Goal: Task Accomplishment & Management: Manage account settings

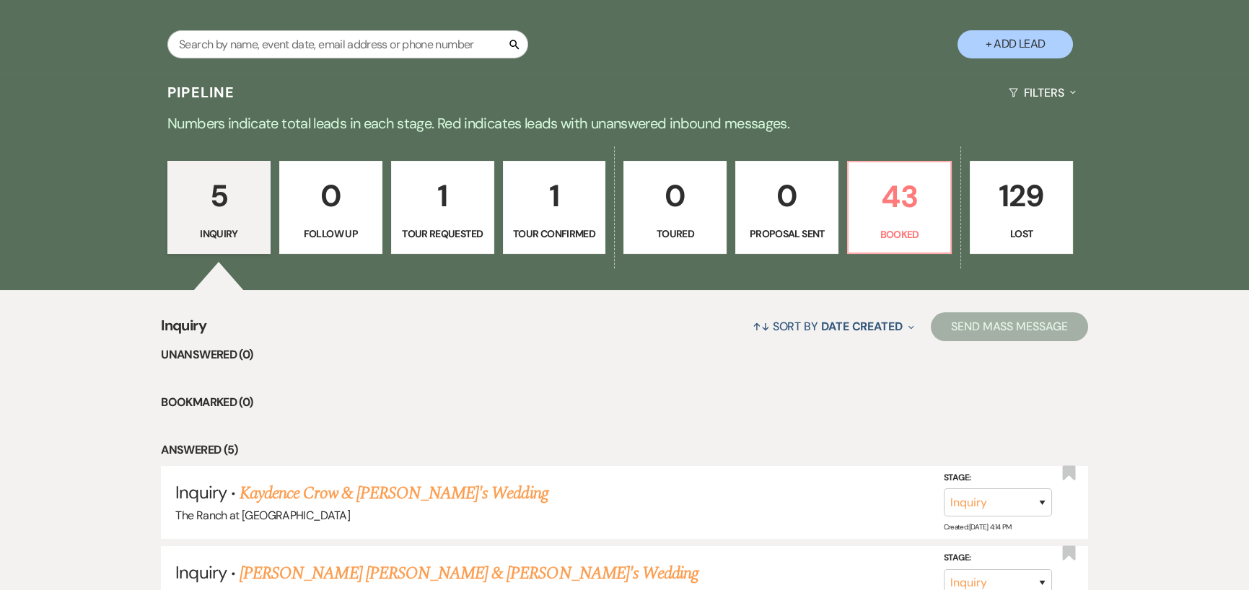
scroll to position [289, 0]
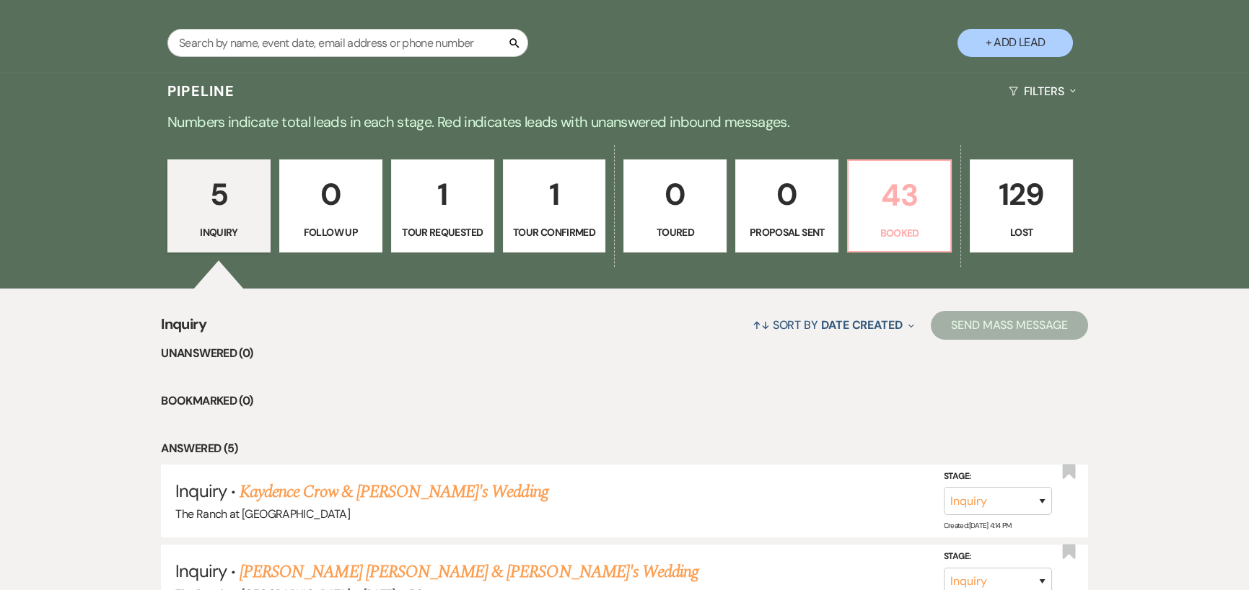
click at [920, 201] on p "43" at bounding box center [899, 195] width 84 height 48
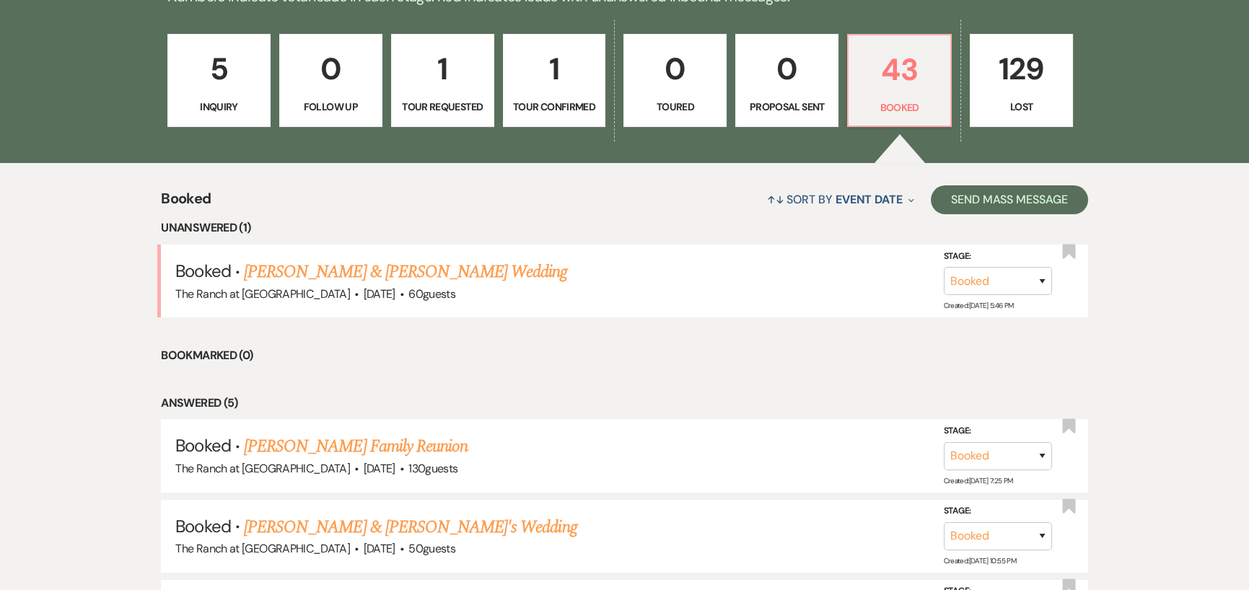
scroll to position [433, 0]
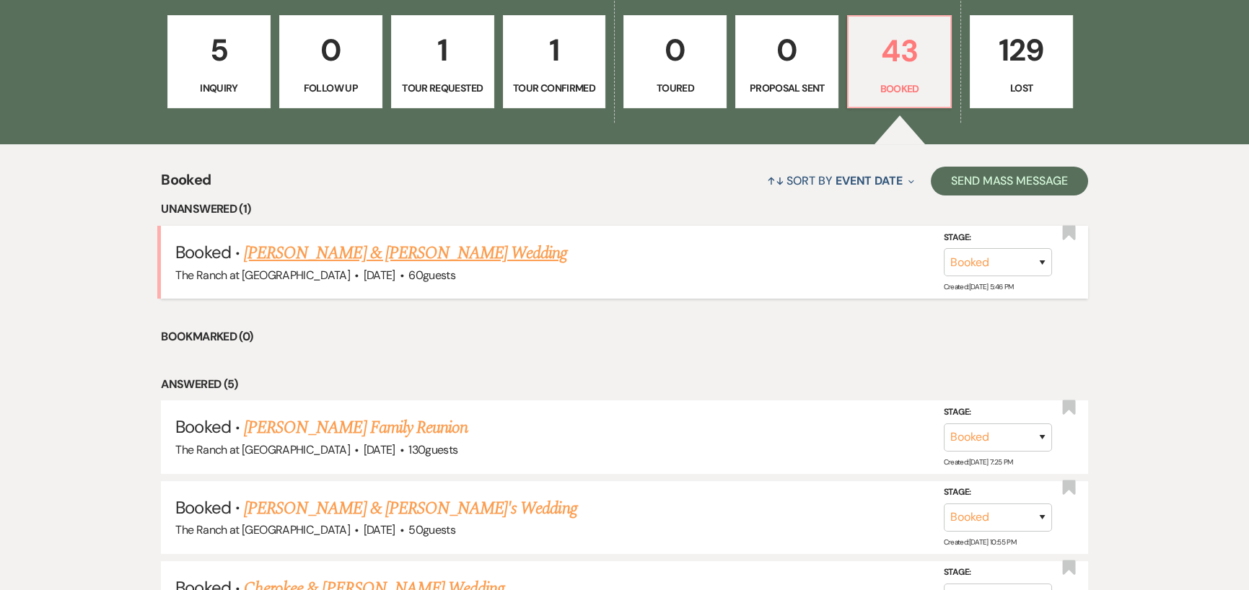
click at [484, 245] on link "Jamie Lowery & Timothy Thompson's Wedding" at bounding box center [405, 253] width 323 height 26
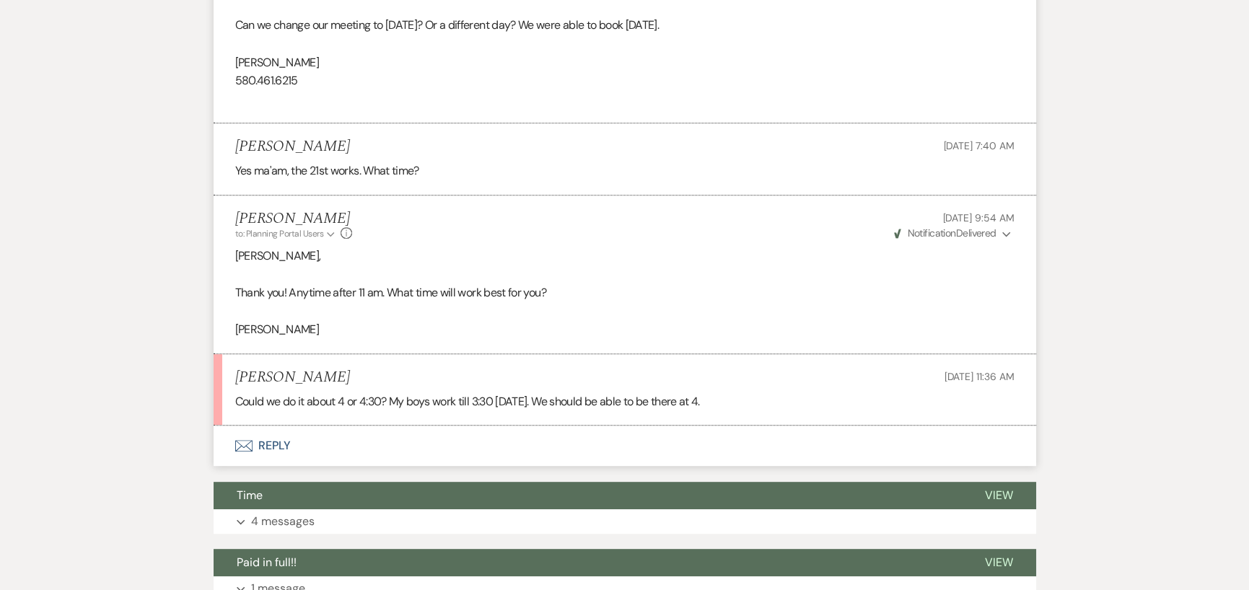
scroll to position [2236, 0]
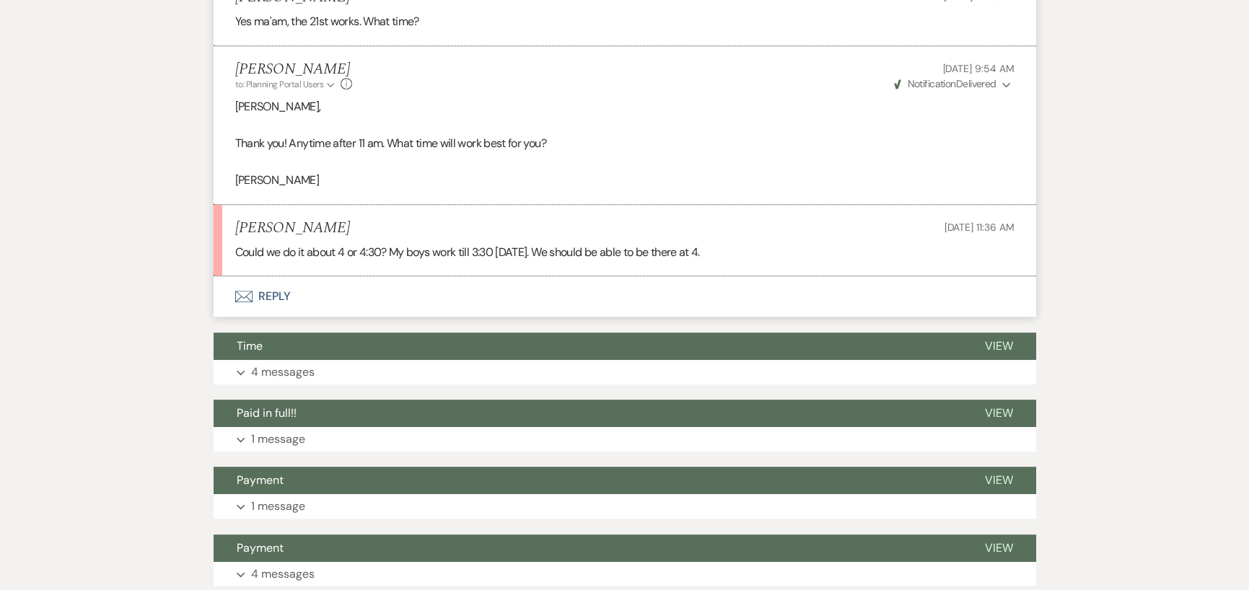
click at [282, 307] on button "Envelope Reply" at bounding box center [625, 296] width 822 height 40
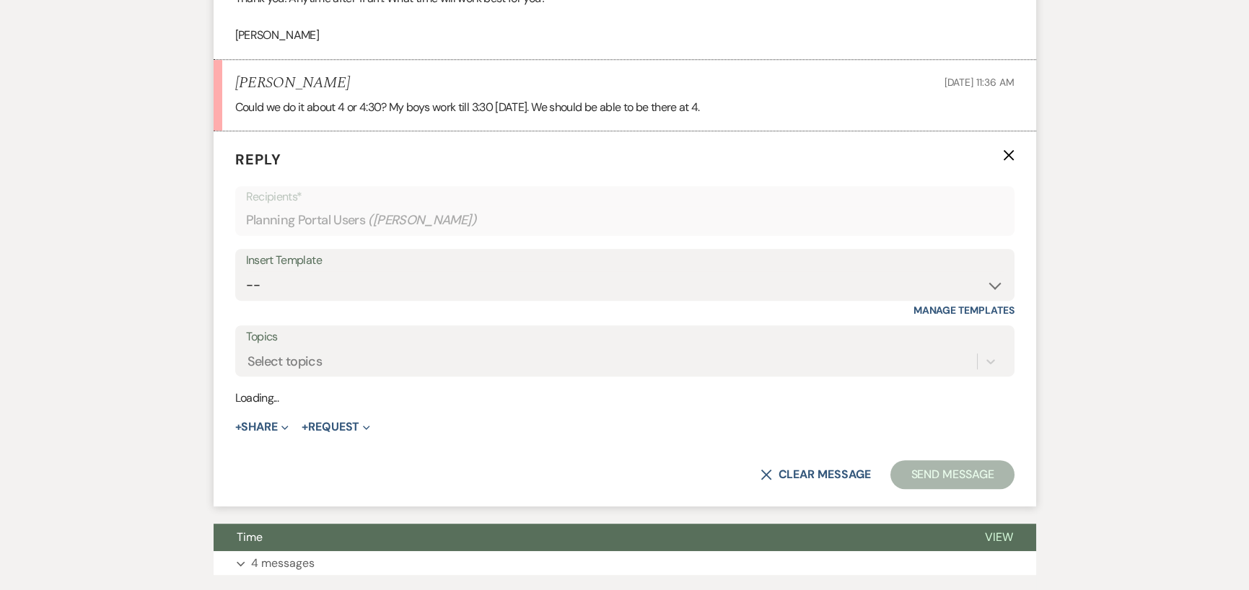
scroll to position [2383, 0]
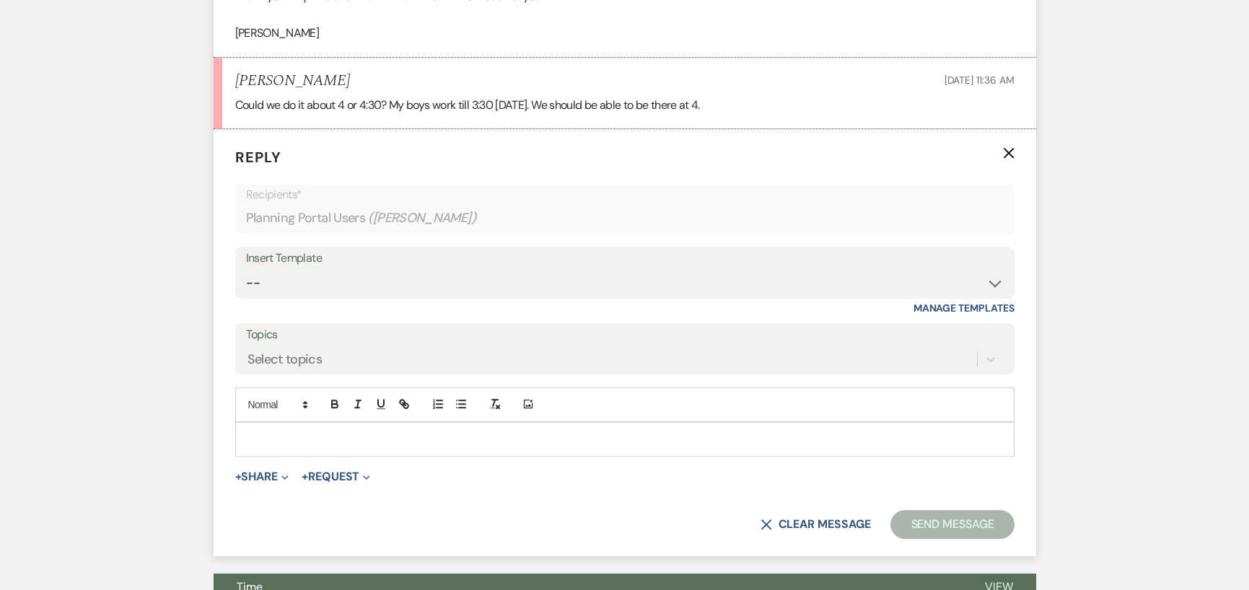
click at [387, 447] on p at bounding box center [625, 439] width 756 height 16
click at [460, 289] on select "-- Weven Planning Portal Introduction (Booked Events) Initial Inquiry Response …" at bounding box center [624, 283] width 757 height 28
click at [462, 269] on div "Insert Template" at bounding box center [624, 258] width 757 height 21
click at [417, 447] on p at bounding box center [625, 439] width 756 height 16
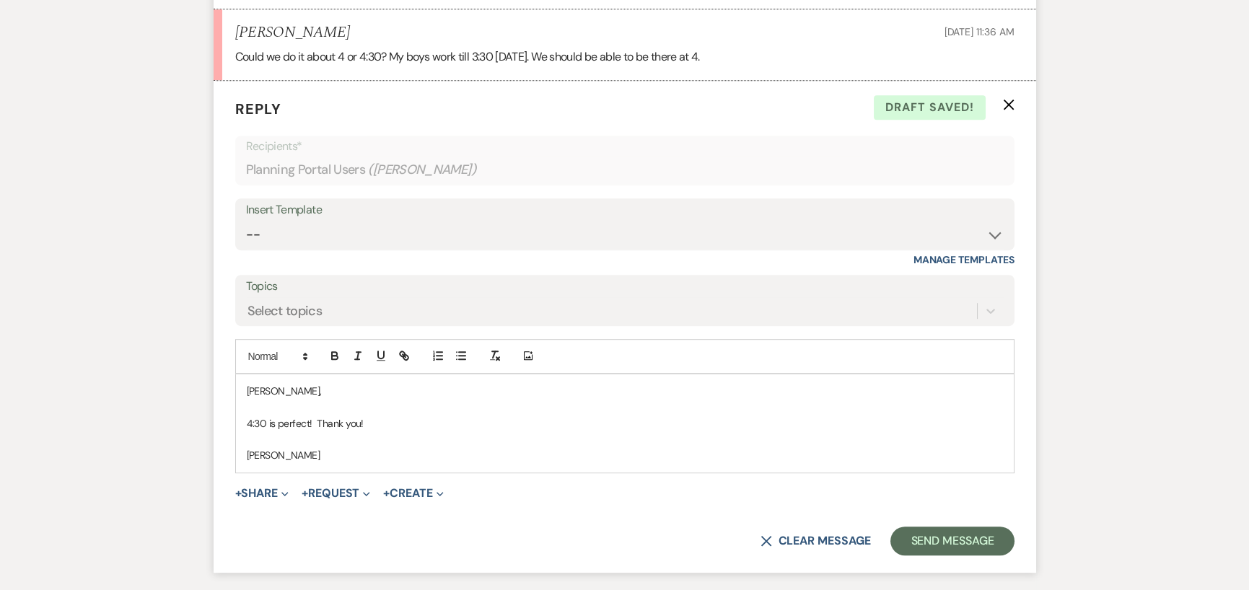
scroll to position [2456, 0]
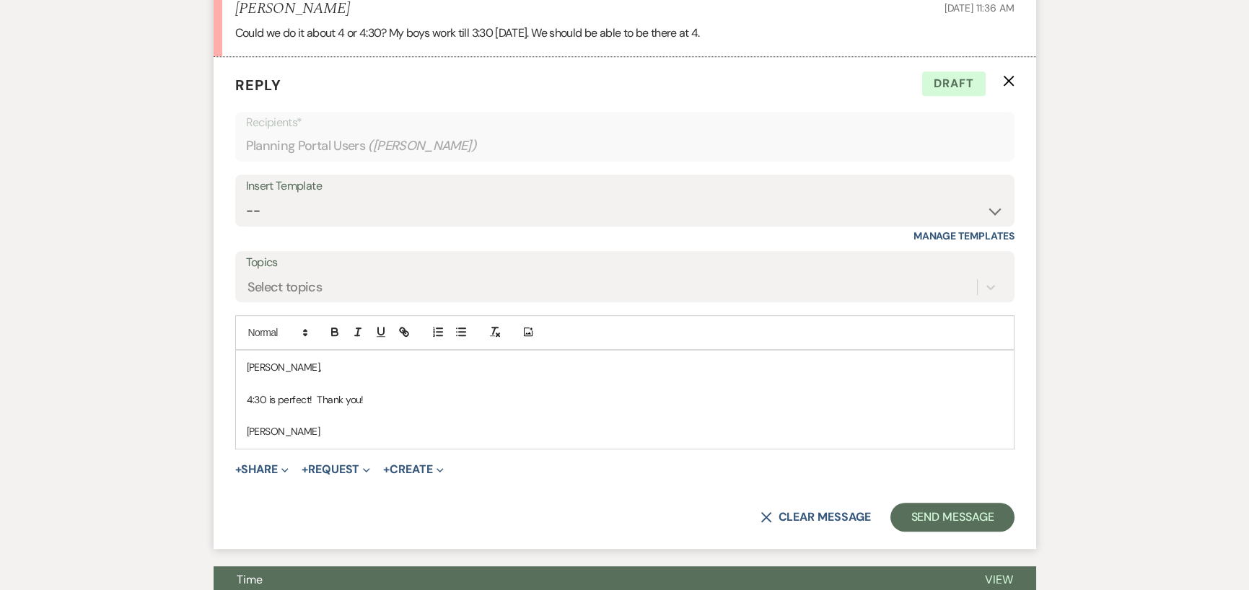
click at [947, 518] on form "Reply X Draft Recipients* Planning Portal Users ( Jamie Lowery ) Insert Templat…" at bounding box center [625, 302] width 822 height 491
click at [954, 526] on button "Send Message" at bounding box center [951, 517] width 123 height 29
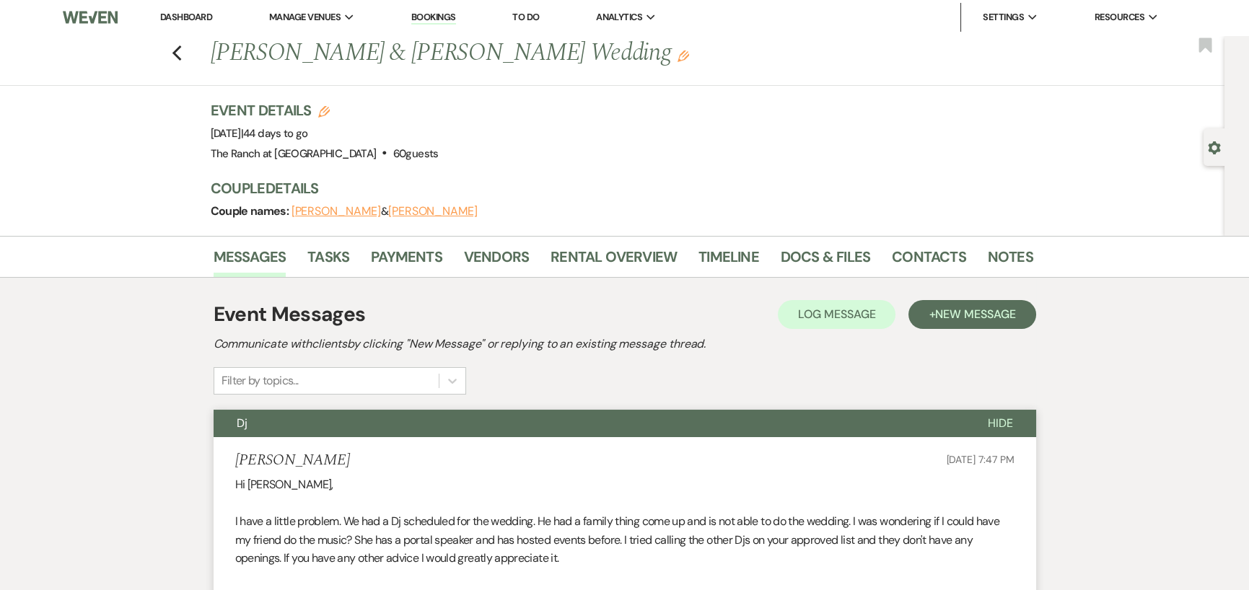
scroll to position [0, 0]
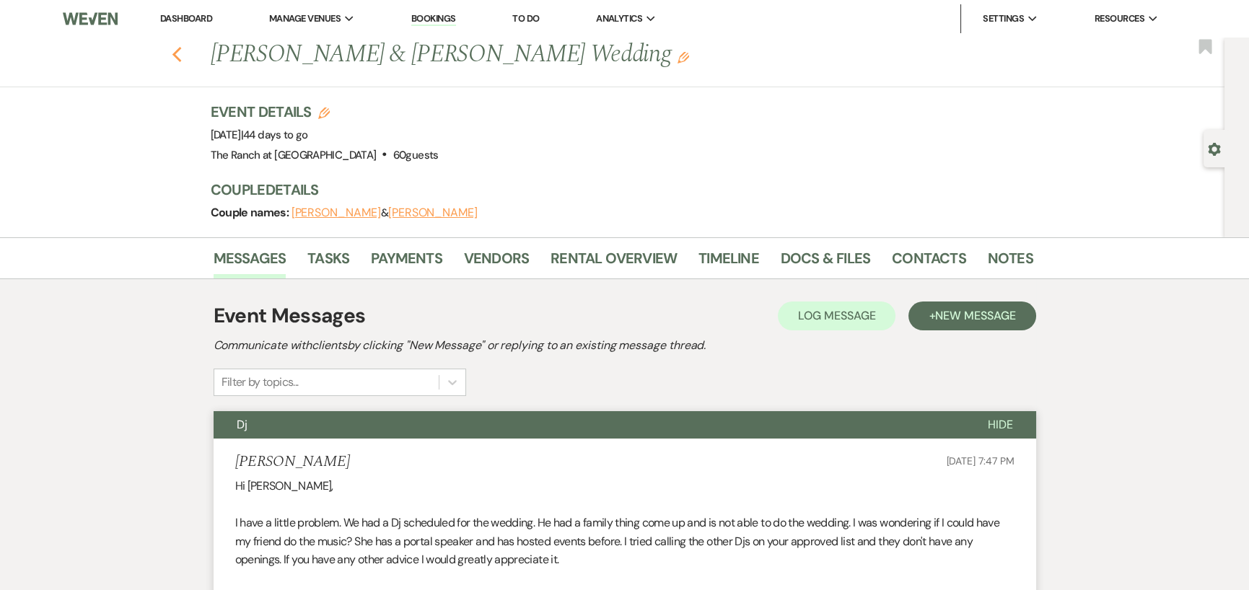
click at [179, 52] on icon "Previous" at bounding box center [177, 54] width 11 height 17
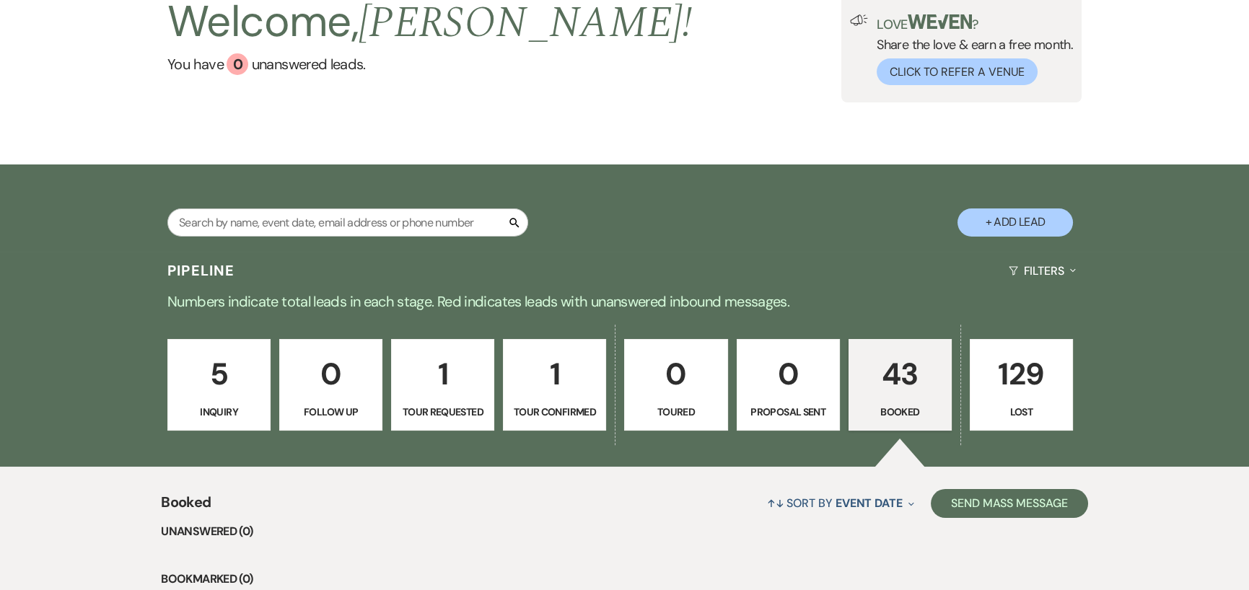
scroll to position [72, 0]
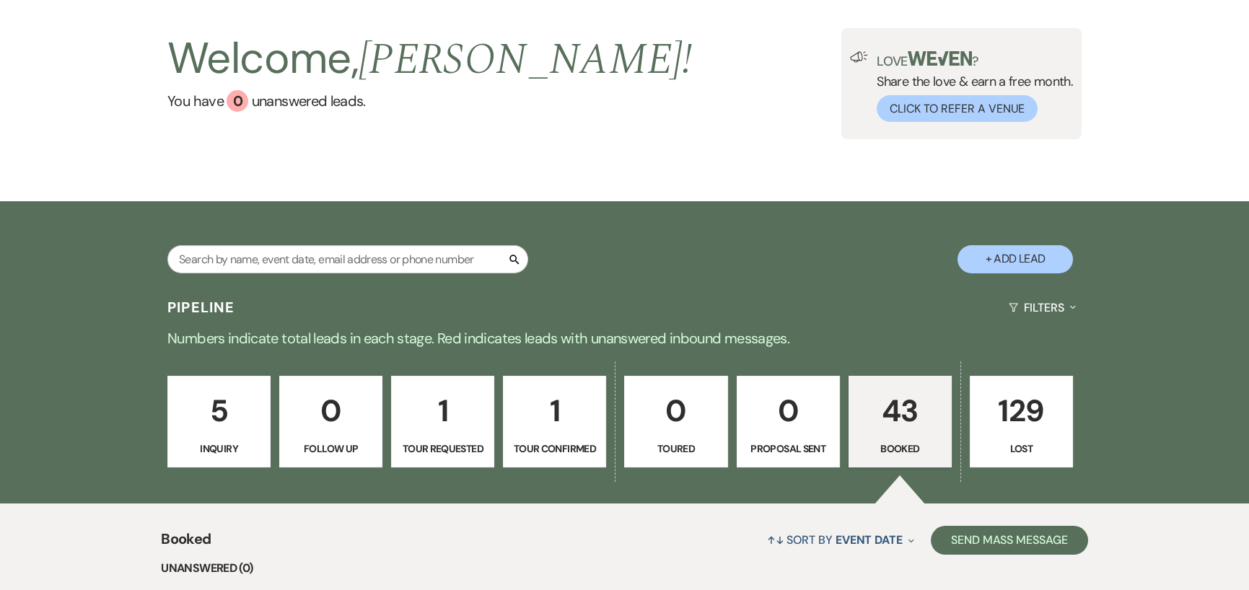
click at [213, 411] on p "5" at bounding box center [219, 411] width 84 height 48
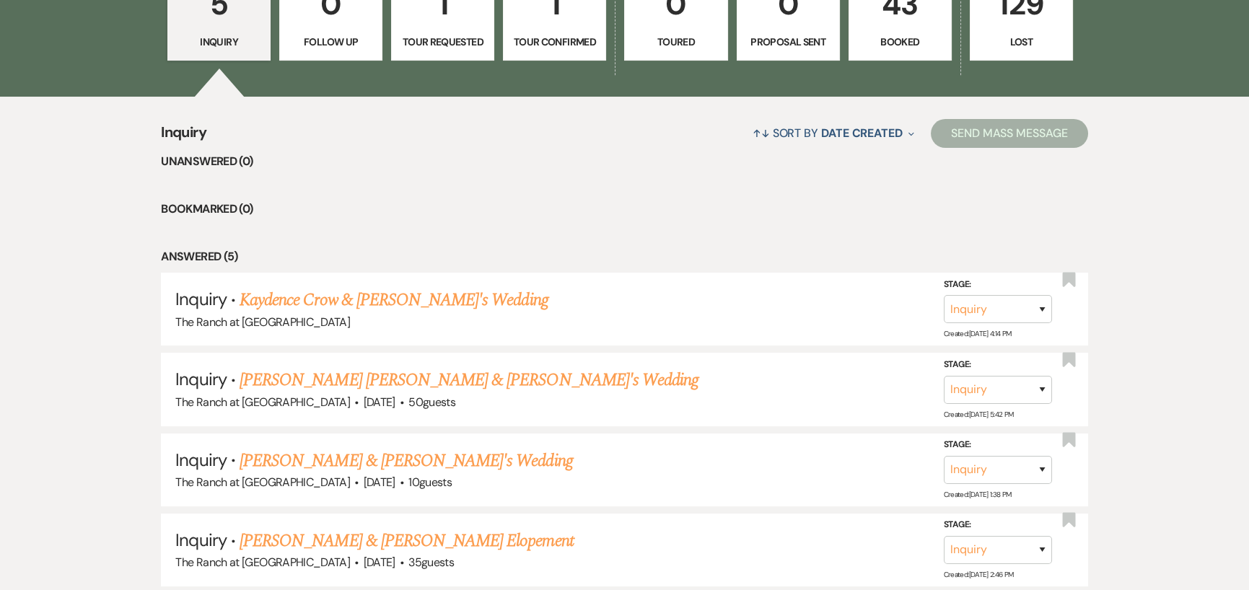
scroll to position [505, 0]
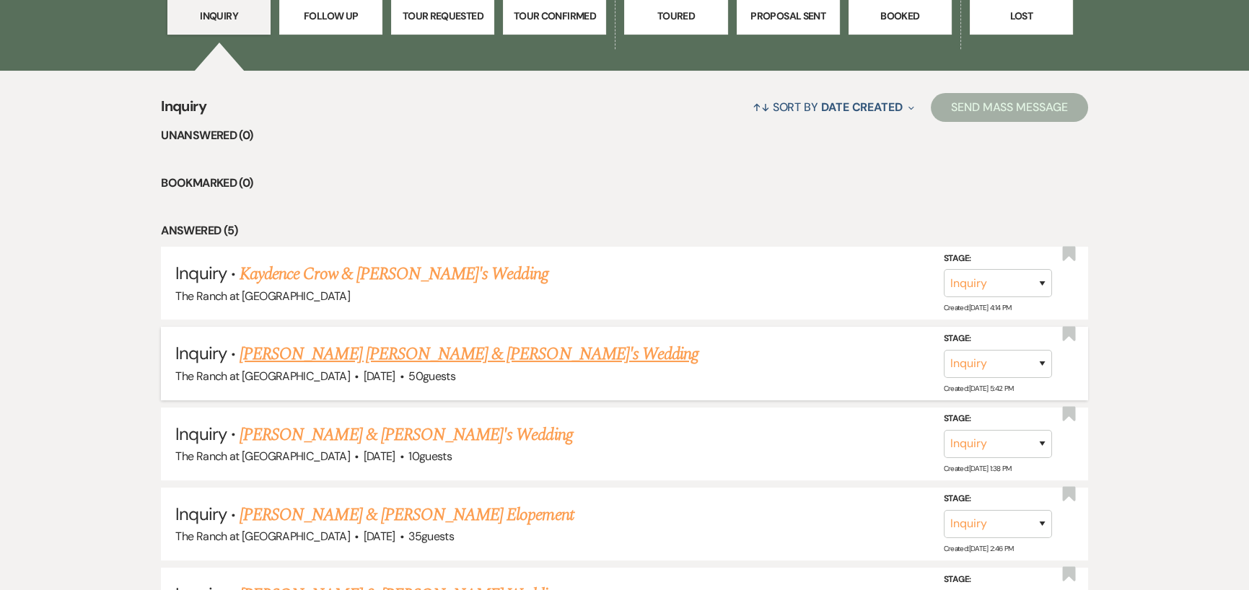
click at [482, 347] on link "Nathan Michael Hobbs & Fiance's Wedding" at bounding box center [468, 354] width 459 height 26
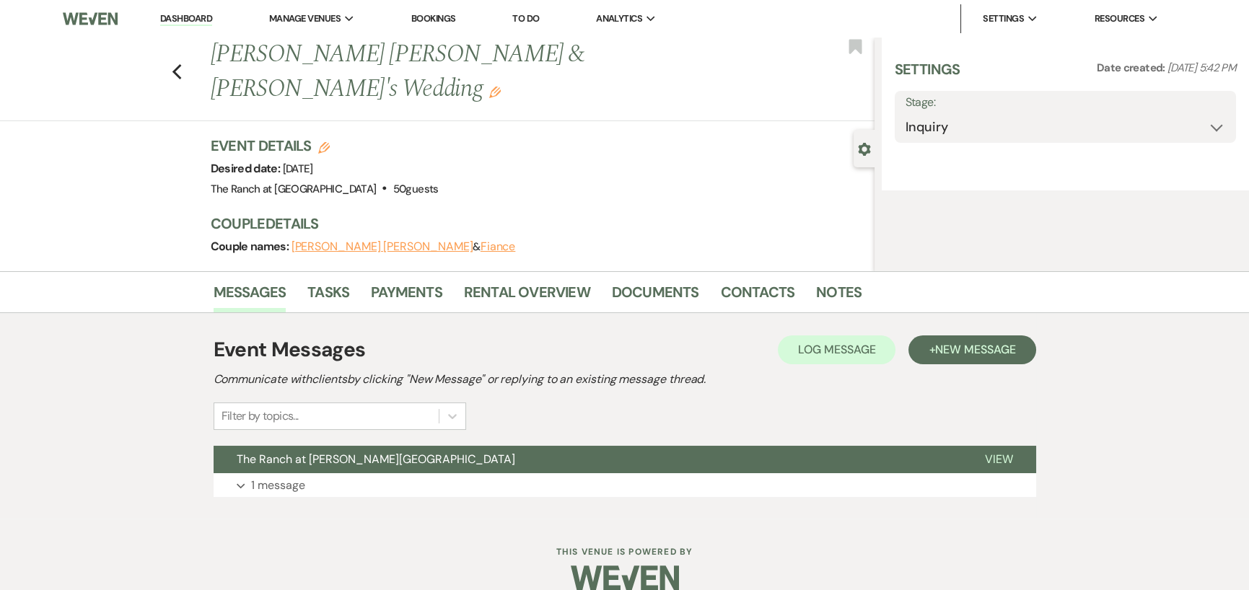
select select "14"
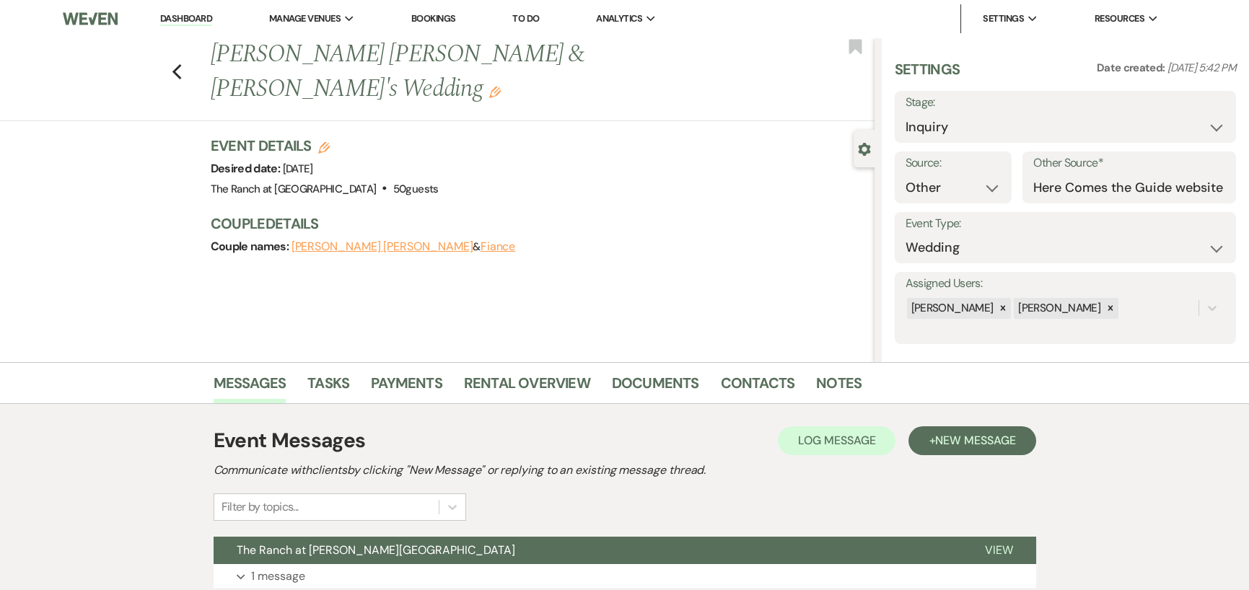
click at [480, 241] on button "Fiance" at bounding box center [497, 247] width 35 height 12
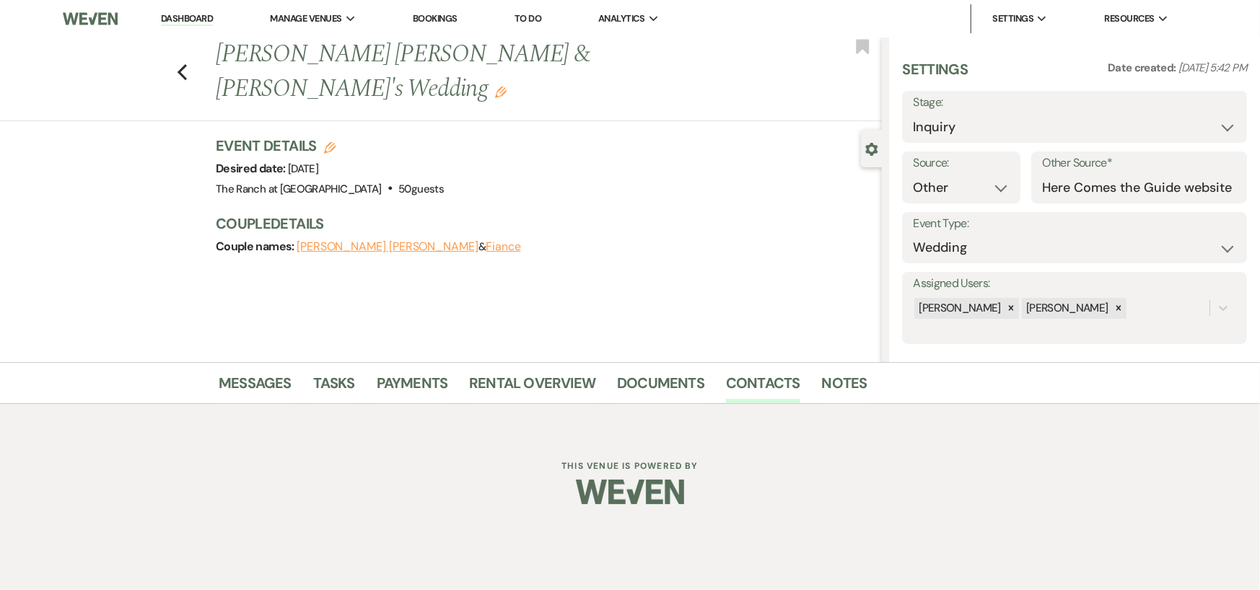
select select "1"
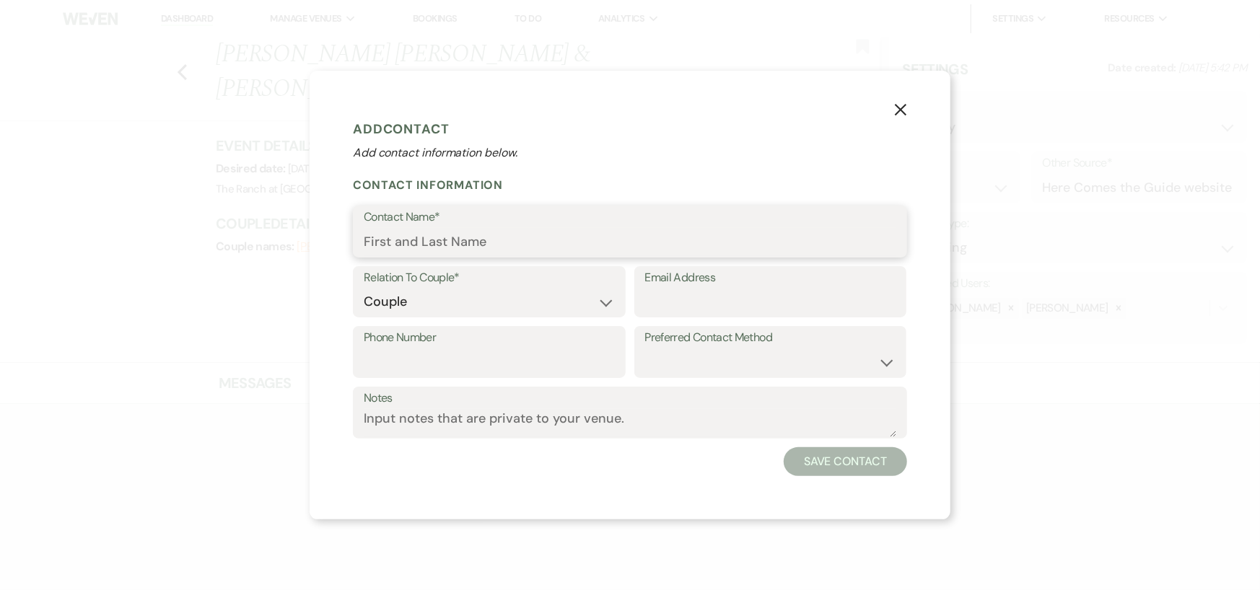
click at [614, 244] on input "Contact Name*" at bounding box center [630, 242] width 532 height 28
type input "K"
type input "Chloe Givhan"
click at [477, 364] on input "Phone Number" at bounding box center [489, 362] width 251 height 28
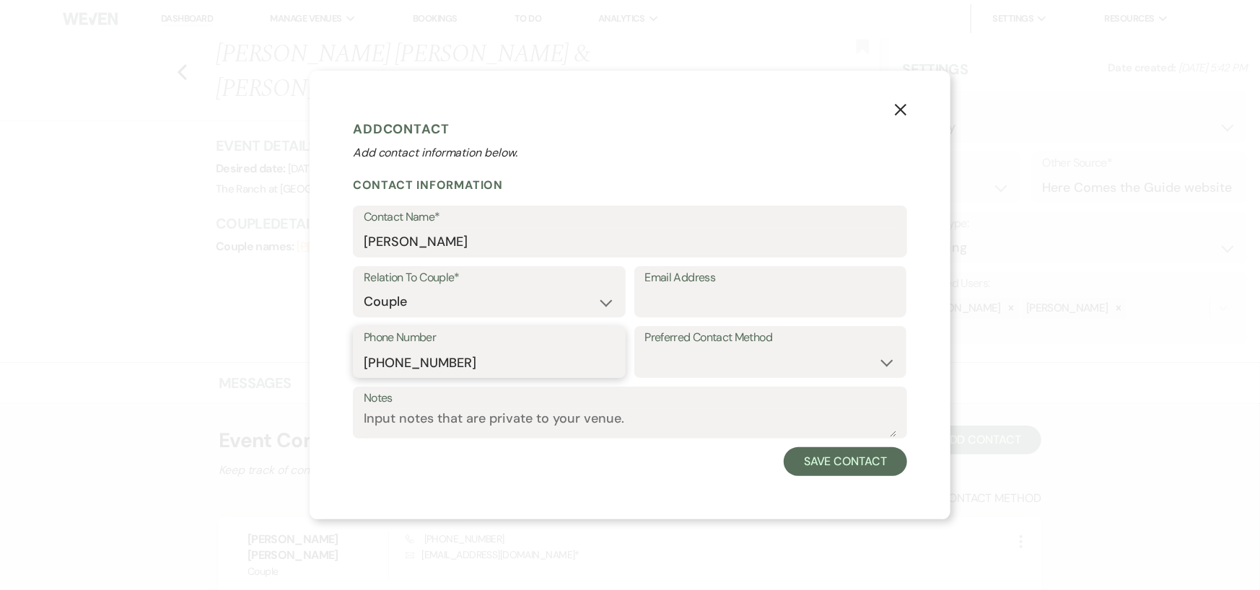
type input "325-260-1497"
click at [762, 351] on select "Email Phone Text" at bounding box center [770, 362] width 251 height 28
select select "text"
click at [645, 348] on select "Email Phone Text" at bounding box center [770, 362] width 251 height 28
click at [695, 425] on textarea "Notes" at bounding box center [630, 423] width 532 height 28
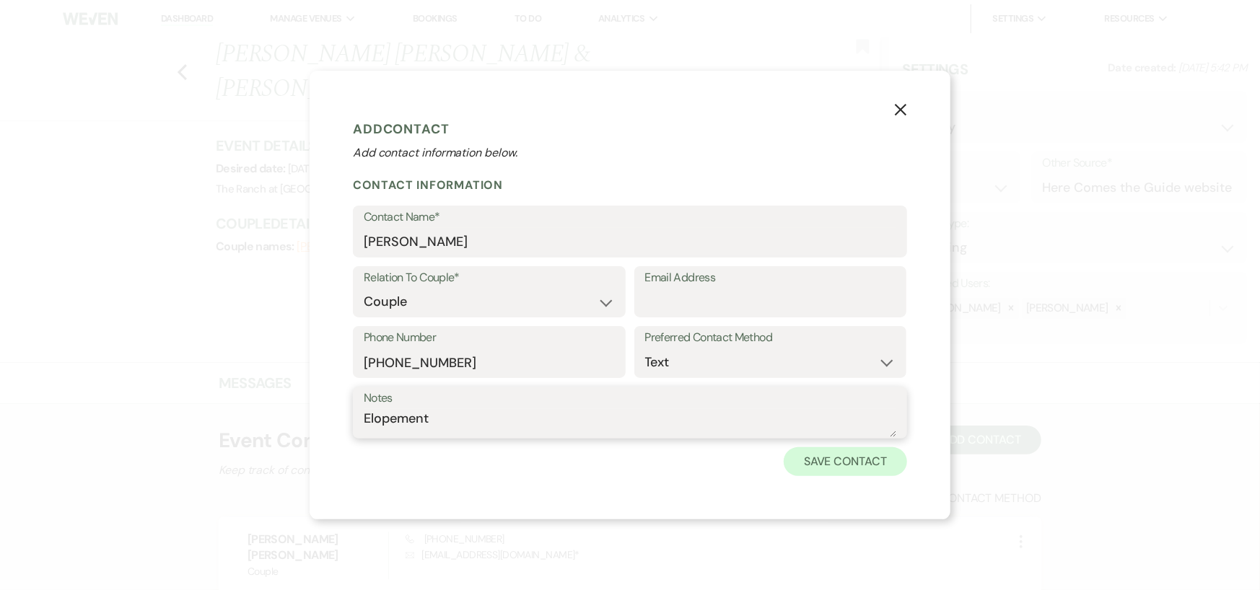
type textarea "Elopement"
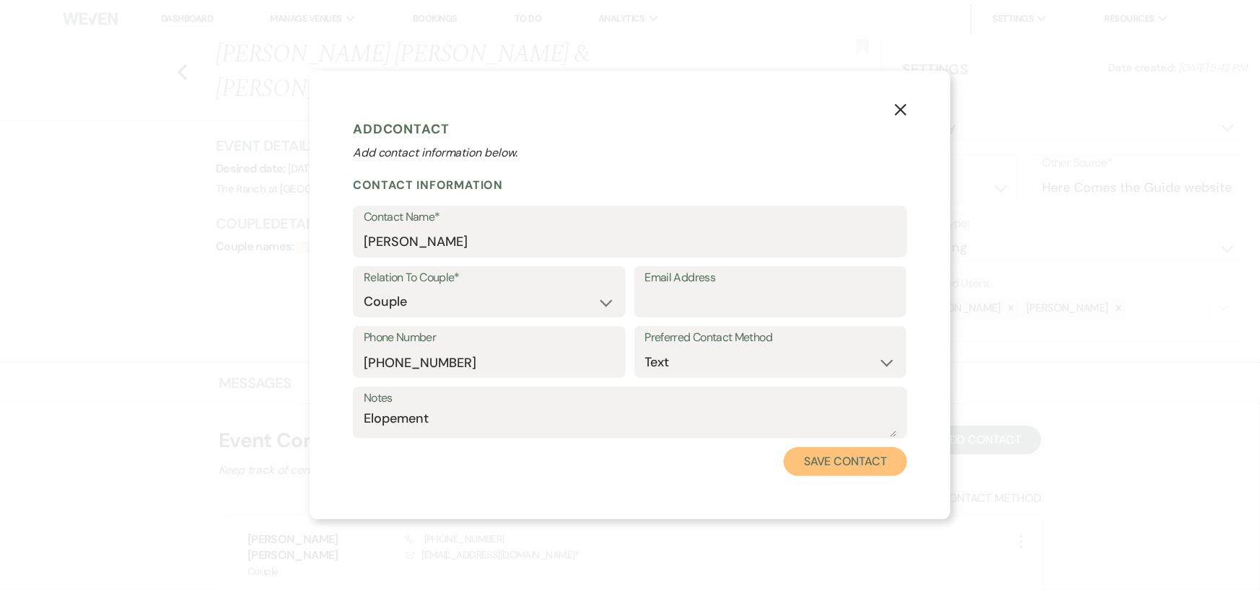
click at [844, 463] on button "Save Contact" at bounding box center [844, 461] width 123 height 29
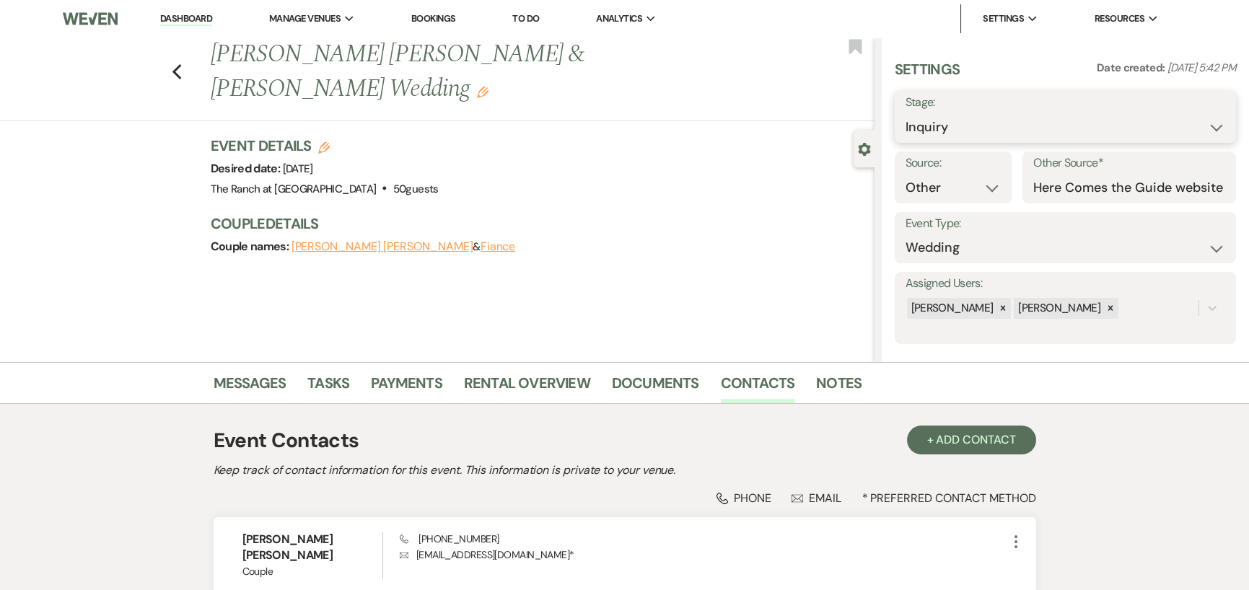
click at [1095, 123] on select "Inquiry Follow Up Tour Requested Tour Confirmed Toured Proposal Sent Booked Lost" at bounding box center [1065, 127] width 320 height 28
select select "6"
click at [905, 113] on select "Inquiry Follow Up Tour Requested Tour Confirmed Toured Proposal Sent Booked Lost" at bounding box center [1065, 127] width 320 height 28
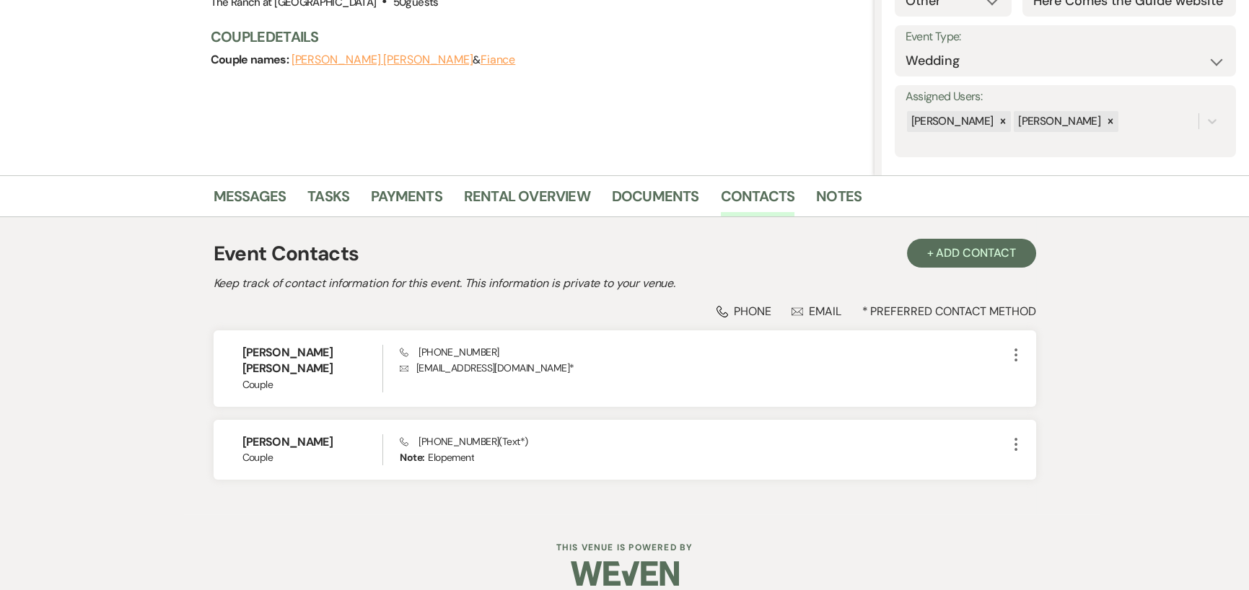
scroll to position [188, 0]
click at [255, 191] on link "Messages" at bounding box center [250, 200] width 73 height 32
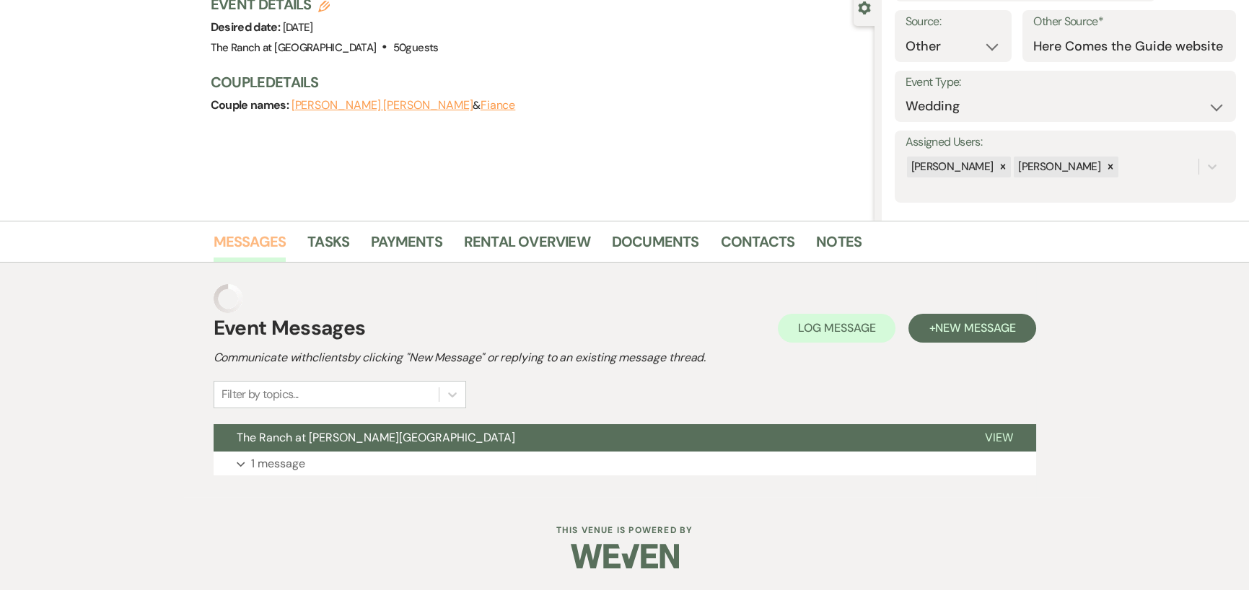
scroll to position [111, 0]
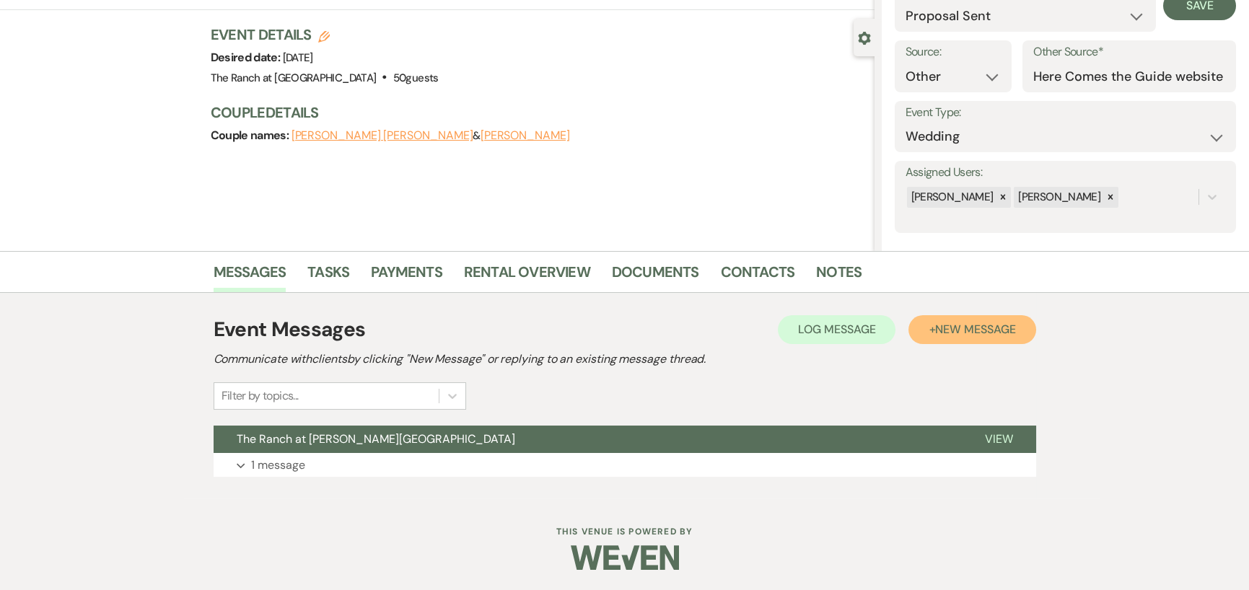
click at [952, 319] on button "+ New Message" at bounding box center [971, 329] width 127 height 29
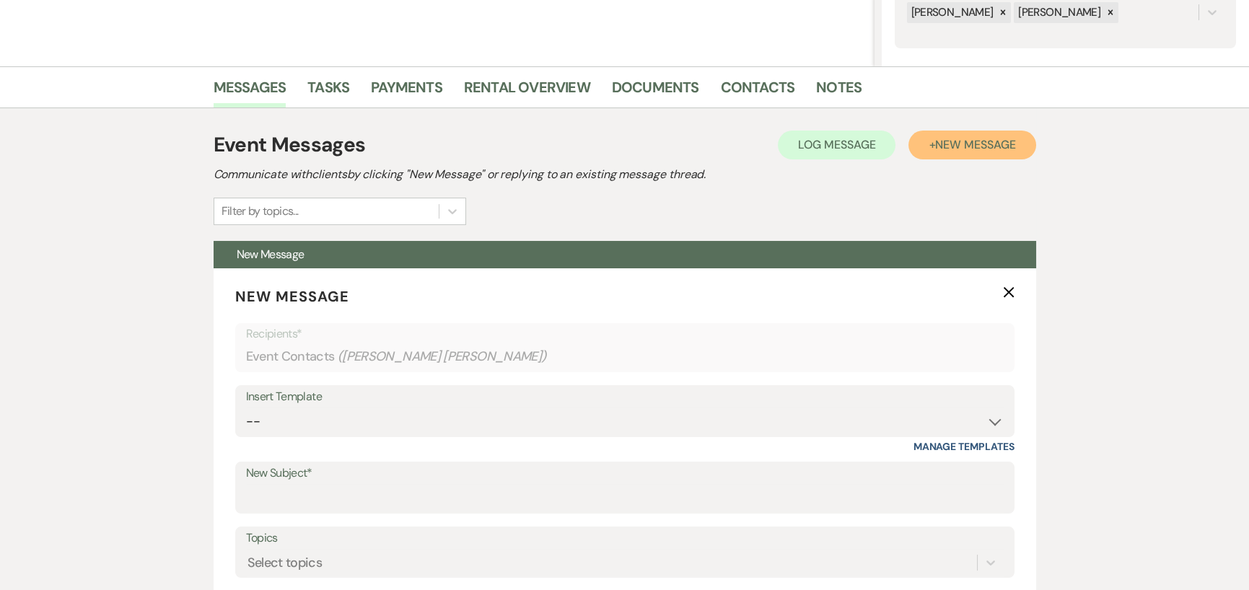
scroll to position [328, 0]
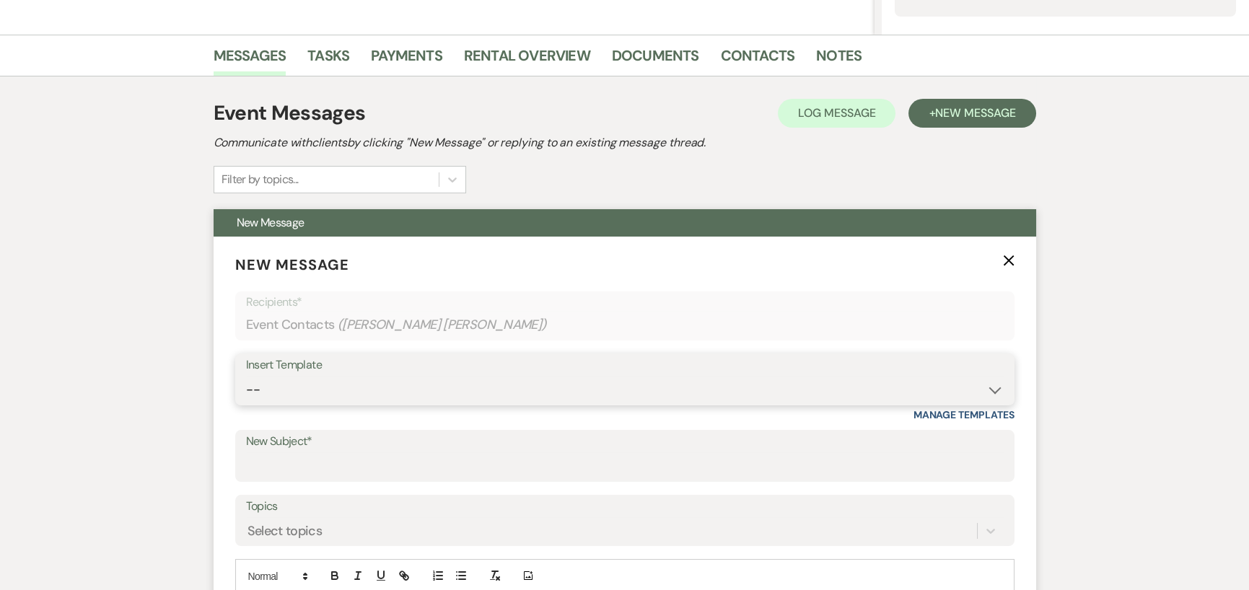
click at [420, 387] on select "-- Weven Planning Portal Introduction (Booked Events) Initial Inquiry Response …" at bounding box center [624, 390] width 757 height 28
select select "978"
click at [246, 376] on select "-- Weven Planning Portal Introduction (Booked Events) Initial Inquiry Response …" at bounding box center [624, 390] width 757 height 28
type input "Booking your event!"
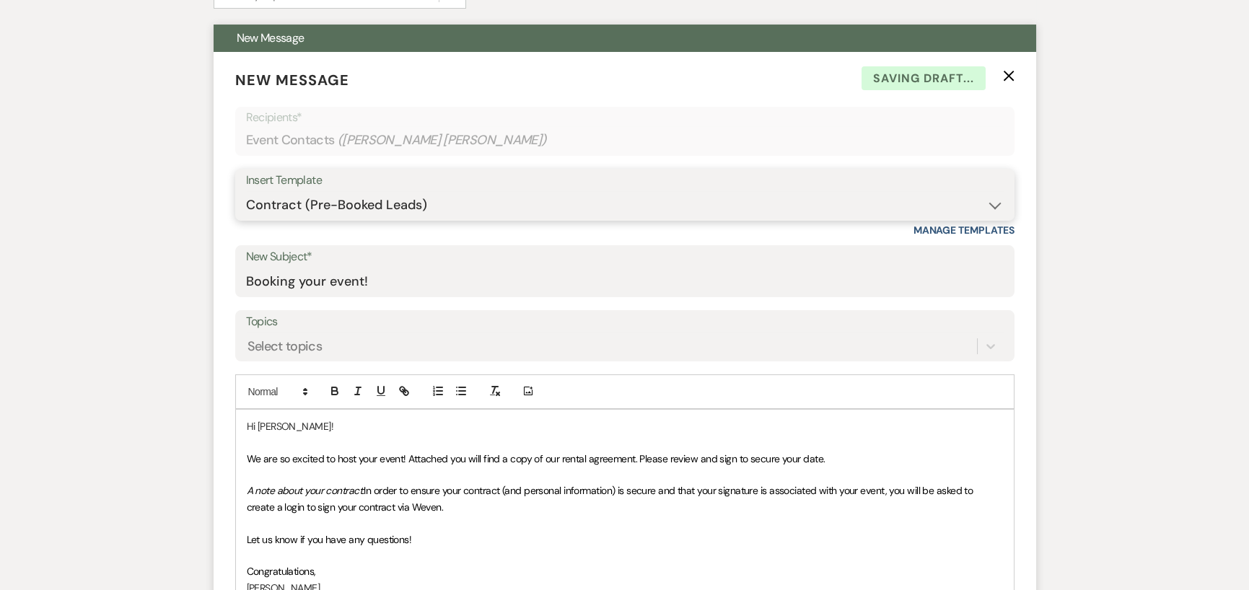
scroll to position [544, 0]
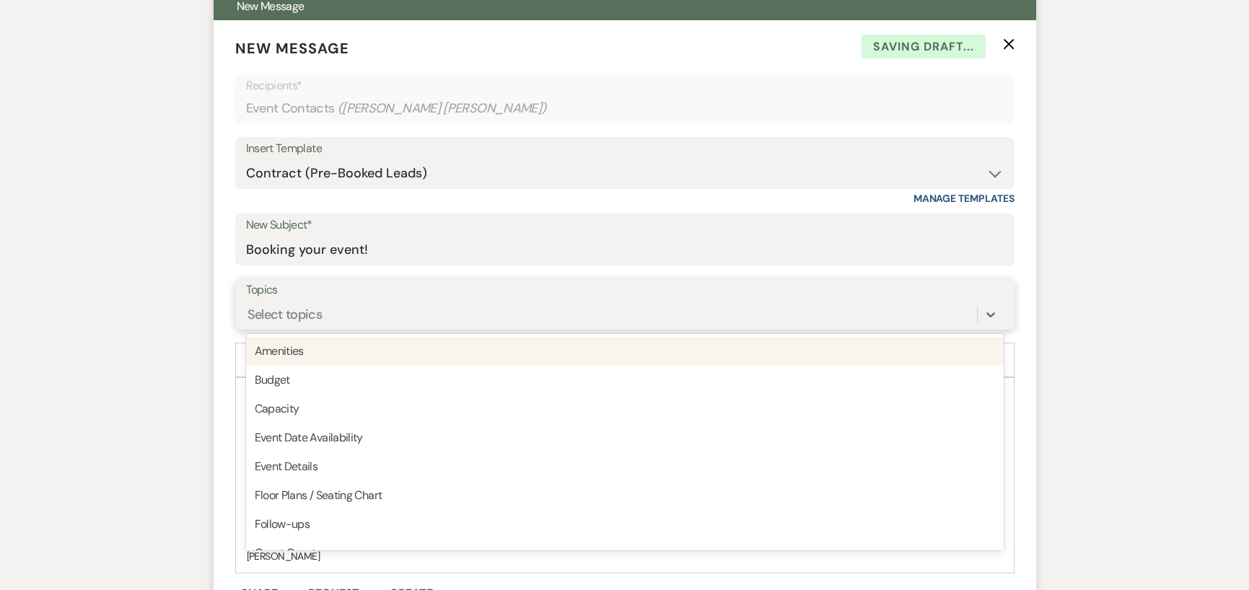
click at [409, 302] on div "Select topics" at bounding box center [611, 314] width 731 height 25
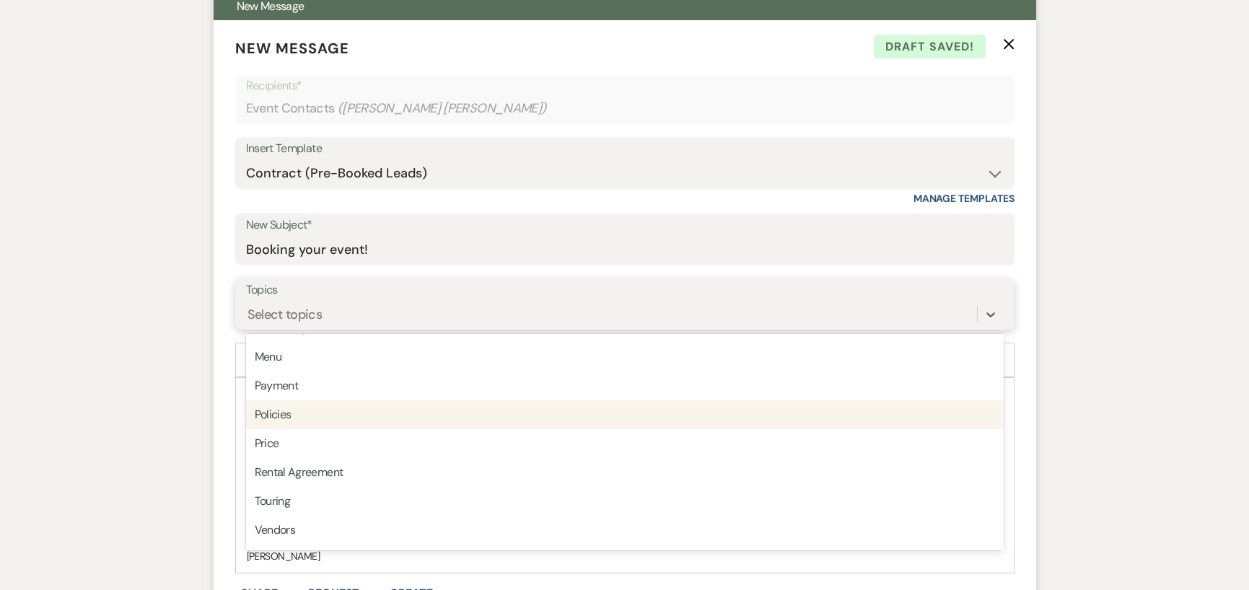
scroll to position [361, 0]
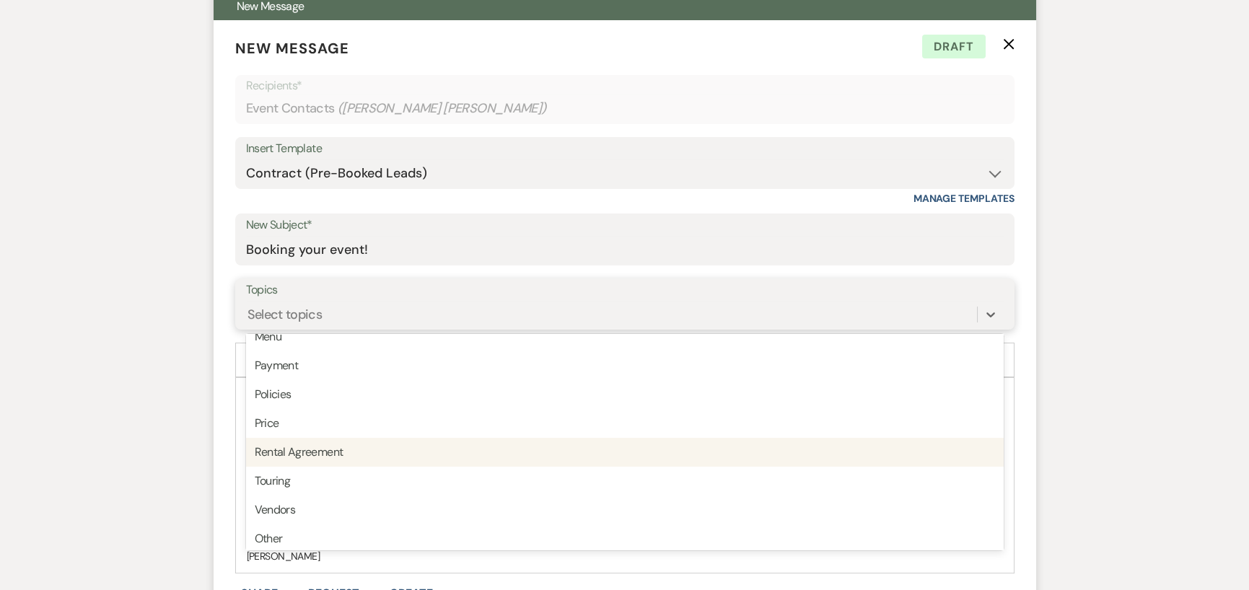
click at [395, 449] on div "Rental Agreement" at bounding box center [624, 452] width 757 height 29
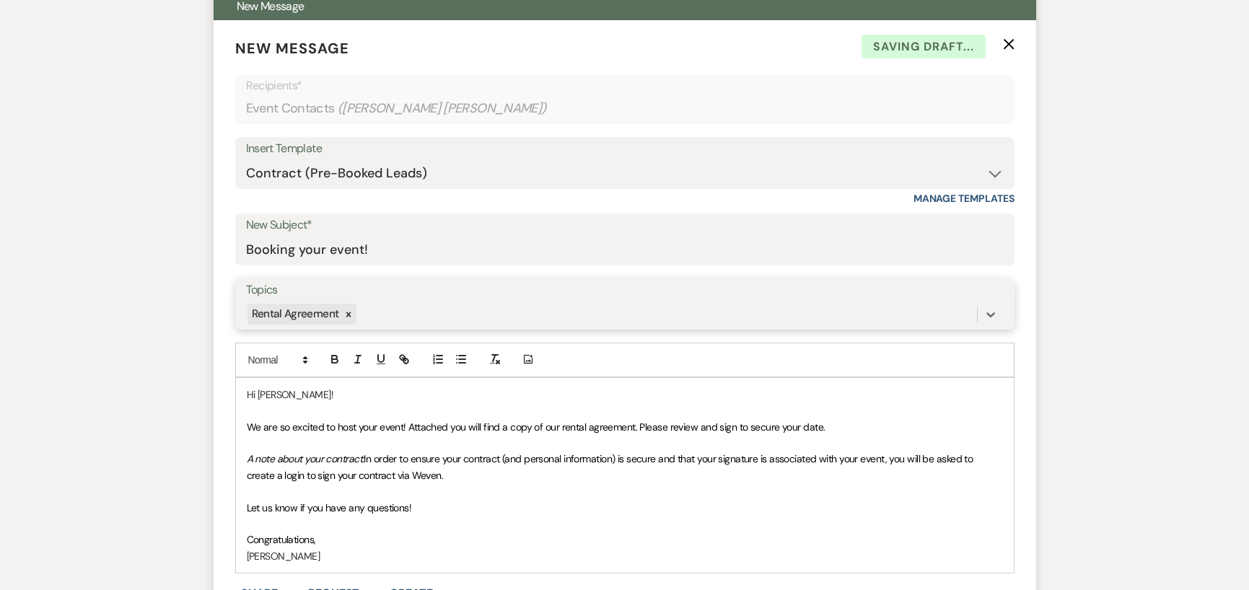
scroll to position [616, 0]
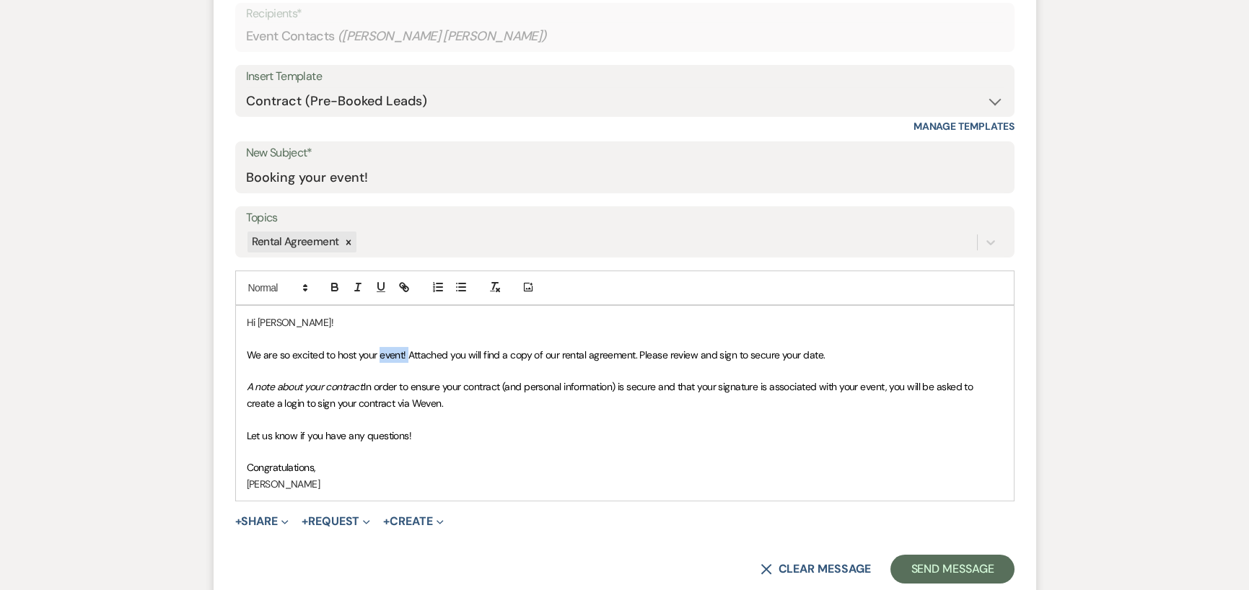
drag, startPoint x: 378, startPoint y: 353, endPoint x: 406, endPoint y: 353, distance: 28.1
click at [406, 353] on span "We are so excited to host your event! Attached you will find a copy of our rent…" at bounding box center [536, 354] width 579 height 13
click at [421, 352] on span "We are so excited to host your wedding!Attached you will find a copy of our ren…" at bounding box center [541, 354] width 589 height 13
click at [263, 522] on button "+ Share Expand" at bounding box center [262, 522] width 54 height 12
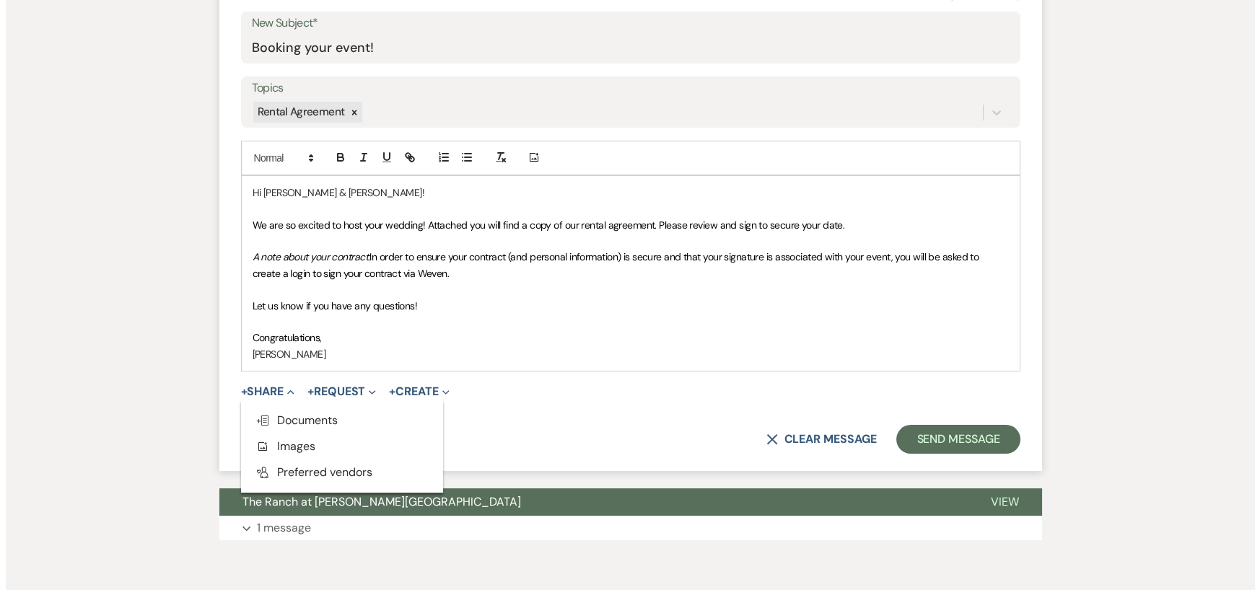
scroll to position [760, 0]
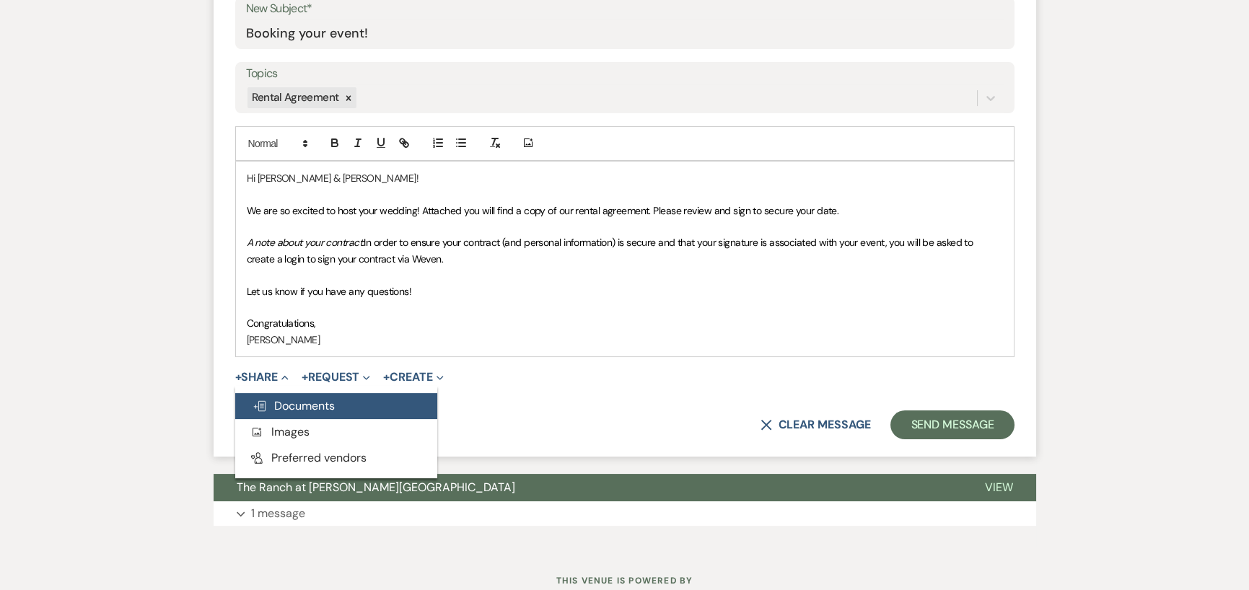
click at [291, 395] on button "Doc Upload Documents" at bounding box center [336, 406] width 202 height 26
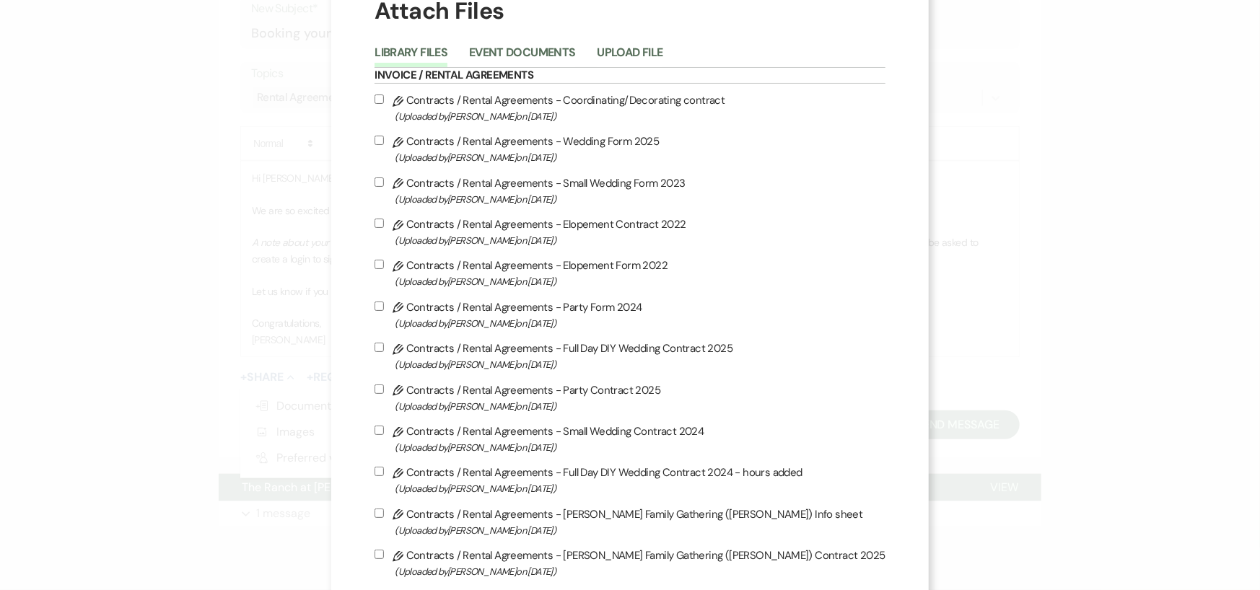
scroll to position [72, 0]
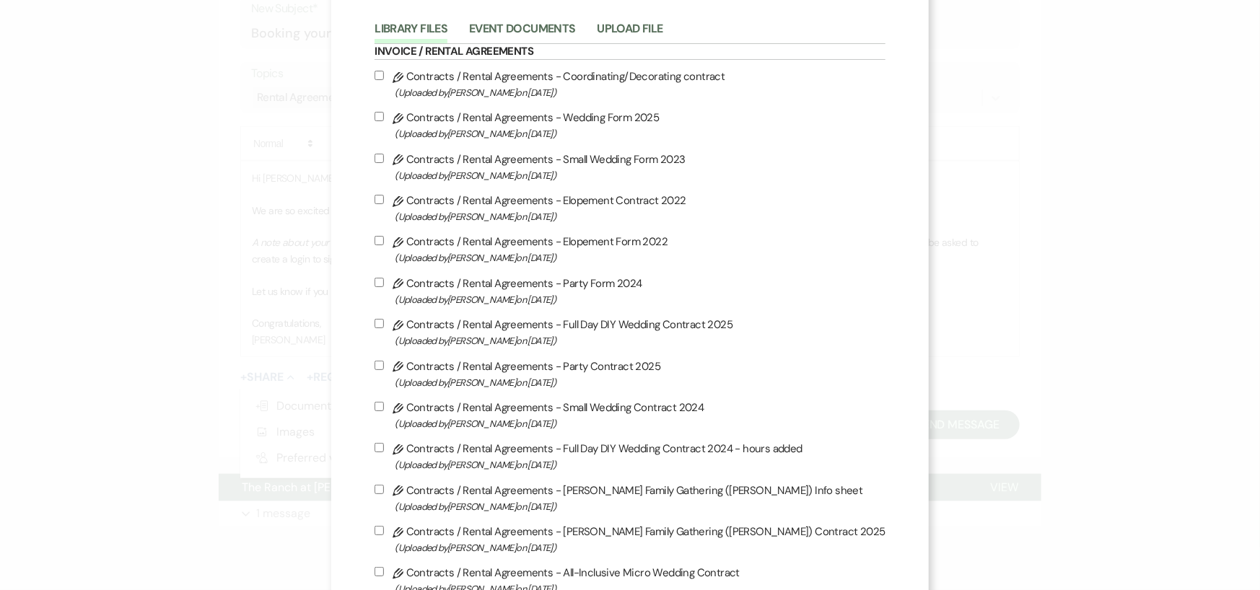
click at [384, 195] on input "Pencil Contracts / Rental Agreements - Elopement Contract 2022 (Uploaded by Tra…" at bounding box center [378, 199] width 9 height 9
checkbox input "true"
click at [384, 236] on input "Pencil Contracts / Rental Agreements - Elopement Form 2022 (Uploaded by Tracie …" at bounding box center [378, 240] width 9 height 9
checkbox input "true"
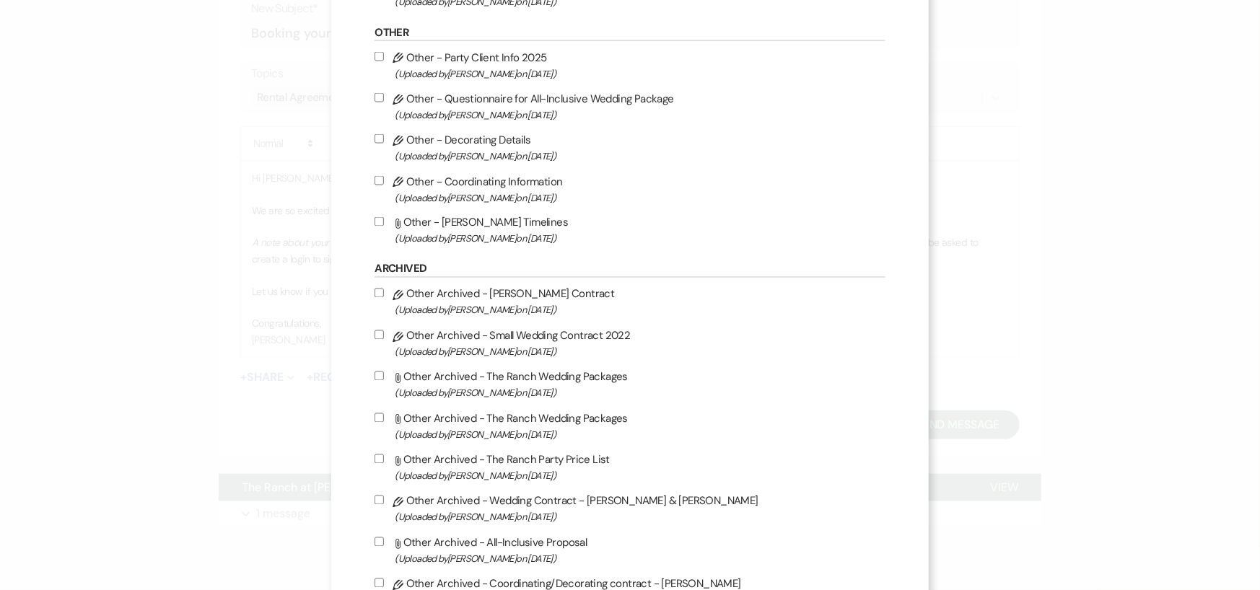
scroll to position [1998, 0]
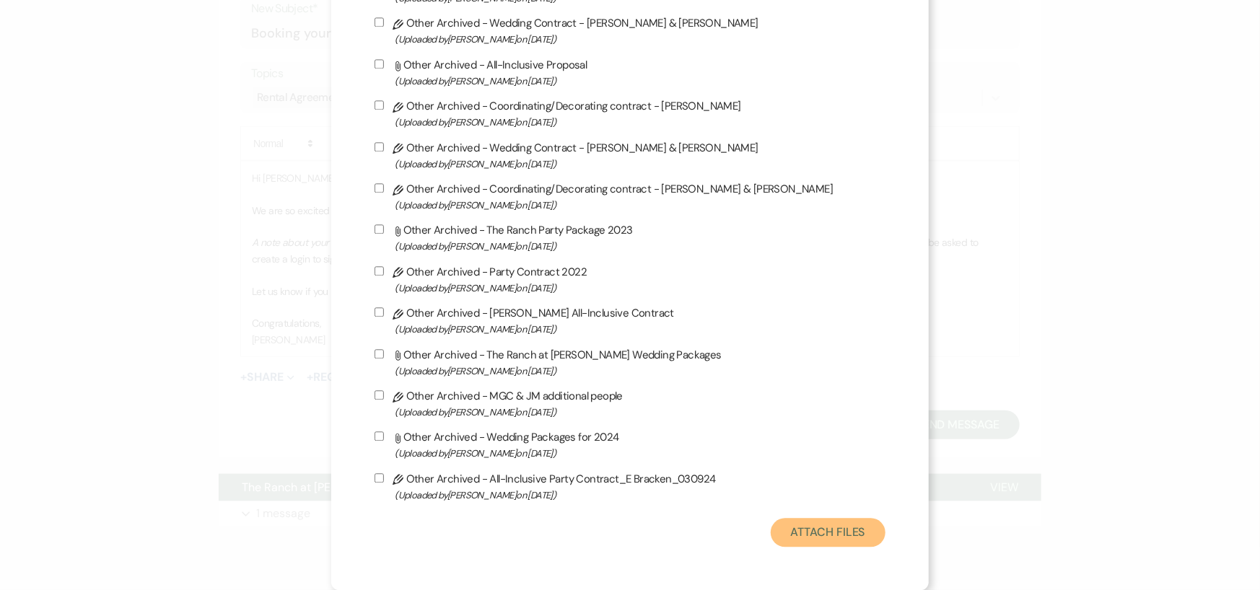
click at [821, 519] on button "Attach Files" at bounding box center [827, 532] width 115 height 29
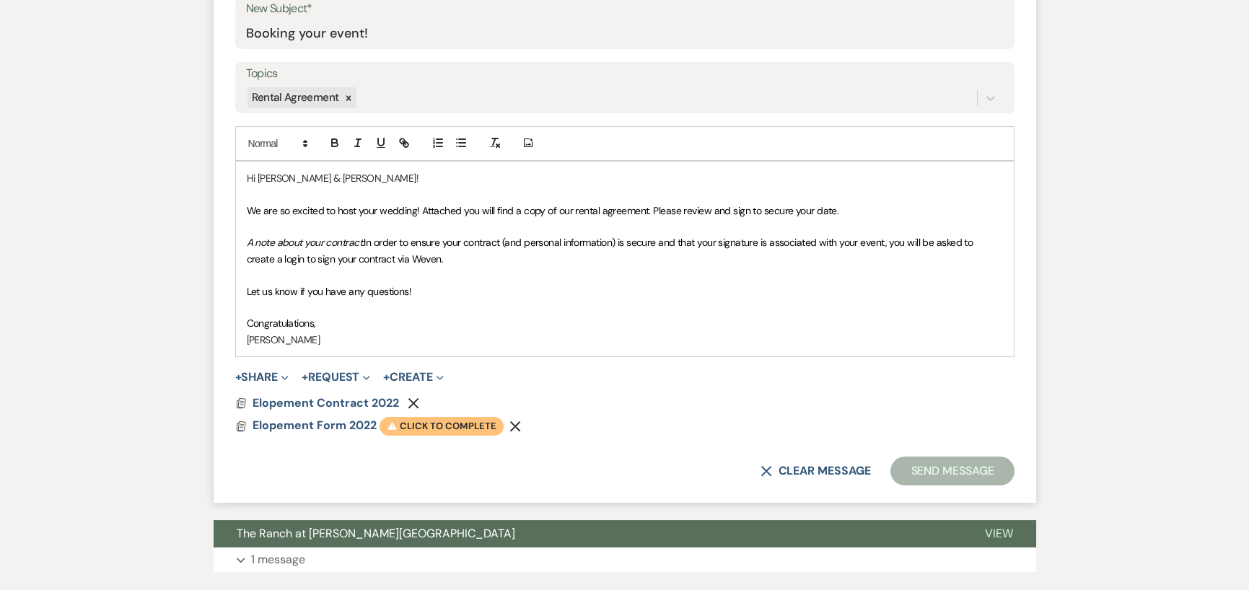
click at [452, 421] on span "Warning Click to complete" at bounding box center [441, 426] width 124 height 19
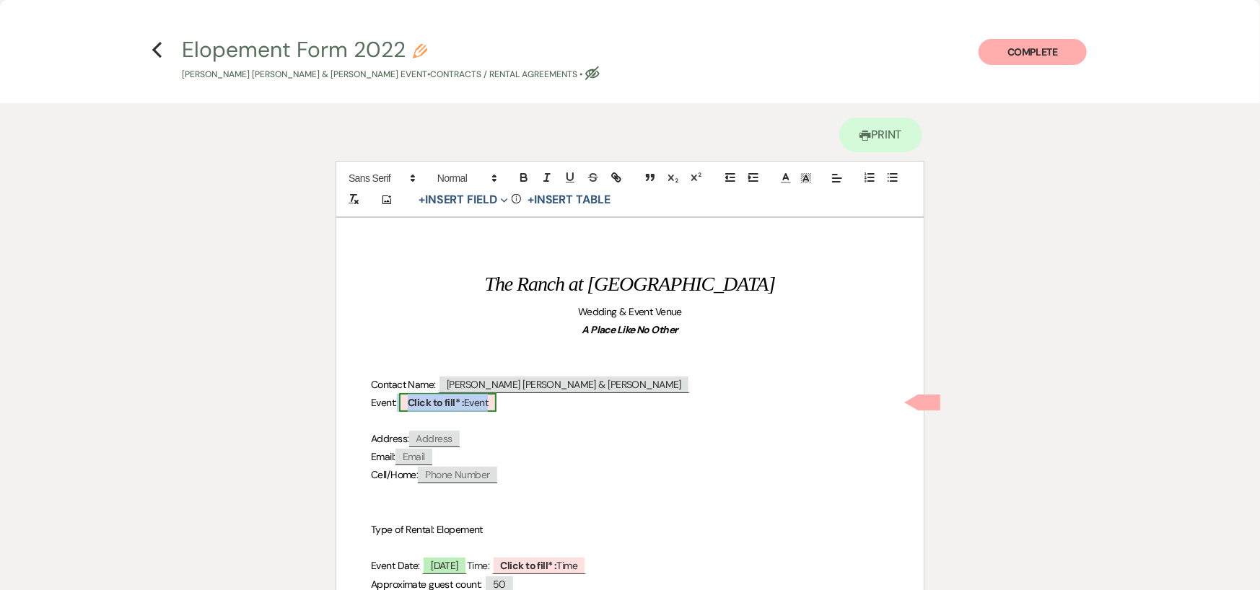
click at [441, 398] on b "Click to fill* :" at bounding box center [436, 402] width 56 height 13
select select "owner"
select select "custom_placeholder"
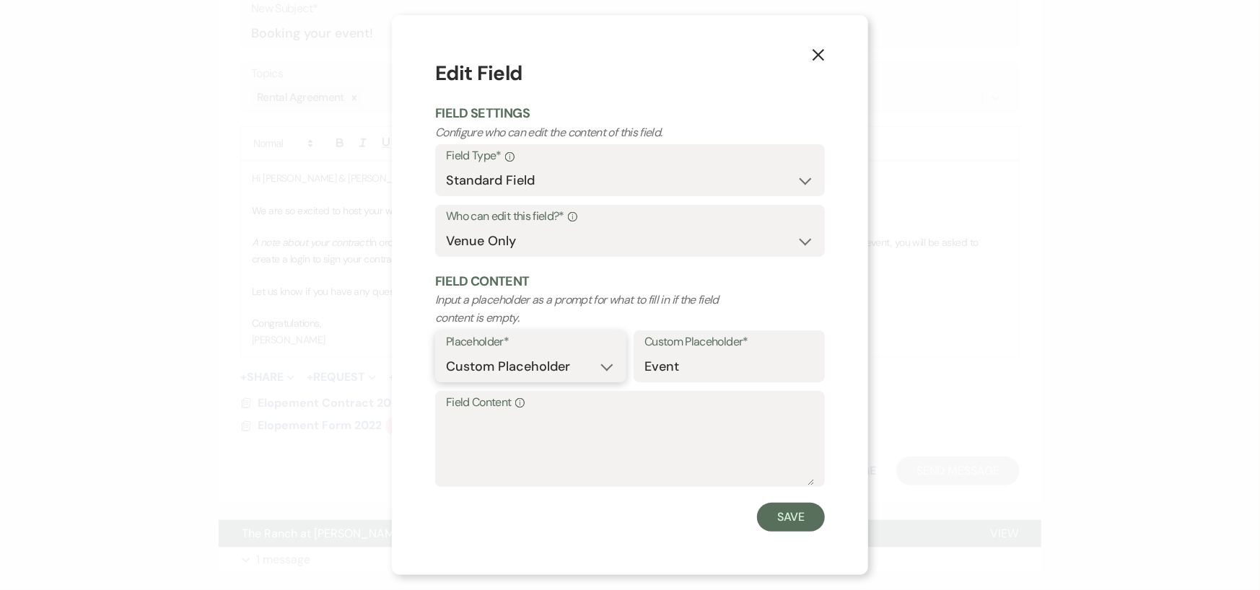
click at [576, 361] on select "Custom Placeholder Date Time Name Location Venue Name Type Number Budget Addres…" at bounding box center [531, 367] width 170 height 28
click at [577, 422] on textarea "Field Content Info" at bounding box center [630, 449] width 368 height 72
click at [592, 359] on select "Custom Placeholder Date Time Name Location Venue Name Type Number Budget Addres…" at bounding box center [531, 367] width 170 height 28
click at [767, 52] on div "X Edit Field Field Settings Configure who can edit the content of this field. F…" at bounding box center [630, 294] width 476 height 559
click at [553, 411] on label "Field Content Info" at bounding box center [630, 402] width 368 height 21
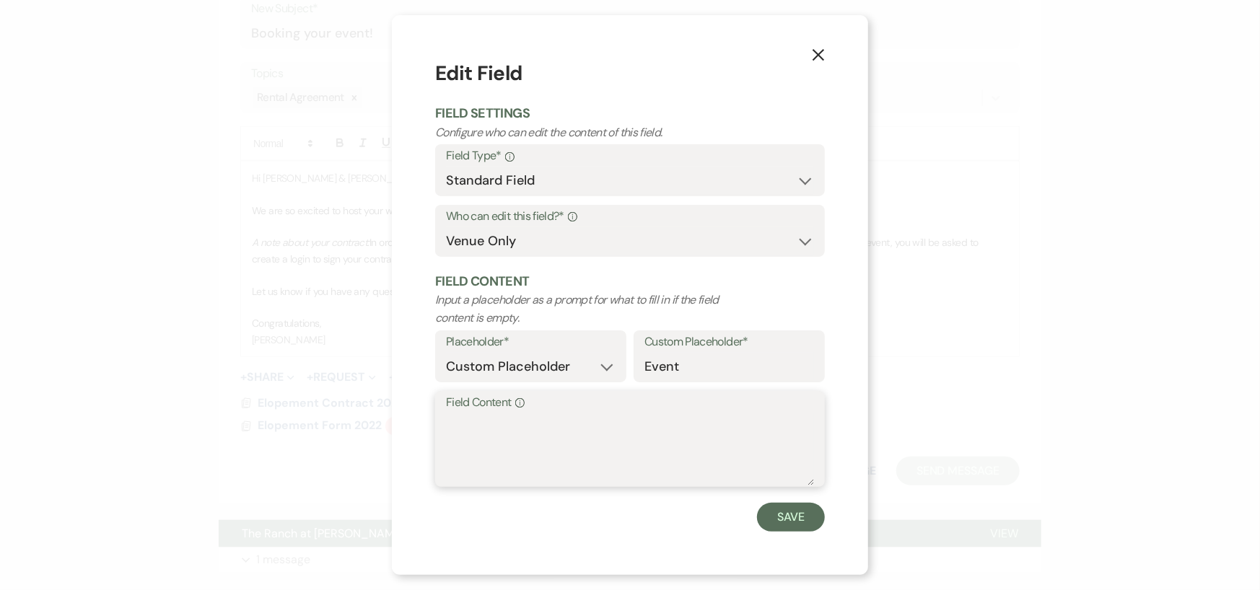
click at [553, 413] on textarea "Field Content Info" at bounding box center [630, 449] width 368 height 72
type textarea "Elopement"
click at [768, 509] on button "Save" at bounding box center [791, 517] width 68 height 29
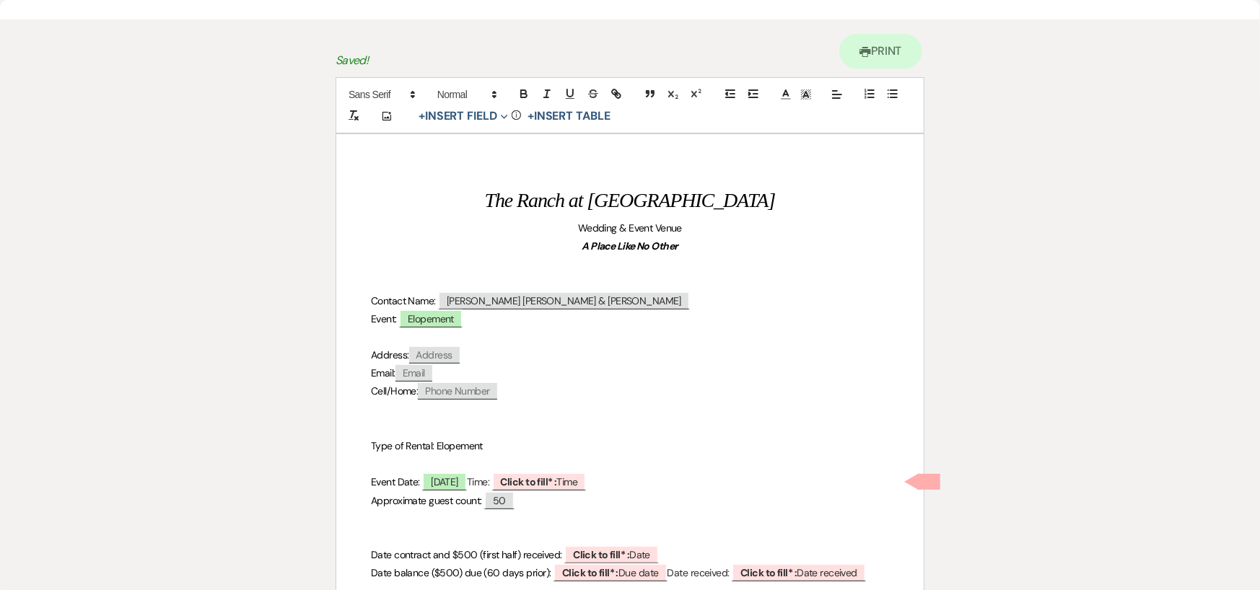
scroll to position [144, 0]
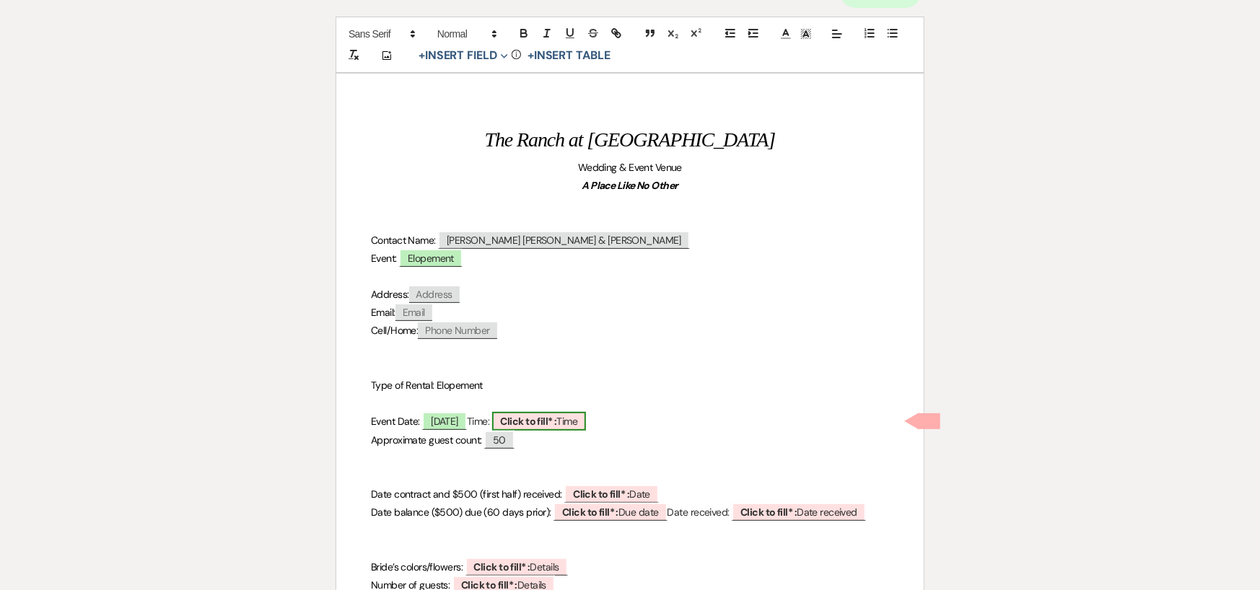
click at [586, 412] on span "Click to fill* : Time" at bounding box center [539, 421] width 94 height 19
select select "owner"
select select "Time"
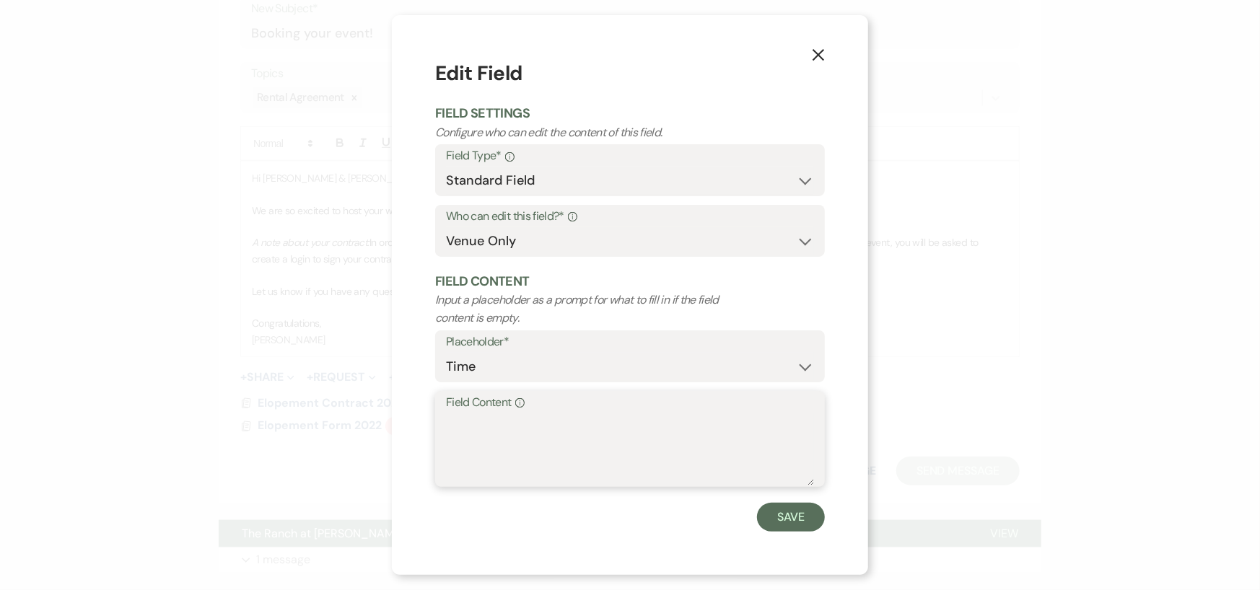
click at [566, 427] on textarea "Field Content Info" at bounding box center [630, 449] width 368 height 72
type textarea "1 pm (TBD)"
click at [783, 517] on button "Save" at bounding box center [791, 517] width 68 height 29
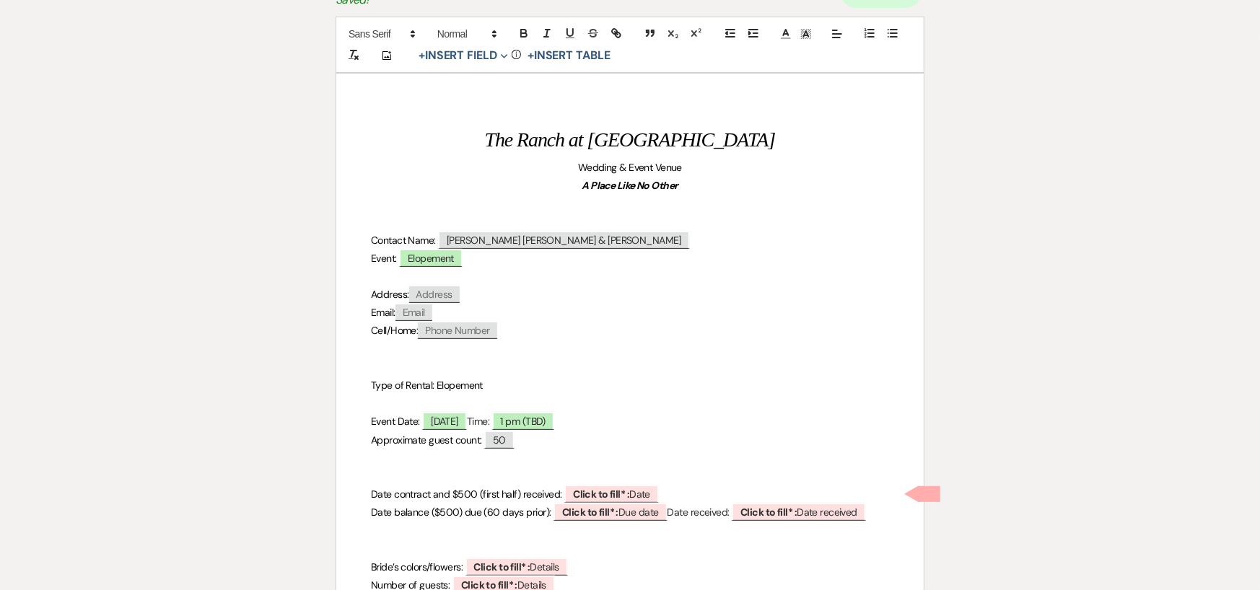
scroll to position [216, 0]
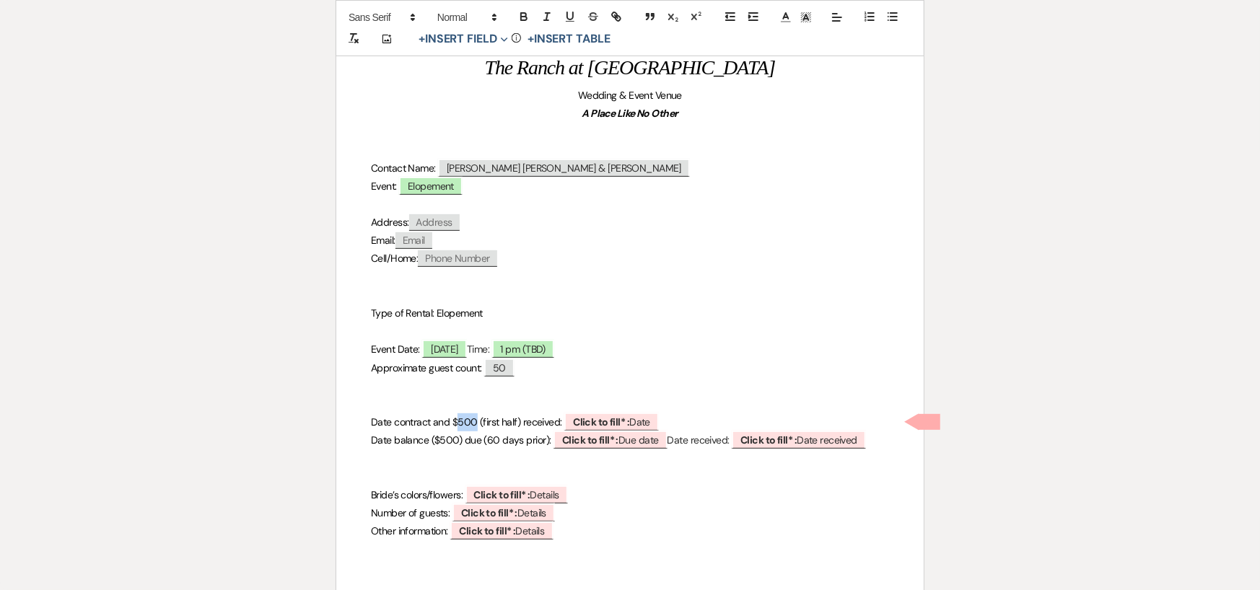
drag, startPoint x: 457, startPoint y: 418, endPoint x: 475, endPoint y: 422, distance: 19.2
click at [475, 422] on span "Date contract and $500 (first half) received:" at bounding box center [466, 422] width 191 height 13
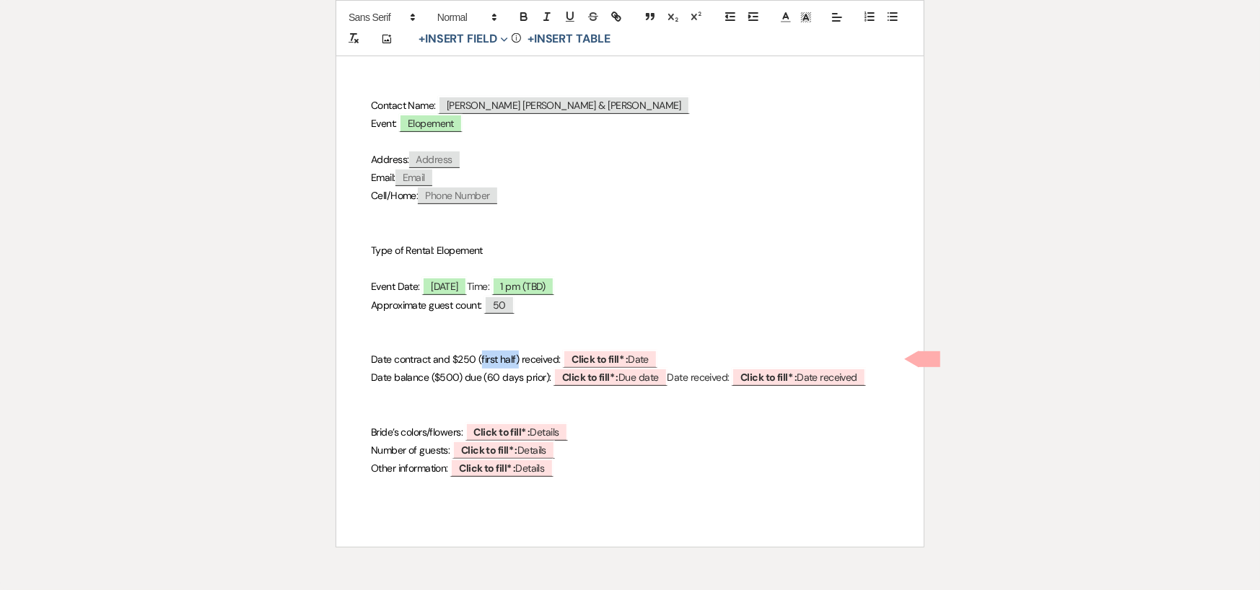
drag, startPoint x: 480, startPoint y: 359, endPoint x: 517, endPoint y: 361, distance: 36.8
click at [517, 361] on span "Date contract and $250 (first half) received:" at bounding box center [466, 359] width 190 height 13
click at [566, 350] on span "Click to fill* : Date" at bounding box center [567, 359] width 94 height 19
select select "owner"
select select "Date"
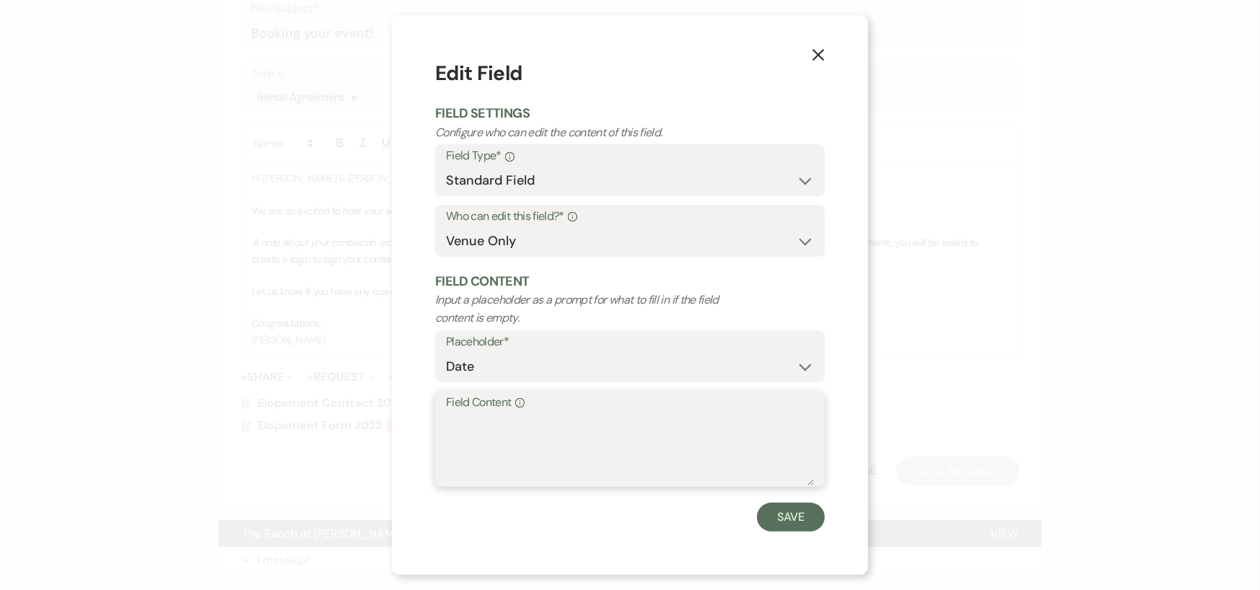
click at [549, 421] on textarea "Field Content Info" at bounding box center [630, 449] width 368 height 72
type textarea "W"
type textarea "This will be filled out when received"
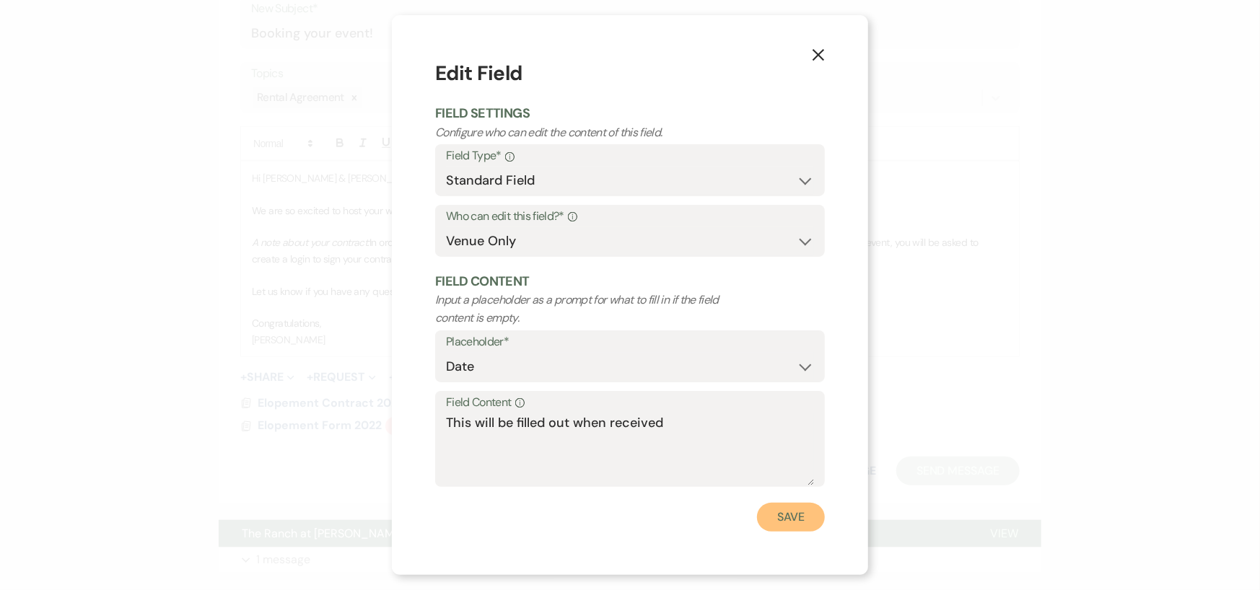
click at [794, 508] on button "Save" at bounding box center [791, 517] width 68 height 29
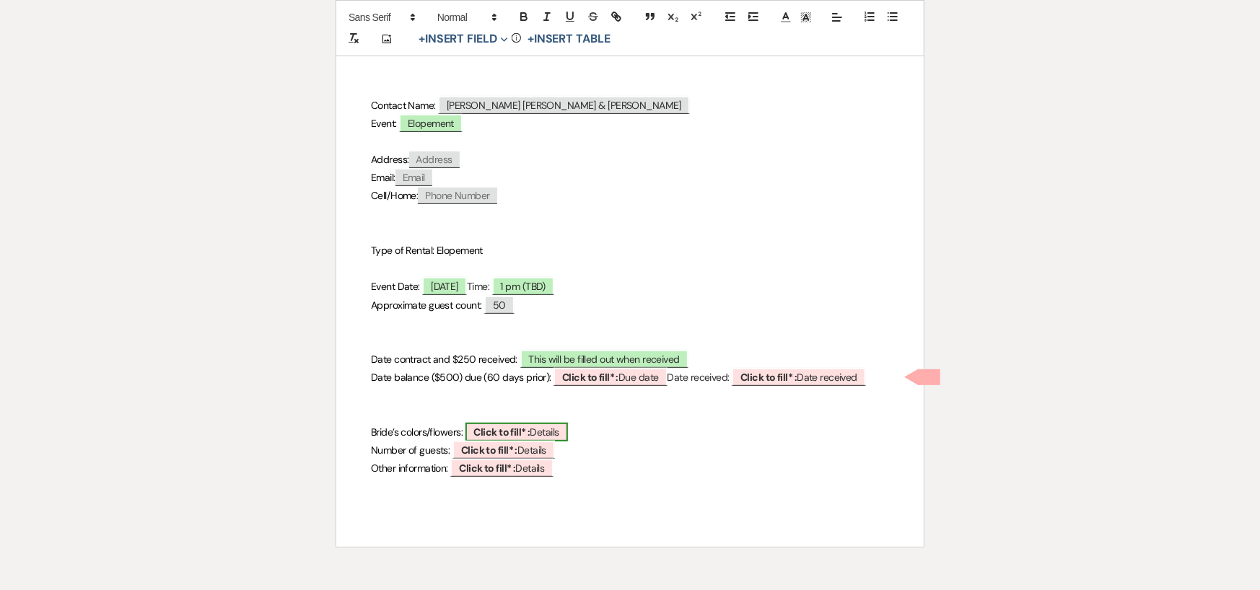
click at [545, 429] on span "Click to fill* : Details" at bounding box center [516, 432] width 102 height 19
select select "owner"
select select "custom_placeholder"
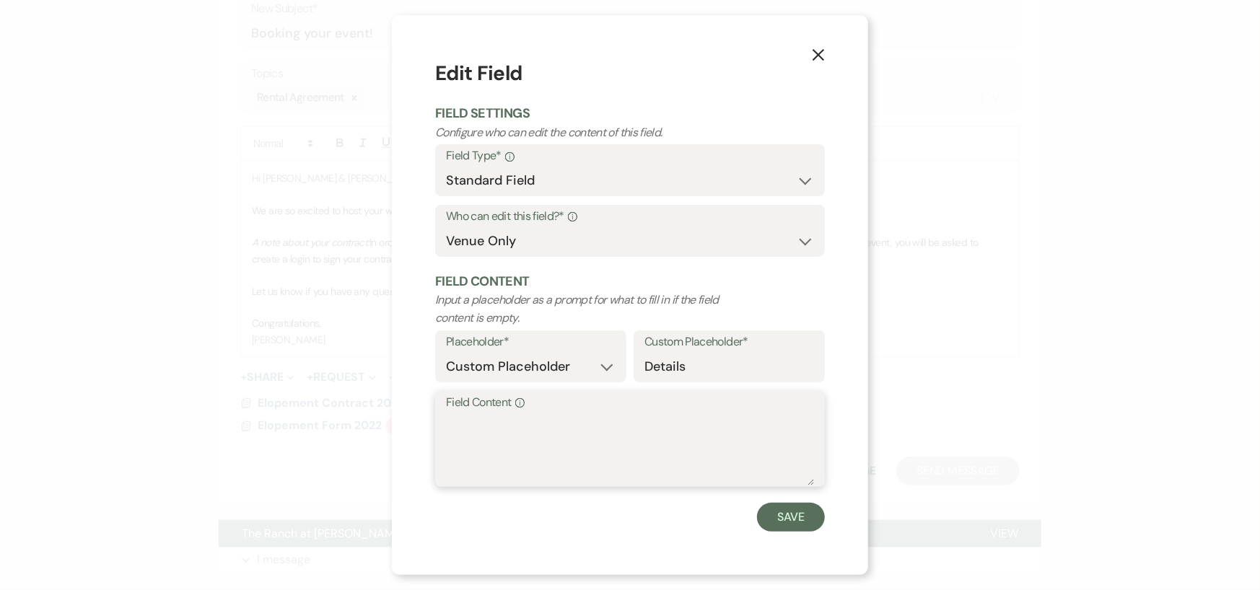
click at [545, 429] on textarea "Field Content Info" at bounding box center [630, 449] width 368 height 72
type textarea "N"
click at [814, 50] on use "button" at bounding box center [818, 55] width 12 height 12
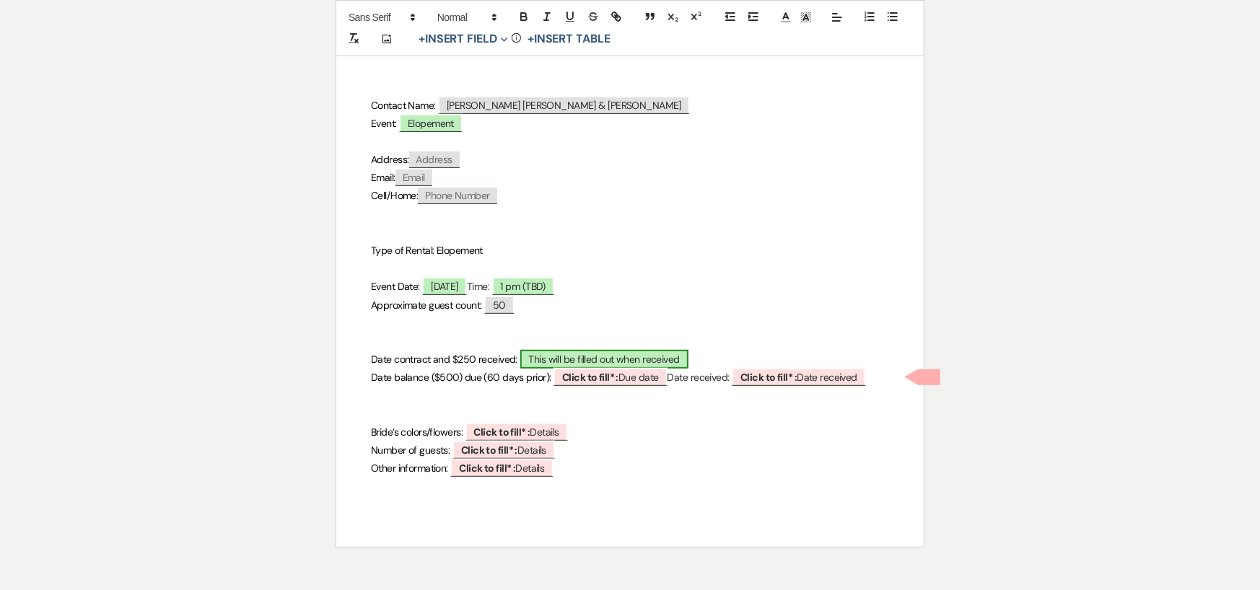
click at [607, 359] on span "This will be filled out when received" at bounding box center [604, 359] width 168 height 19
select select "owner"
select select "Date"
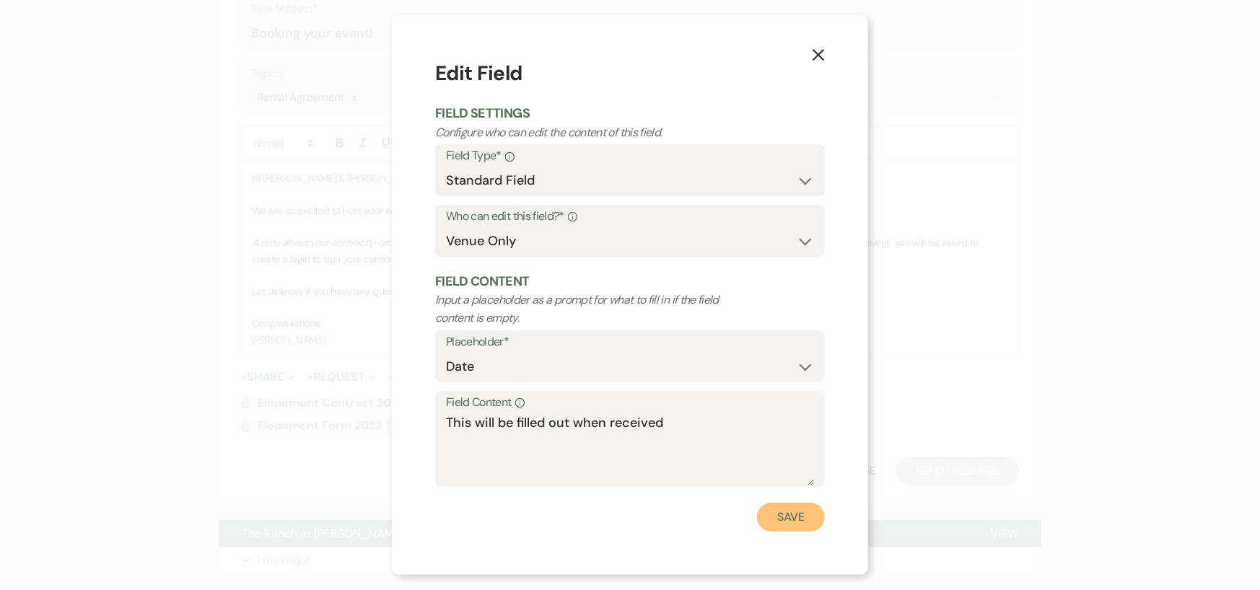
click at [797, 519] on button "Save" at bounding box center [791, 517] width 68 height 29
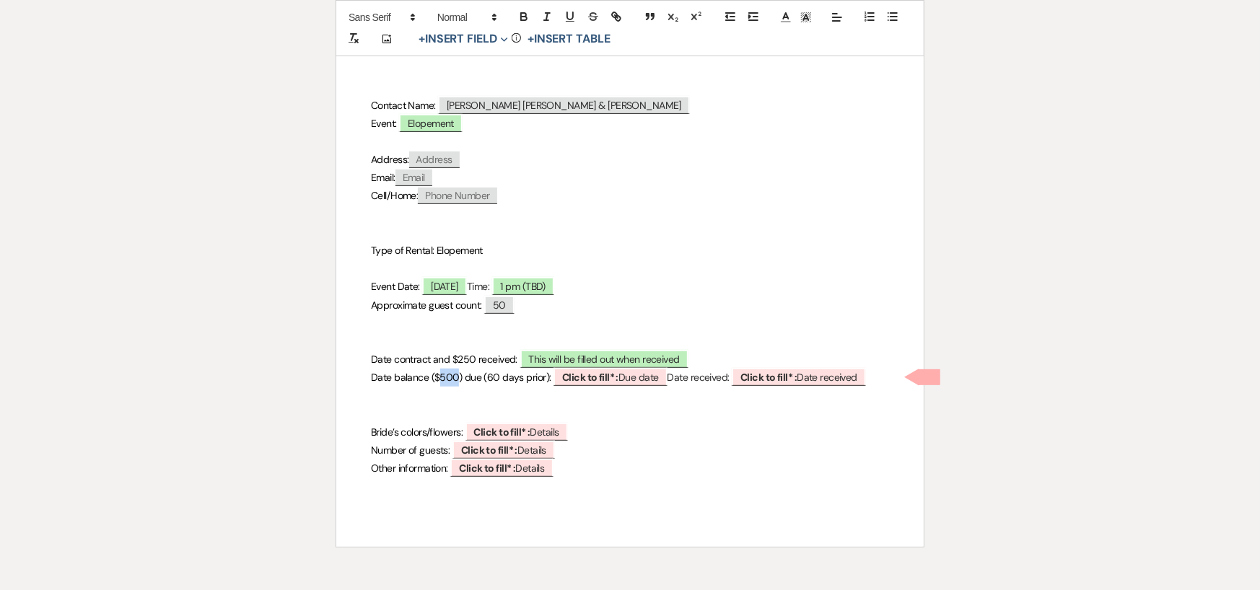
drag, startPoint x: 439, startPoint y: 379, endPoint x: 457, endPoint y: 382, distance: 17.6
click at [457, 382] on span "Date balance ($500) due (60 days prior):" at bounding box center [461, 377] width 180 height 13
click at [475, 361] on span "Date contract and $250 received:" at bounding box center [444, 359] width 146 height 13
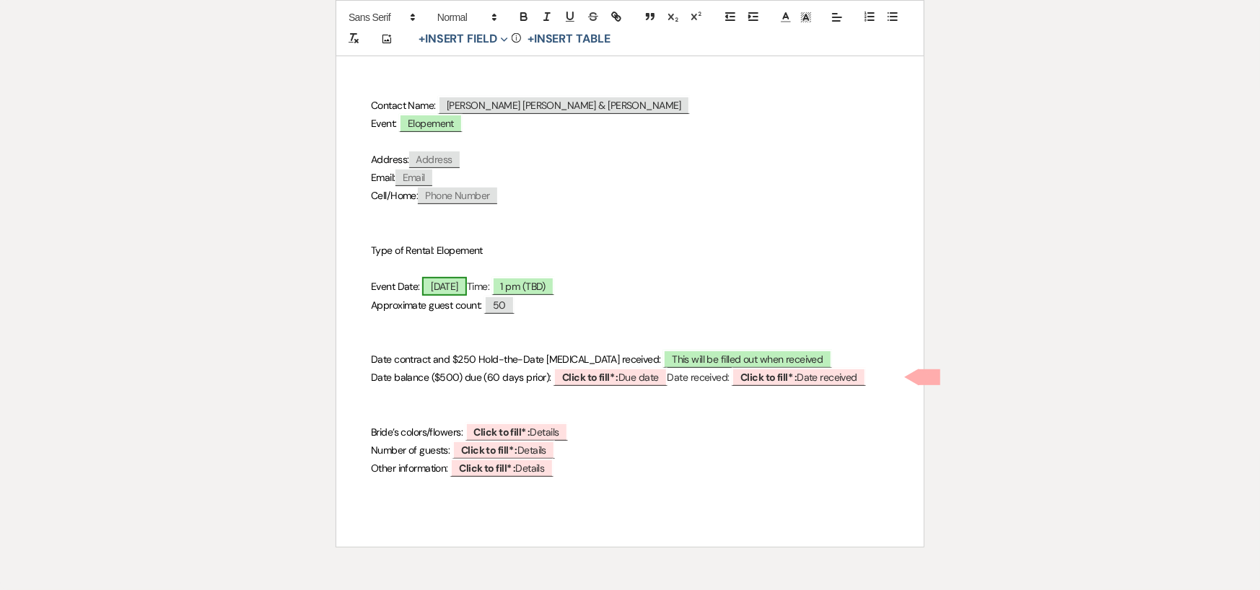
click at [441, 284] on span "03/28/2026" at bounding box center [444, 286] width 45 height 19
select select "smartCustomField"
select select "owner"
select select "{{eventDate}}"
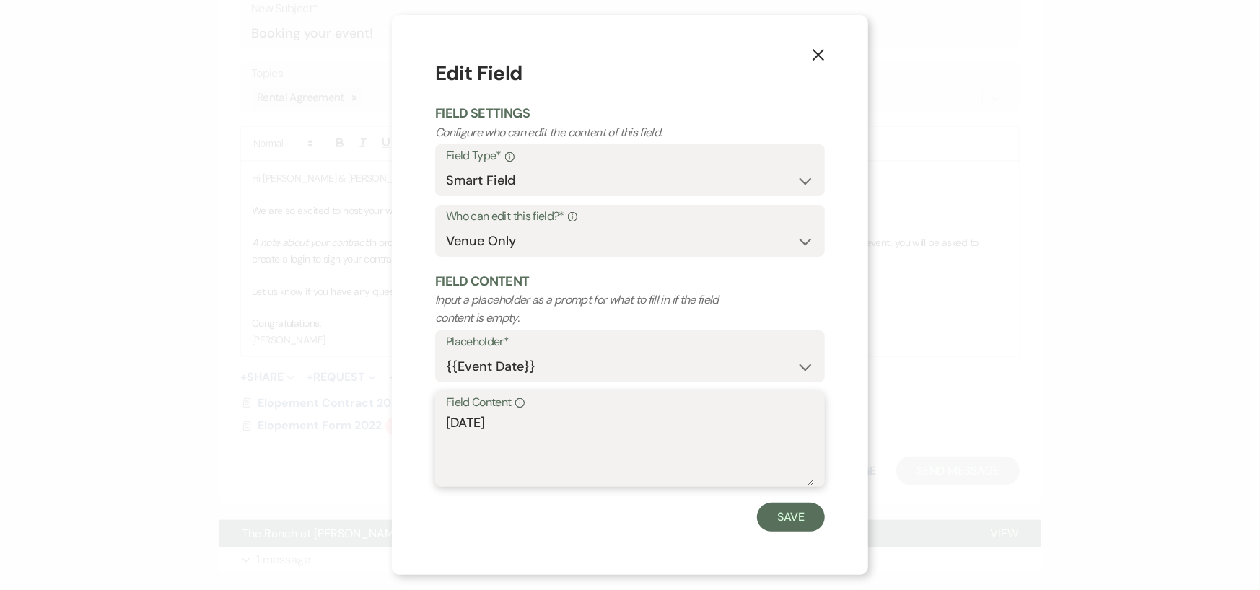
drag, startPoint x: 535, startPoint y: 421, endPoint x: 426, endPoint y: 416, distance: 109.0
click at [426, 416] on div "X Edit Field Field Settings Configure who can edit the content of this field. F…" at bounding box center [630, 294] width 476 height 559
click at [806, 361] on select "{{Event Date}} {{Client Full Name(s)}} {{Client First Name(s)}} {{Venue Name}} …" at bounding box center [630, 367] width 368 height 28
click at [808, 175] on select "Standard Field Smart Field" at bounding box center [630, 181] width 368 height 28
select select "standardCustomField"
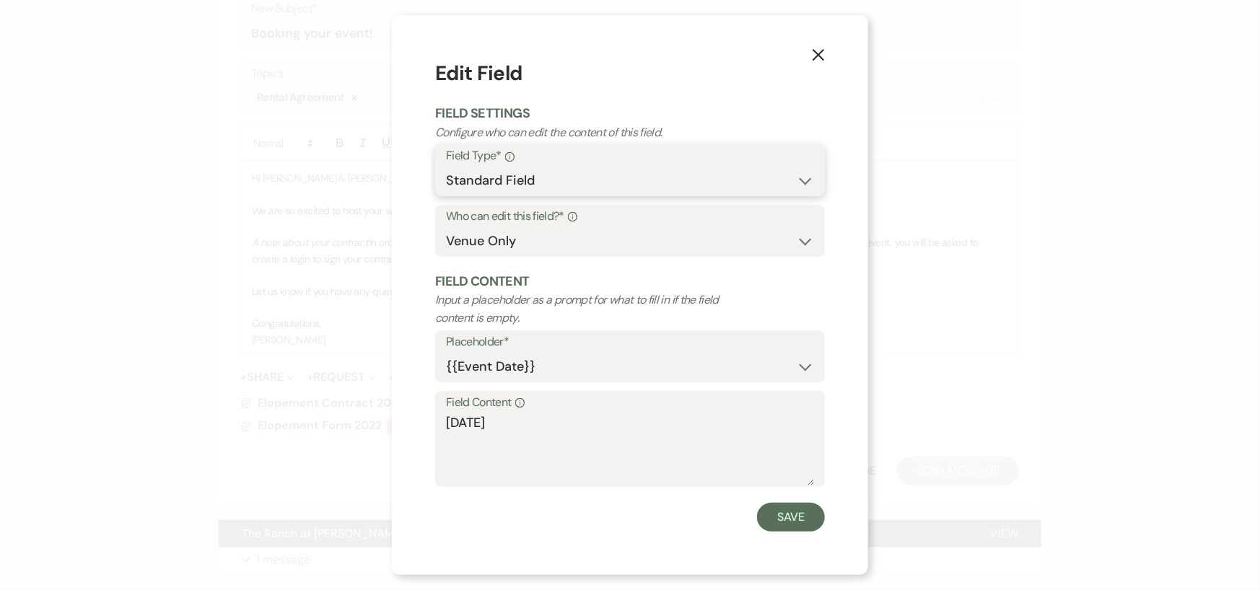
click at [446, 167] on select "Standard Field Smart Field" at bounding box center [630, 181] width 368 height 28
click at [802, 366] on select "Custom Placeholder Date Time Name Location Venue Name Type Number Budget Addres…" at bounding box center [630, 367] width 368 height 28
click at [446, 353] on select "Custom Placeholder Date Time Name Location Venue Name Type Number Budget Addres…" at bounding box center [630, 367] width 368 height 28
select select "Date"
click at [681, 416] on textarea "Field Content Info" at bounding box center [630, 449] width 368 height 72
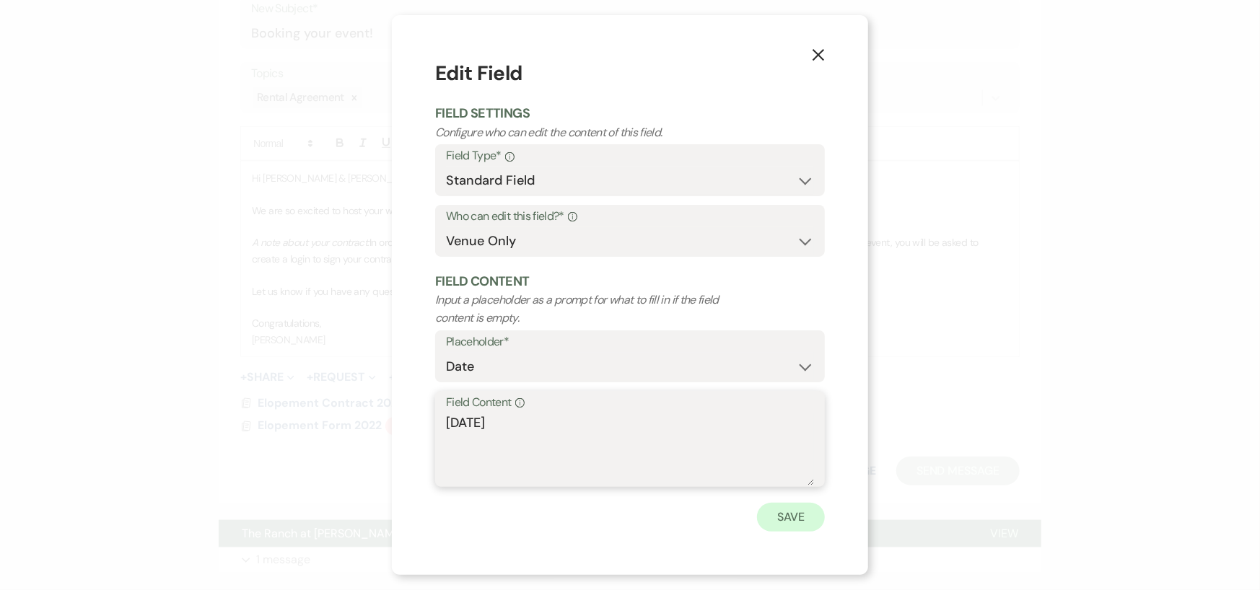
type textarea "10/20/2025"
click at [799, 511] on button "Save" at bounding box center [791, 517] width 68 height 29
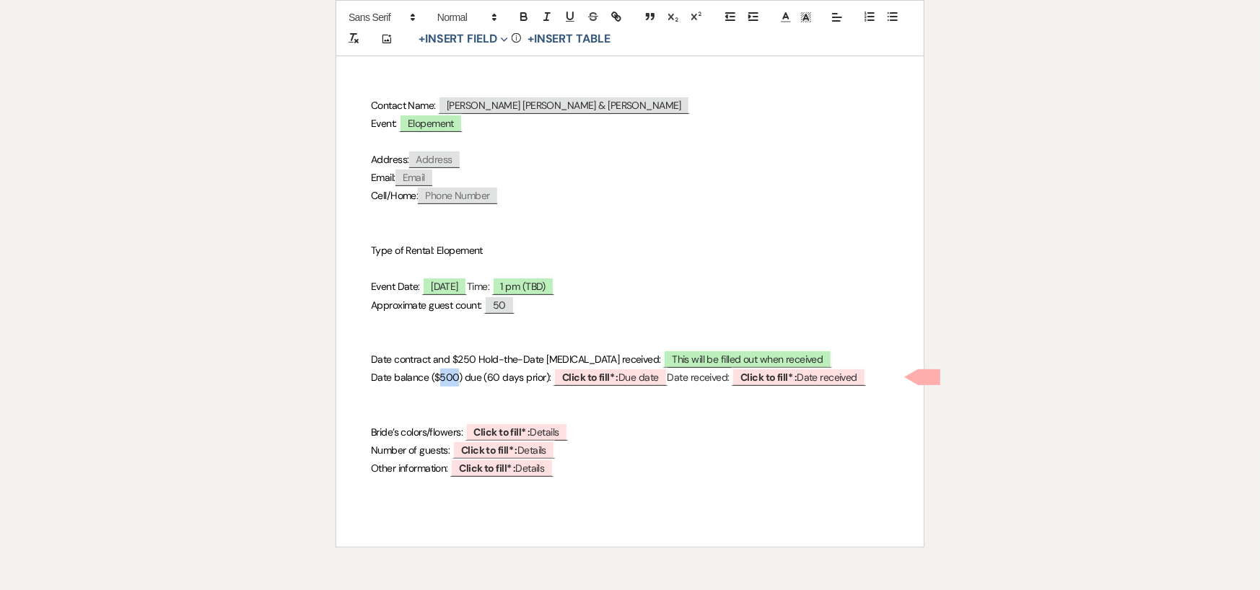
drag, startPoint x: 440, startPoint y: 376, endPoint x: 457, endPoint y: 379, distance: 17.6
click at [457, 379] on span "Date balance ($500) due (60 days prior):" at bounding box center [461, 377] width 180 height 13
drag, startPoint x: 488, startPoint y: 374, endPoint x: 542, endPoint y: 379, distance: 55.0
click at [542, 379] on span "Date balance ($1700) due (60 days prior):" at bounding box center [461, 377] width 181 height 13
click at [514, 380] on b "Click to fill* :" at bounding box center [523, 377] width 56 height 13
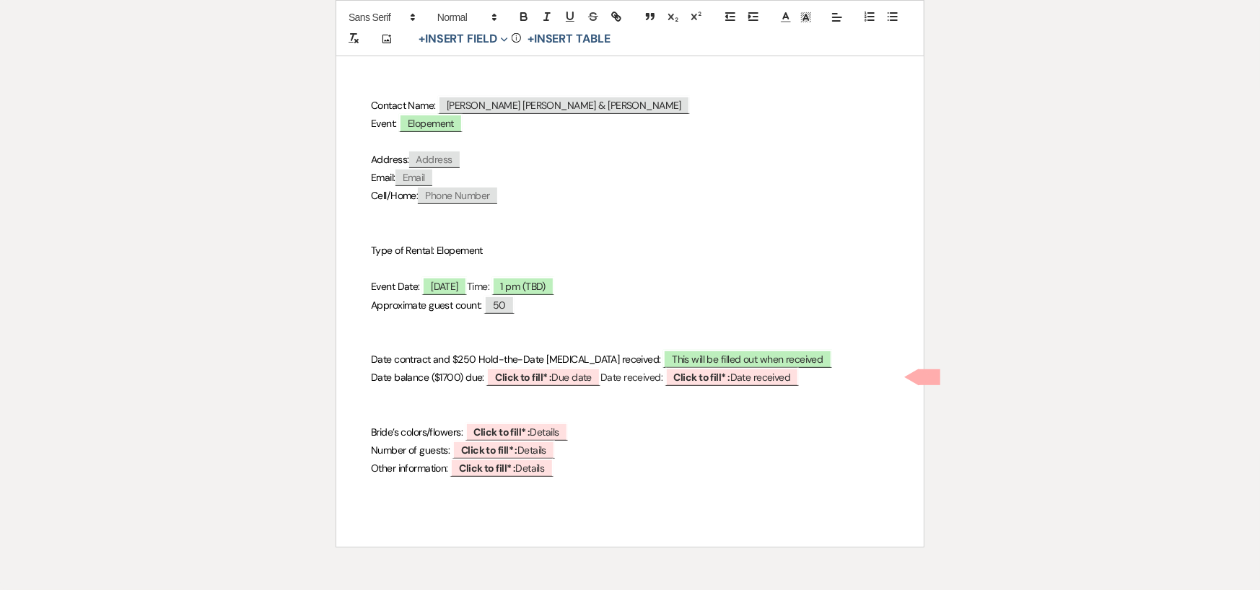
select select "owner"
select select "custom_placeholder"
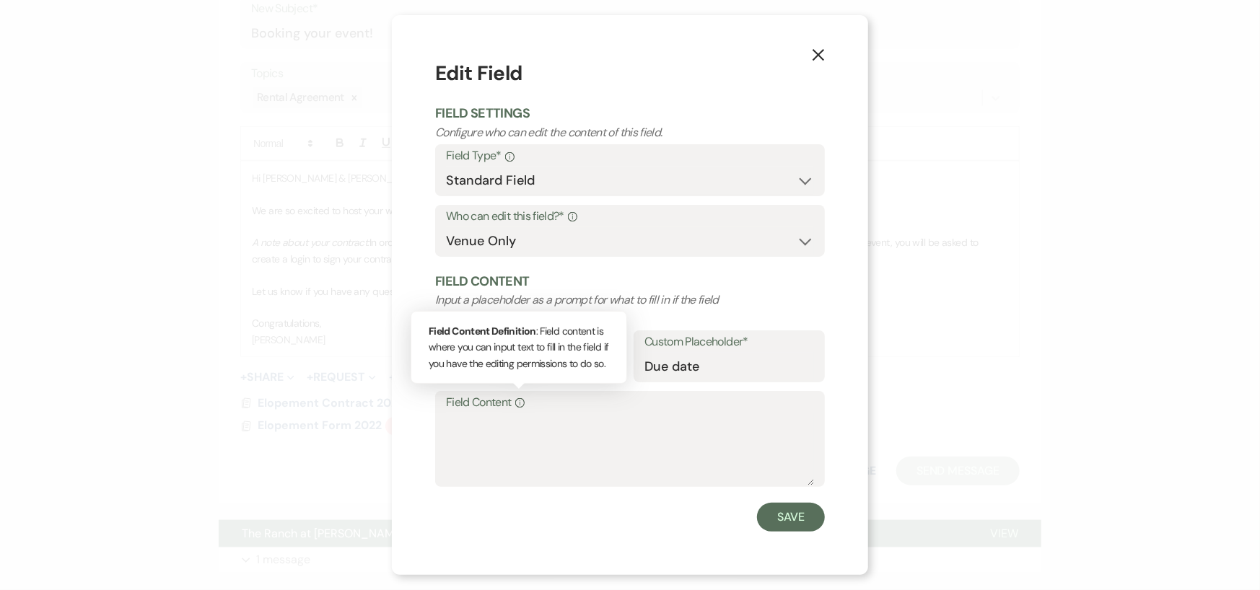
click at [516, 410] on div "Info" at bounding box center [517, 402] width 13 height 21
click at [516, 413] on textarea "Field Content Info Field Content Definition : Field content is where you can in…" at bounding box center [630, 449] width 368 height 72
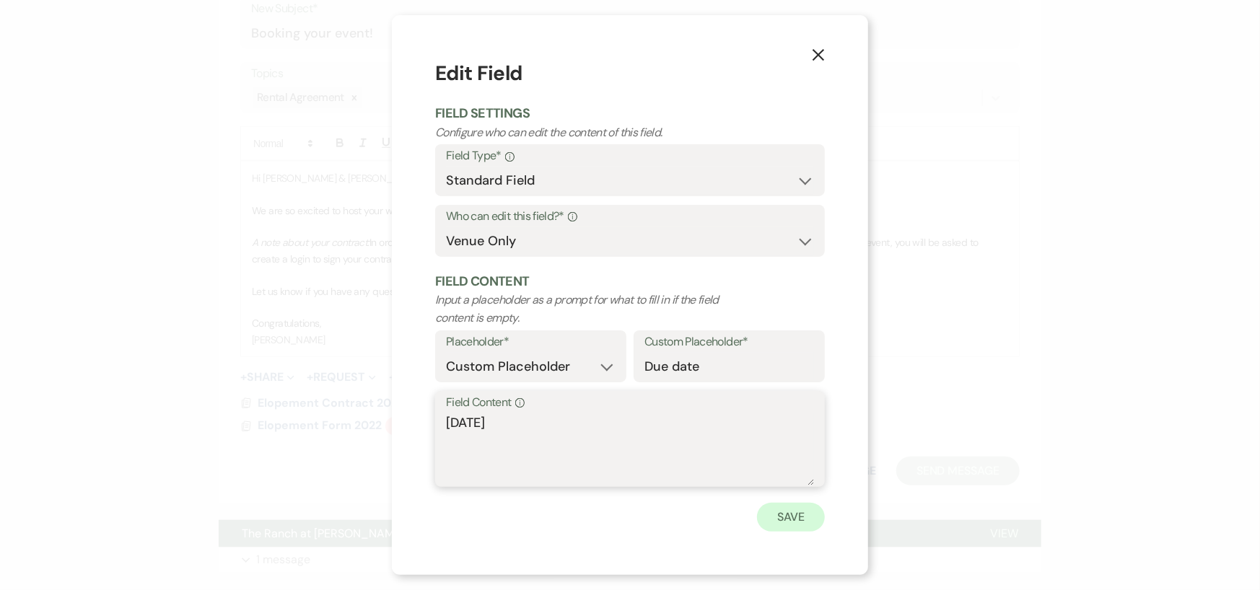
type textarea "10/05/2025"
click at [796, 512] on button "Save" at bounding box center [791, 517] width 68 height 29
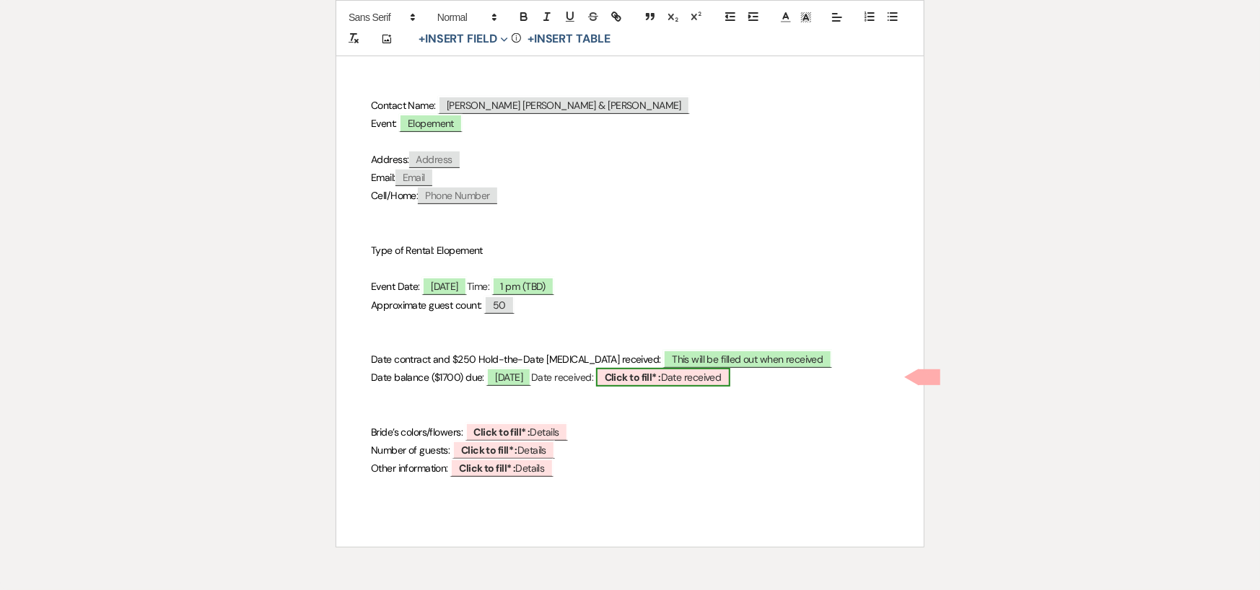
click at [661, 374] on b "Click to fill* :" at bounding box center [633, 377] width 56 height 13
select select "owner"
select select "custom_placeholder"
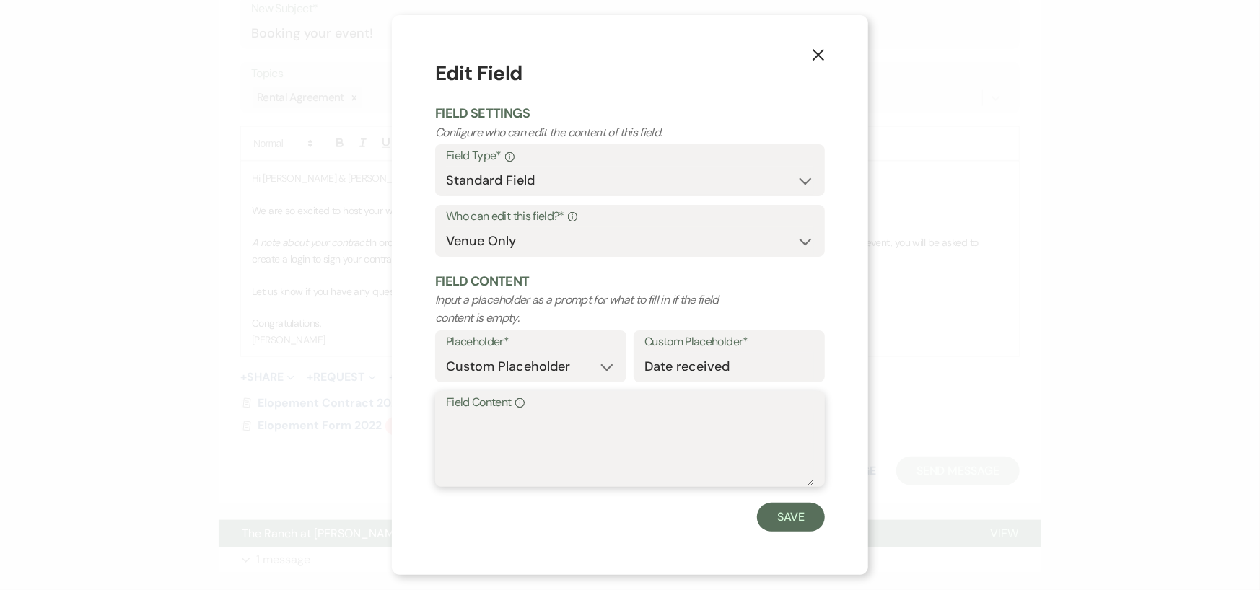
click at [620, 413] on textarea "Field Content Info" at bounding box center [630, 449] width 368 height 72
type textarea "We will update this when contract is paid"
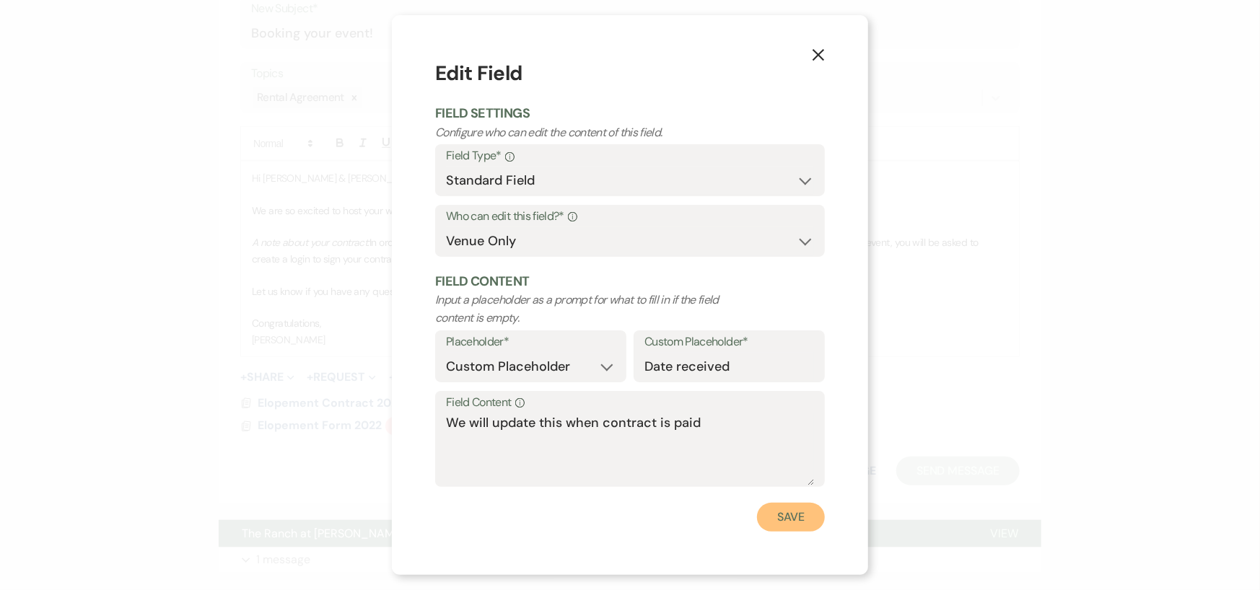
click at [806, 514] on button "Save" at bounding box center [791, 517] width 68 height 29
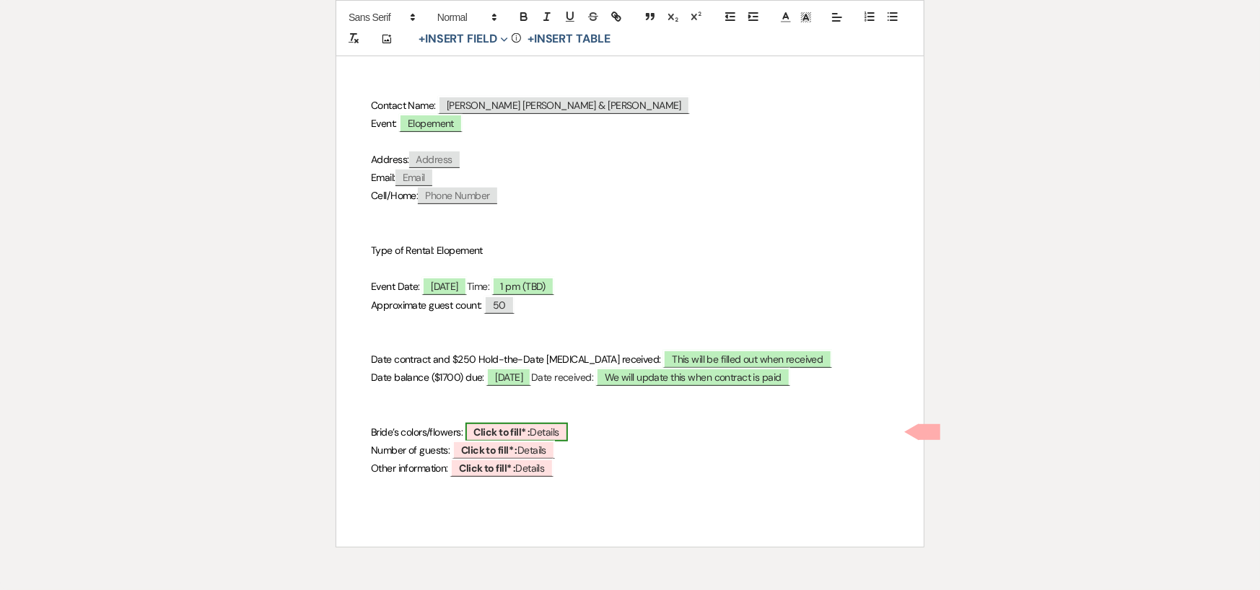
click at [498, 429] on b "Click to fill* :" at bounding box center [502, 432] width 56 height 13
select select "owner"
select select "custom_placeholder"
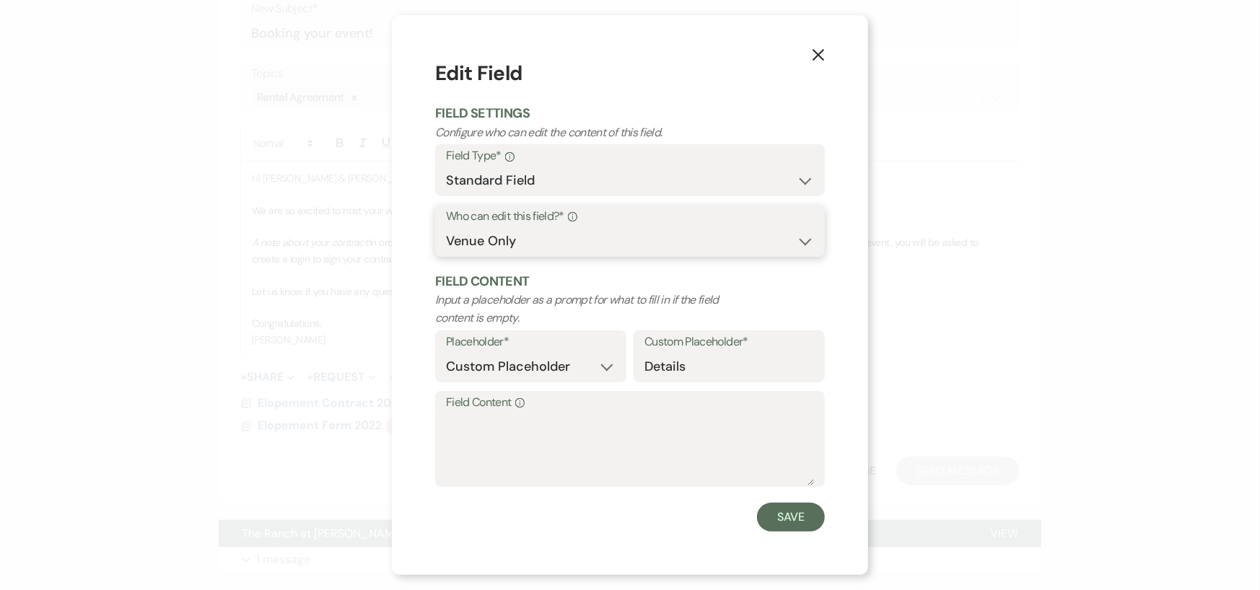
click at [537, 241] on select "Both Venue & Client Client Only Venue Only" at bounding box center [630, 241] width 368 height 28
select select "client"
click at [446, 255] on select "Both Venue & Client Client Only Venue Only" at bounding box center [630, 241] width 368 height 28
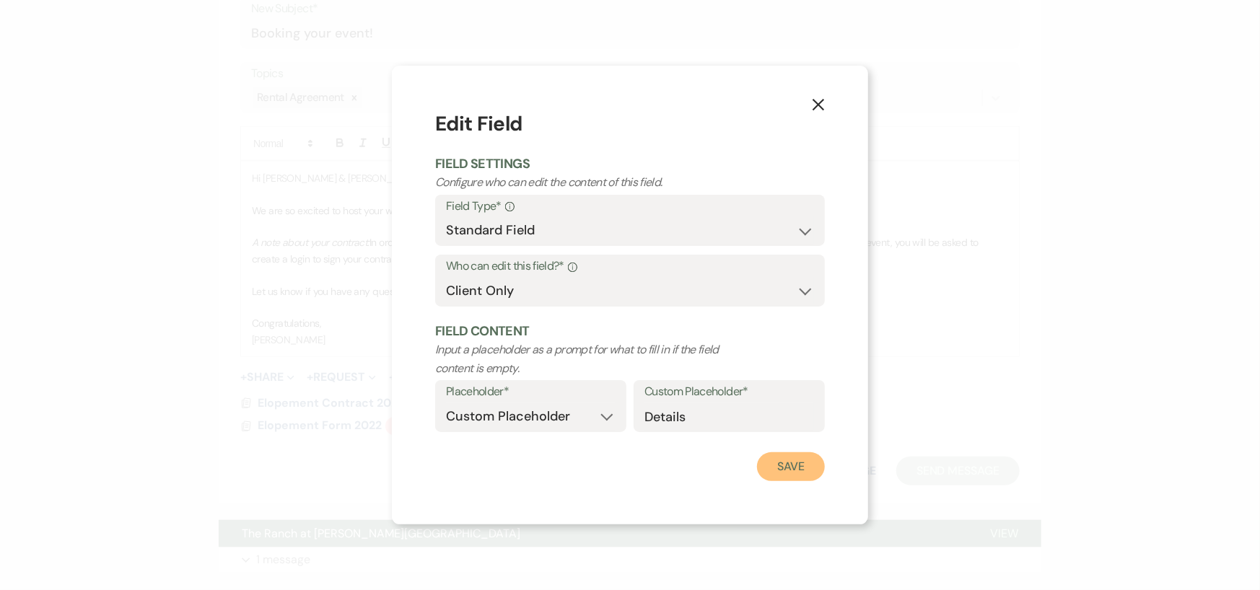
click at [786, 461] on button "Save" at bounding box center [791, 466] width 68 height 29
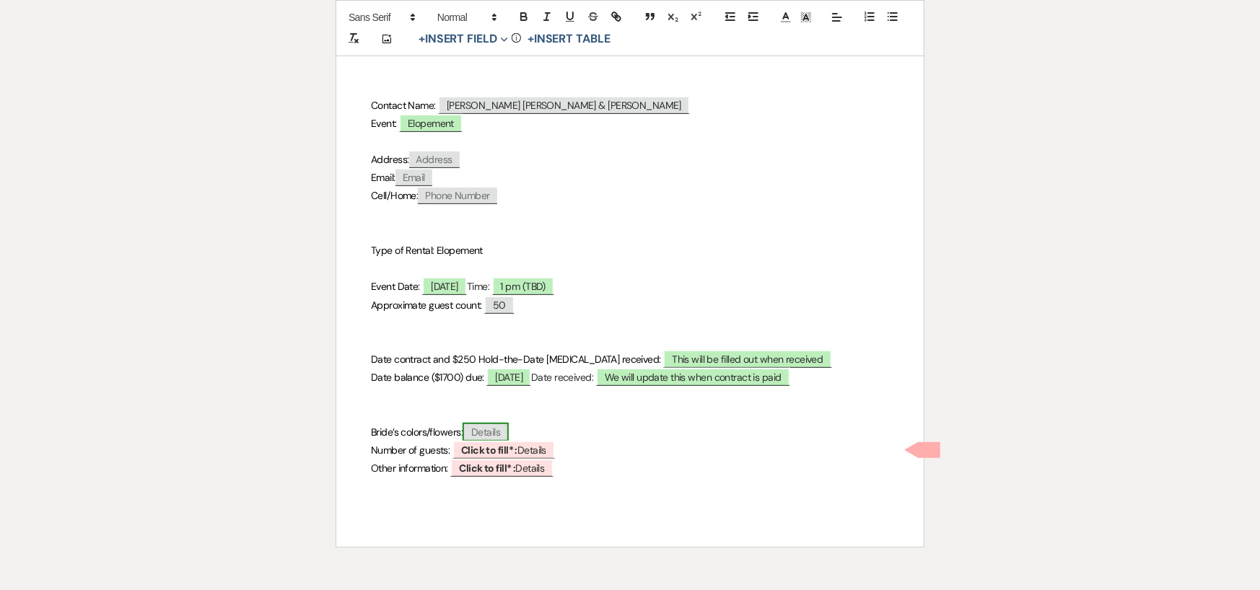
click at [486, 428] on span "Details" at bounding box center [485, 432] width 46 height 19
select select "client"
select select "custom_placeholder"
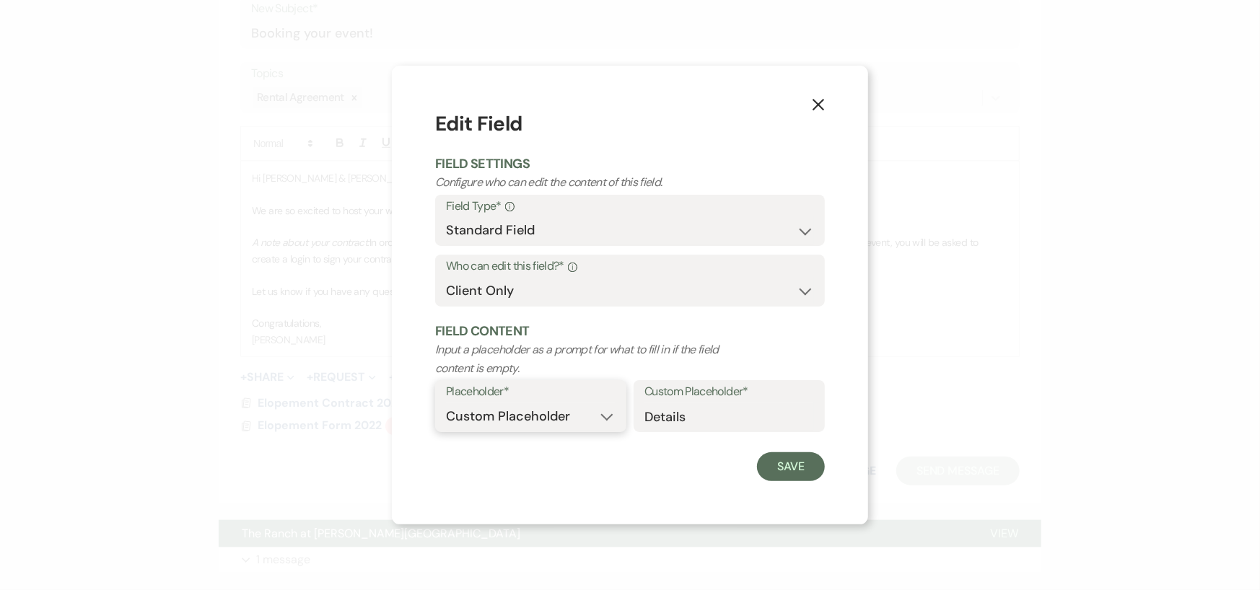
click at [602, 412] on select "Custom Placeholder Date Time Name Location Venue Name Type Number Budget Addres…" at bounding box center [531, 417] width 170 height 28
click at [446, 403] on select "Custom Placeholder Date Time Name Location Venue Name Type Number Budget Addres…" at bounding box center [531, 417] width 170 height 28
drag, startPoint x: 694, startPoint y: 410, endPoint x: 638, endPoint y: 403, distance: 56.0
click at [638, 403] on div "Custom Placeholder* Details" at bounding box center [728, 406] width 191 height 52
type input "Colors"
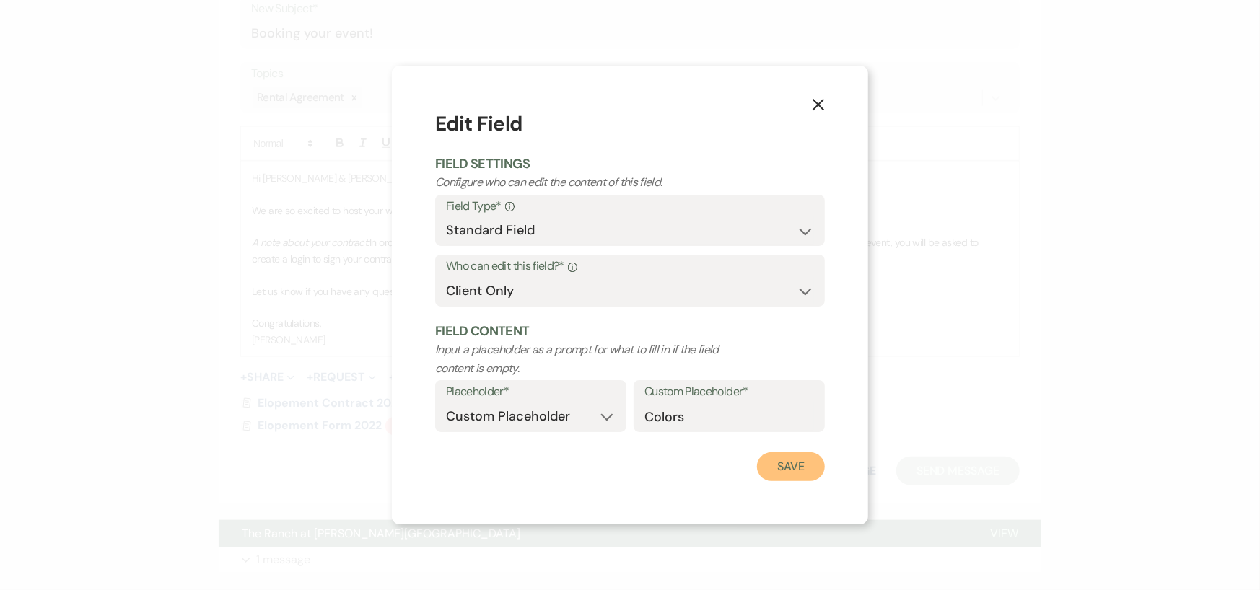
click at [796, 462] on button "Save" at bounding box center [791, 466] width 68 height 29
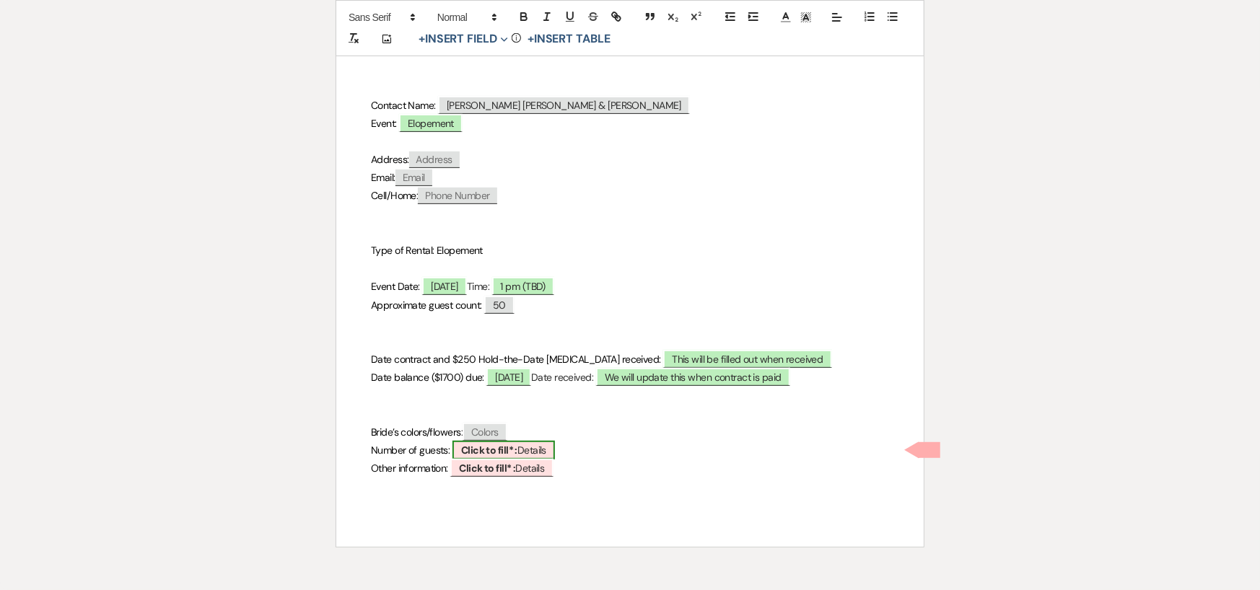
click at [468, 448] on b "Click to fill* :" at bounding box center [489, 450] width 56 height 13
select select "owner"
select select "custom_placeholder"
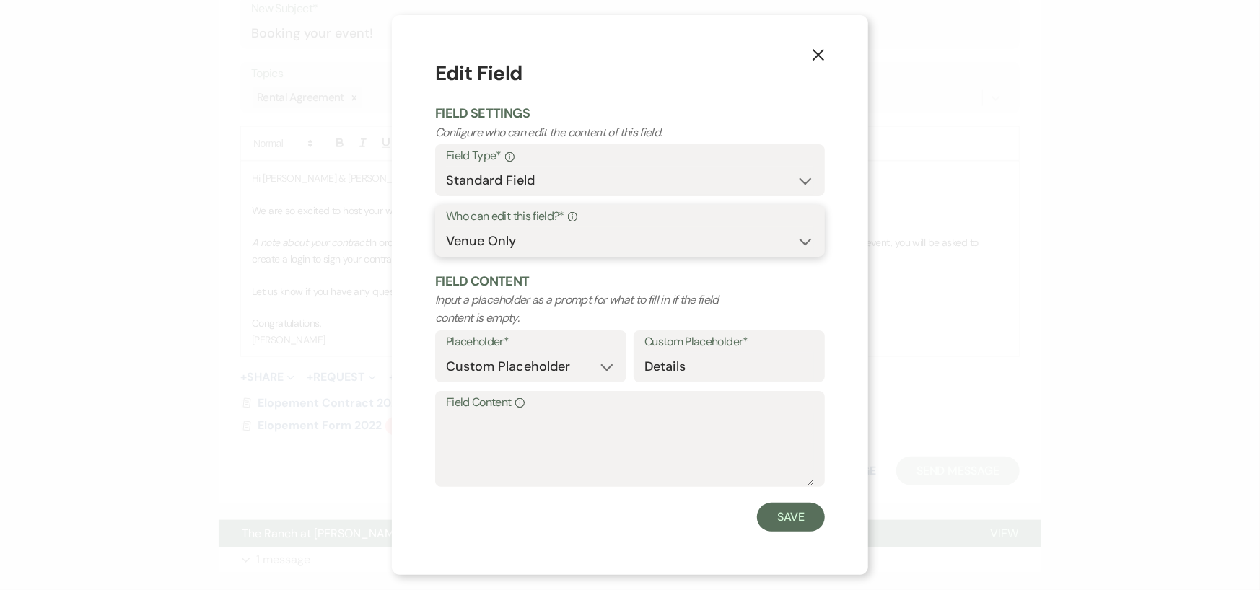
click at [610, 234] on select "Both Venue & Client Client Only Venue Only" at bounding box center [630, 241] width 368 height 28
select select "client"
click at [446, 255] on select "Both Venue & Client Client Only Venue Only" at bounding box center [630, 241] width 368 height 28
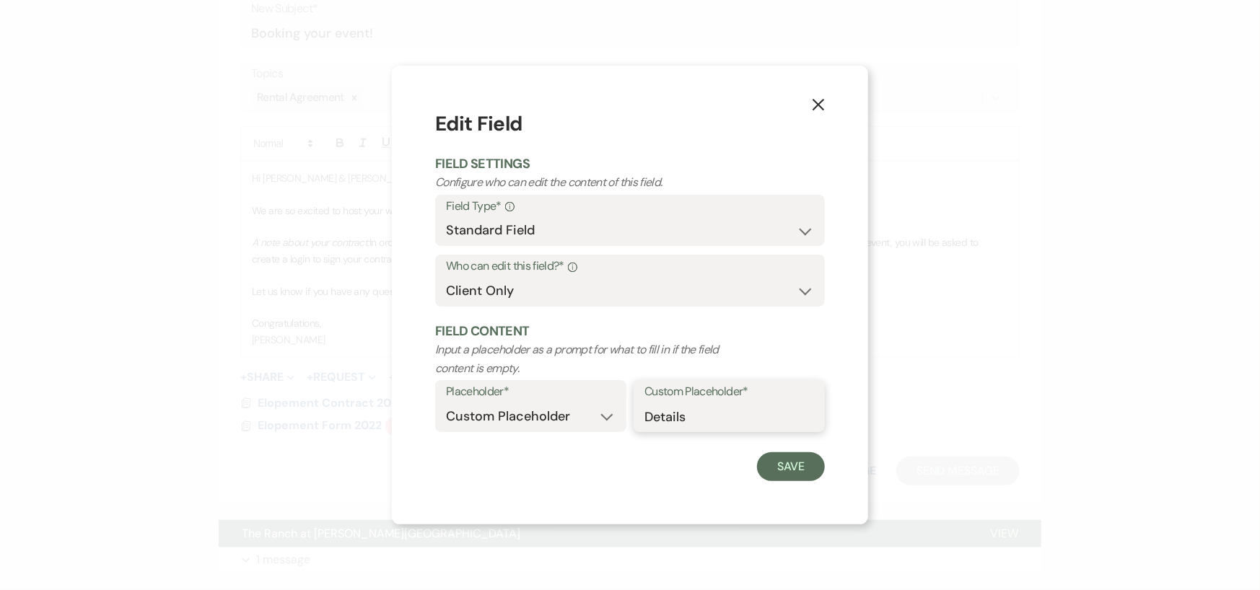
drag, startPoint x: 687, startPoint y: 413, endPoint x: 623, endPoint y: 404, distance: 64.9
click at [623, 405] on div "Placeholder* Custom Placeholder Date Time Name Location Venue Name Type Number …" at bounding box center [630, 410] width 390 height 61
type input "guest count"
click at [801, 465] on button "Save" at bounding box center [791, 466] width 68 height 29
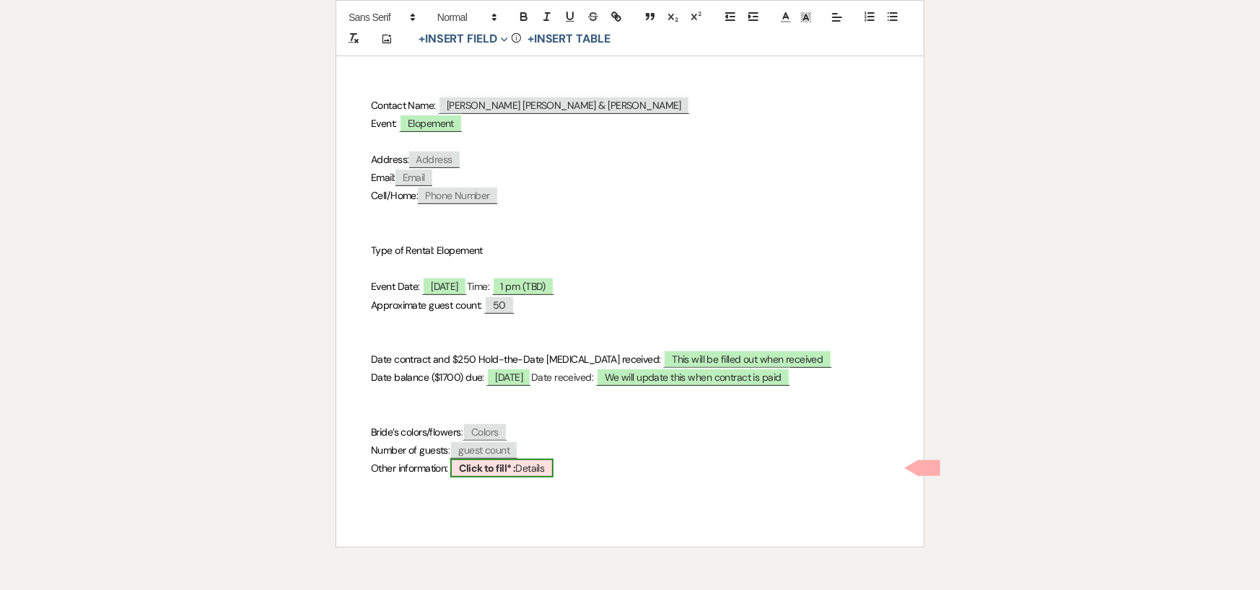
click at [511, 475] on span "Click to fill* : Details" at bounding box center [501, 468] width 102 height 19
select select "owner"
select select "custom_placeholder"
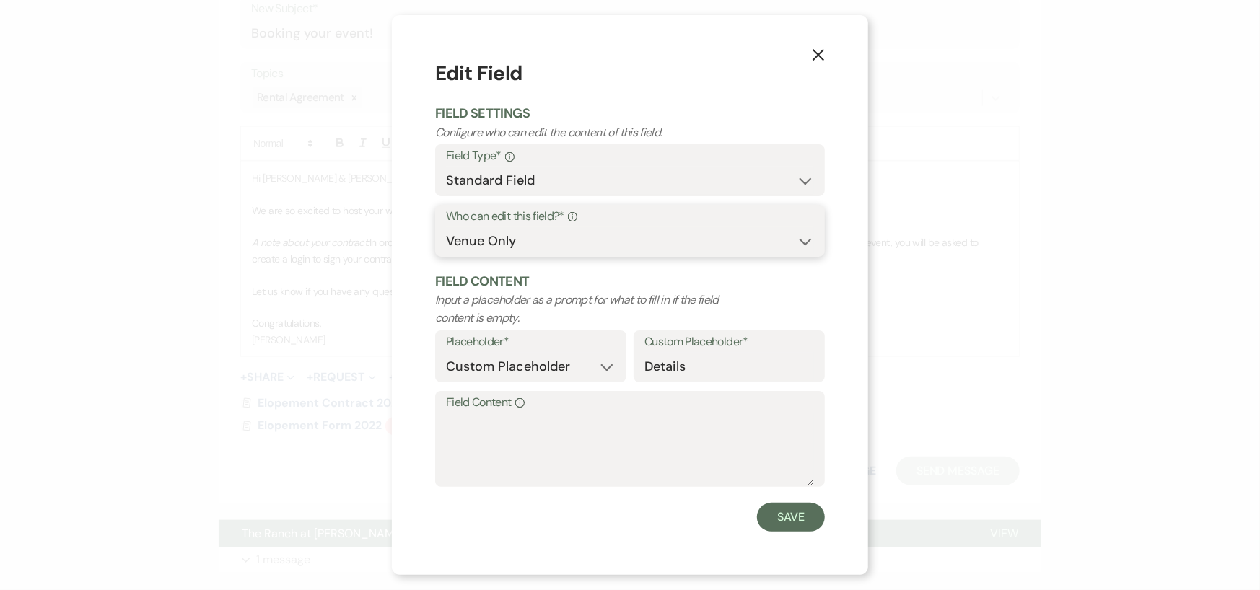
click at [532, 237] on select "Both Venue & Client Client Only Venue Only" at bounding box center [630, 241] width 368 height 28
select select "clientAndOwner"
click at [446, 227] on select "Both Venue & Client Client Only Venue Only" at bounding box center [630, 241] width 368 height 28
drag, startPoint x: 697, startPoint y: 367, endPoint x: 627, endPoint y: 366, distance: 70.0
click at [627, 366] on div "Placeholder* Custom Placeholder Date Time Name Location Venue Name Type Number …" at bounding box center [630, 360] width 390 height 61
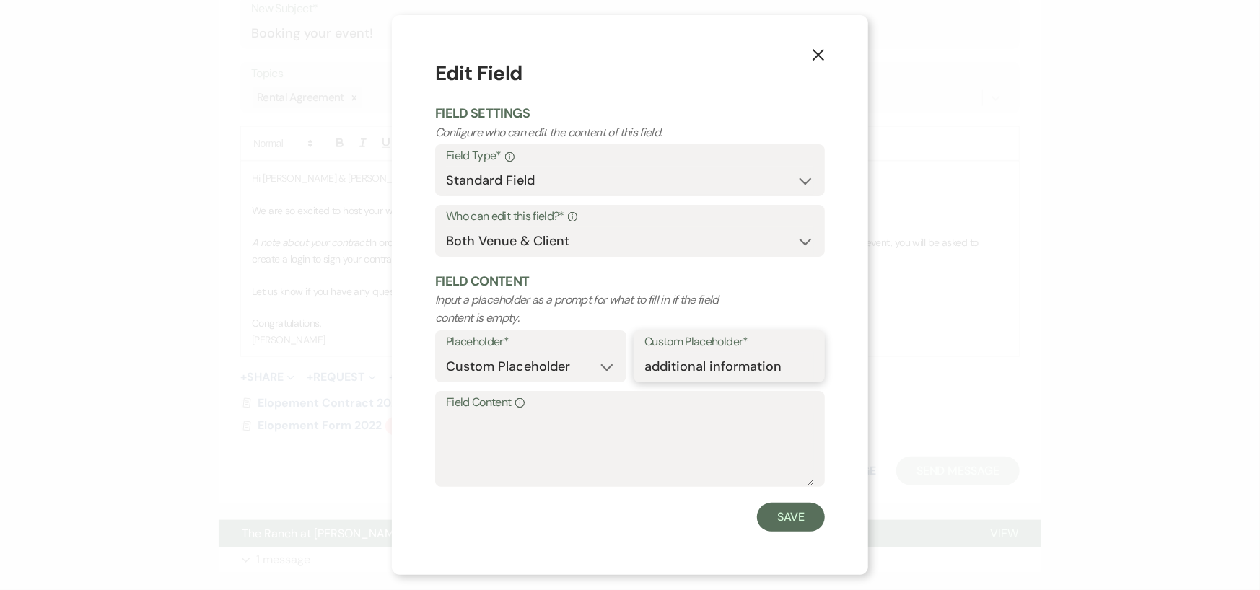
type input "additional information"
click at [656, 418] on textarea "Field Content Info" at bounding box center [630, 449] width 368 height 72
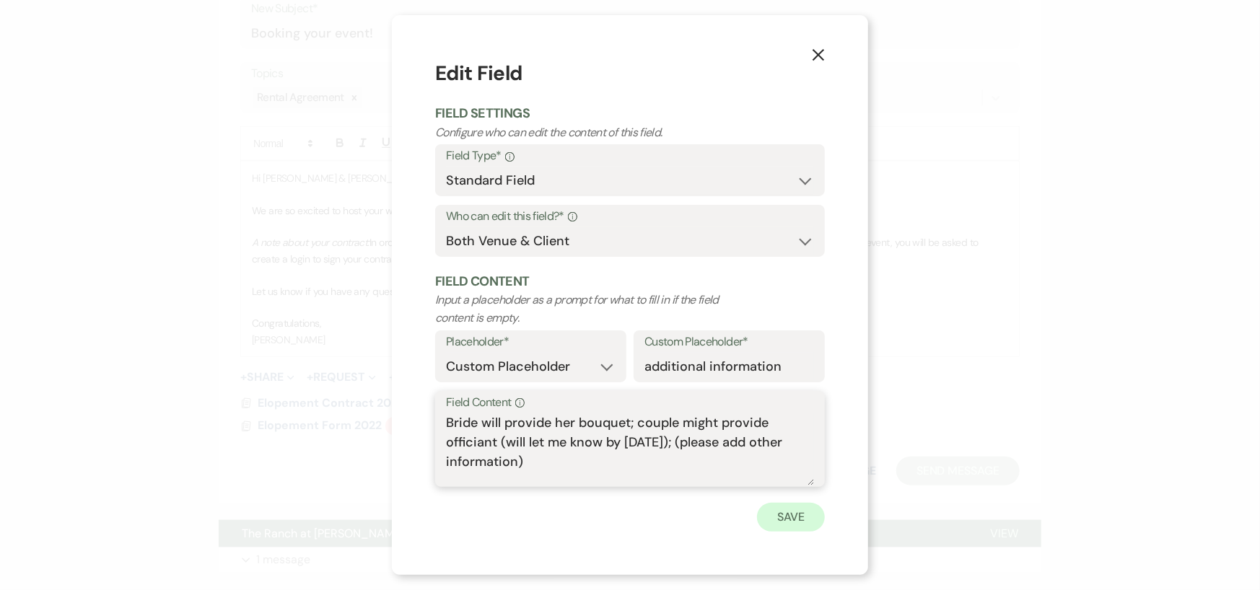
type textarea "Bride will provide her bouquet; couple might provide officiant (will let me kno…"
click at [778, 512] on button "Save" at bounding box center [791, 517] width 68 height 29
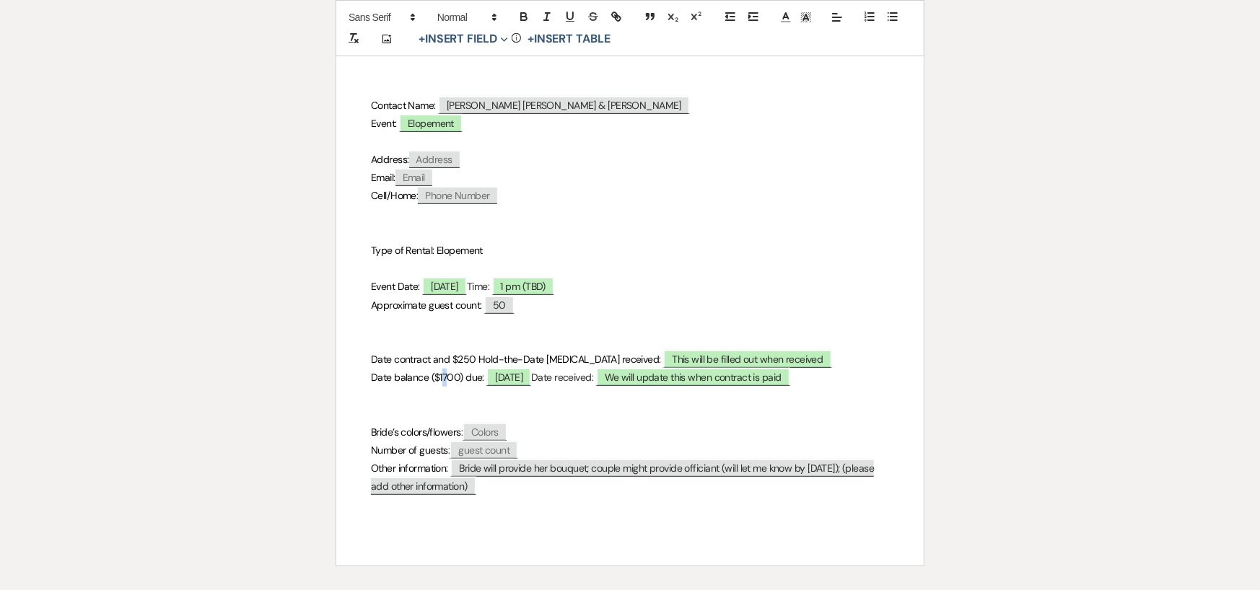
click at [447, 372] on span "Date balance ($1700) due:" at bounding box center [427, 377] width 113 height 13
drag, startPoint x: 452, startPoint y: 376, endPoint x: 444, endPoint y: 374, distance: 8.2
click at [444, 374] on span "Date balance ($1600) due:" at bounding box center [428, 377] width 115 height 13
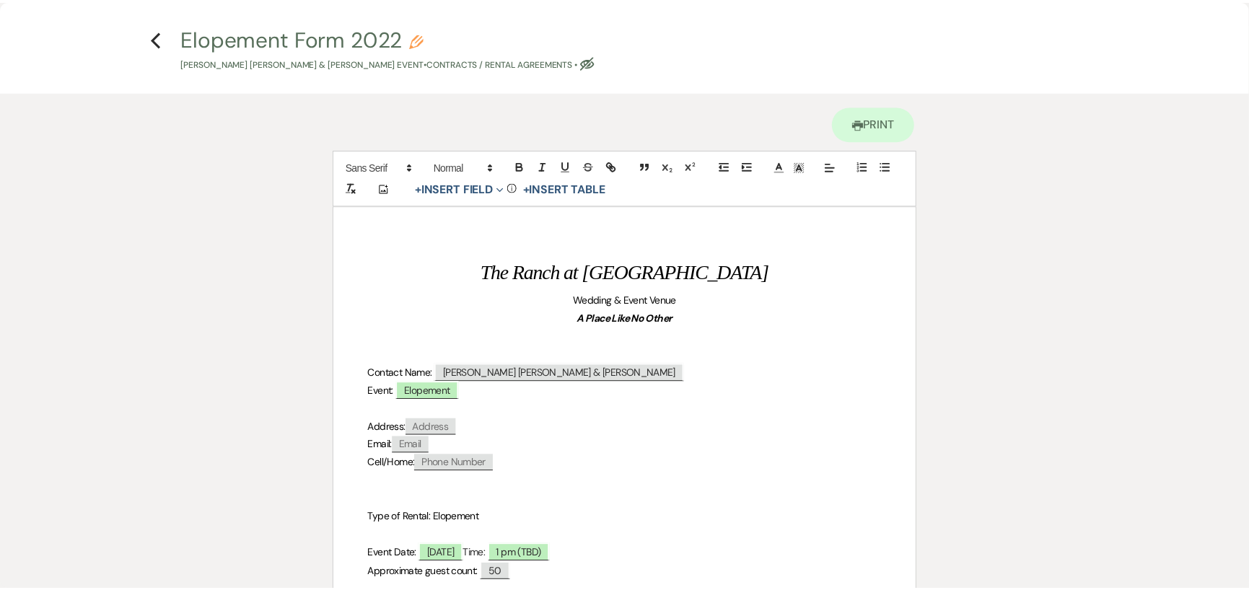
scroll to position [0, 0]
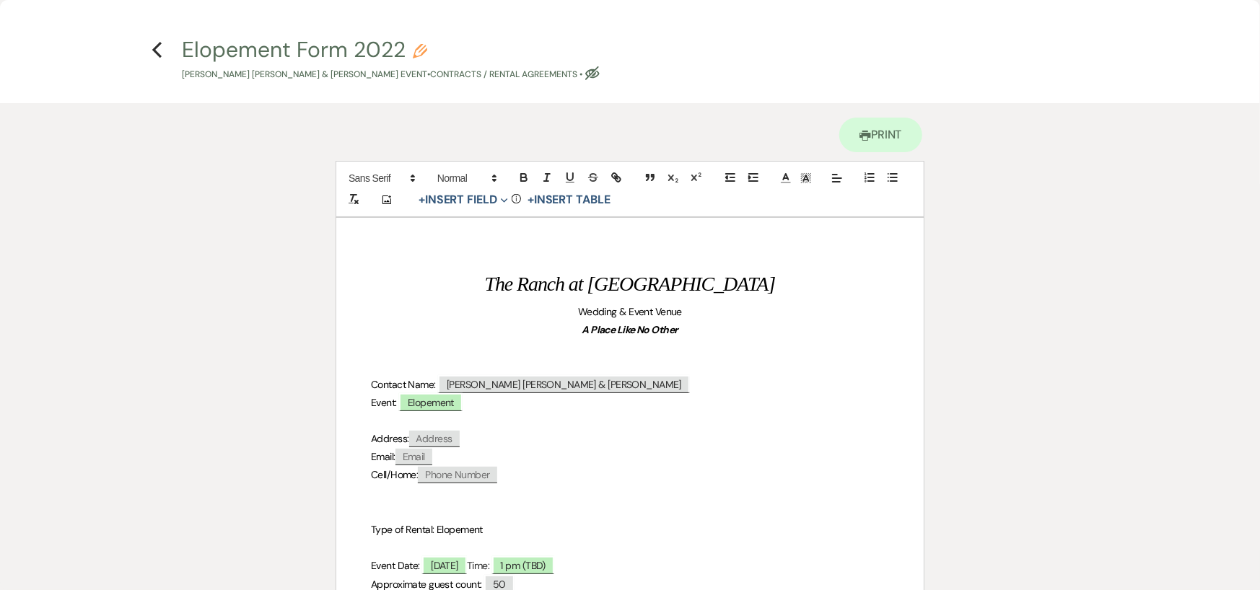
drag, startPoint x: 158, startPoint y: 49, endPoint x: 176, endPoint y: 136, distance: 88.4
click at [176, 136] on main "Previous Elopement Form 2022 Pencil Nathan Michael Hobbs & Chloe Givhan's Event…" at bounding box center [630, 471] width 1260 height 872
click at [585, 72] on use "button" at bounding box center [592, 73] width 14 height 14
select select "10"
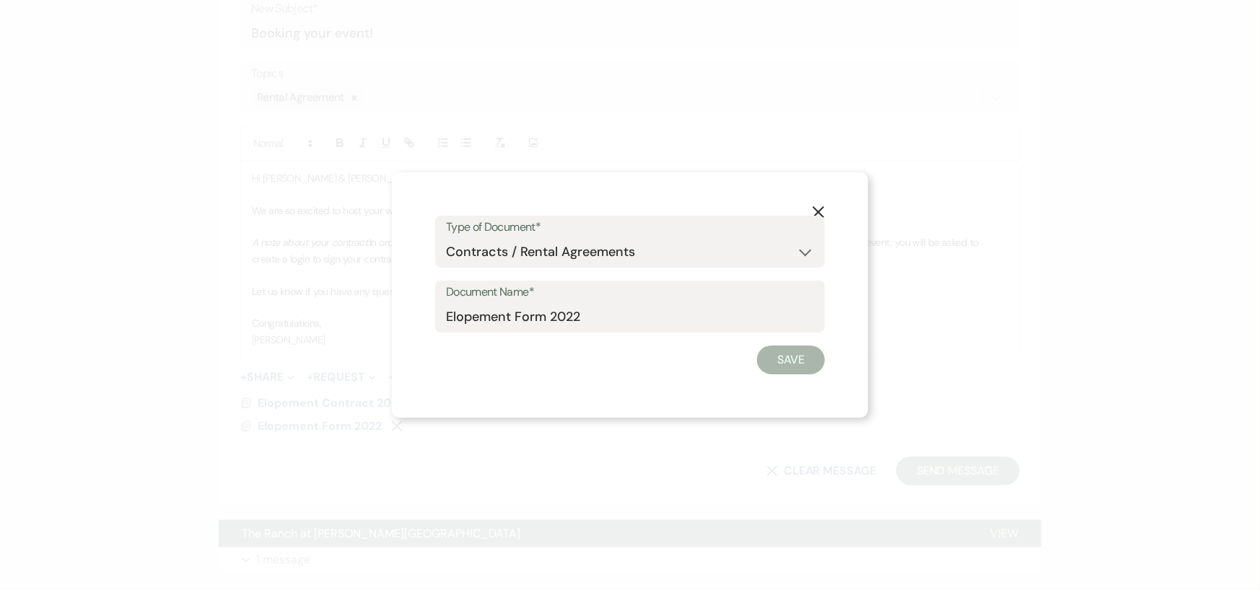
click at [813, 206] on icon "X" at bounding box center [818, 212] width 13 height 13
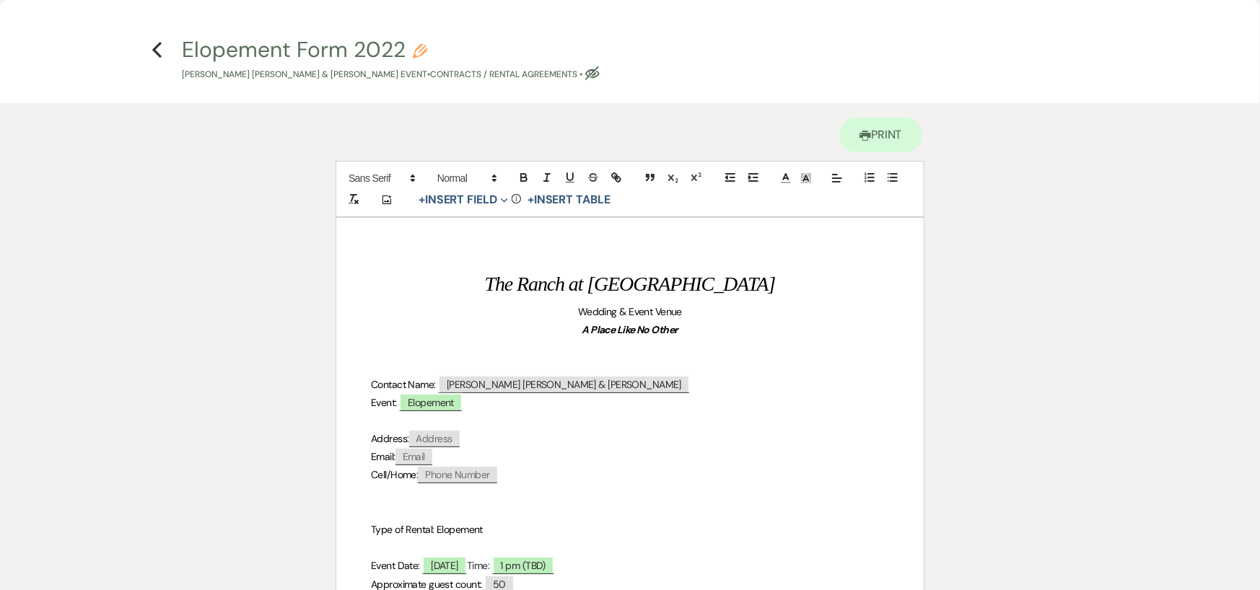
click at [268, 54] on button "Elopement Form 2022 Pencil Nathan Michael Hobbs & Chloe Givhan's Event • Contra…" at bounding box center [391, 60] width 418 height 43
select select "10"
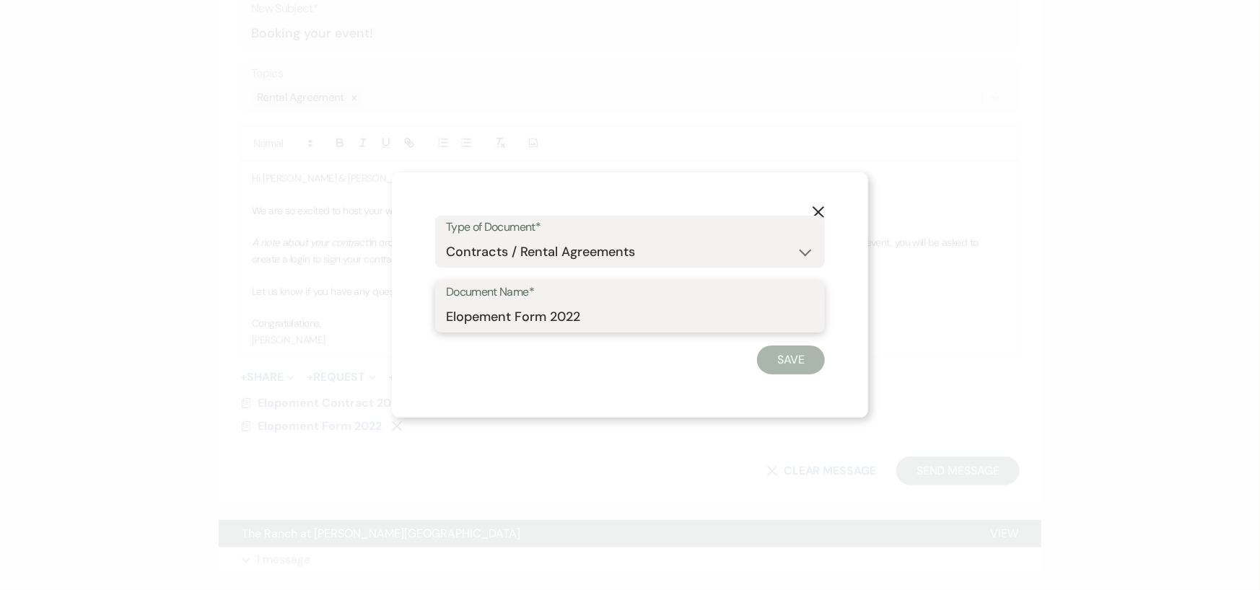
drag, startPoint x: 581, startPoint y: 314, endPoint x: 572, endPoint y: 312, distance: 9.5
click at [572, 312] on input "Elopement Form 2022" at bounding box center [630, 317] width 368 height 28
type input "Elopement Form 2025"
click at [793, 356] on button "Save" at bounding box center [791, 360] width 68 height 29
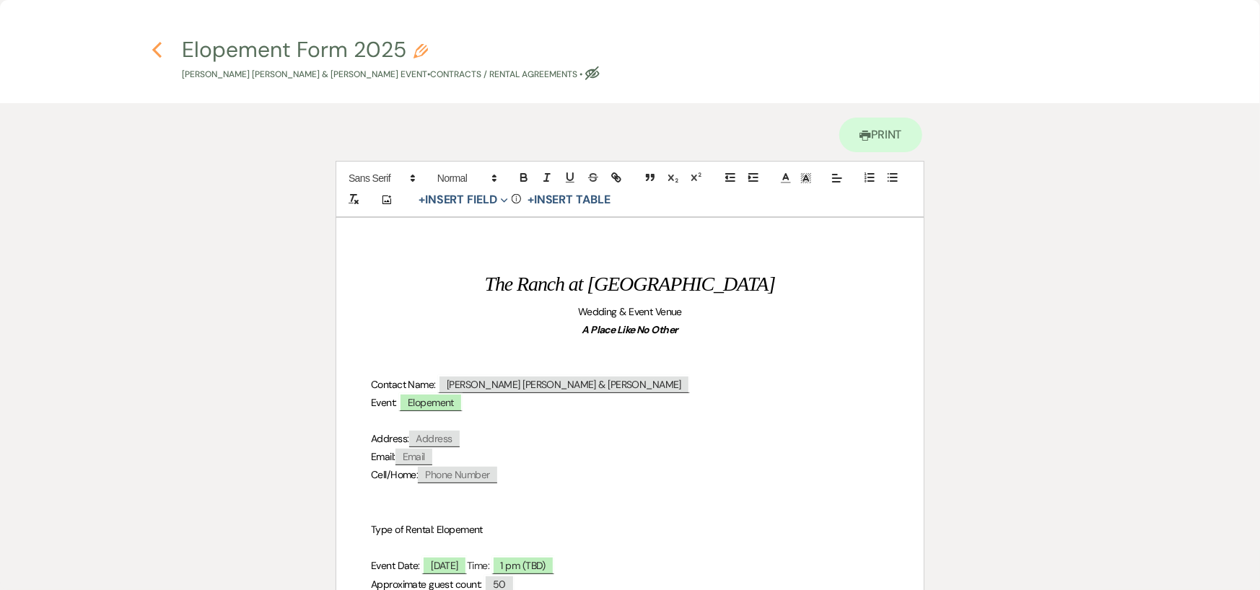
click at [157, 46] on use "button" at bounding box center [156, 50] width 9 height 16
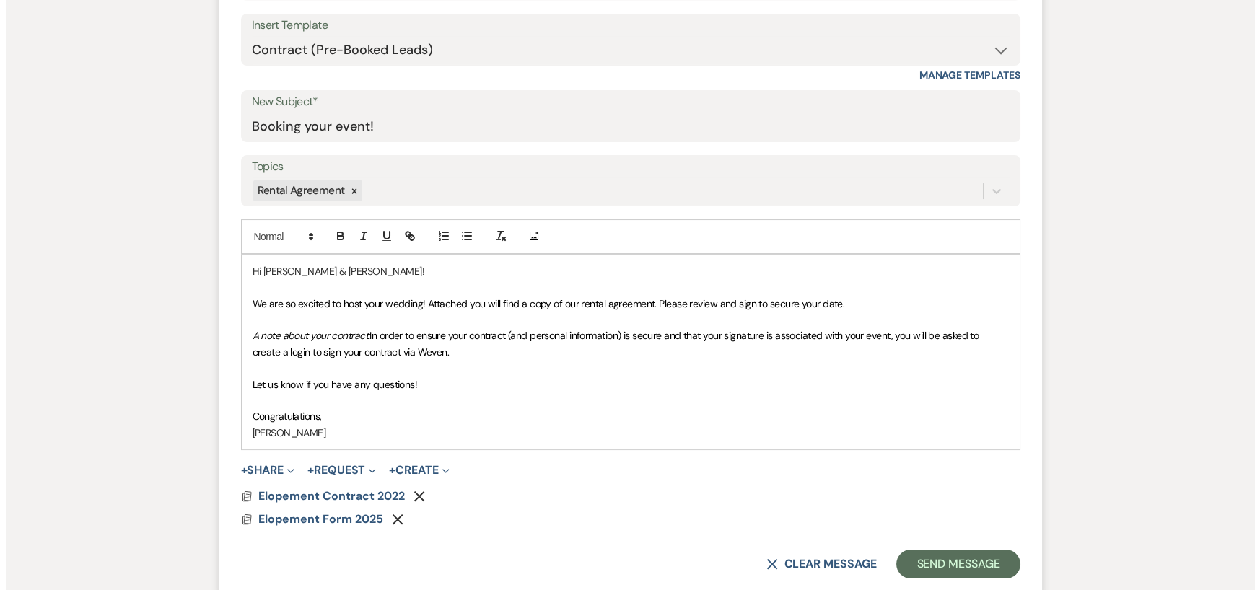
scroll to position [688, 0]
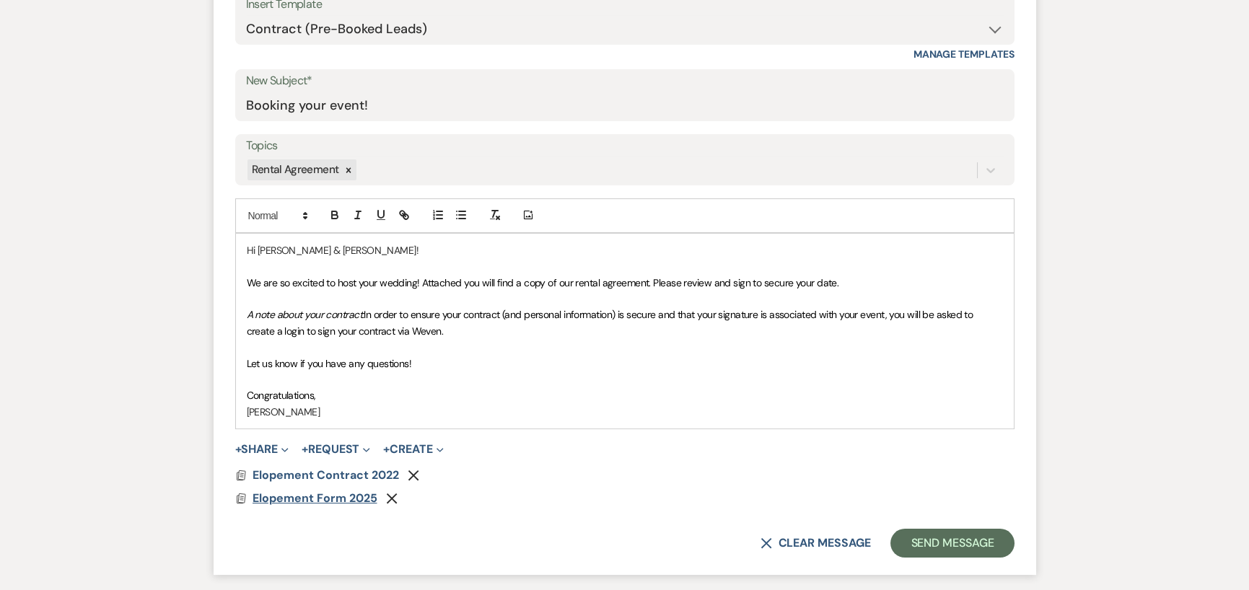
click at [299, 495] on span "Elopement Form 2025" at bounding box center [314, 498] width 125 height 15
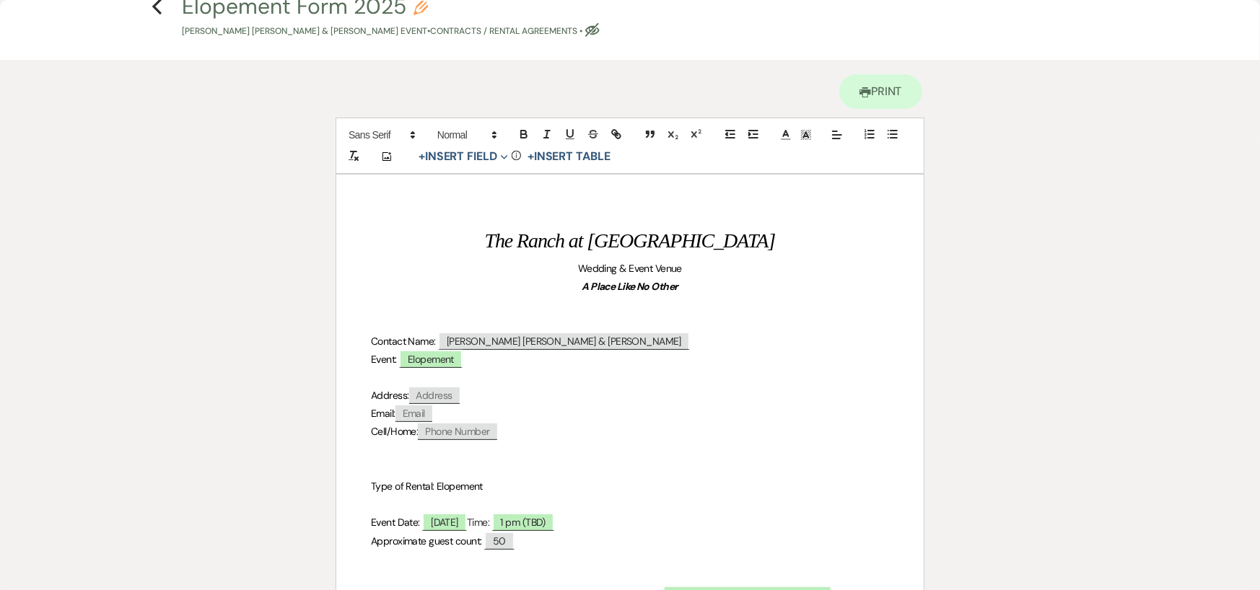
scroll to position [0, 0]
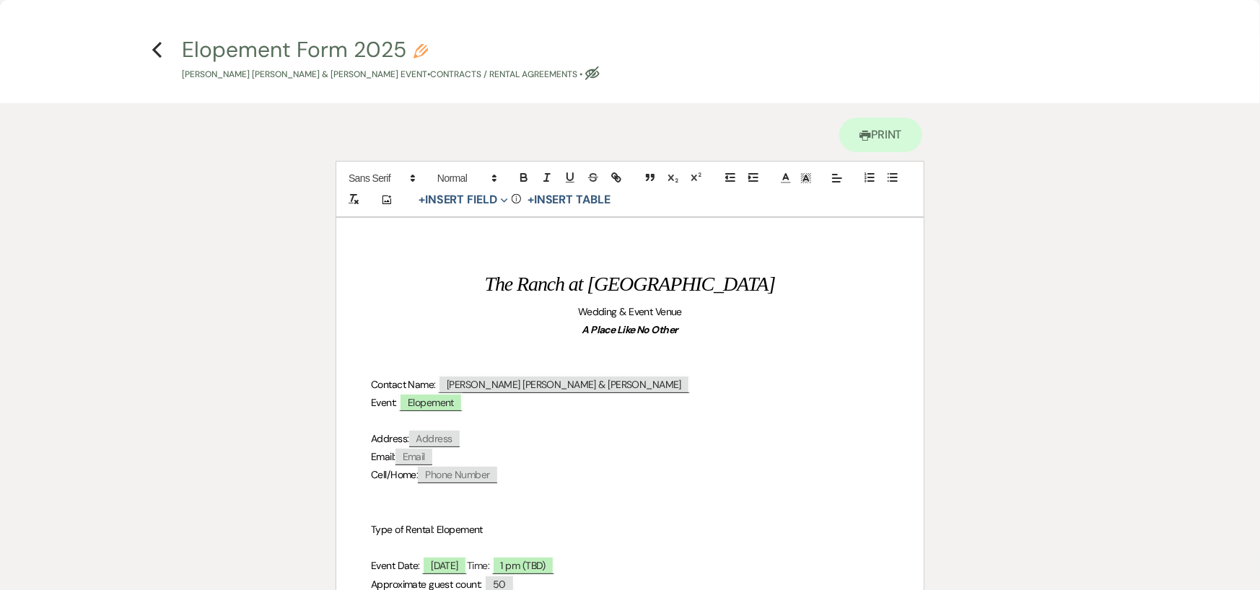
click at [321, 50] on button "Elopement Form 2025 Pencil Nathan Michael Hobbs & Chloe Givhan's Event • Contra…" at bounding box center [391, 60] width 418 height 43
select select "10"
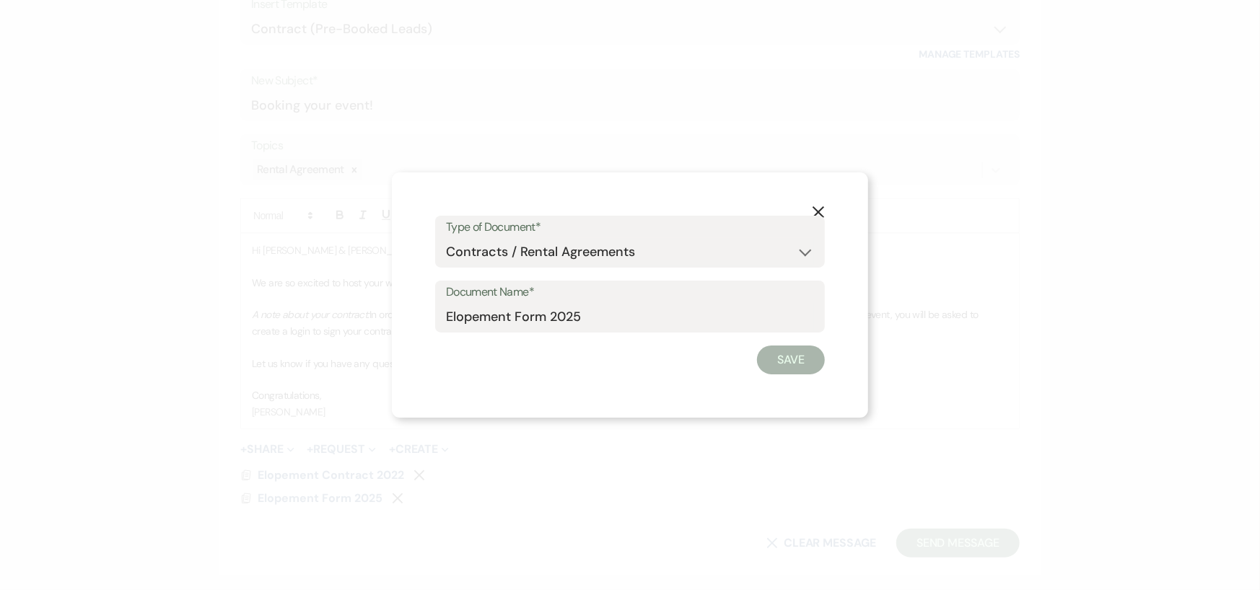
click at [445, 310] on div "Document Name* Elopement Form 2025" at bounding box center [630, 307] width 390 height 52
click at [448, 317] on input "Elopement Form 2025" at bounding box center [630, 317] width 368 height 28
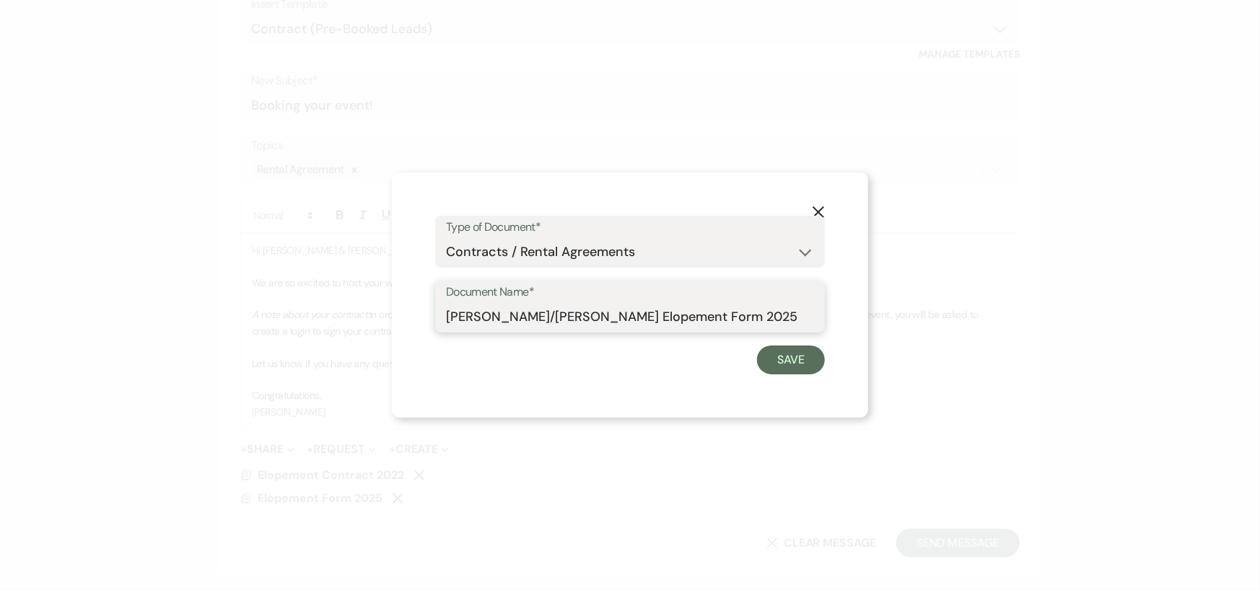
drag, startPoint x: 605, startPoint y: 321, endPoint x: 636, endPoint y: 323, distance: 30.4
click at [636, 323] on input "Hobbs/Givhan Elopement Form 2025" at bounding box center [630, 317] width 368 height 28
type input "Hobbs/Givhan Elopement Details Form 10/20/25"
click at [780, 357] on button "Save" at bounding box center [791, 360] width 68 height 29
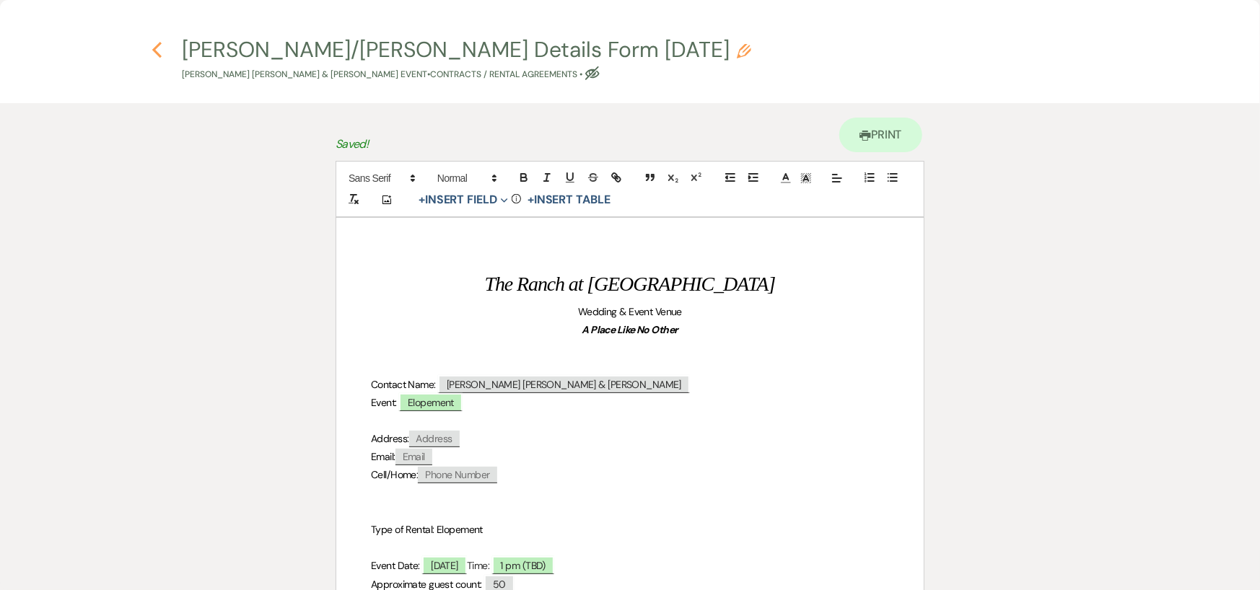
click at [159, 48] on icon "Previous" at bounding box center [156, 49] width 11 height 17
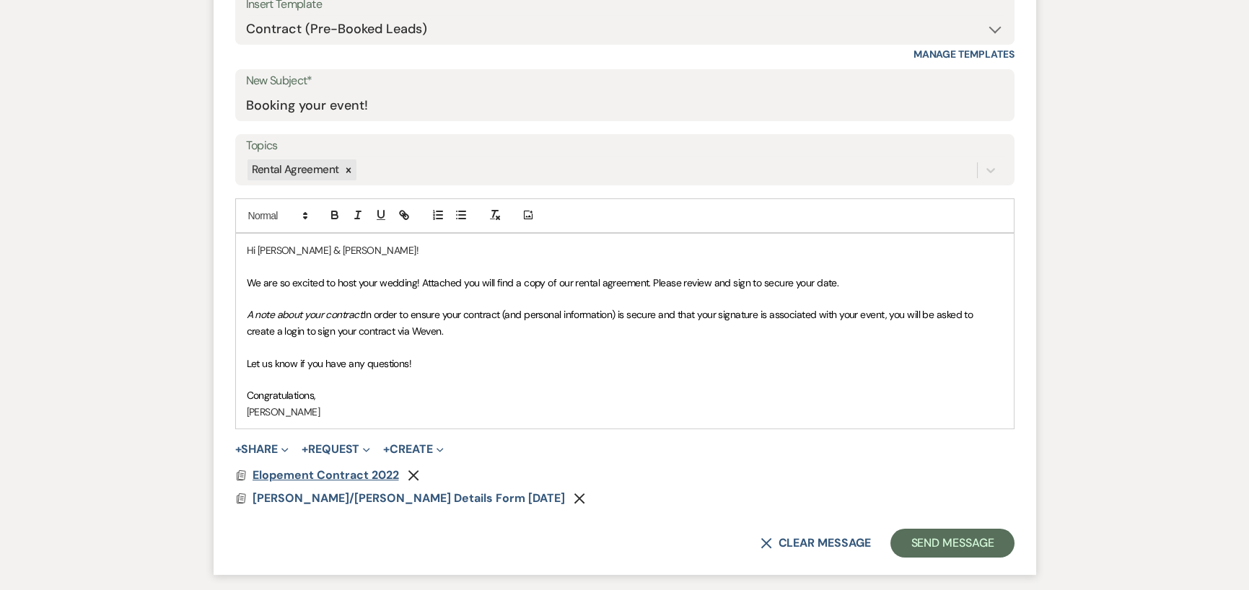
click at [348, 473] on span "Elopement Contract 2022" at bounding box center [325, 474] width 146 height 15
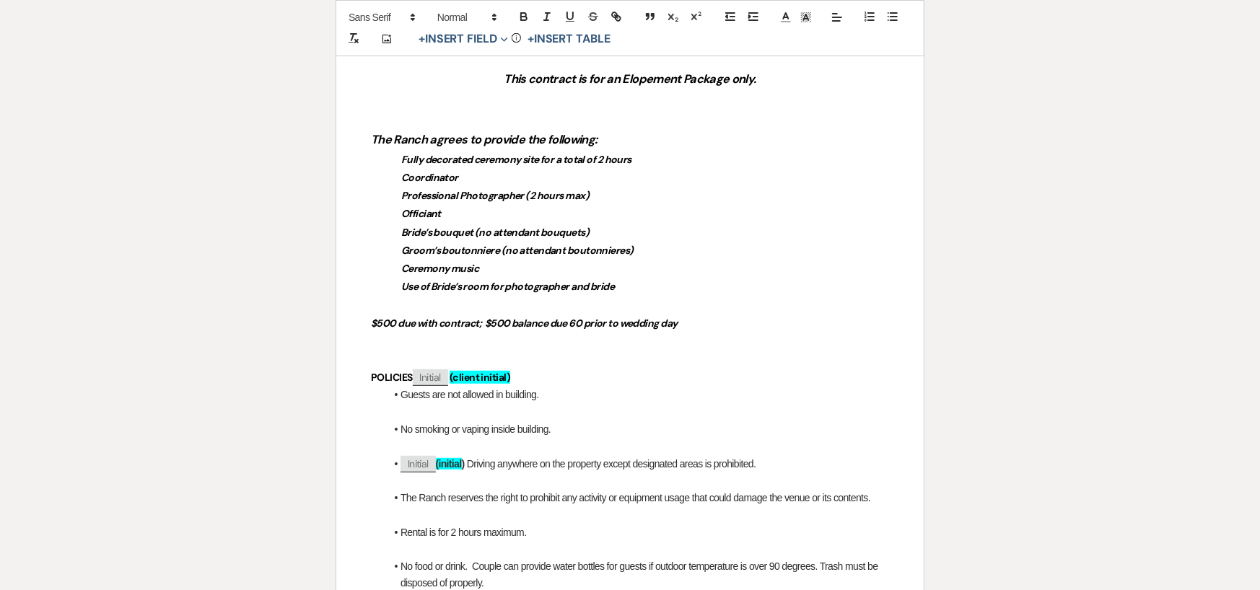
scroll to position [361, 0]
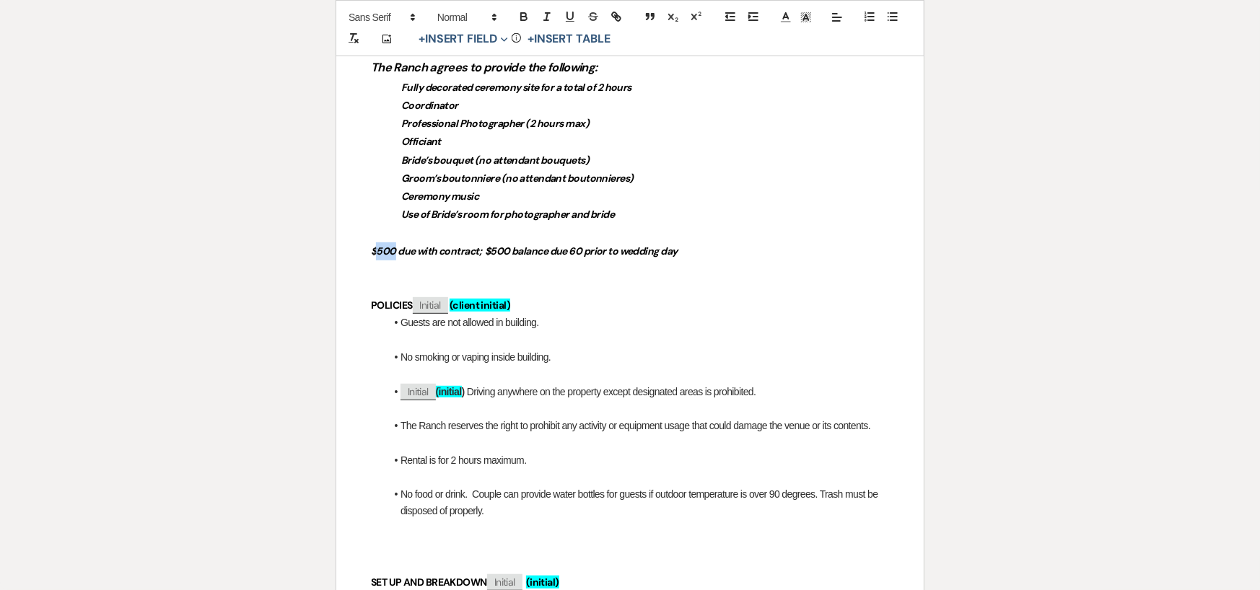
drag, startPoint x: 379, startPoint y: 251, endPoint x: 395, endPoint y: 252, distance: 16.7
click at [395, 252] on em "$500 due with contract; $500 balance due 60 prior to wedding day" at bounding box center [524, 251] width 307 height 13
drag, startPoint x: 493, startPoint y: 252, endPoint x: 502, endPoint y: 252, distance: 8.7
click at [502, 252] on em "$250 due with contract; $500 balance due 60 prior to wedding day" at bounding box center [523, 251] width 305 height 13
drag, startPoint x: 510, startPoint y: 251, endPoint x: 493, endPoint y: 250, distance: 17.4
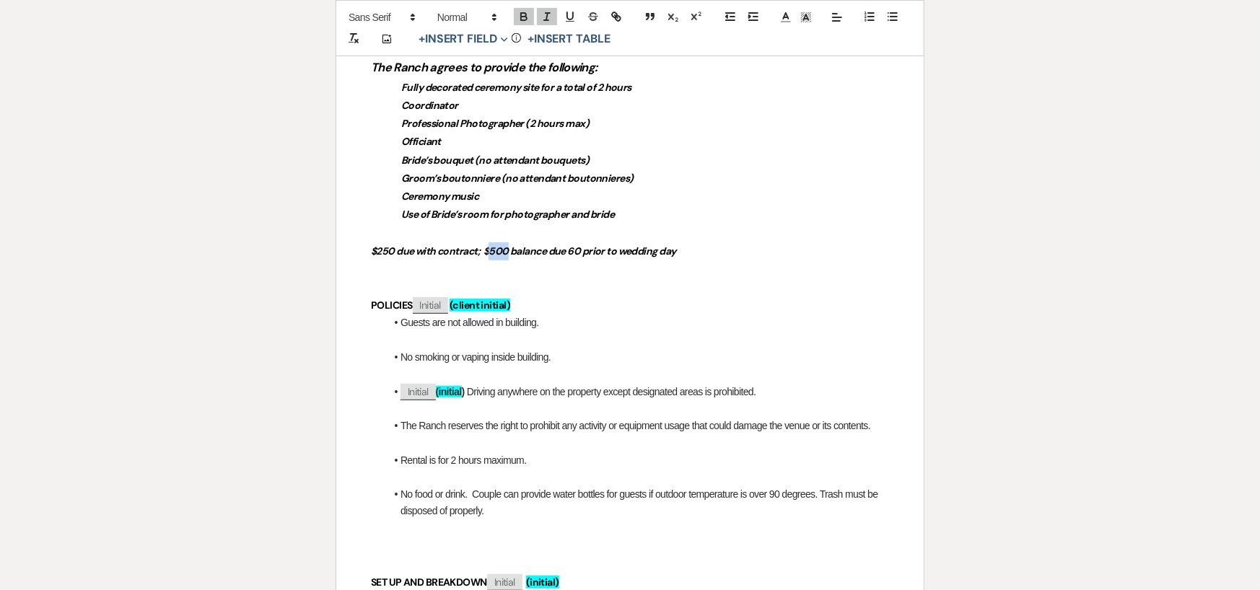
click at [493, 250] on em "$250 due with contract; $500 balance due 60 prior to wedding day" at bounding box center [523, 251] width 305 height 13
drag, startPoint x: 498, startPoint y: 251, endPoint x: 533, endPoint y: 253, distance: 35.4
click at [533, 253] on em "$250 due with contract; $1 balance due 60 prior to wedding day" at bounding box center [515, 251] width 289 height 13
drag, startPoint x: 596, startPoint y: 250, endPoint x: 607, endPoint y: 251, distance: 10.9
click at [607, 251] on em "$250 due with contract; $1 550 package fee due 60 prior to wedding day" at bounding box center [534, 251] width 327 height 13
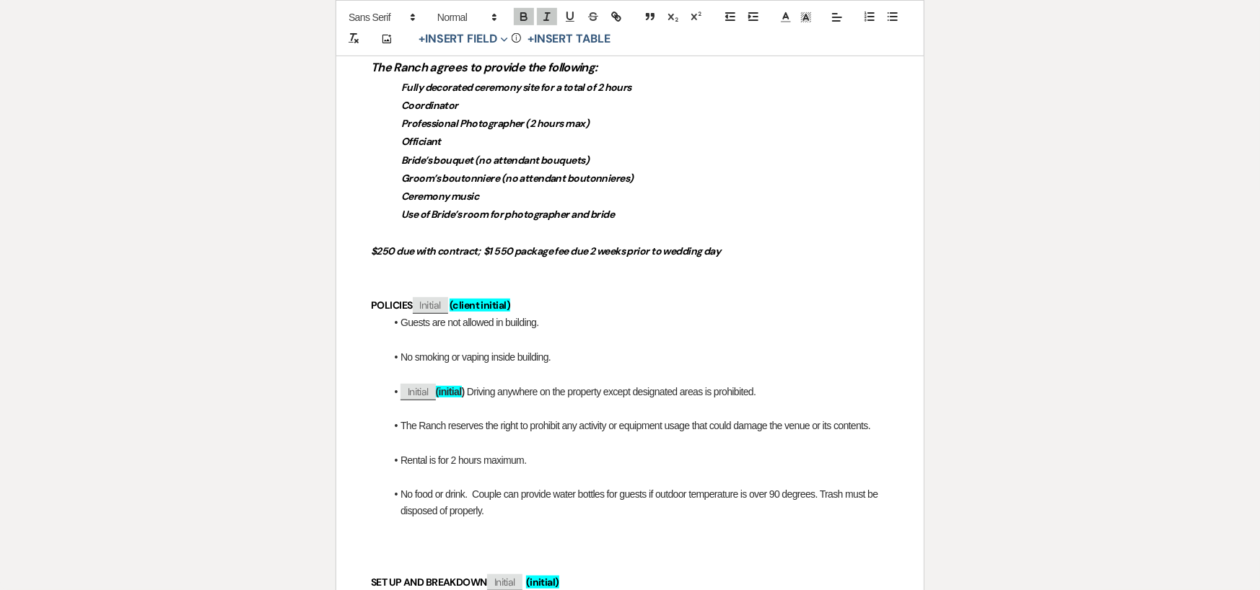
click at [558, 321] on li "Guests are not allowed in building." at bounding box center [637, 323] width 504 height 16
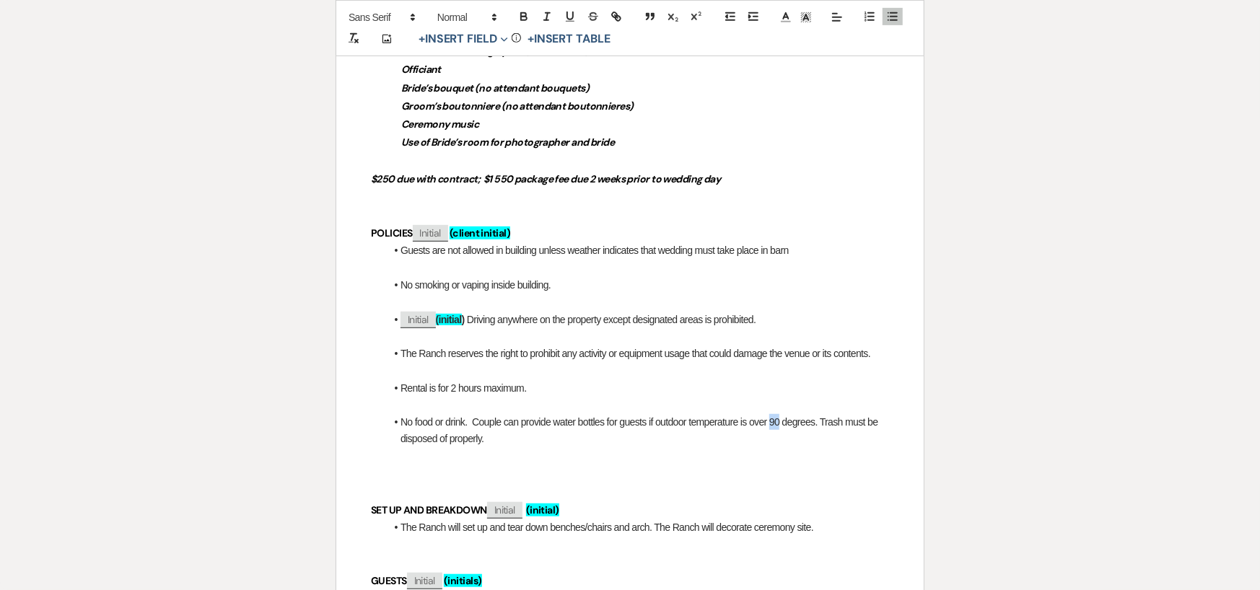
drag, startPoint x: 770, startPoint y: 425, endPoint x: 778, endPoint y: 425, distance: 7.9
click at [778, 425] on span "No food or drink. Couple can provide water bottles for guests if outdoor temper…" at bounding box center [640, 429] width 480 height 27
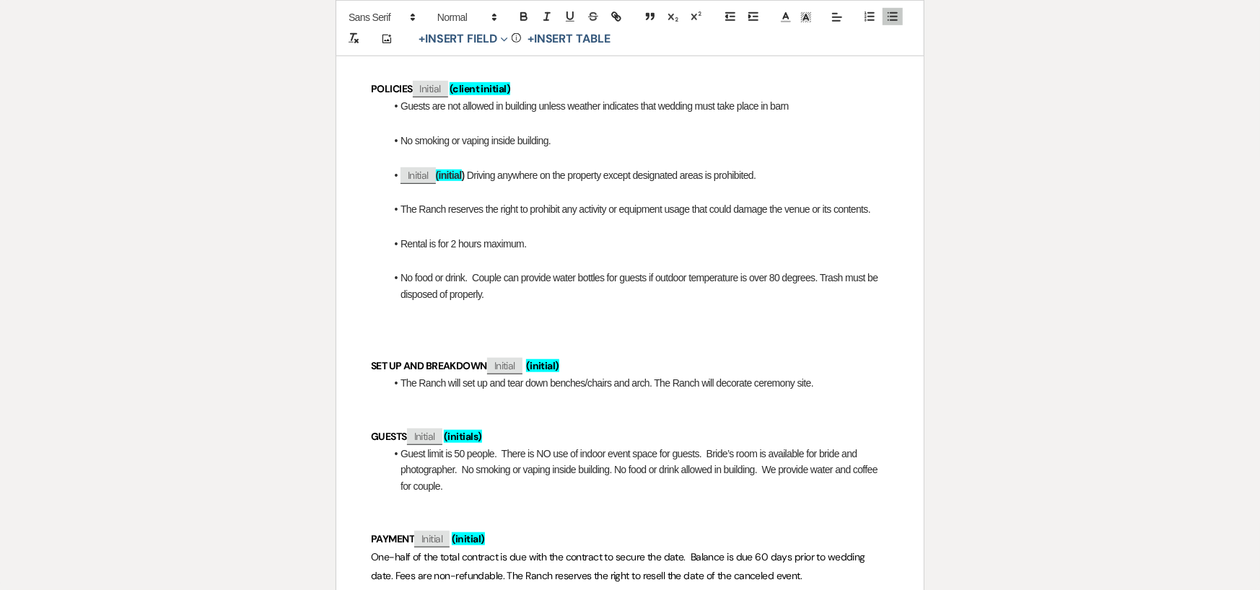
scroll to position [649, 0]
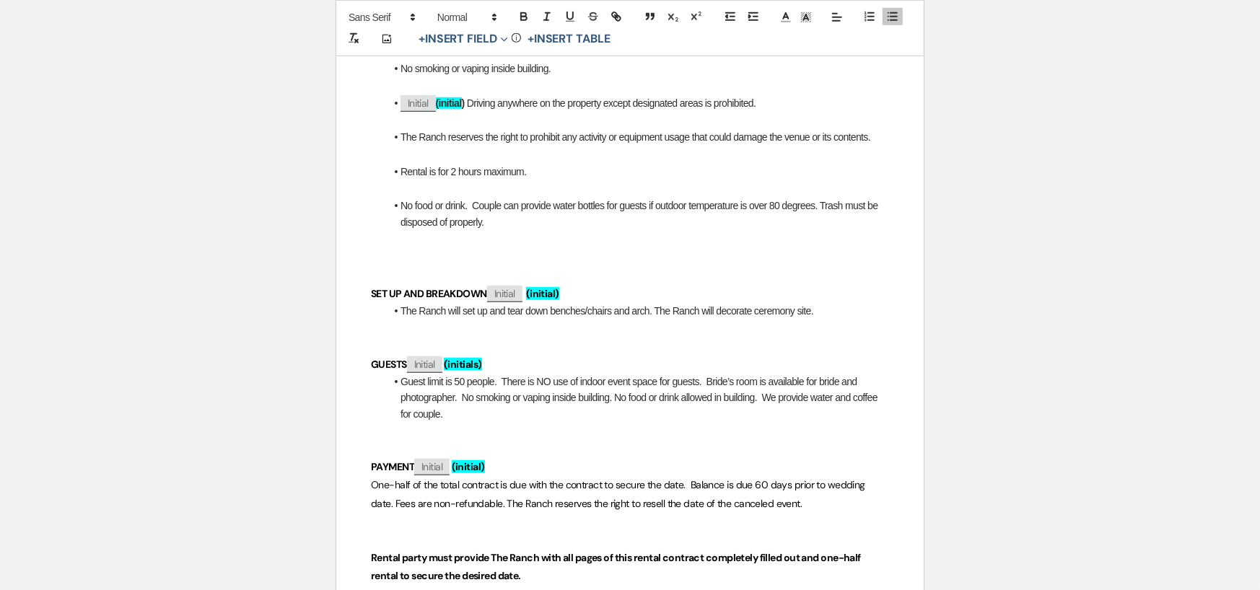
click at [461, 382] on span "Guest limit is 50 people. There is NO use of indoor event space for guests. Bri…" at bounding box center [639, 398] width 479 height 44
click at [843, 384] on span "Guest limit is 100 people. There is NO use of indoor event space for guests. Br…" at bounding box center [639, 398] width 479 height 44
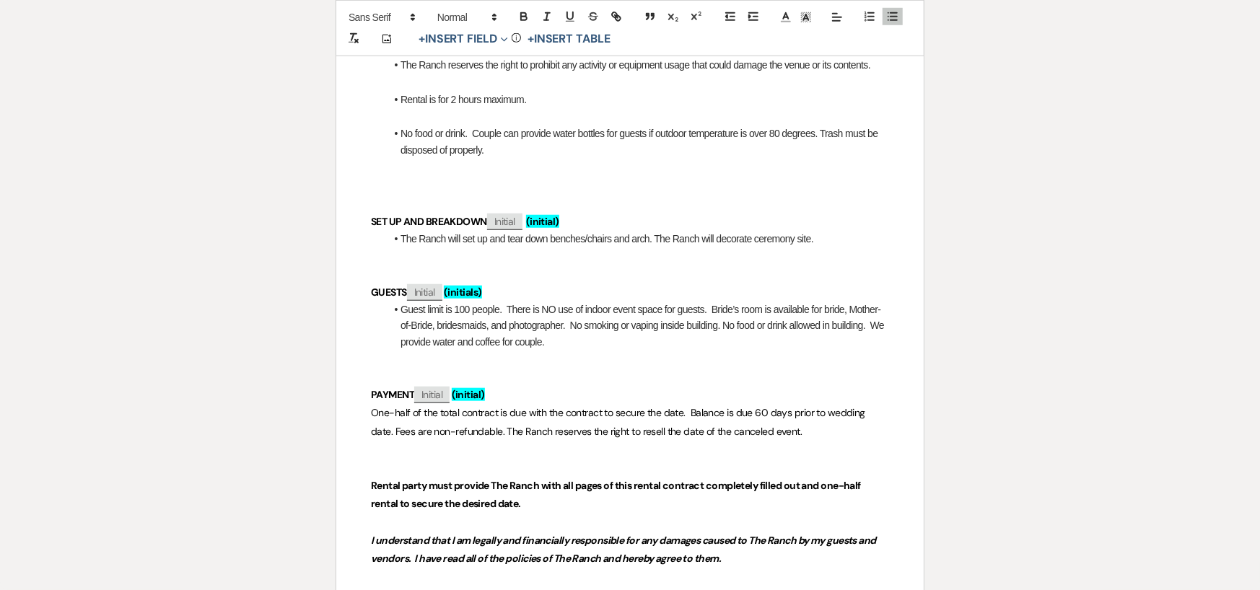
click at [541, 341] on span "Guest limit is 100 people. There is NO use of indoor event space for guests. Br…" at bounding box center [642, 326] width 485 height 44
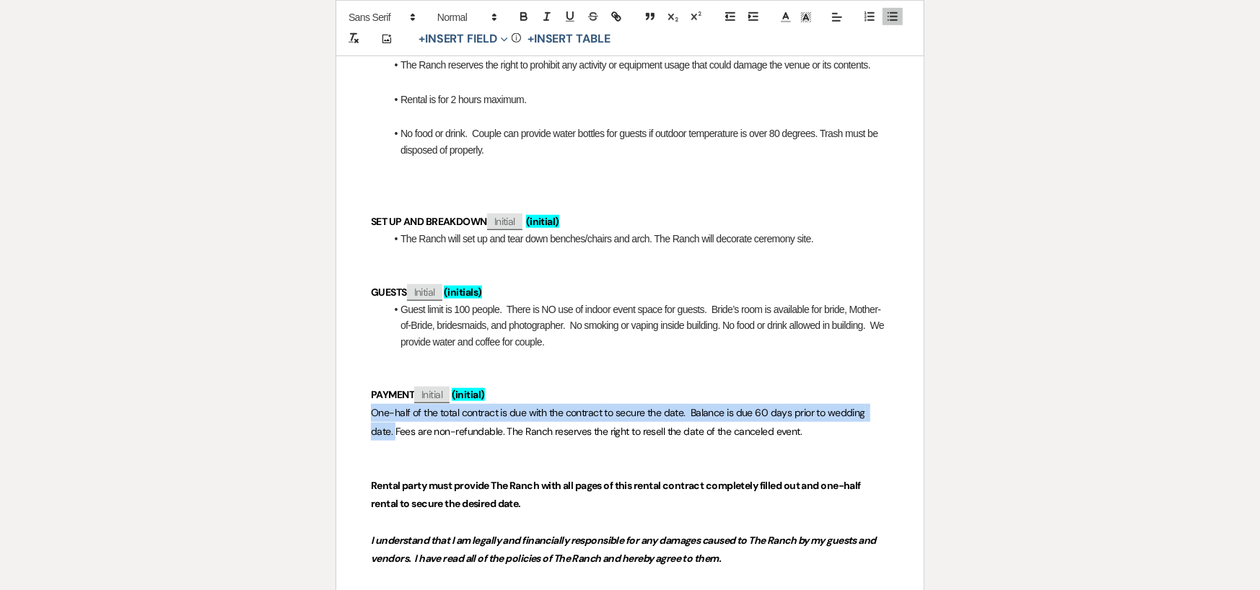
drag, startPoint x: 372, startPoint y: 415, endPoint x: 889, endPoint y: 418, distance: 518.0
click at [889, 418] on div "The Ranch at Woodward Wedding & Event Venue A Place Like No Other This contract…" at bounding box center [629, 234] width 587 height 1477
click at [592, 13] on icon "button" at bounding box center [592, 14] width 7 height 4
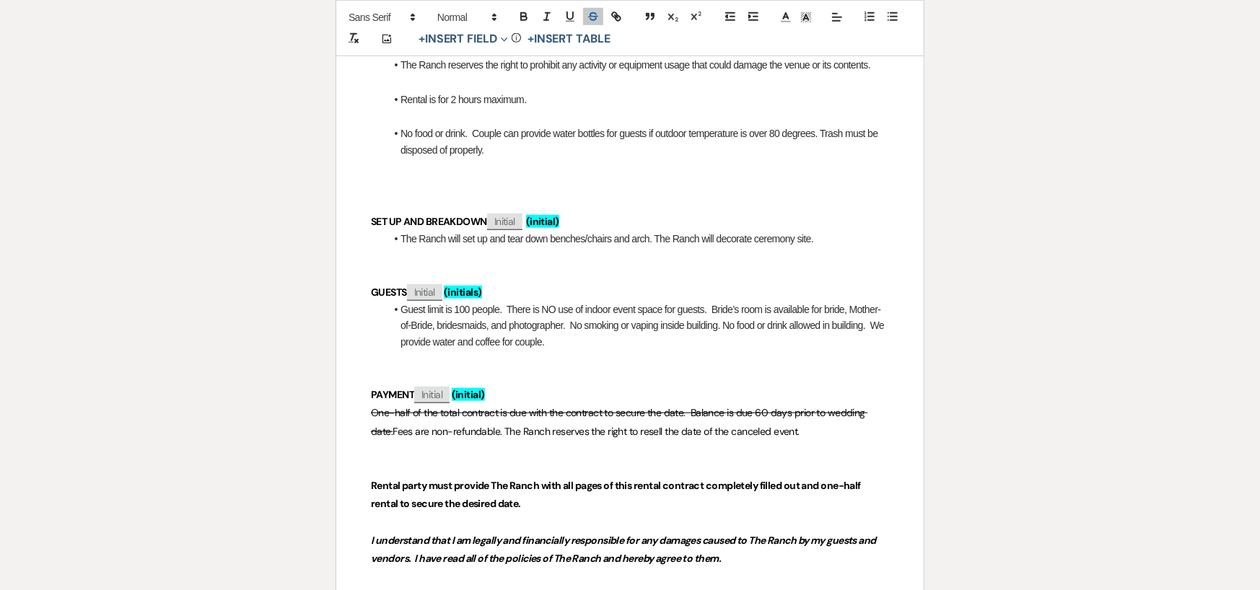
click at [392, 430] on span "Fees are non-refundable. The Ranch reserves the right to resell the date of the…" at bounding box center [595, 431] width 407 height 13
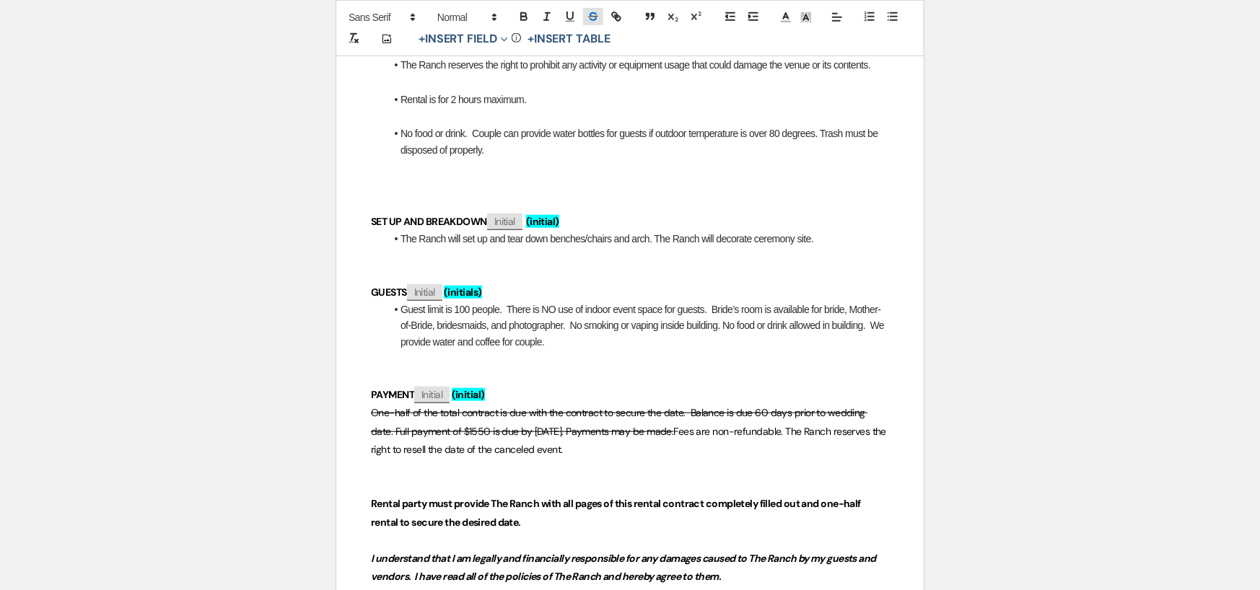
click at [589, 12] on icon "button" at bounding box center [592, 16] width 13 height 13
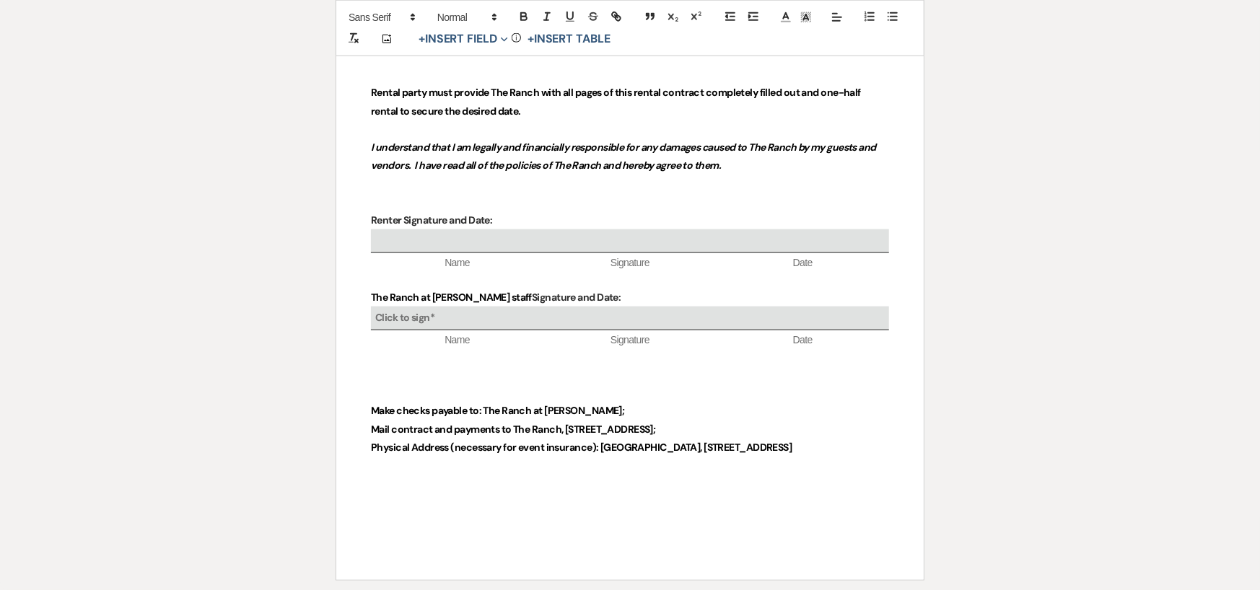
scroll to position [1154, 0]
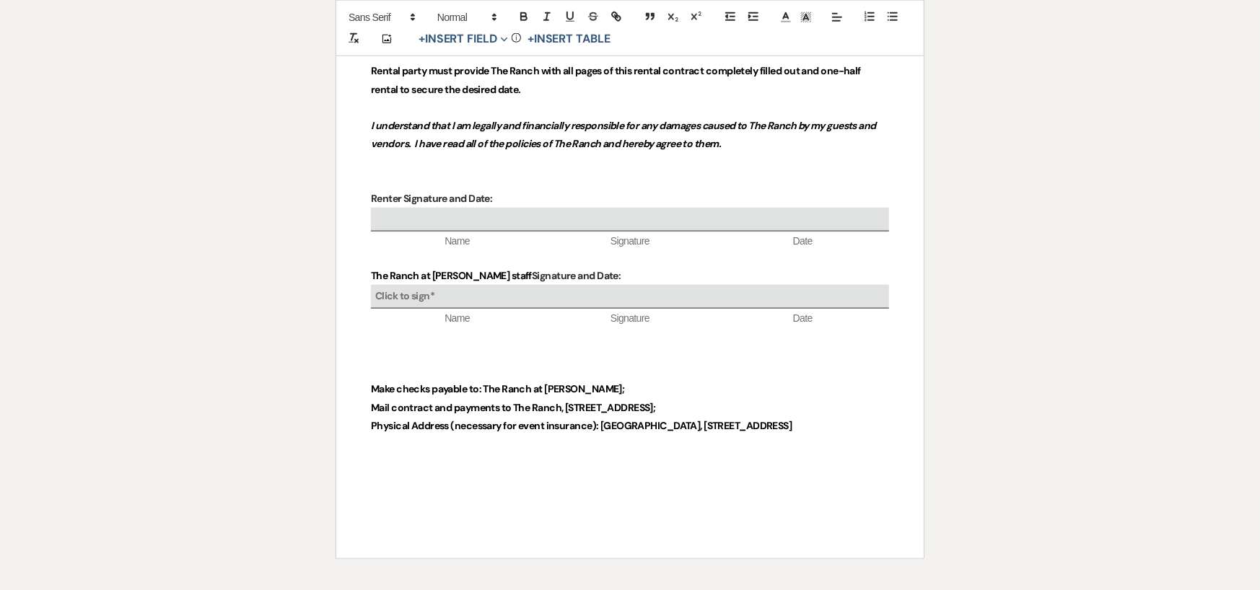
drag, startPoint x: 368, startPoint y: 410, endPoint x: 751, endPoint y: 411, distance: 383.0
click at [395, 408] on strong "Mail contract and payments to The Ranch, 50296 S CR 201, Woodward, OK 73801;" at bounding box center [513, 407] width 285 height 13
click at [394, 406] on strong "Mail contract and payments to The Ranch, 50296 S CR 201, Woodward, OK 73801;" at bounding box center [513, 407] width 285 height 13
drag, startPoint x: 391, startPoint y: 406, endPoint x: 452, endPoint y: 408, distance: 60.6
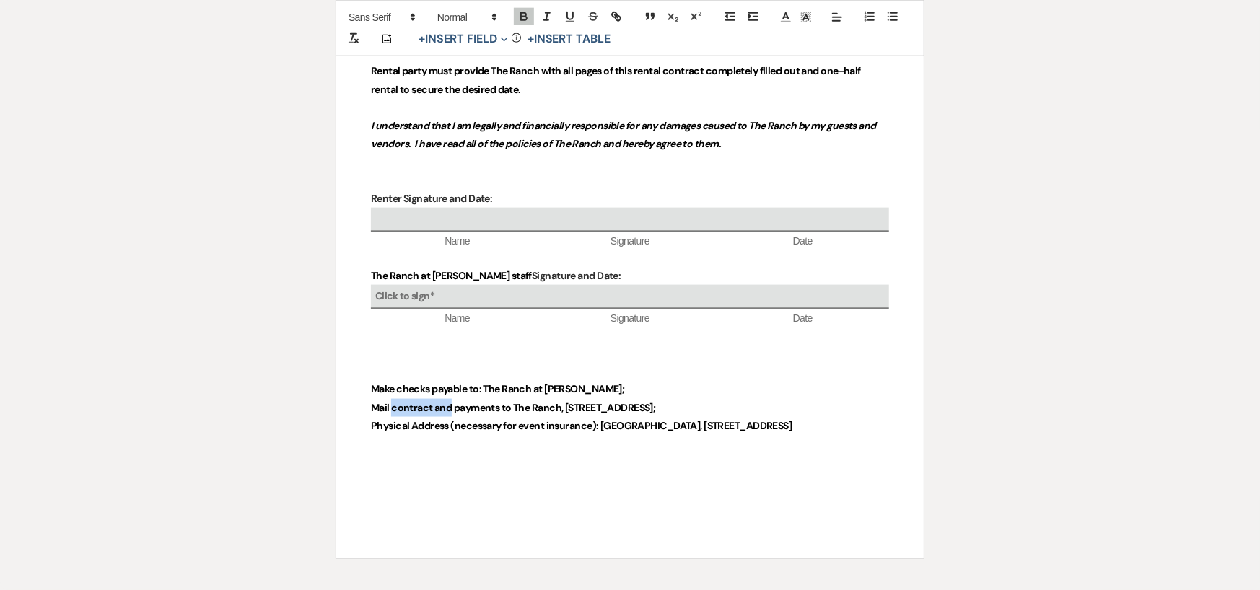
click at [452, 408] on strong "Mail contract and payments to The Ranch, 50296 S CR 201, Woodward, OK 73801;" at bounding box center [513, 407] width 285 height 13
click at [613, 387] on p "Make checks payable to: The Ranch at Woodward;" at bounding box center [630, 389] width 518 height 18
click at [416, 407] on strong "Make checks payable to: The Ranch at Woodward; Payment accepted by ACH (online …" at bounding box center [616, 397] width 490 height 31
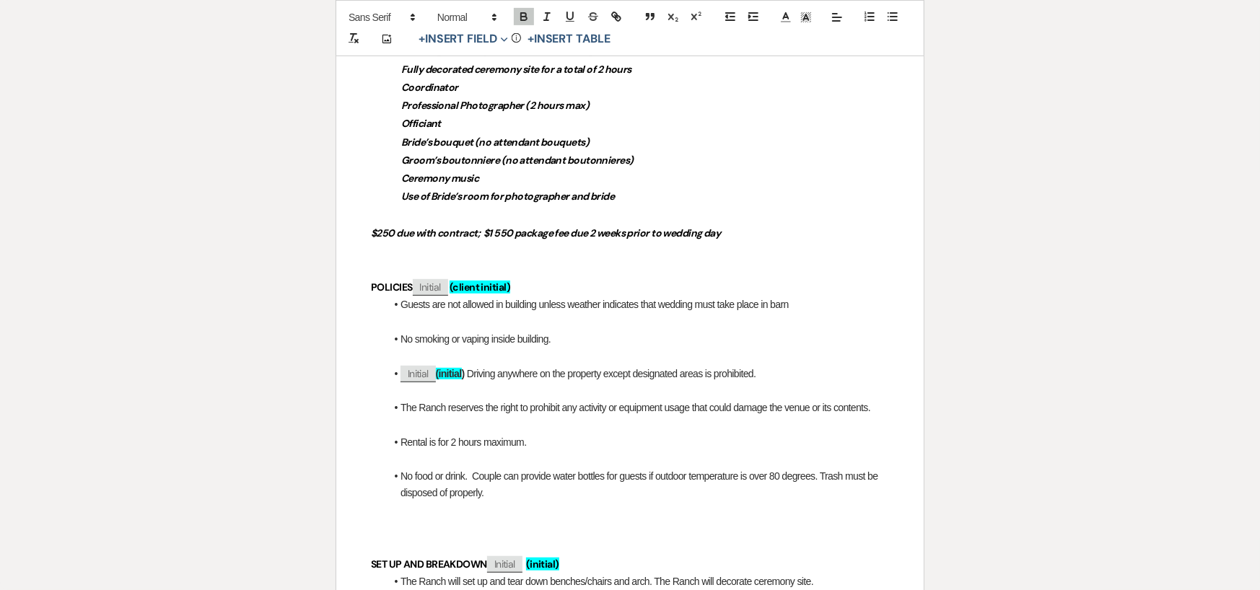
scroll to position [433, 0]
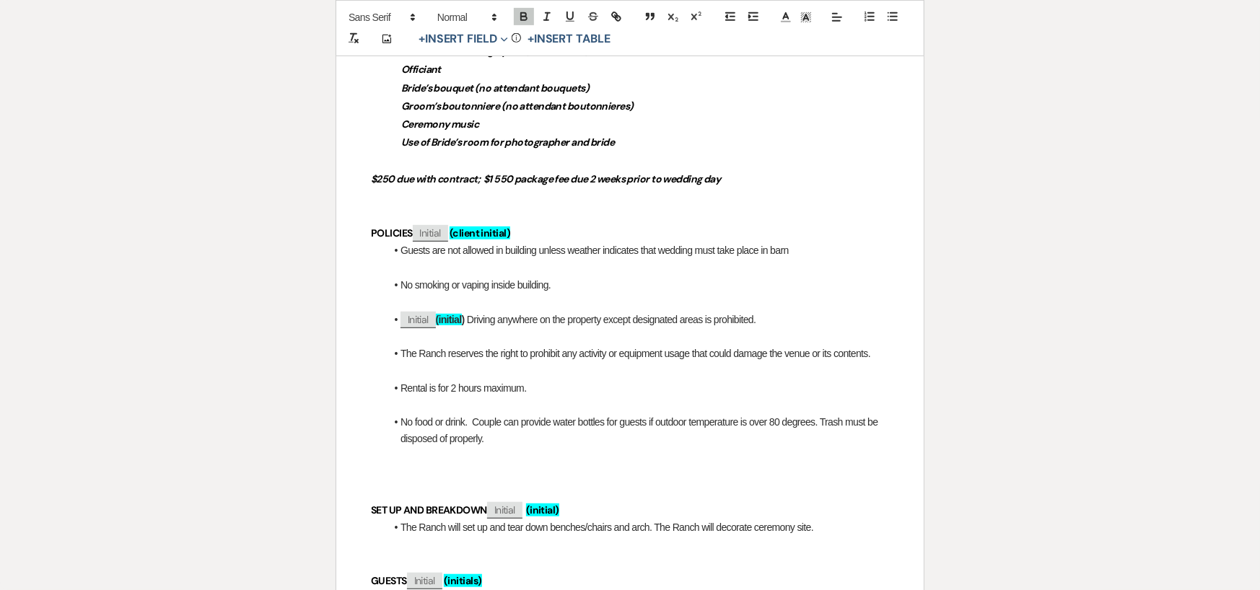
click at [550, 439] on li "No food or drink. Couple can provide water bottles for guests if outdoor temper…" at bounding box center [637, 430] width 504 height 32
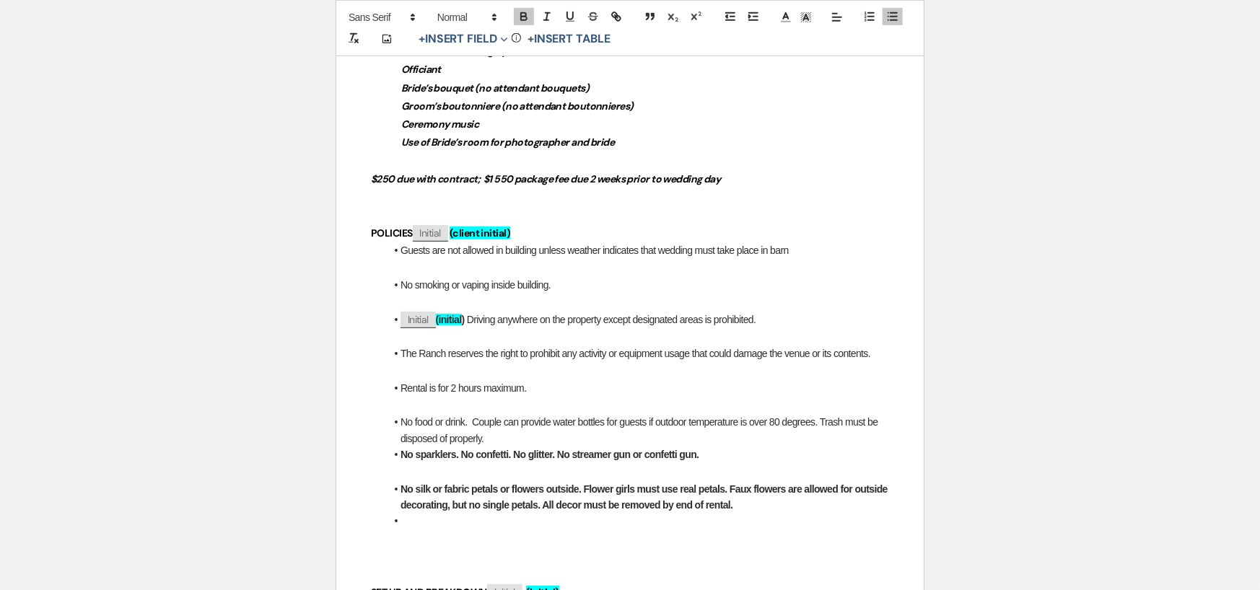
click at [549, 437] on li "No food or drink. Couple can provide water bottles for guests if outdoor temper…" at bounding box center [637, 430] width 504 height 32
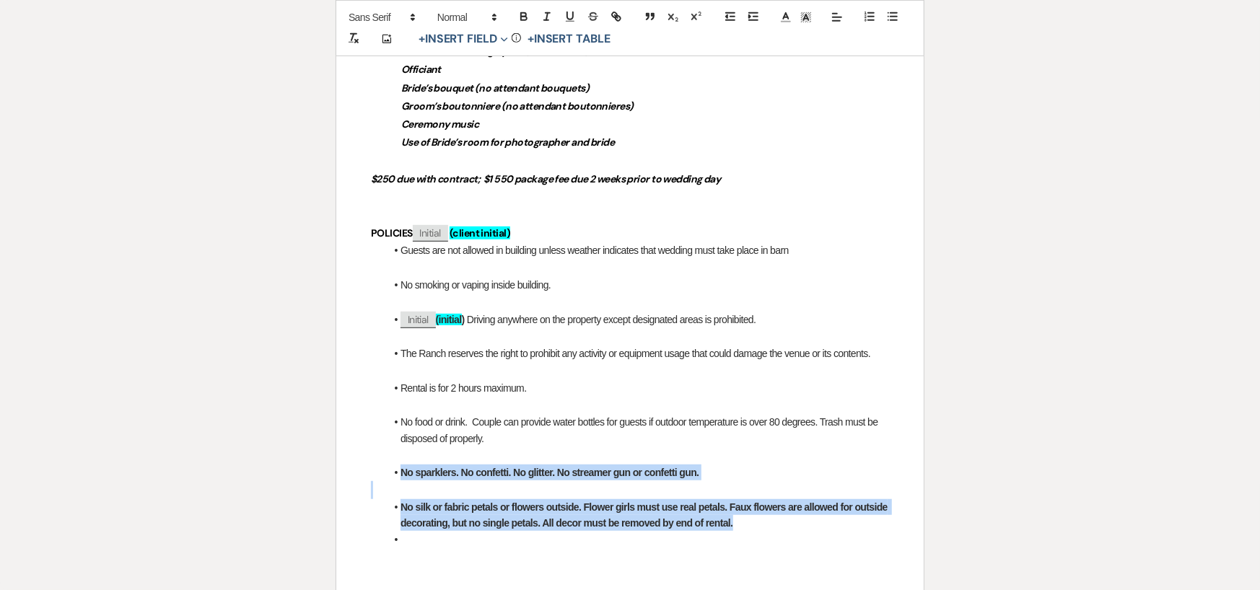
drag, startPoint x: 740, startPoint y: 522, endPoint x: 393, endPoint y: 477, distance: 349.9
click at [393, 475] on div "The Ranch at Woodward Wedding & Event Venue A Place Like No Other This contract…" at bounding box center [629, 583] width 587 height 1596
click at [524, 13] on icon "button" at bounding box center [523, 15] width 5 height 4
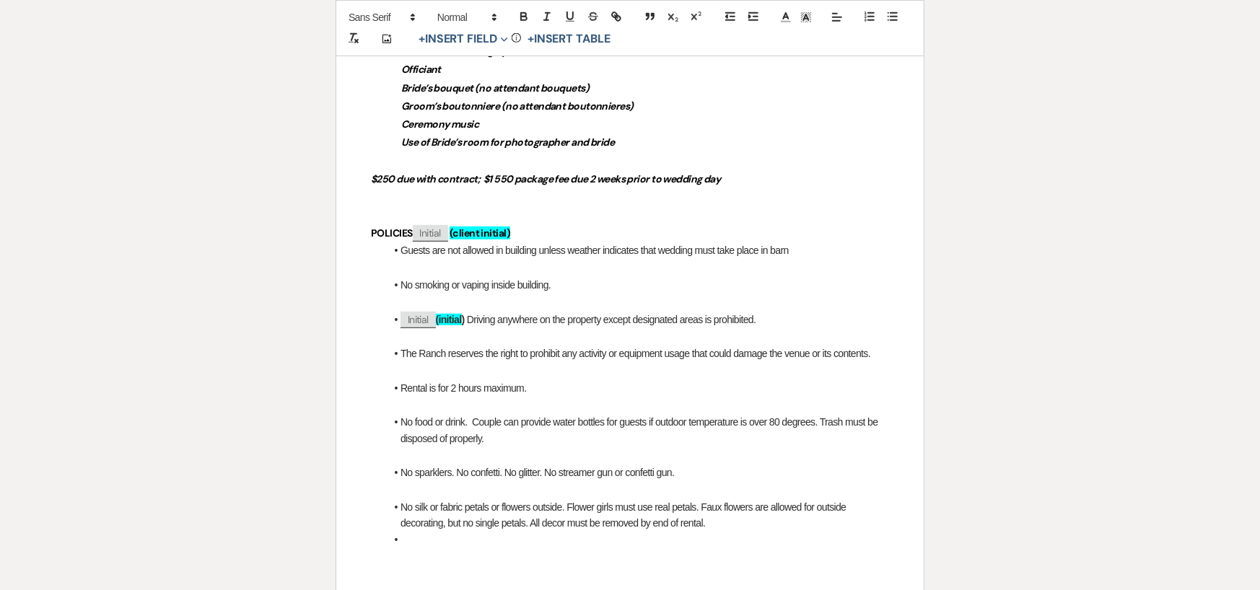
click at [721, 532] on li at bounding box center [637, 540] width 504 height 16
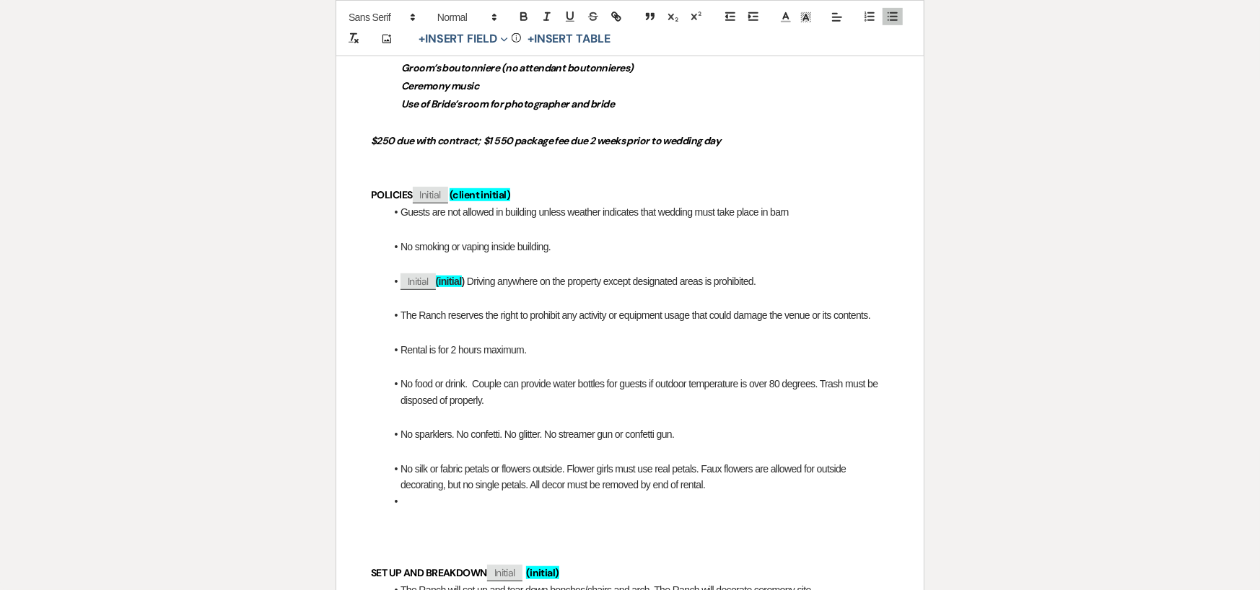
scroll to position [505, 0]
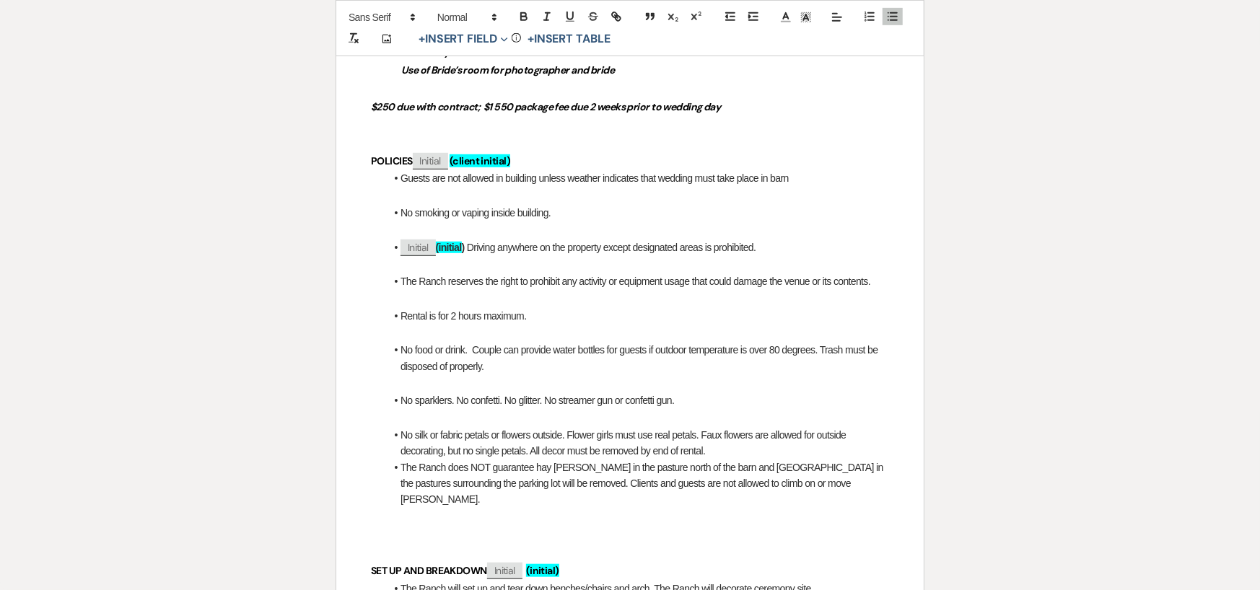
click at [734, 449] on li "No silk or fabric petals or flowers outside. Flower girls must use real petals.…" at bounding box center [637, 443] width 504 height 32
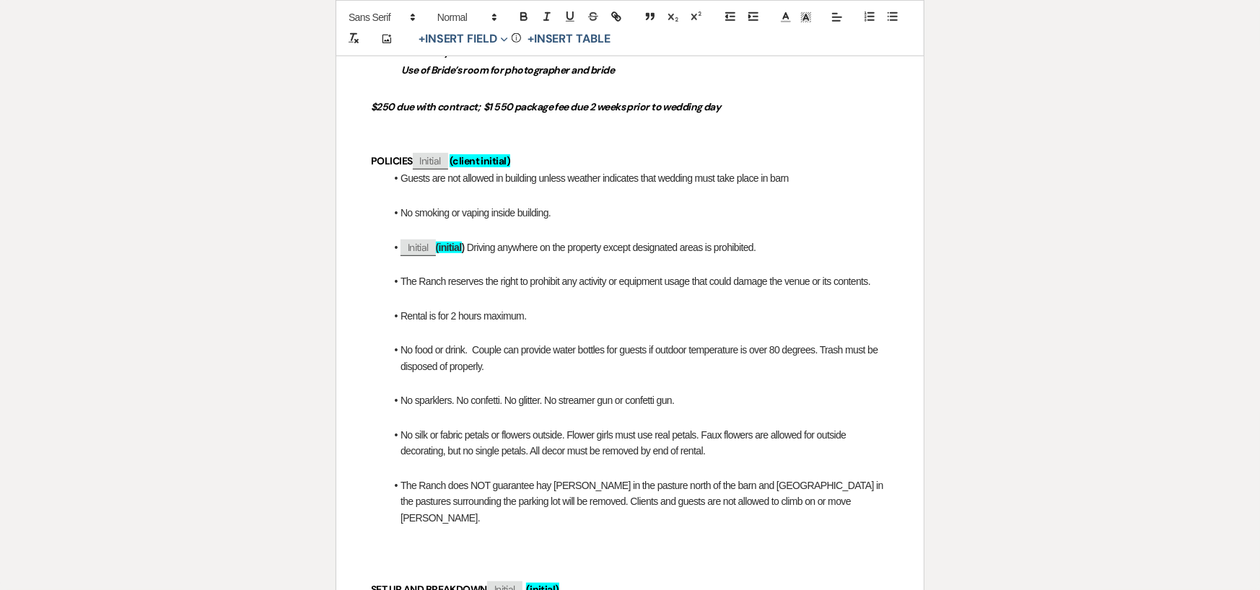
click at [779, 506] on li "The Ranch does NOT guarantee hay [PERSON_NAME] in the pasture north of the barn…" at bounding box center [637, 502] width 504 height 48
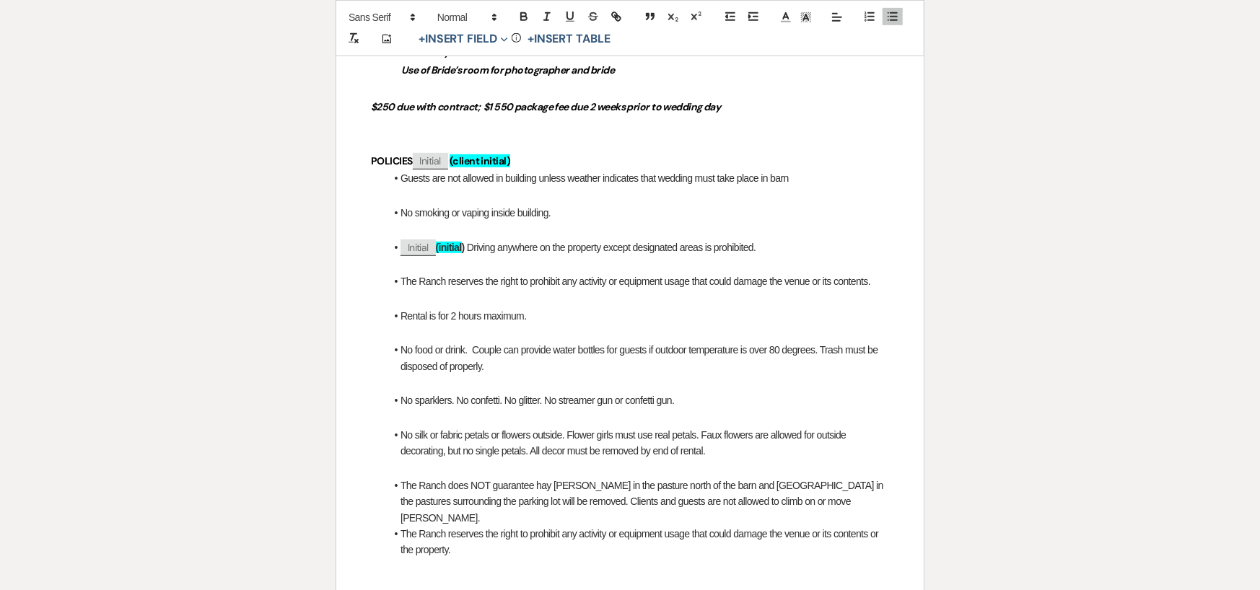
click at [779, 506] on li "The Ranch does NOT guarantee hay [PERSON_NAME] in the pasture north of the barn…" at bounding box center [637, 502] width 504 height 48
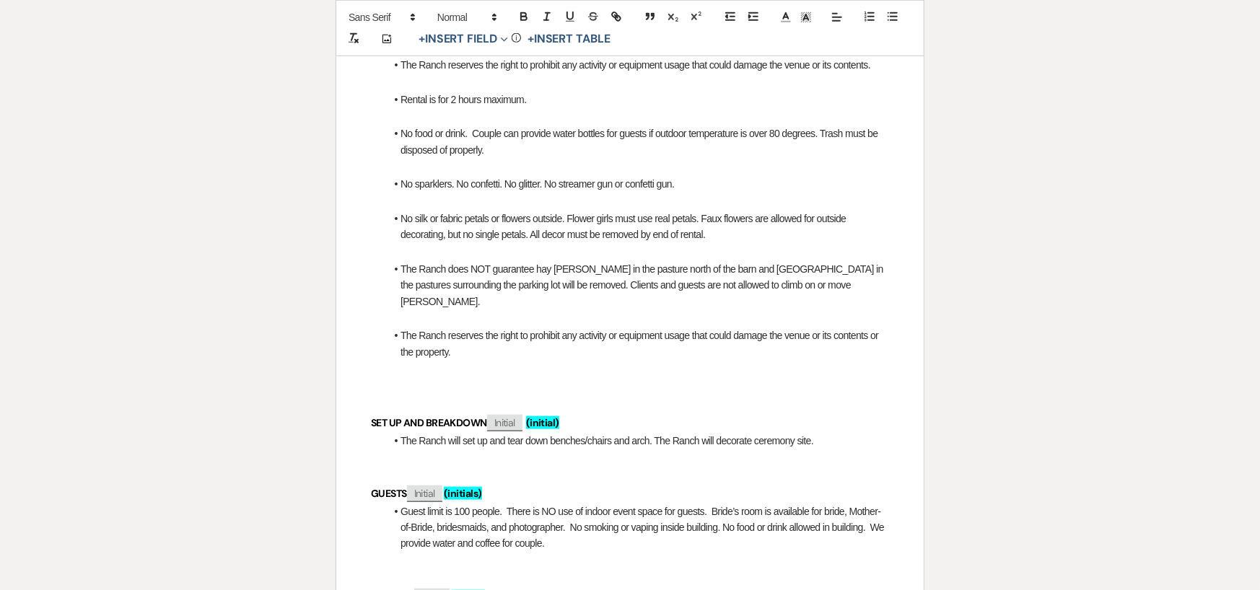
scroll to position [794, 0]
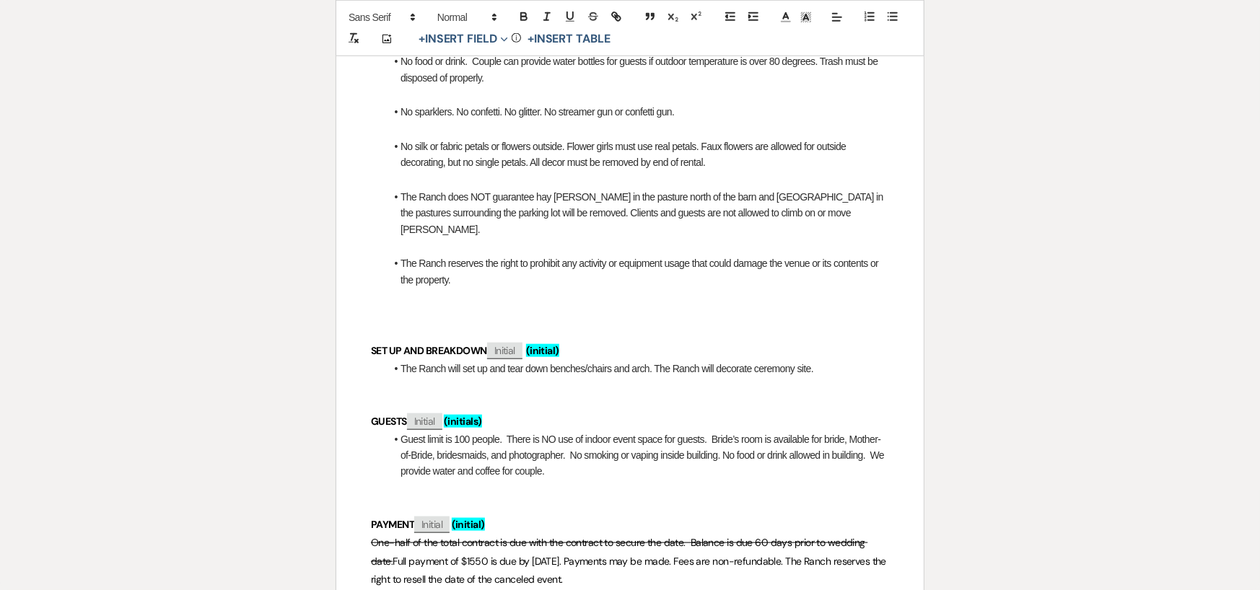
click at [385, 306] on p at bounding box center [630, 315] width 518 height 18
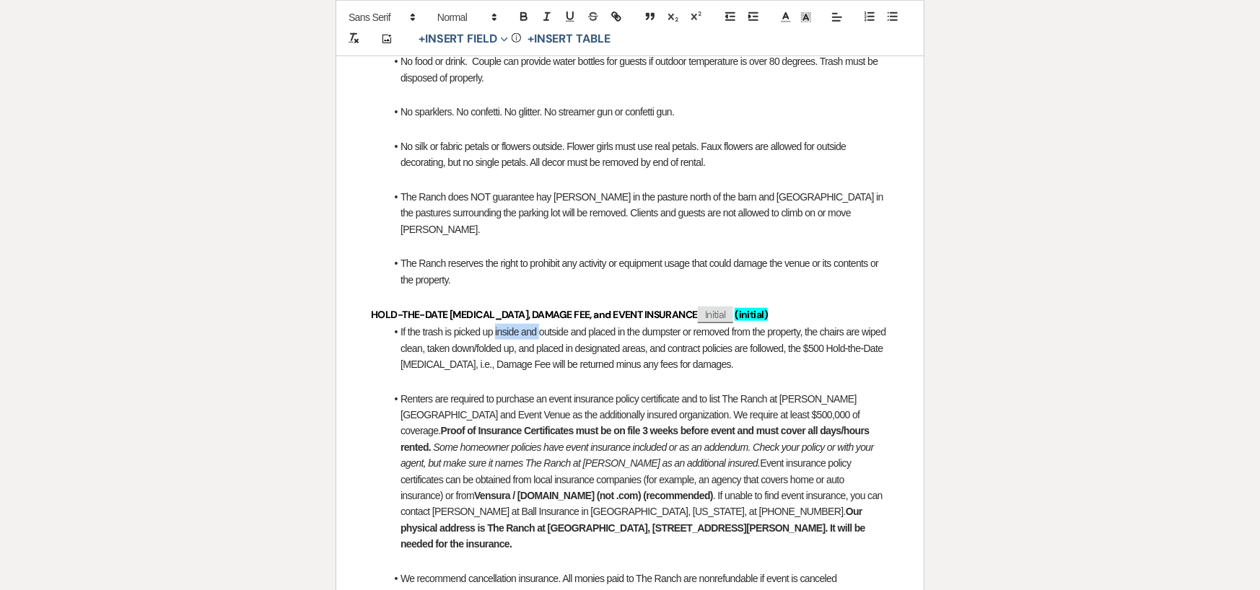
drag, startPoint x: 496, startPoint y: 317, endPoint x: 539, endPoint y: 319, distance: 43.3
click at [539, 326] on span "If the trash is picked up inside and outside and placed in the dumpster or remo…" at bounding box center [644, 348] width 488 height 44
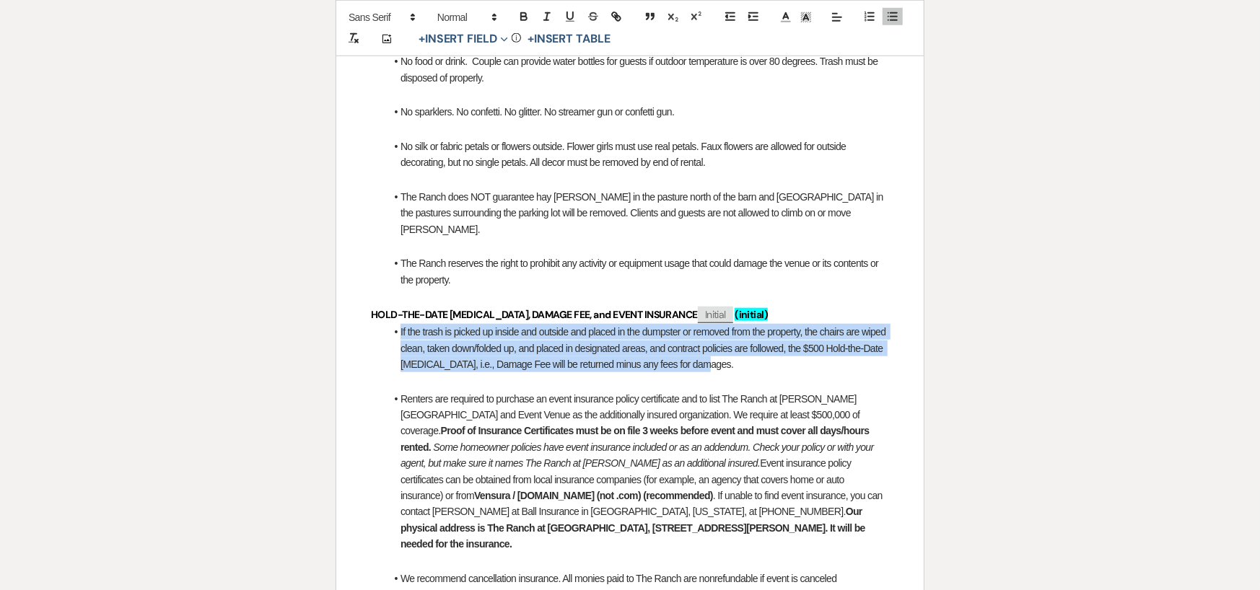
drag, startPoint x: 400, startPoint y: 317, endPoint x: 695, endPoint y: 347, distance: 295.8
click at [695, 347] on li "If the trash is picked up inside and outside and placed in the dumpster or remo…" at bounding box center [637, 348] width 504 height 48
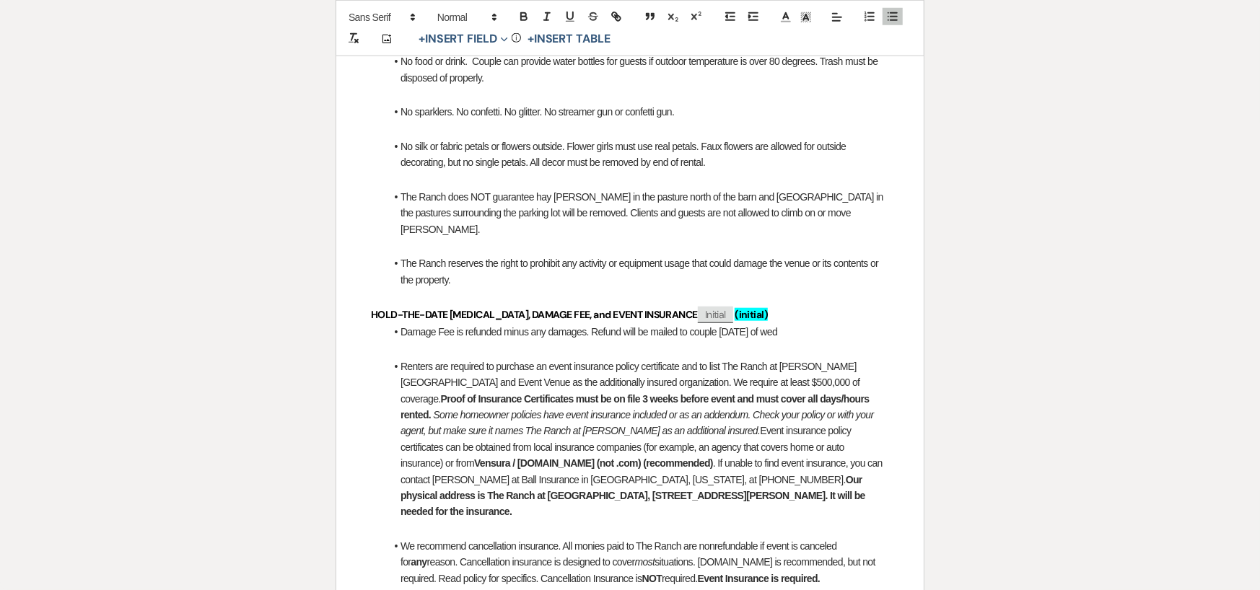
click at [777, 326] on span "Damage Fee is refunded minus any damages. Refund will be mailed to couple withi…" at bounding box center [588, 332] width 377 height 12
drag, startPoint x: 786, startPoint y: 315, endPoint x: 818, endPoint y: 314, distance: 32.5
click at [818, 324] on li "Damage Fee is refunded minus any damages. Refund will be mailed to couple withi…" at bounding box center [637, 332] width 504 height 16
click at [700, 366] on li "Renters are required to purchase an event insurance policy certificate and to l…" at bounding box center [637, 440] width 504 height 162
click at [524, 393] on strong "Proof of Insurance Certificates must be on file 3 weeks before event and must c…" at bounding box center [635, 406] width 471 height 27
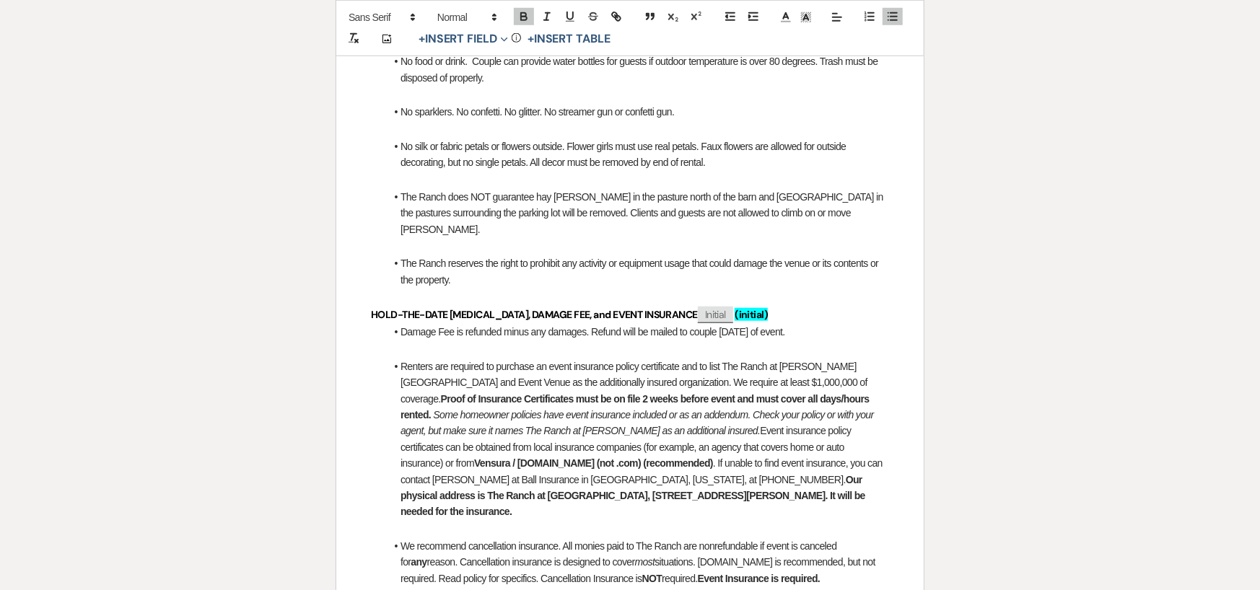
click at [474, 457] on strong "Vensura / [DOMAIN_NAME] (not .com) (recommended)" at bounding box center [593, 463] width 239 height 12
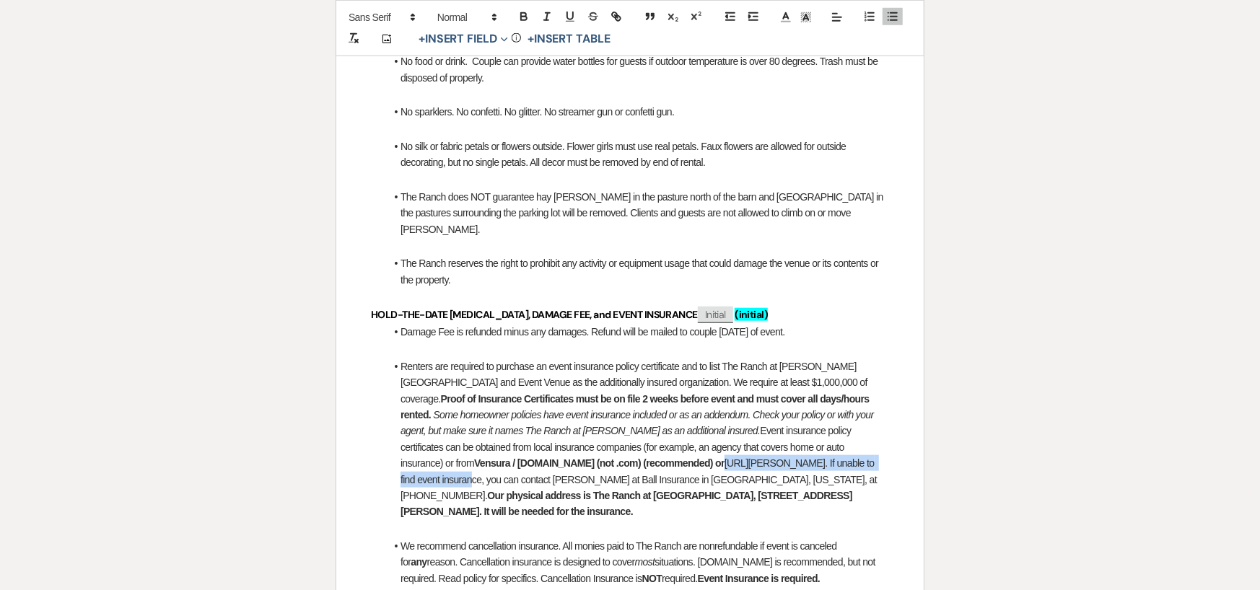
drag, startPoint x: 483, startPoint y: 443, endPoint x: 703, endPoint y: 449, distance: 220.1
click at [703, 449] on li "Renters are required to purchase an event insurance policy certificate and to l…" at bounding box center [637, 440] width 504 height 162
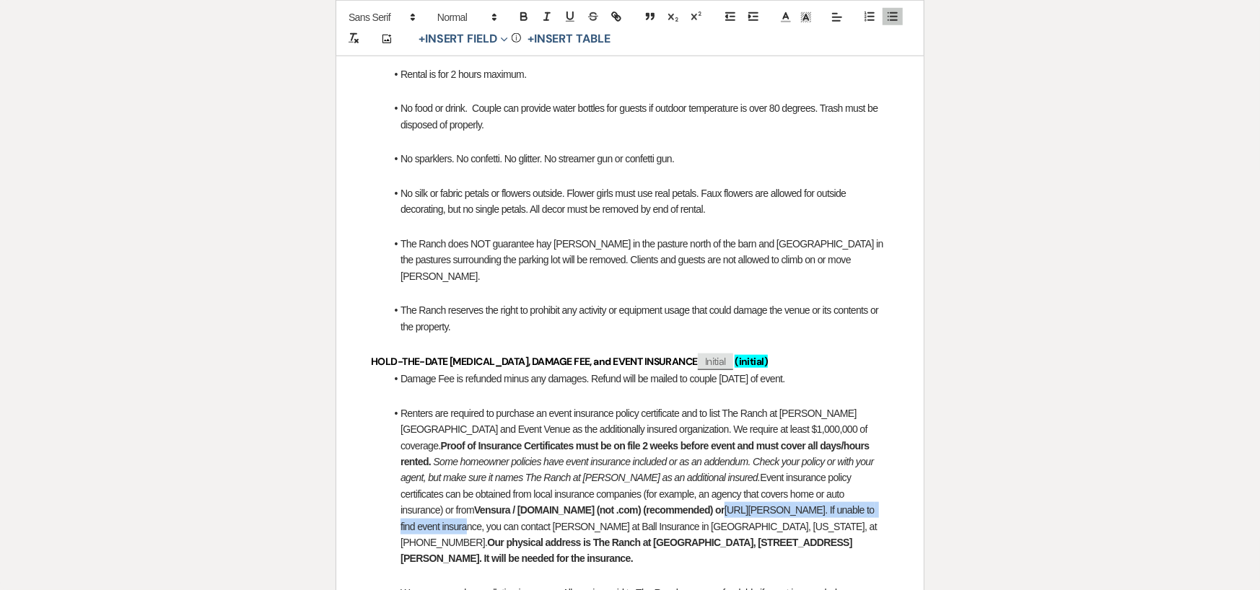
scroll to position [721, 0]
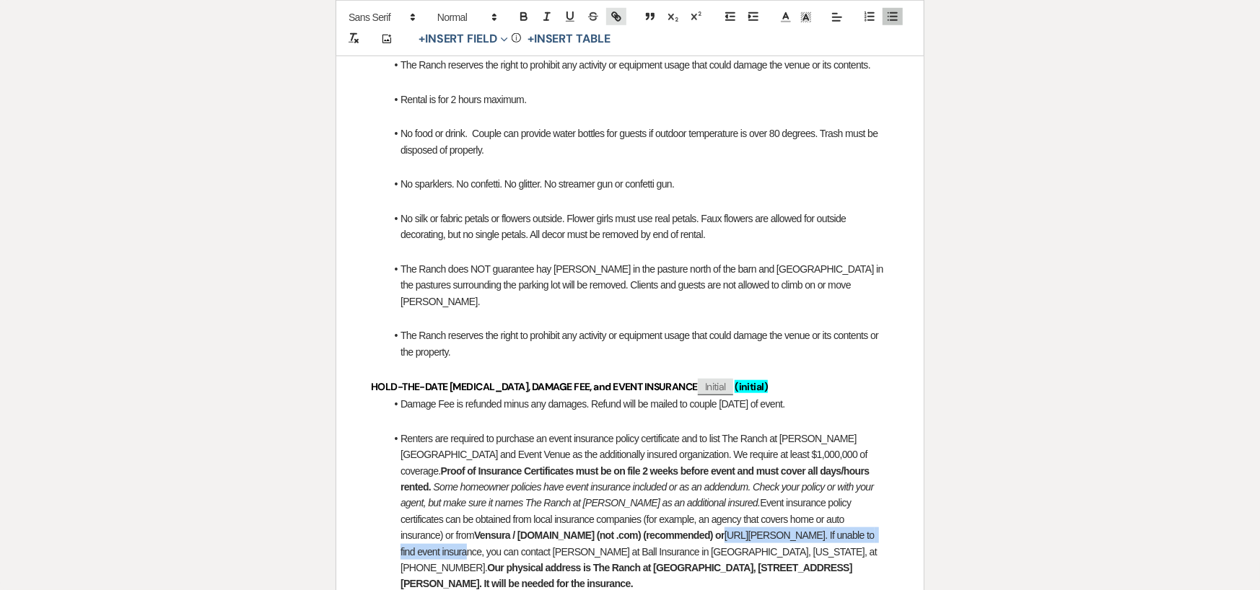
click at [616, 12] on icon "button" at bounding box center [616, 16] width 13 height 13
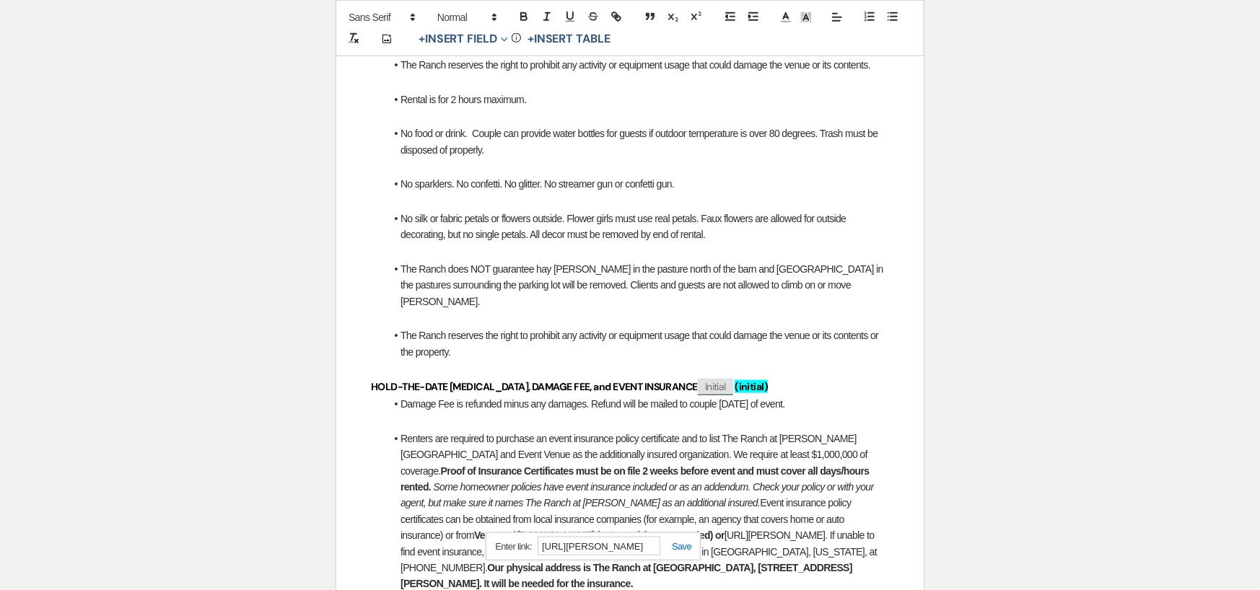
click at [682, 545] on link at bounding box center [675, 546] width 31 height 11
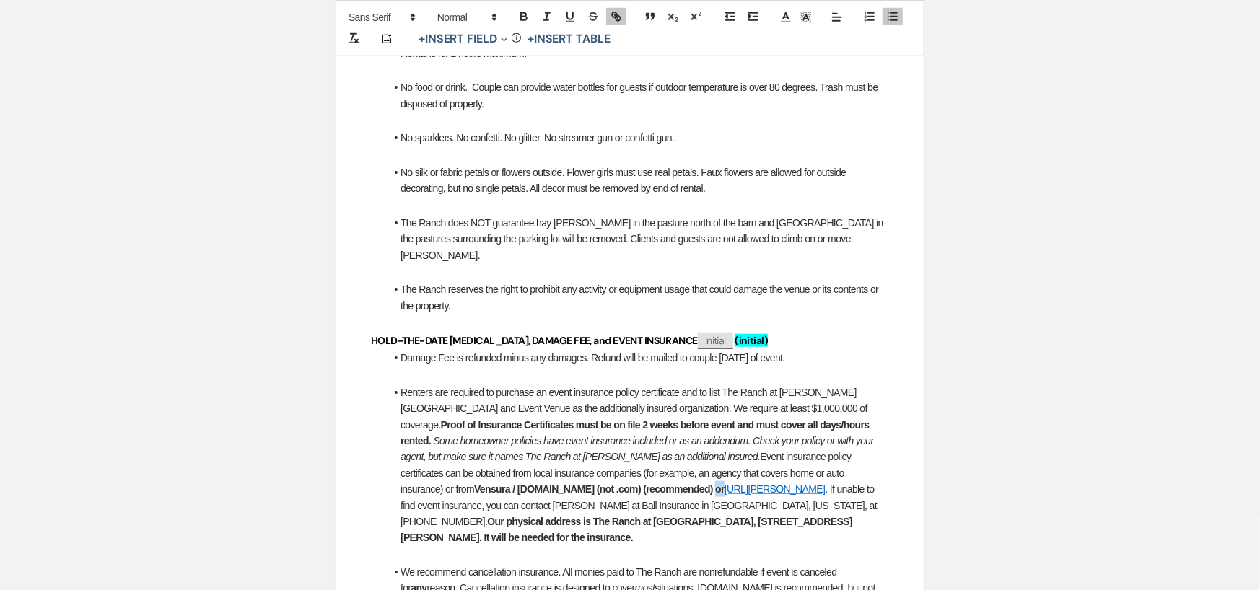
scroll to position [794, 0]
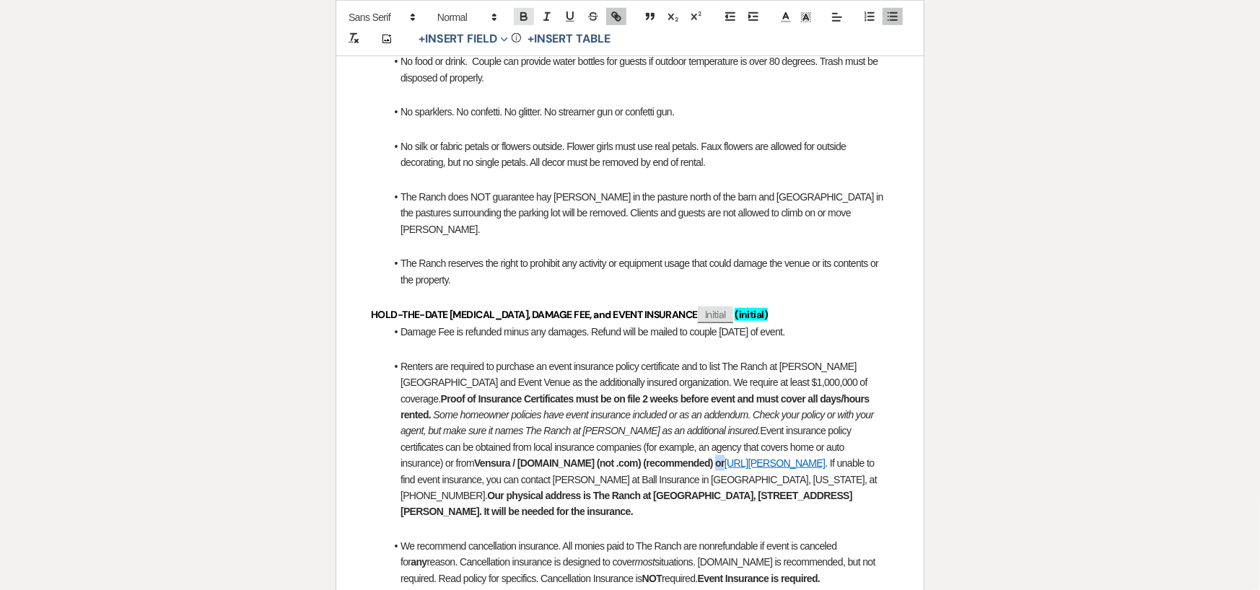
click at [521, 14] on icon "button" at bounding box center [523, 15] width 5 height 4
click at [480, 457] on strong "Vensura / vensura.co (not .com) (recommended) or https://www.eventguard.ai/venu…" at bounding box center [651, 463] width 354 height 12
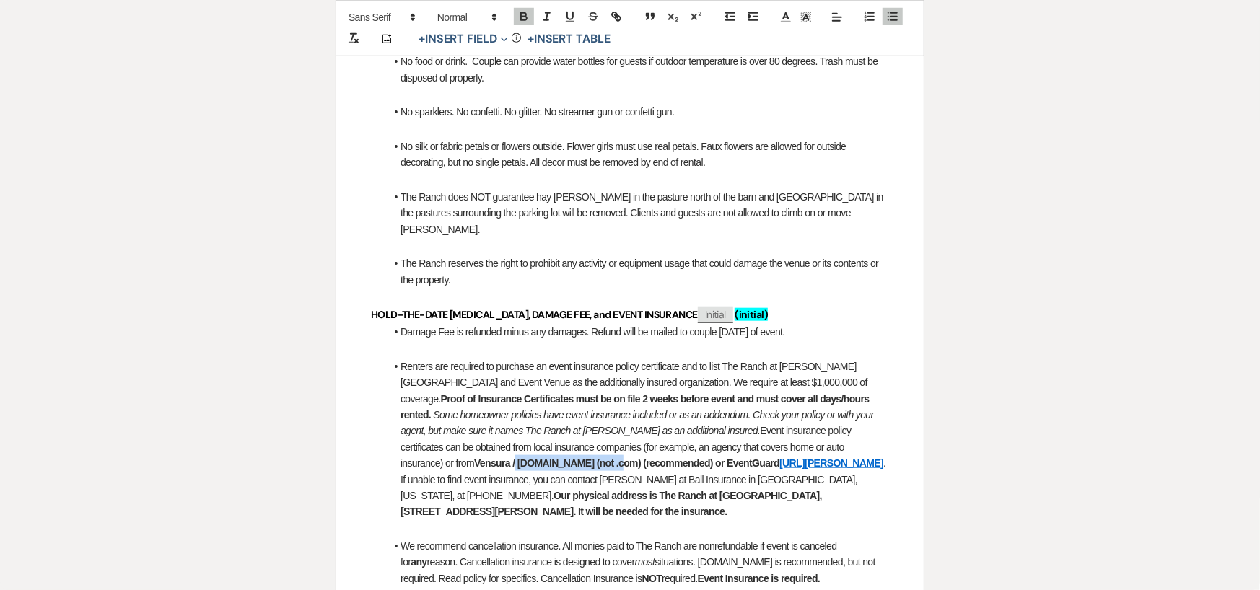
drag, startPoint x: 767, startPoint y: 428, endPoint x: 865, endPoint y: 429, distance: 98.1
click at [865, 457] on strong "Vensura / vensura.co (not .com) (recommended) or EventGuard https://www.eventgu…" at bounding box center [678, 463] width 409 height 12
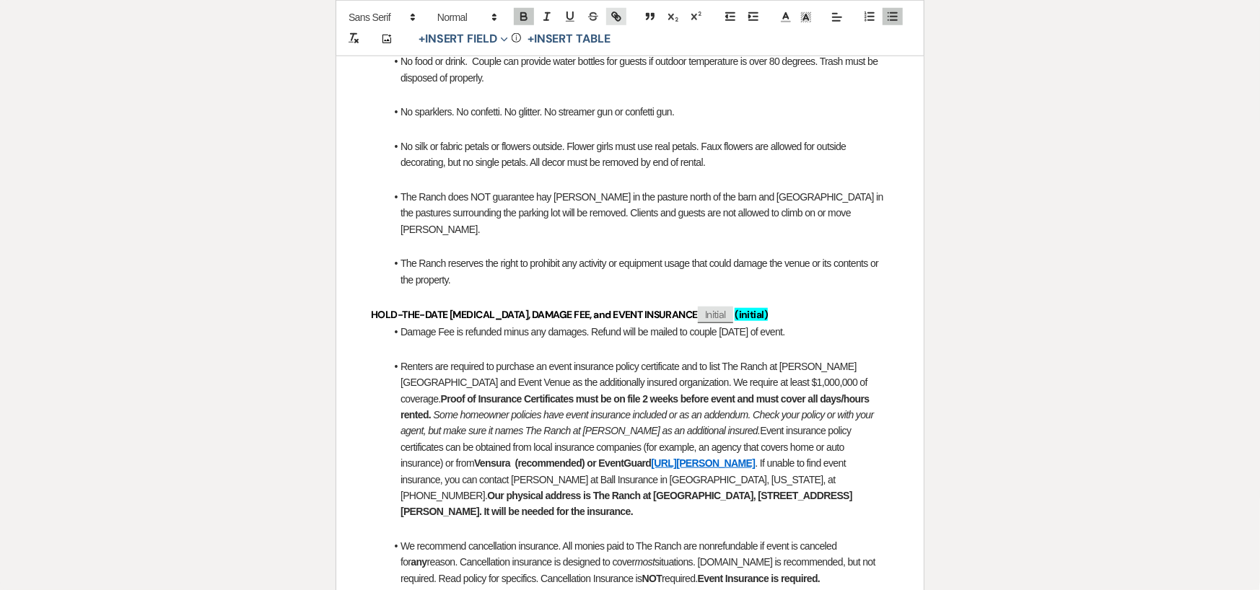
click at [617, 14] on icon "button" at bounding box center [616, 16] width 13 height 13
click at [612, 12] on icon "button" at bounding box center [616, 16] width 13 height 13
click at [755, 457] on strong "Vensura (recommended) or EventGuard https://www.eventguard.ai/venues/ranch-at-w…" at bounding box center [614, 463] width 281 height 12
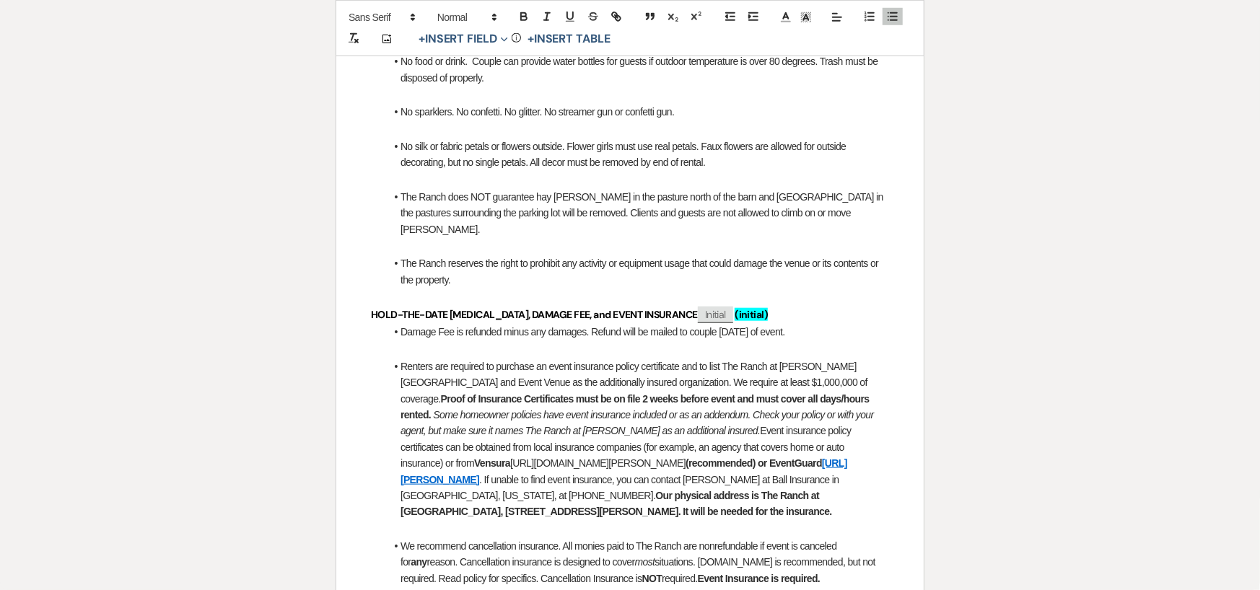
drag, startPoint x: 400, startPoint y: 447, endPoint x: 623, endPoint y: 446, distance: 222.9
click at [623, 446] on li "Renters are required to purchase an event insurance policy certificate and to l…" at bounding box center [637, 440] width 504 height 162
click at [610, 12] on icon "button" at bounding box center [616, 16] width 13 height 13
type input "https://www.vensura.co/venues/the-ranch-at-woodward"
click at [669, 474] on link at bounding box center [665, 474] width 31 height 11
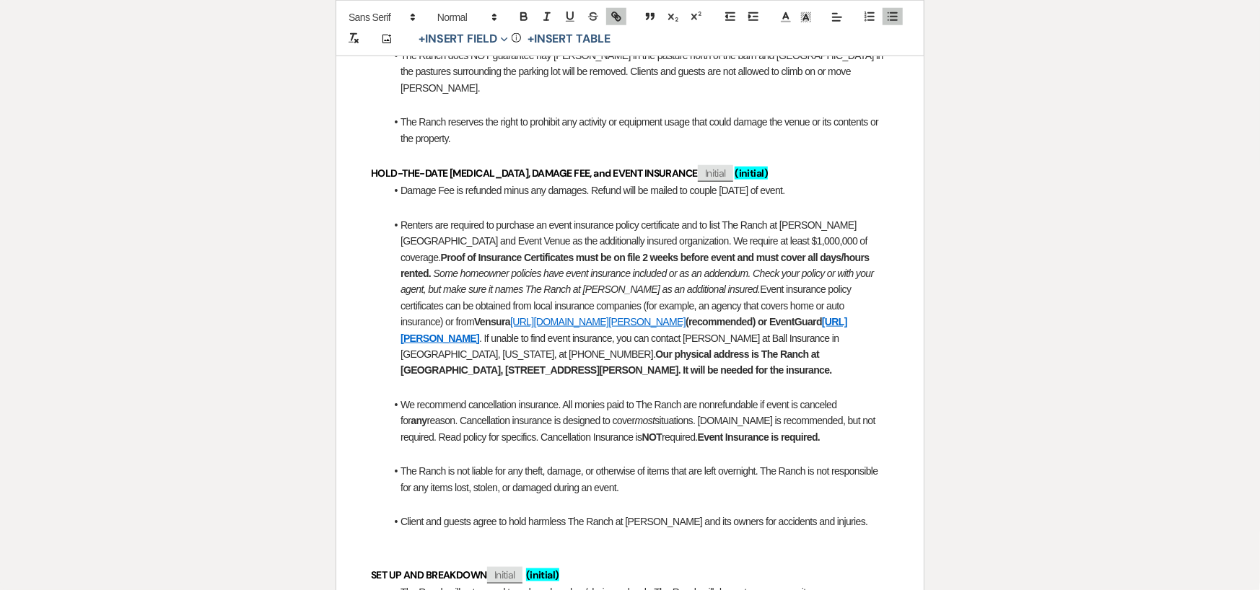
scroll to position [938, 0]
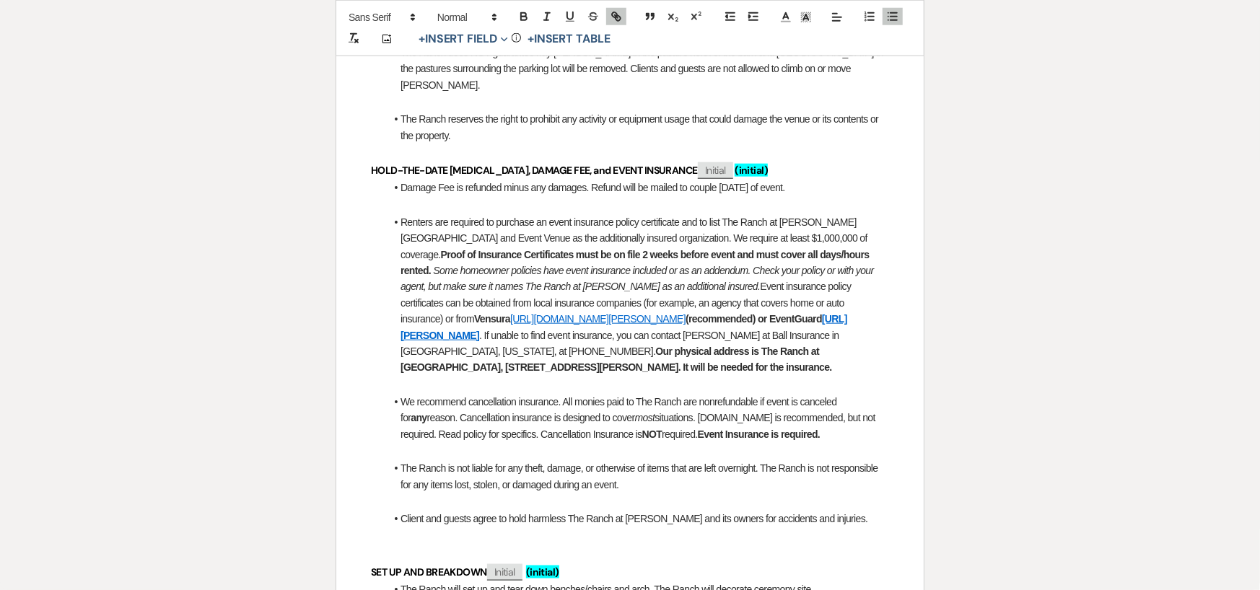
click at [786, 283] on li "Renters are required to purchase an event insurance policy certificate and to l…" at bounding box center [637, 295] width 504 height 162
click at [791, 288] on li "Renters are required to purchase an event insurance policy certificate and to l…" at bounding box center [637, 295] width 504 height 162
drag, startPoint x: 626, startPoint y: 302, endPoint x: 694, endPoint y: 302, distance: 67.8
click at [694, 313] on strong "(recommended) or EventGuard https://www.eventguard.ai/venues/ranch-at-woodward" at bounding box center [623, 326] width 447 height 27
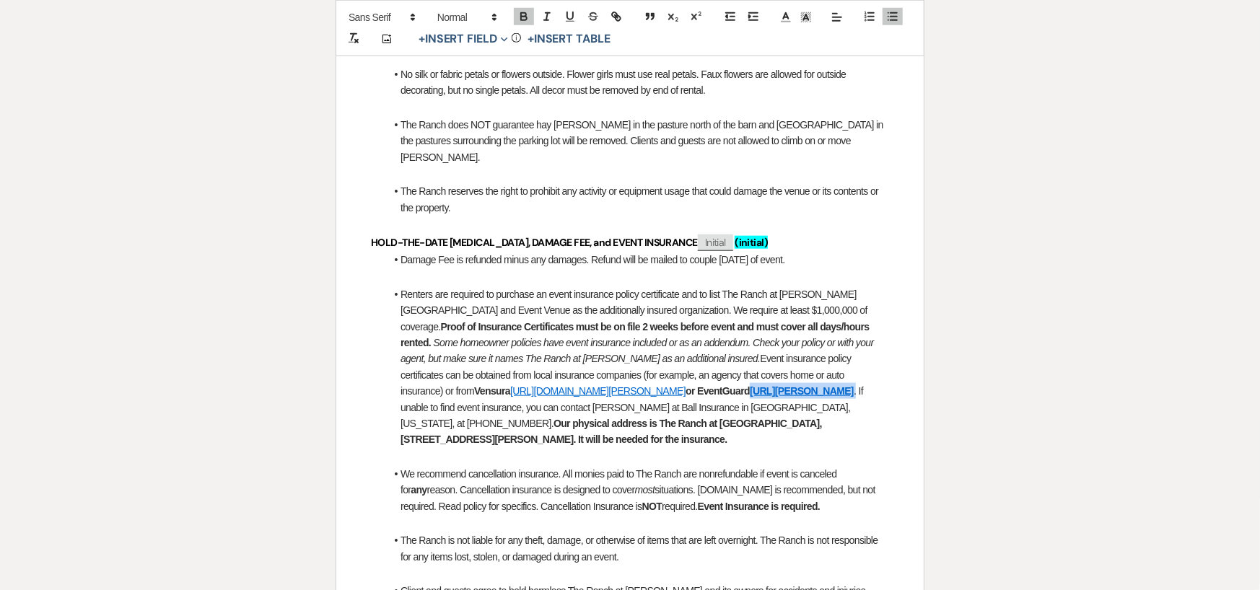
drag, startPoint x: 448, startPoint y: 389, endPoint x: 692, endPoint y: 376, distance: 244.2
click at [692, 376] on li "Renters are required to purchase an event insurance policy certificate and to l…" at bounding box center [637, 367] width 504 height 162
click at [519, 14] on icon "button" at bounding box center [523, 16] width 13 height 13
click at [519, 17] on icon "button" at bounding box center [523, 16] width 13 height 13
click at [905, 367] on div "The Ranch at Woodward Wedding & Event Venue A Place Like No Other This contract…" at bounding box center [629, 383] width 587 height 2062
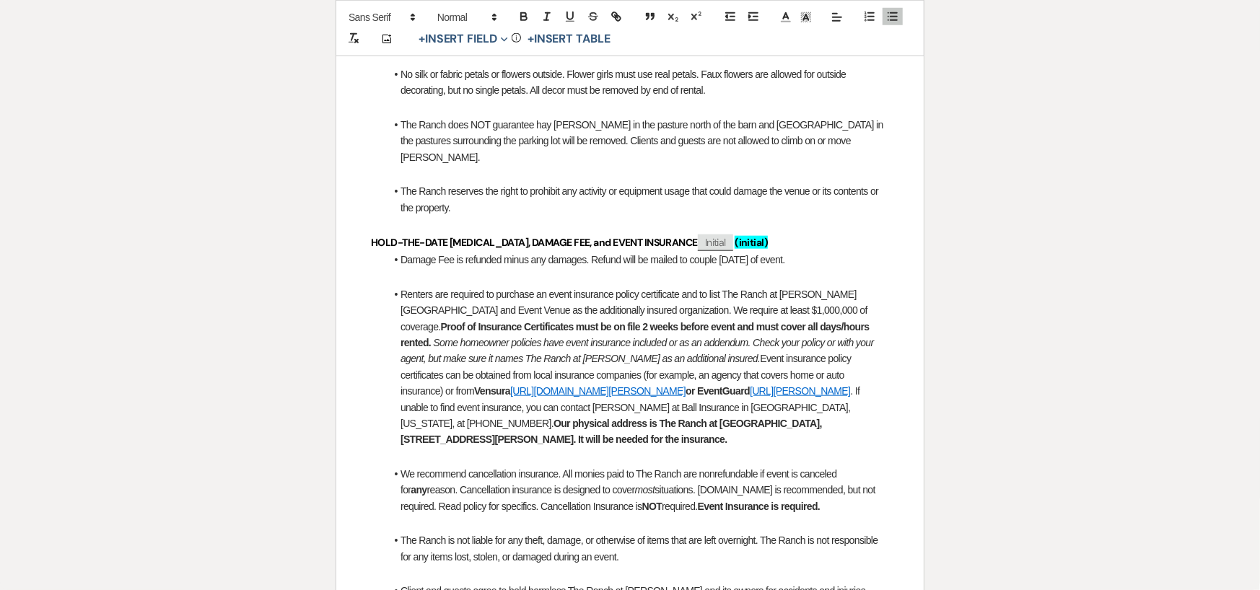
click at [866, 424] on li "Renters are required to purchase an event insurance policy certificate and to l…" at bounding box center [637, 367] width 504 height 162
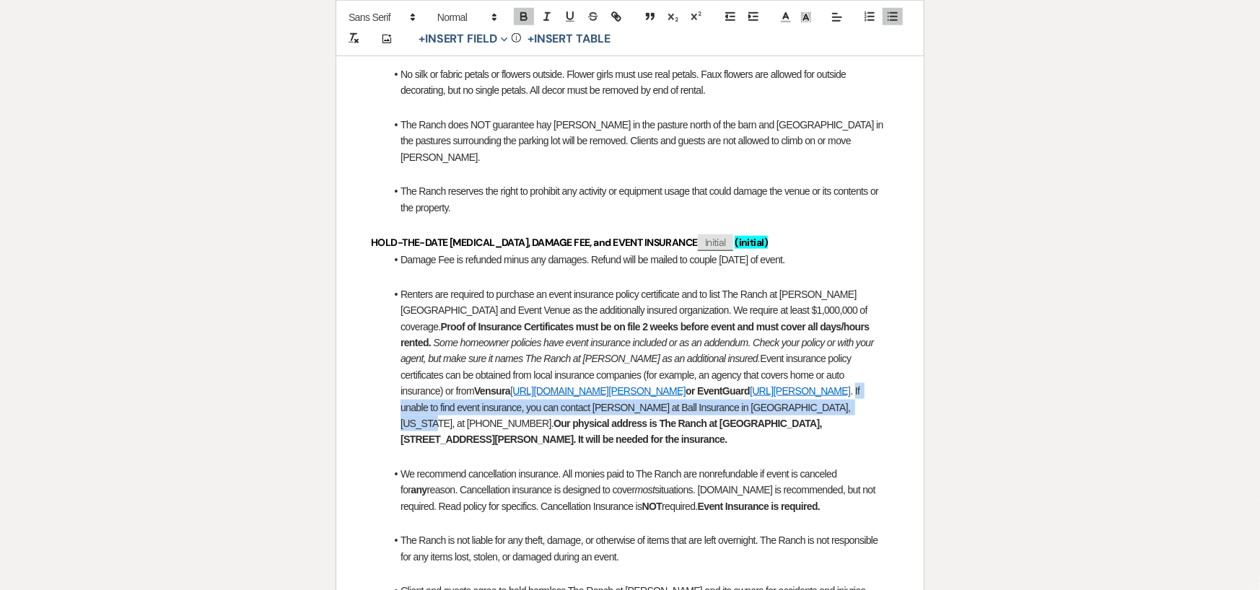
drag, startPoint x: 448, startPoint y: 392, endPoint x: 423, endPoint y: 408, distance: 29.4
click at [423, 408] on li "Renters are required to purchase an event insurance policy certificate and to l…" at bounding box center [637, 367] width 504 height 162
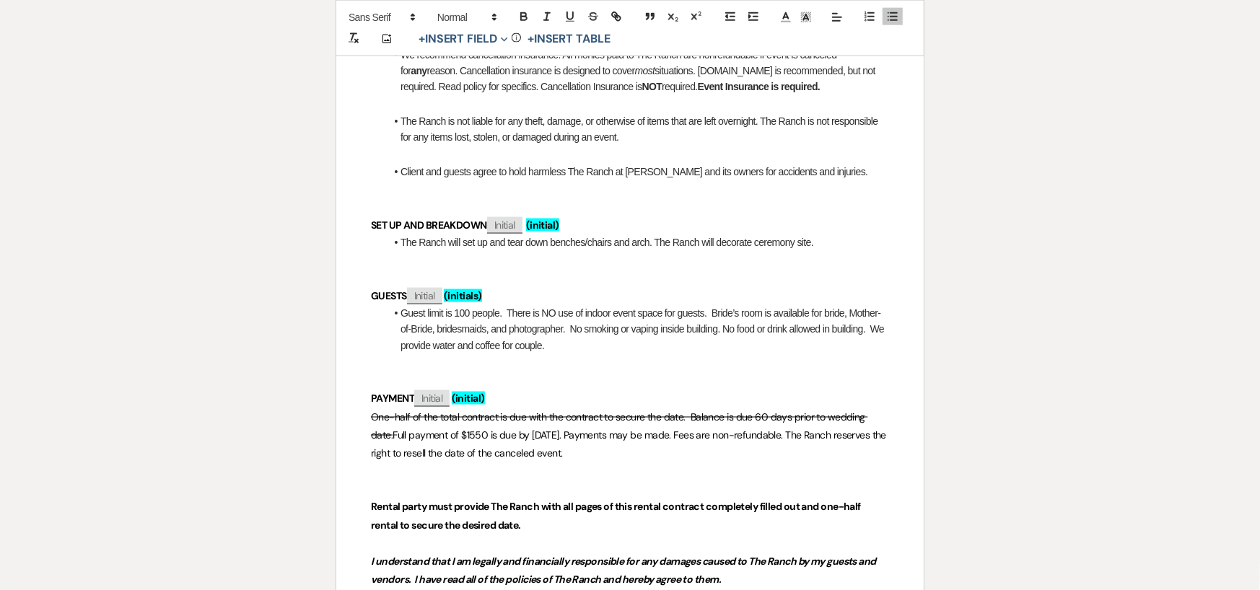
scroll to position [1341, 0]
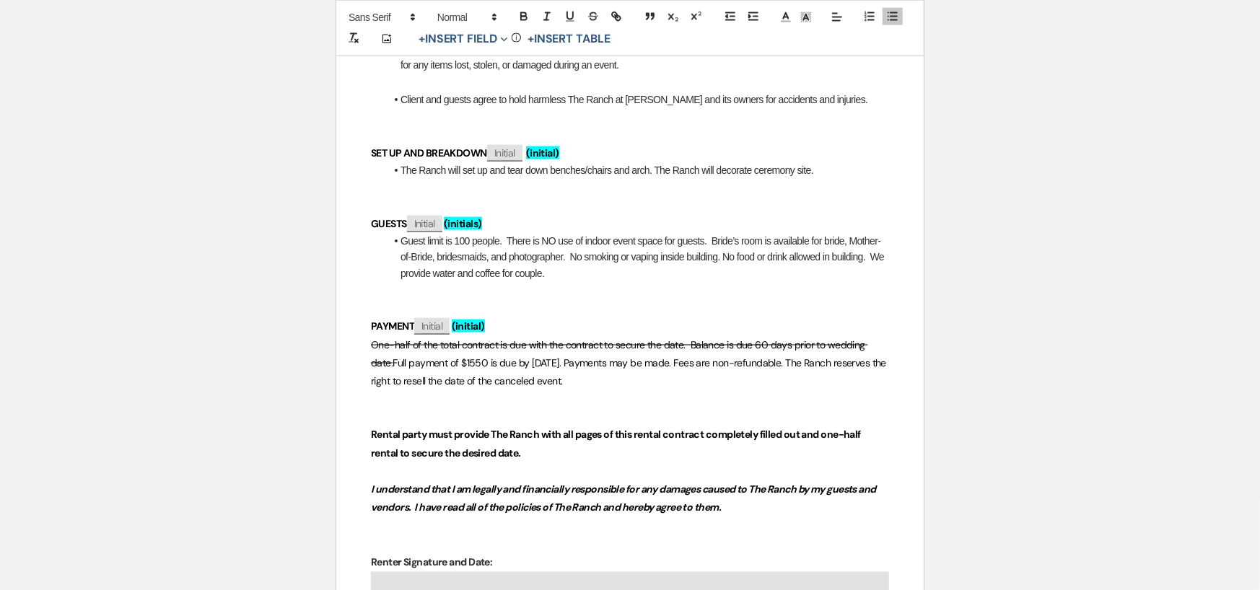
click at [560, 258] on li "Guest limit is 100 people. There is NO use of indoor event space for guests. Br…" at bounding box center [637, 257] width 504 height 48
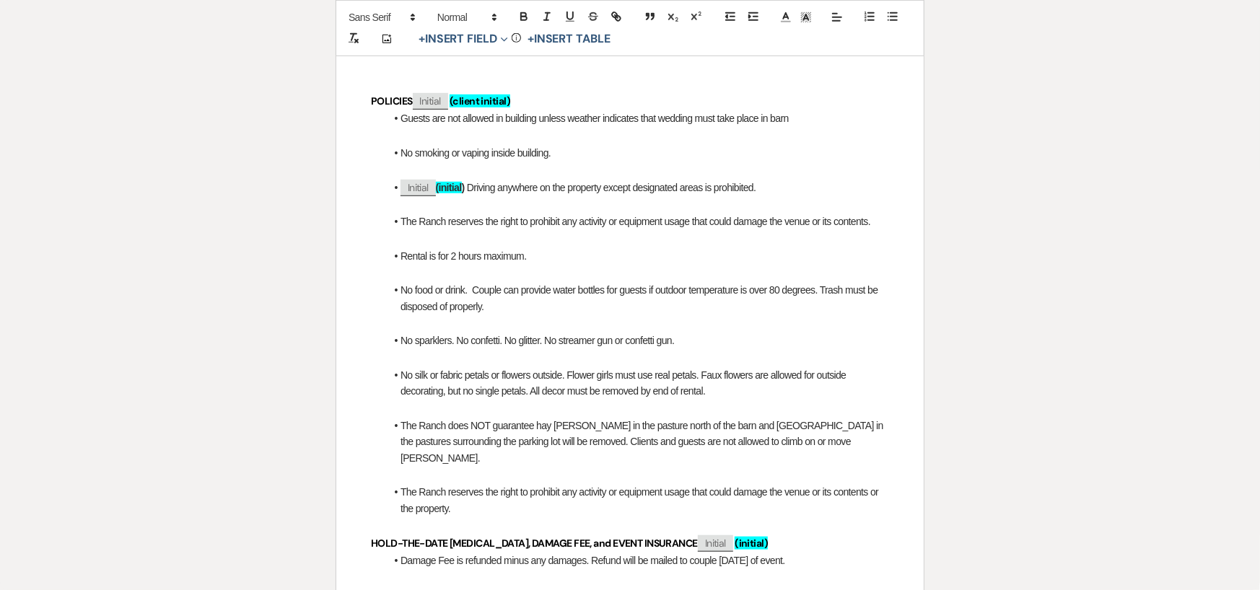
scroll to position [620, 0]
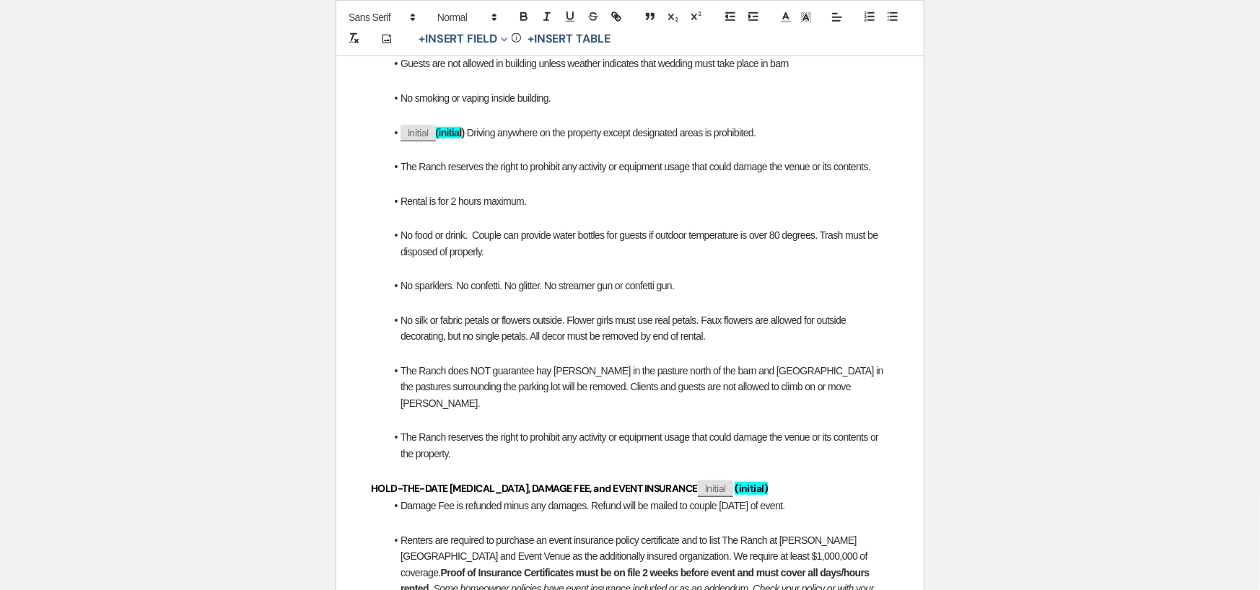
click at [499, 435] on li "The Ranch reserves the right to prohibit any activity or equipment usage that c…" at bounding box center [637, 445] width 504 height 32
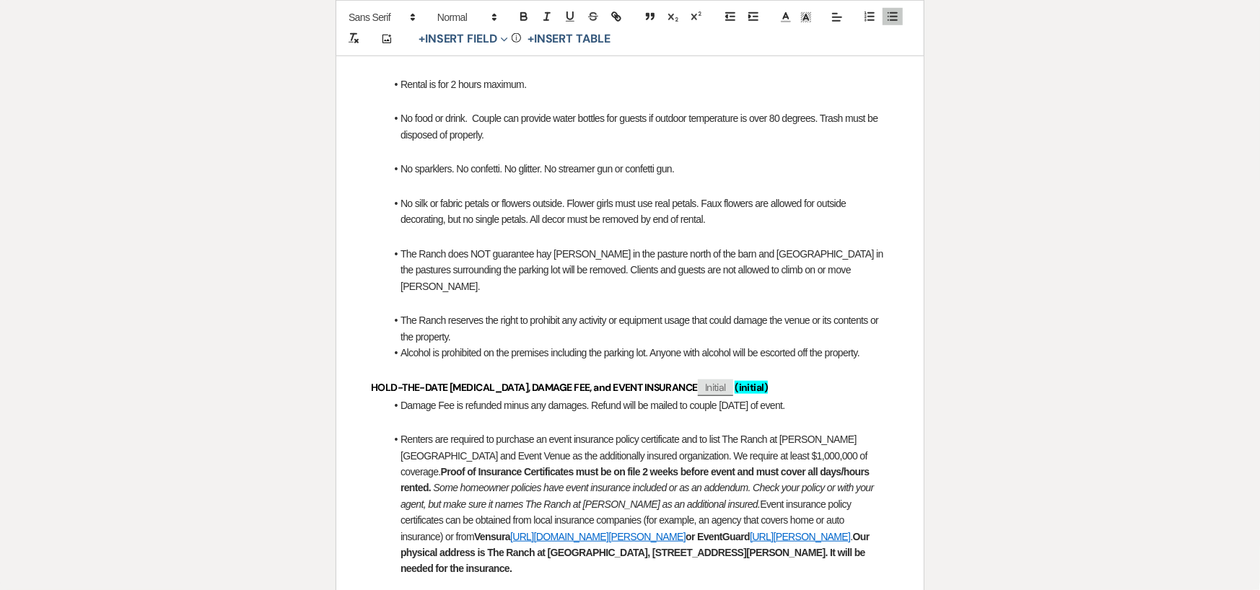
scroll to position [703, 0]
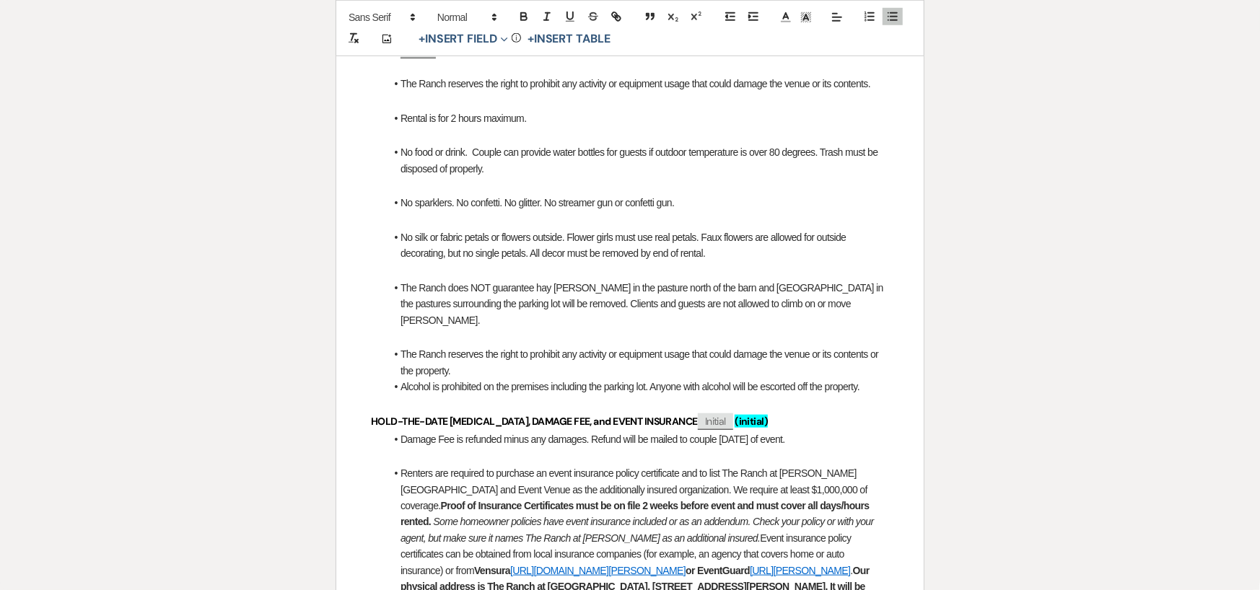
click at [872, 379] on li "Alcohol is prohibited on the premises including the parking lot. Anyone with al…" at bounding box center [637, 387] width 504 height 16
click at [850, 381] on span "Alcohol is prohibited on the premises including the parking lot. Anyone with al…" at bounding box center [629, 387] width 459 height 12
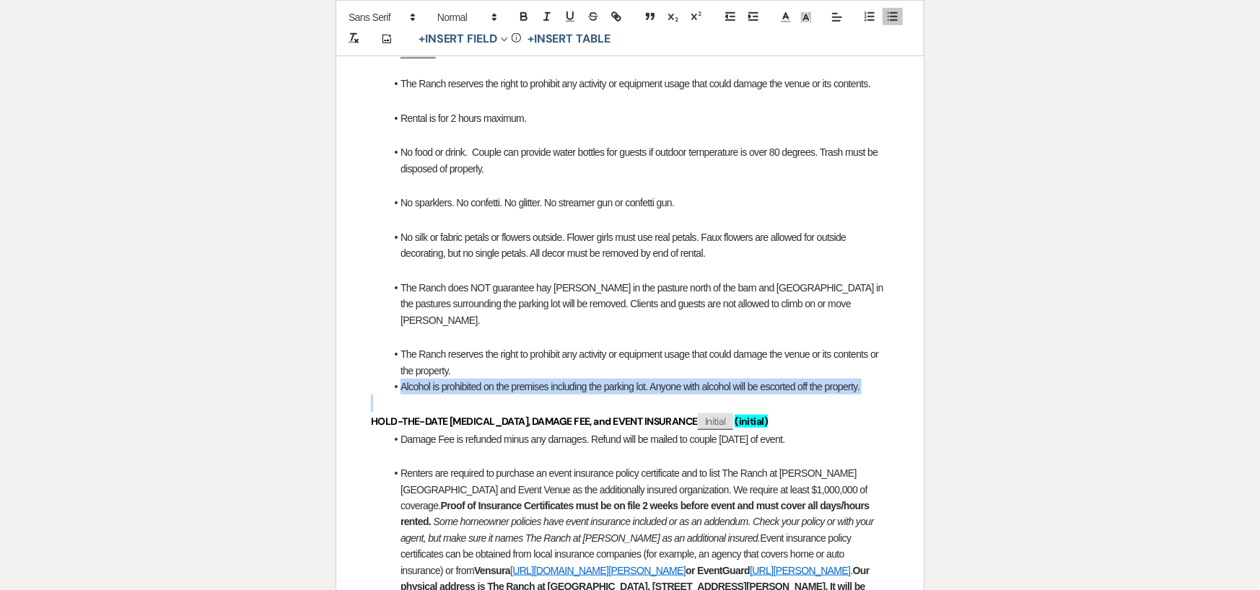
click at [850, 381] on span "Alcohol is prohibited on the premises including the parking lot. Anyone with al…" at bounding box center [629, 387] width 459 height 12
click at [864, 379] on li "Alcohol is prohibited on the premises including the parking lot. Anyone with al…" at bounding box center [637, 387] width 504 height 16
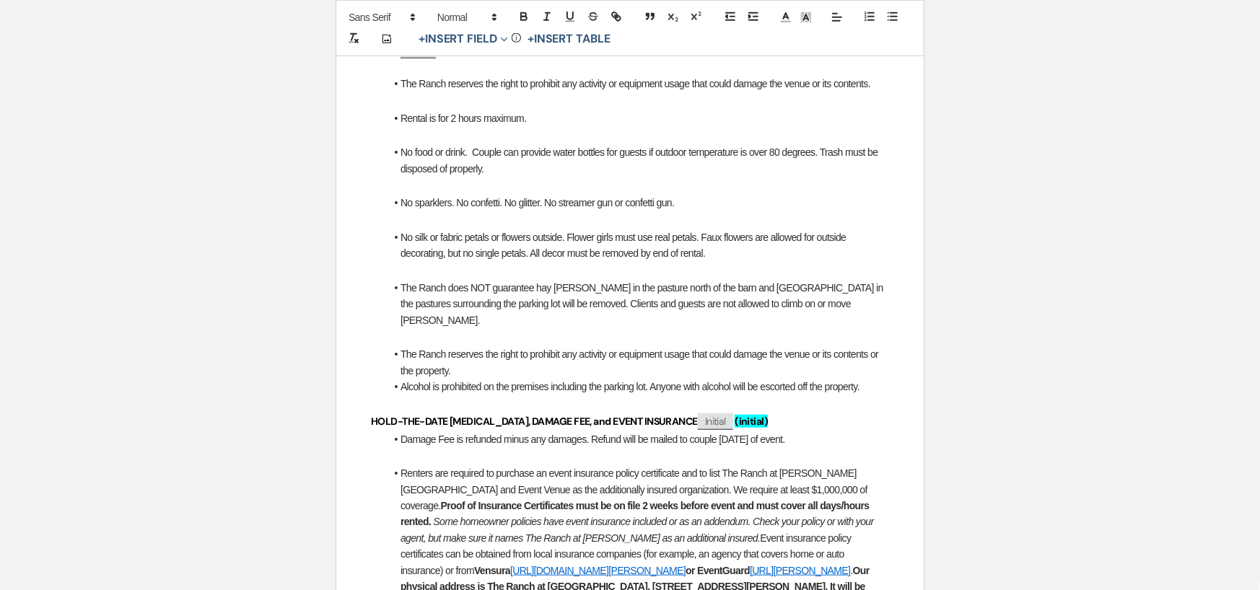
click at [841, 381] on span "Alcohol is prohibited on the premises including the parking lot. Anyone with al…" at bounding box center [629, 387] width 459 height 12
click at [804, 381] on span "Alcohol is prohibited on the premises including the parking lot. Anyone with al…" at bounding box center [629, 387] width 459 height 12
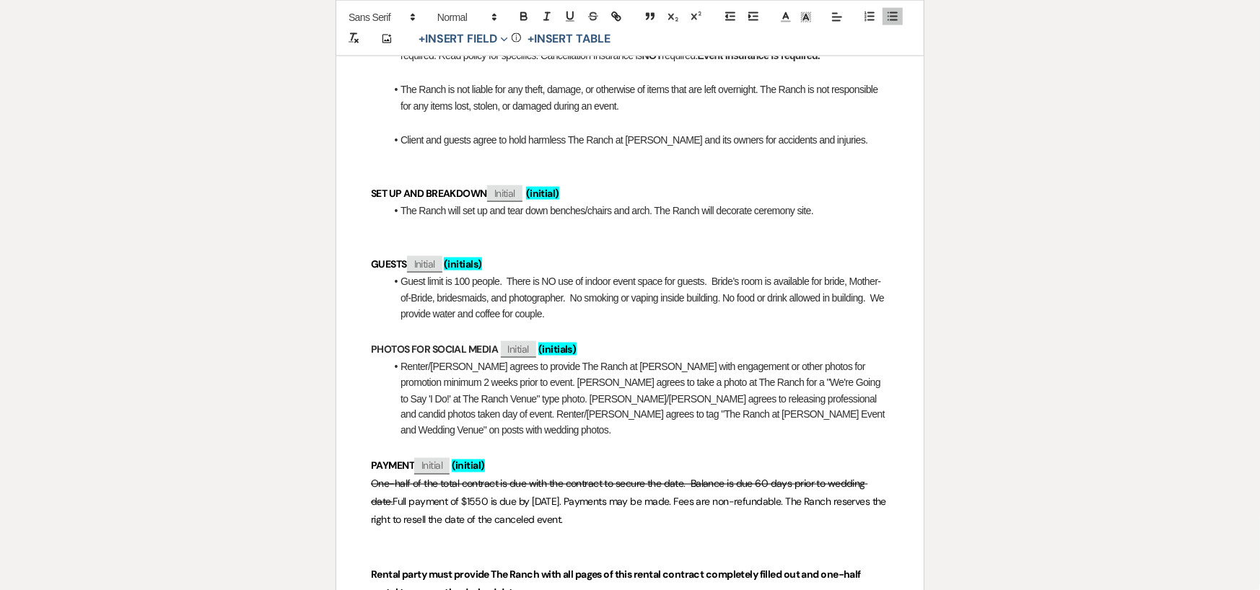
scroll to position [1352, 0]
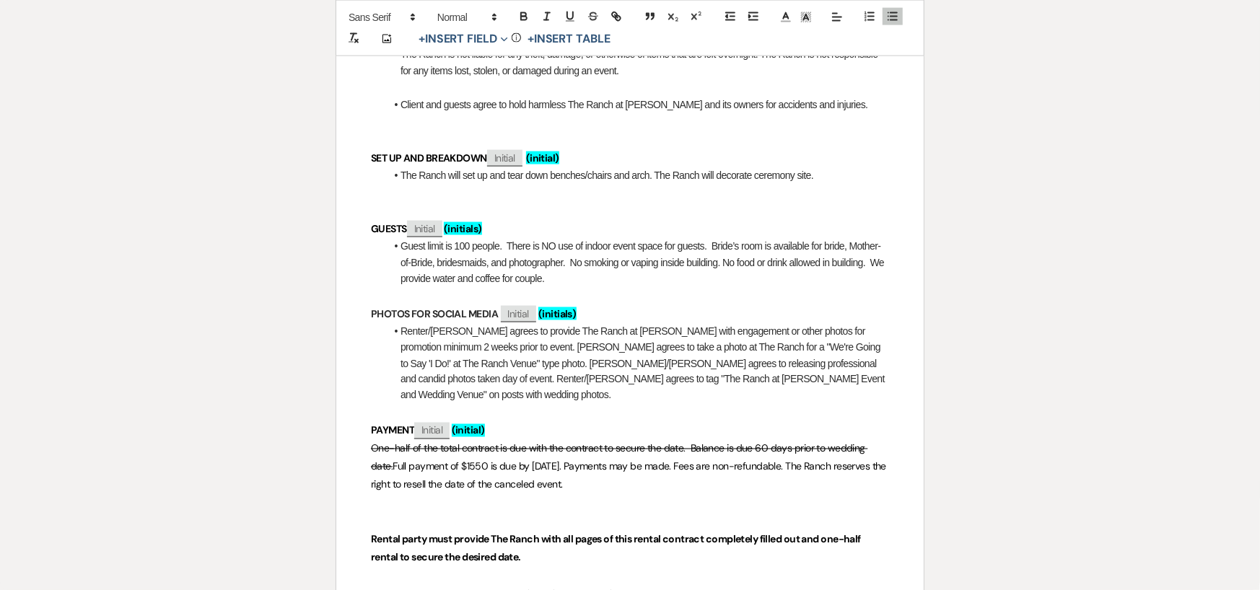
click at [801, 365] on li "Renter/[PERSON_NAME] agrees to provide The Ranch at [PERSON_NAME] with engageme…" at bounding box center [637, 363] width 504 height 81
click at [781, 363] on li "Renter/[PERSON_NAME] agrees to provide The Ranch at [PERSON_NAME] with engageme…" at bounding box center [637, 363] width 504 height 81
click at [758, 364] on li "Renter/[PERSON_NAME] agrees to provide The Ranch at [PERSON_NAME] with engageme…" at bounding box center [637, 363] width 504 height 81
click at [758, 363] on li "Renter/[PERSON_NAME] agrees to provide The Ranch at [PERSON_NAME] with engageme…" at bounding box center [637, 363] width 504 height 81
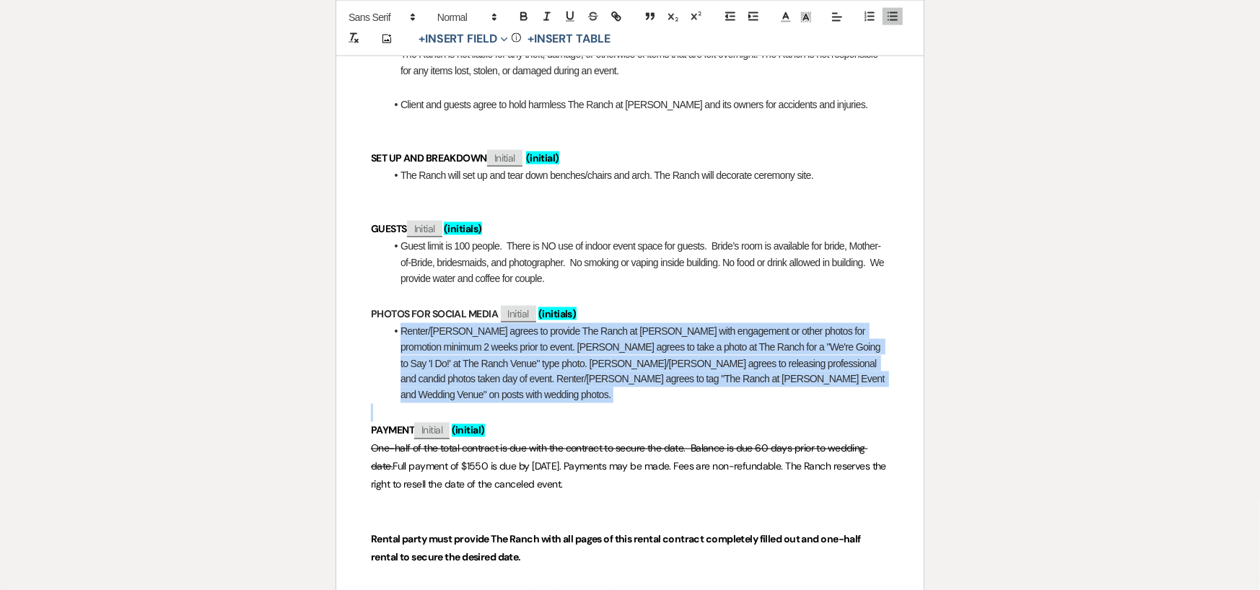
click at [758, 363] on li "Renter/[PERSON_NAME] agrees to provide The Ranch at [PERSON_NAME] with engageme…" at bounding box center [637, 363] width 504 height 81
click at [765, 363] on li "Renter/[PERSON_NAME] agrees to provide The Ranch at [PERSON_NAME] with engageme…" at bounding box center [637, 363] width 504 height 81
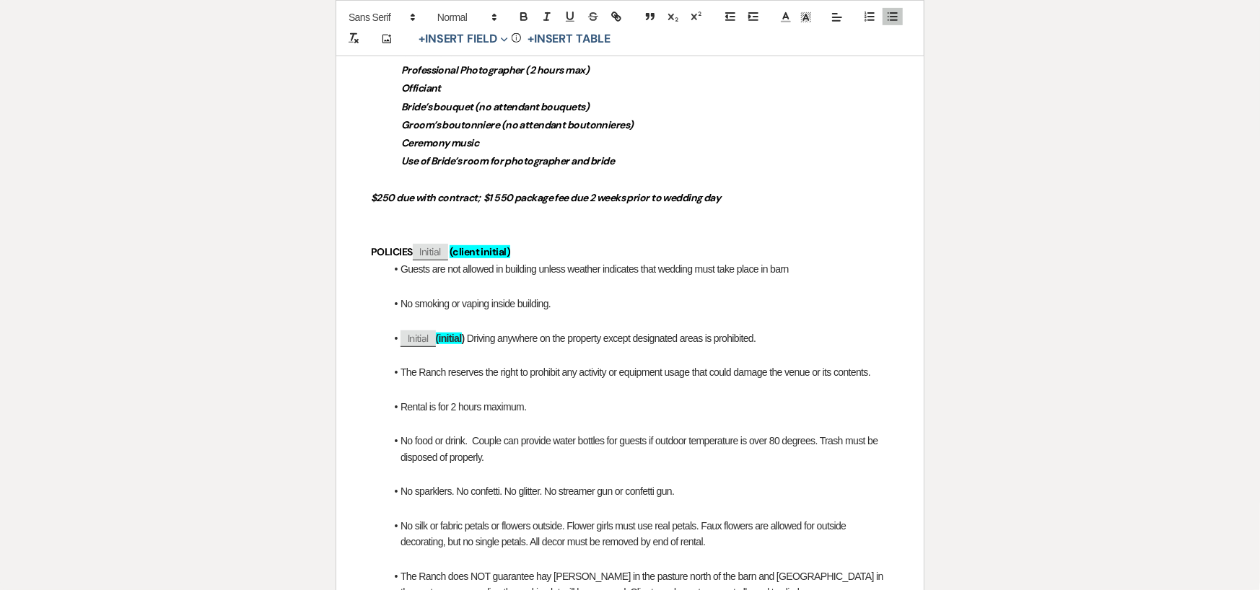
scroll to position [0, 0]
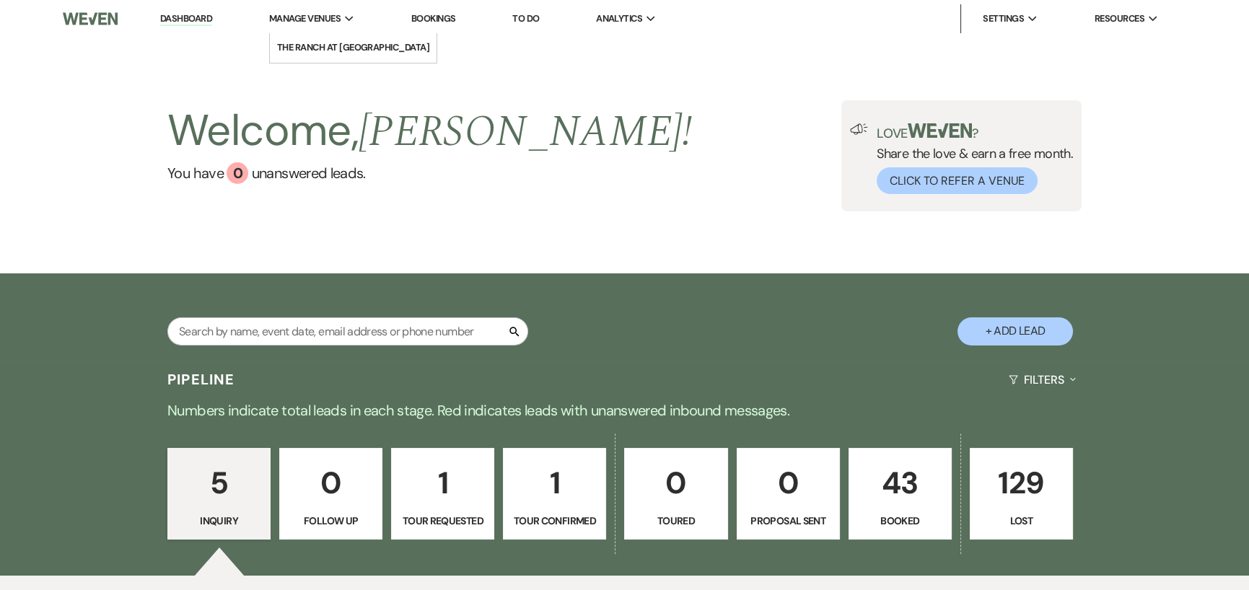
click at [338, 12] on span "Manage Venues" at bounding box center [304, 19] width 71 height 14
click at [338, 43] on li "The Ranch at [GEOGRAPHIC_DATA]" at bounding box center [353, 47] width 153 height 14
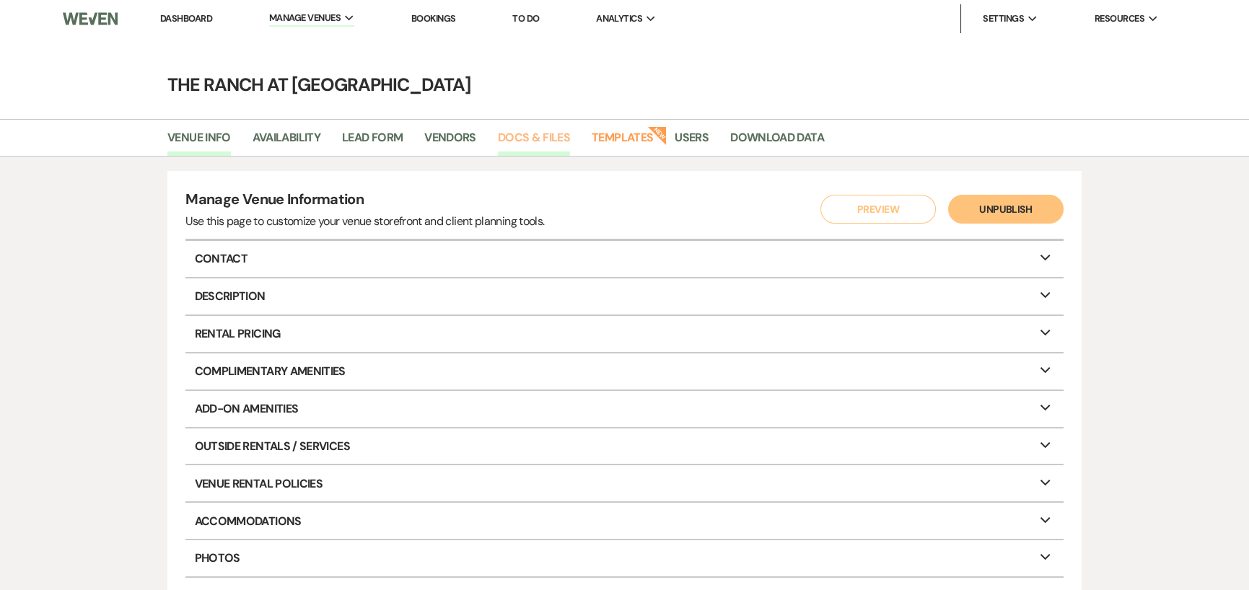
click at [524, 136] on link "Docs & Files" at bounding box center [534, 141] width 72 height 27
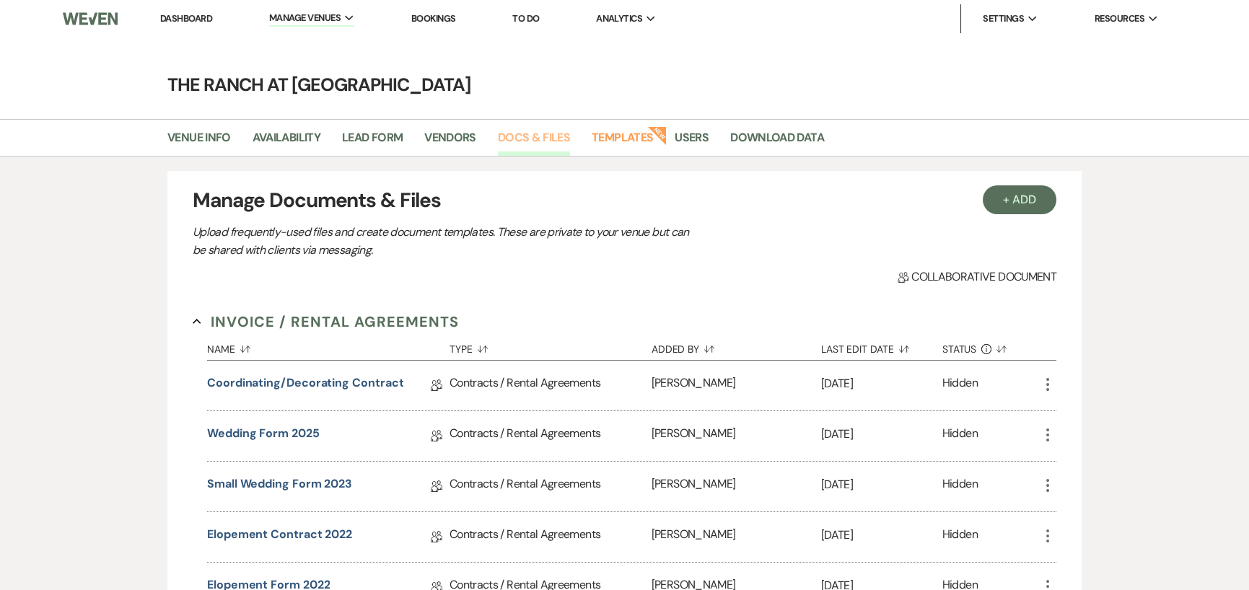
scroll to position [72, 0]
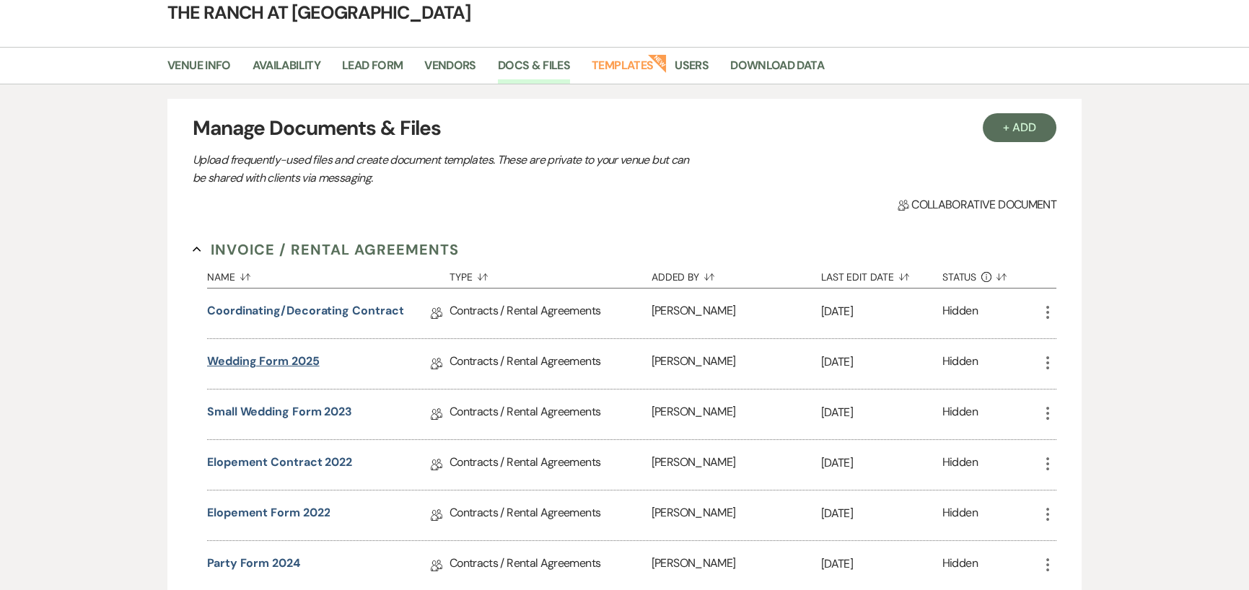
click at [282, 354] on link "Wedding Form 2025" at bounding box center [263, 364] width 113 height 22
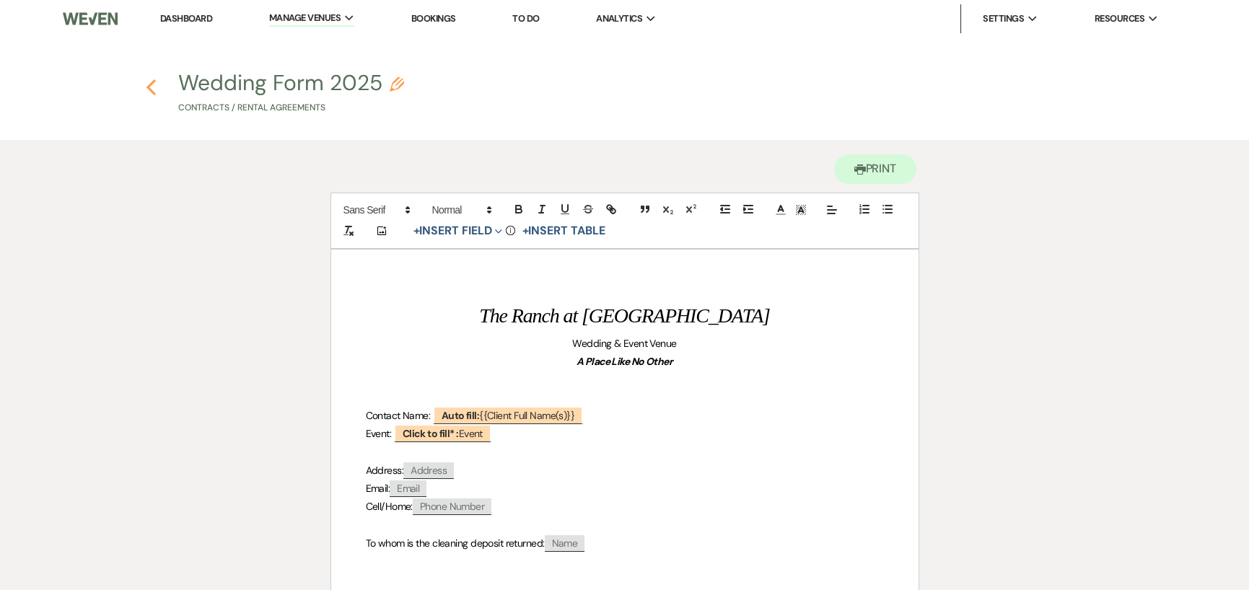
click at [152, 79] on icon "Previous" at bounding box center [151, 87] width 11 height 17
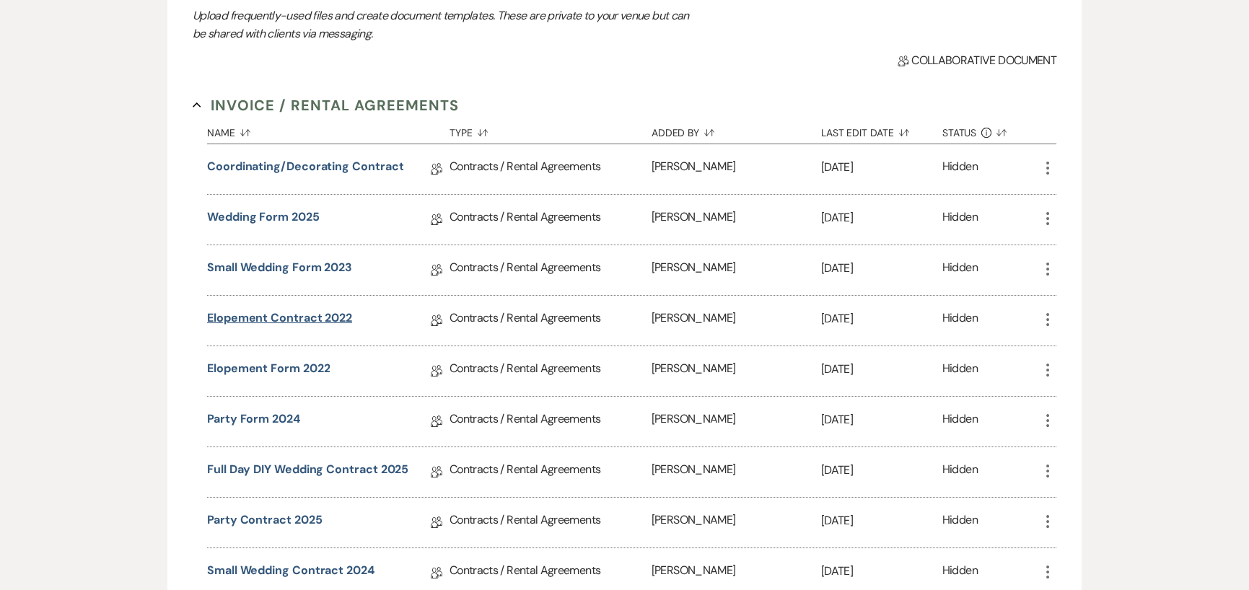
scroll to position [289, 0]
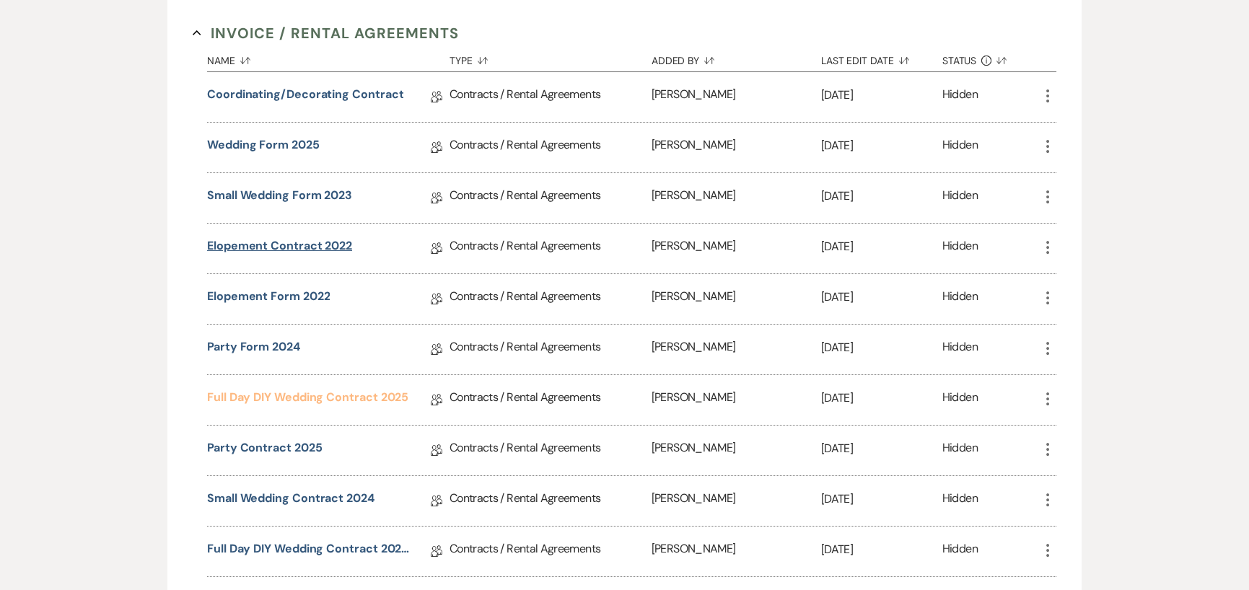
click at [314, 392] on link "Full Day DIY Wedding Contract 2025" at bounding box center [307, 400] width 201 height 22
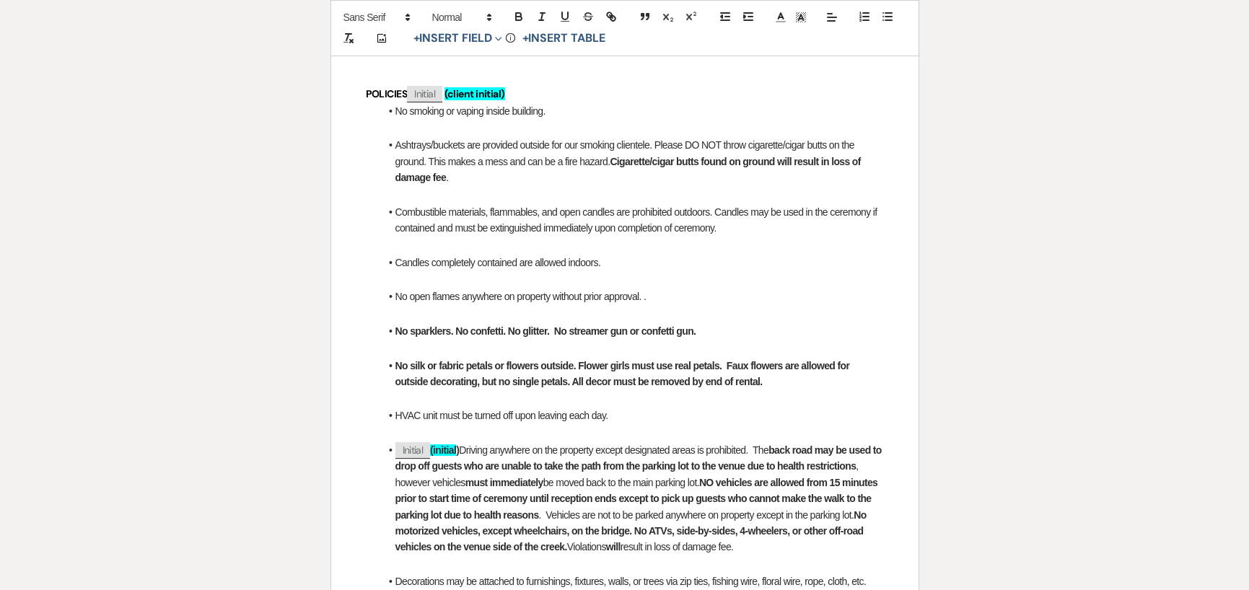
scroll to position [721, 0]
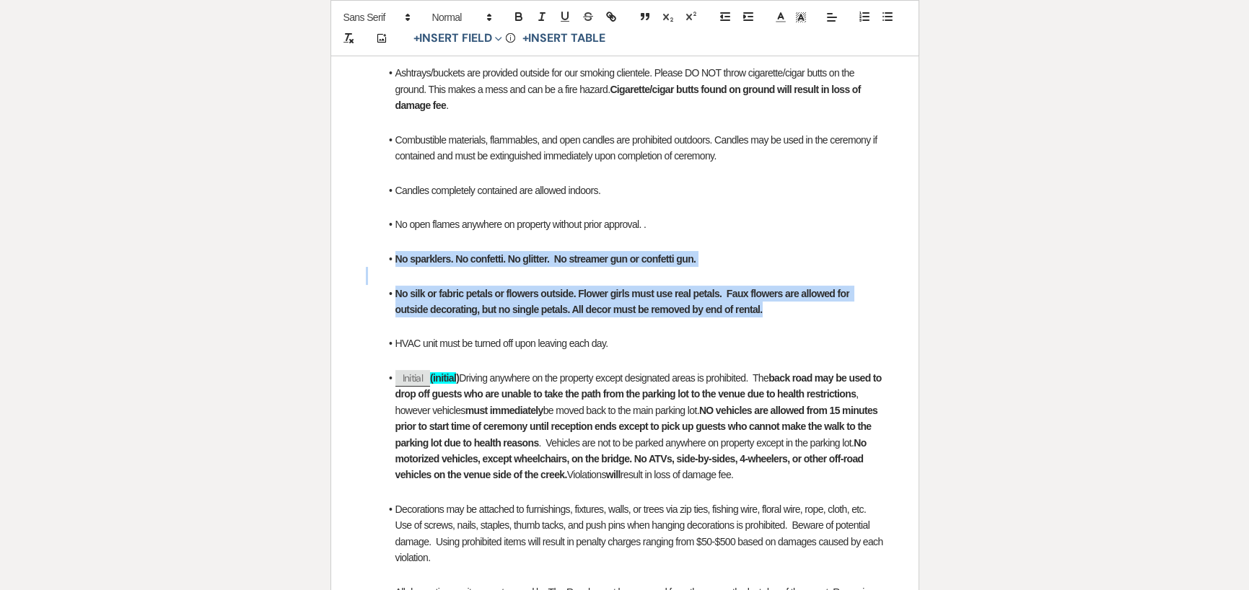
drag, startPoint x: 382, startPoint y: 258, endPoint x: 772, endPoint y: 310, distance: 393.8
copy div "No sparklers. No confetti. No glitter. No streamer gun or confetti gun. No silk…"
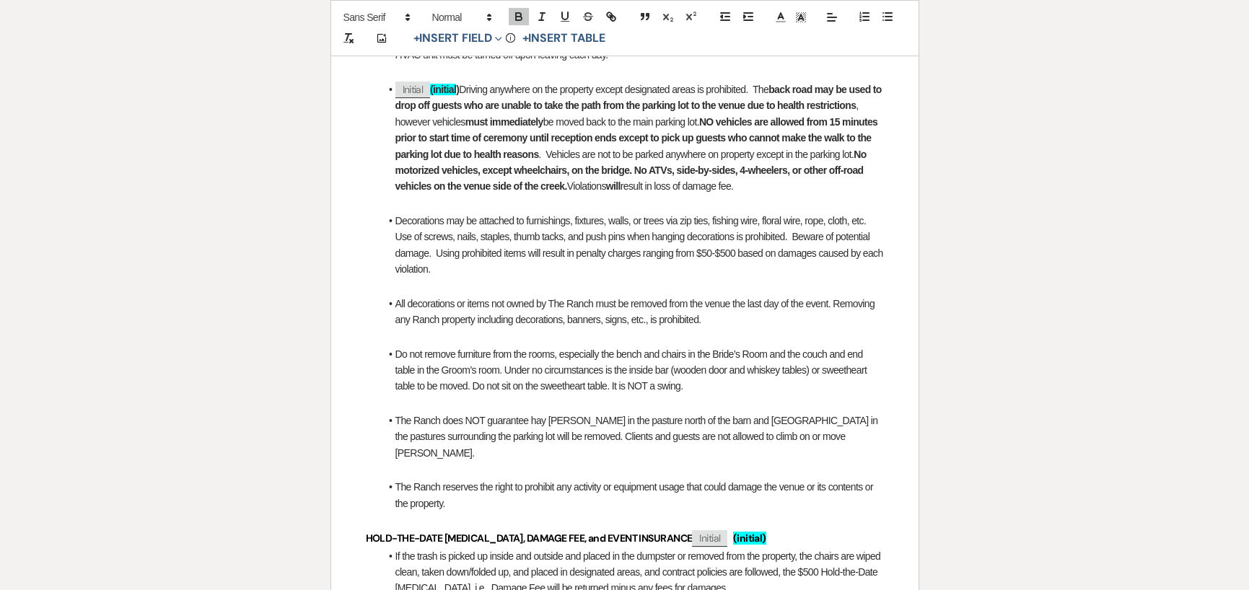
scroll to position [1082, 0]
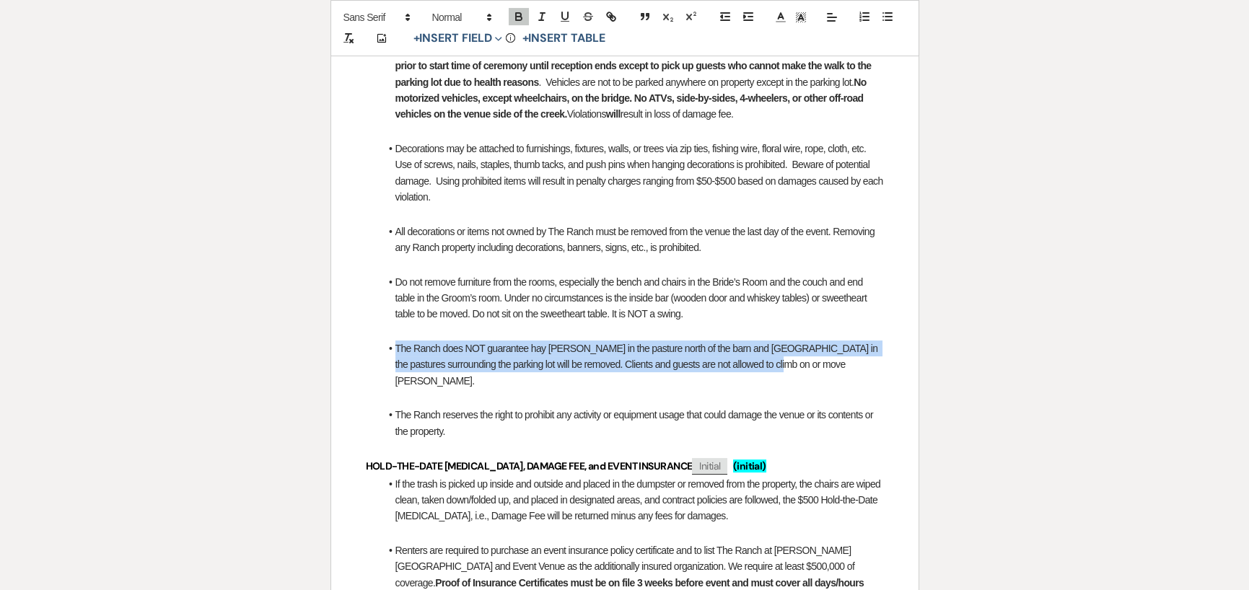
drag, startPoint x: 392, startPoint y: 348, endPoint x: 762, endPoint y: 365, distance: 370.5
click at [762, 365] on li "The Ranch does NOT guarantee hay [PERSON_NAME] in the pasture north of the barn…" at bounding box center [632, 364] width 504 height 48
copy li "The Ranch does NOT guarantee hay [PERSON_NAME] in the pasture north of the barn…"
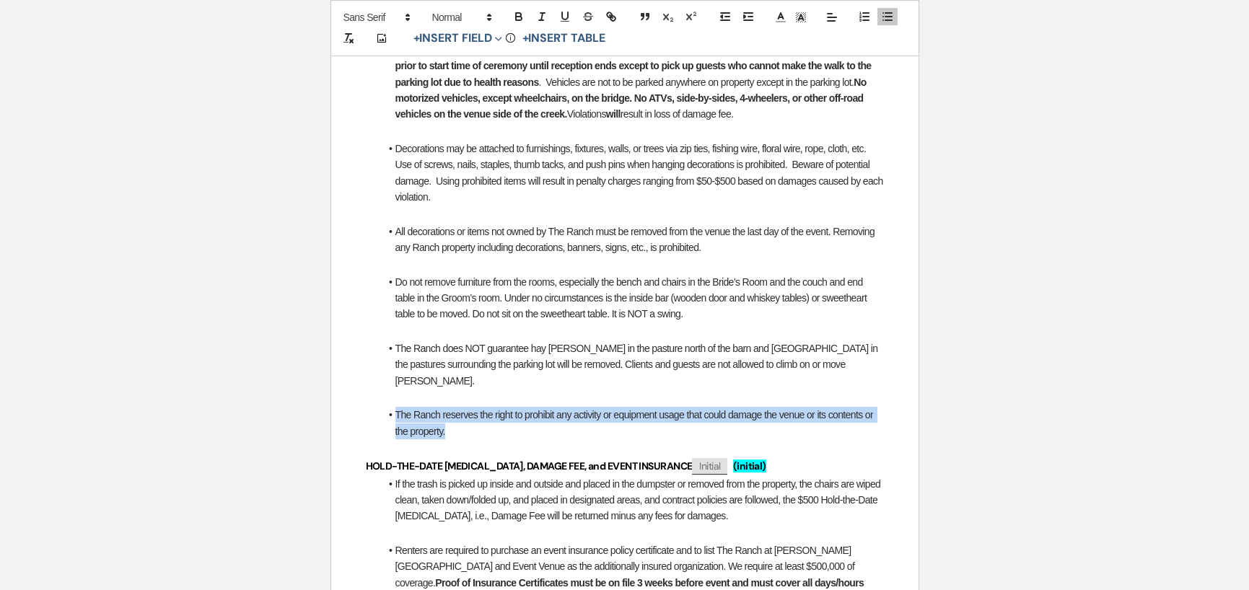
drag, startPoint x: 387, startPoint y: 399, endPoint x: 454, endPoint y: 418, distance: 70.4
click at [454, 417] on li "The Ranch reserves the right to prohibit any activity or equipment usage that c…" at bounding box center [632, 423] width 504 height 32
copy li "The Ranch reserves the right to prohibit any activity or equipment usage that c…"
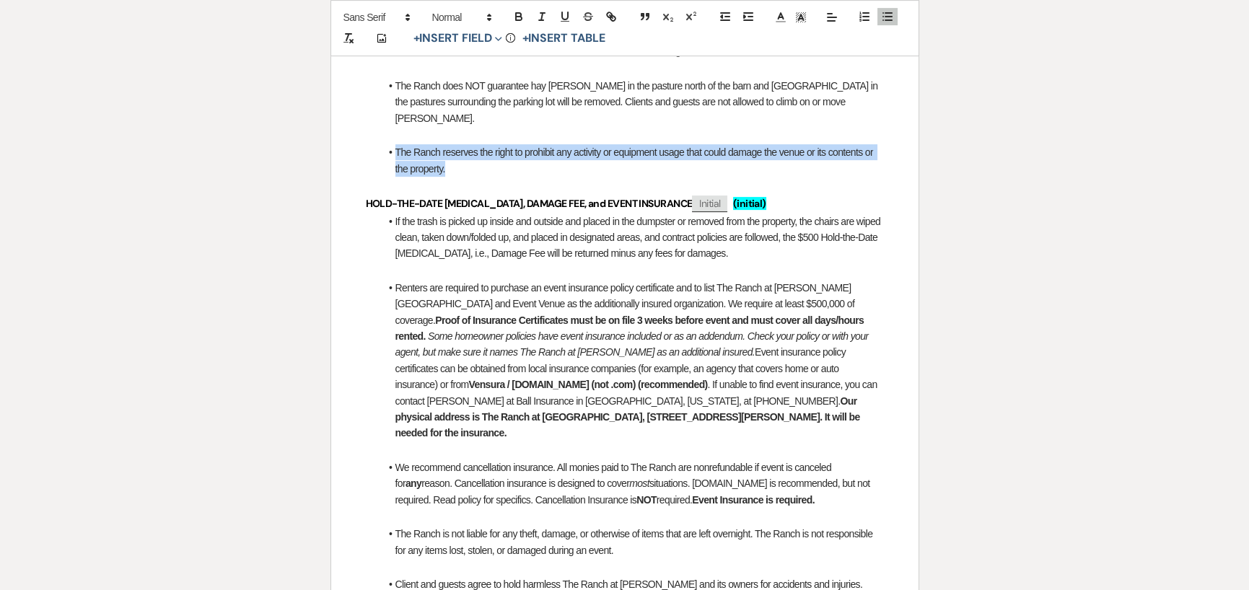
scroll to position [1371, 0]
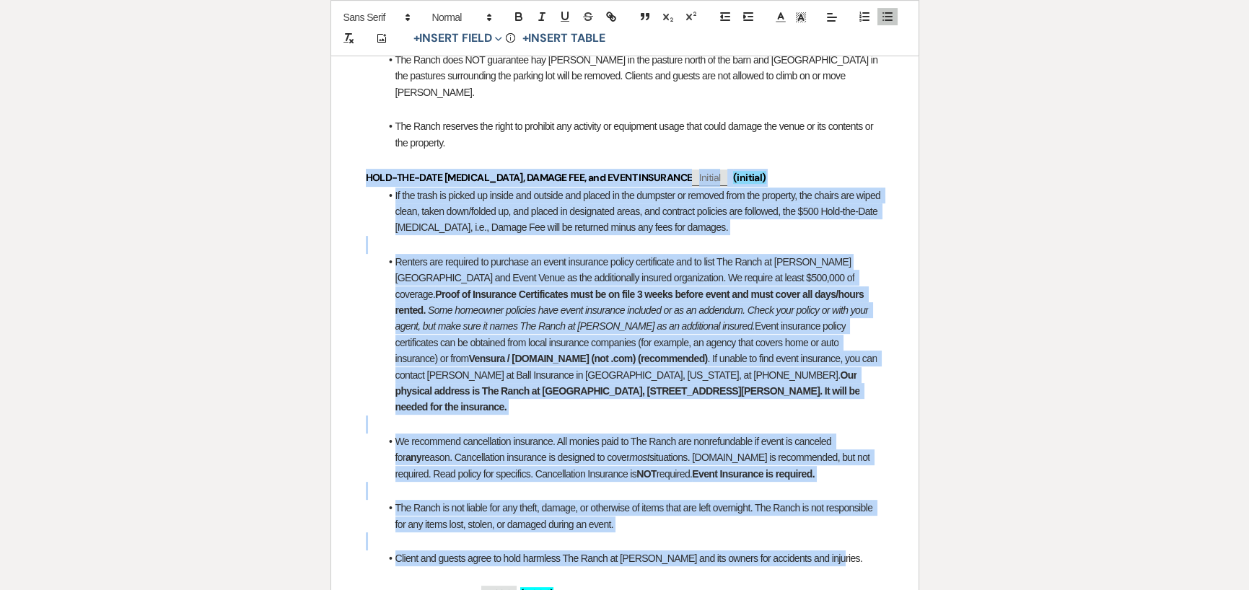
drag, startPoint x: 357, startPoint y: 157, endPoint x: 848, endPoint y: 530, distance: 616.8
copy div "LORE-IPS-DOLO SITAMETC, ADIPIS ELI, sed DOEIU TEMPORINC ﻿ Utlabor ﻿ (etdolor) M…"
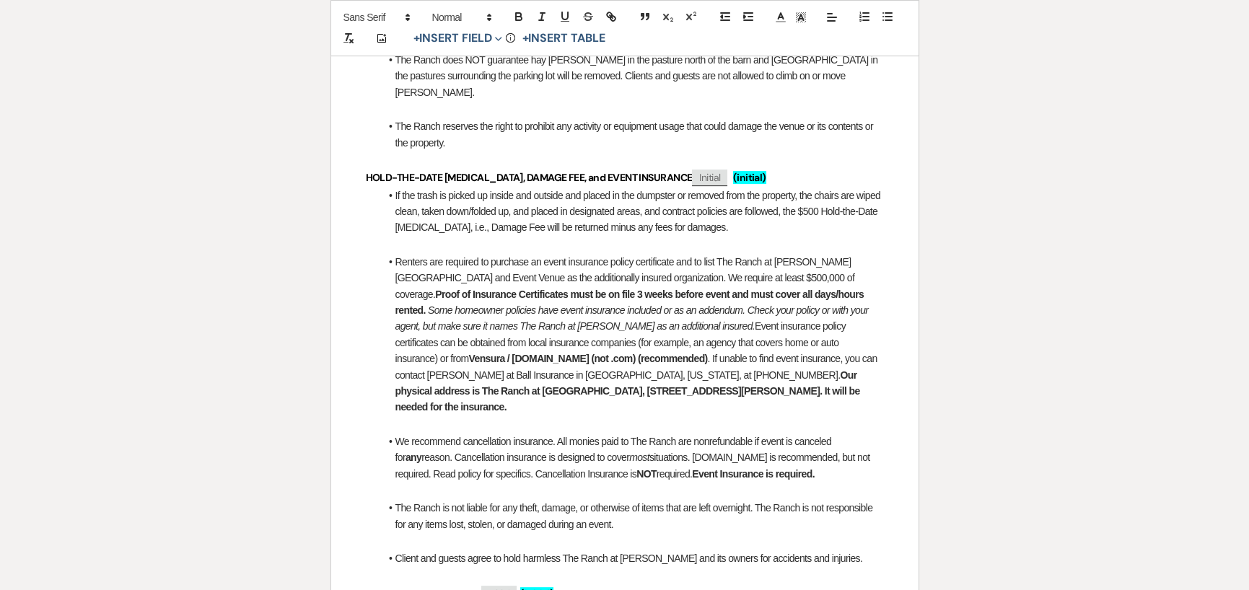
click at [384, 72] on li "The Ranch does NOT guarantee hay [PERSON_NAME] in the pasture north of the barn…" at bounding box center [632, 76] width 504 height 48
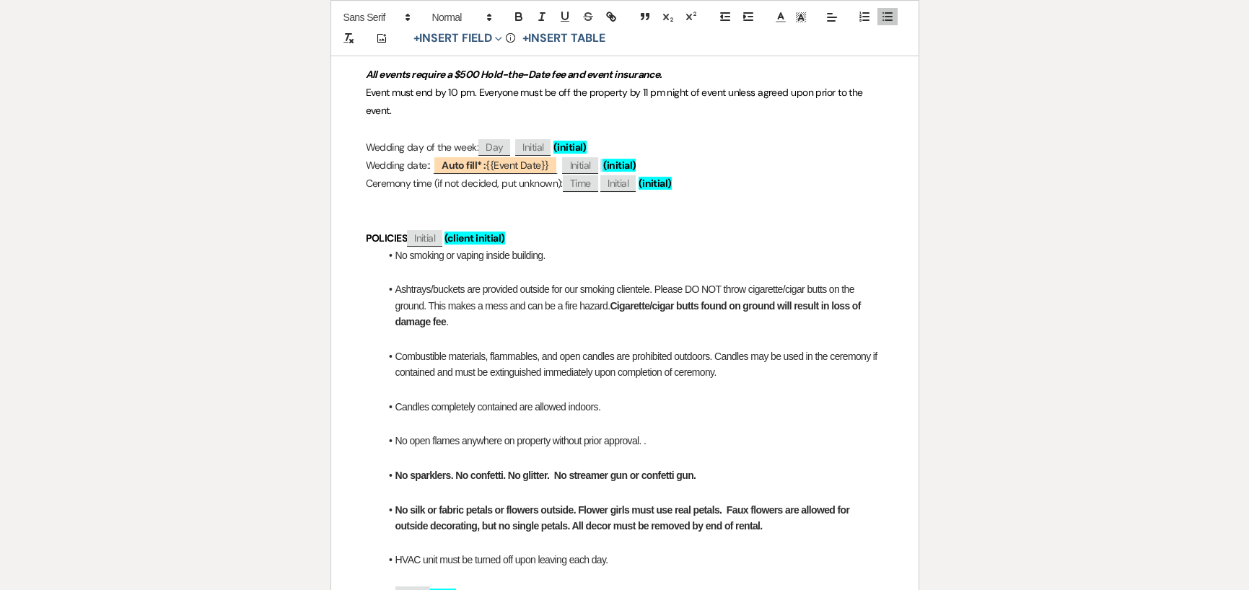
scroll to position [0, 0]
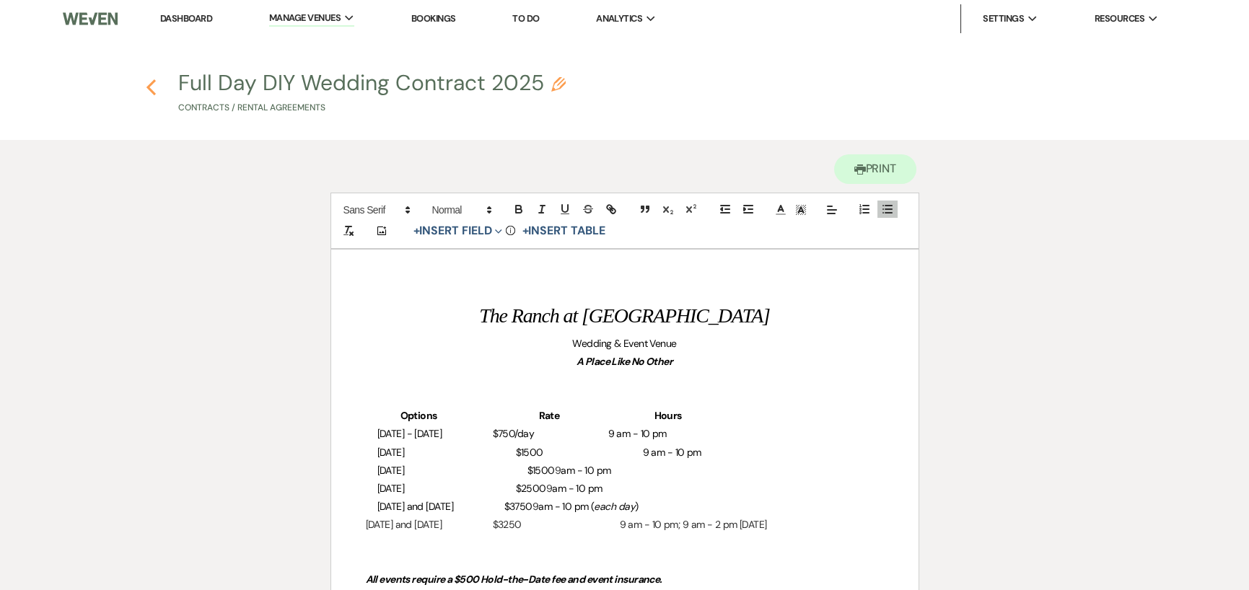
click at [146, 83] on icon "Previous" at bounding box center [151, 87] width 11 height 17
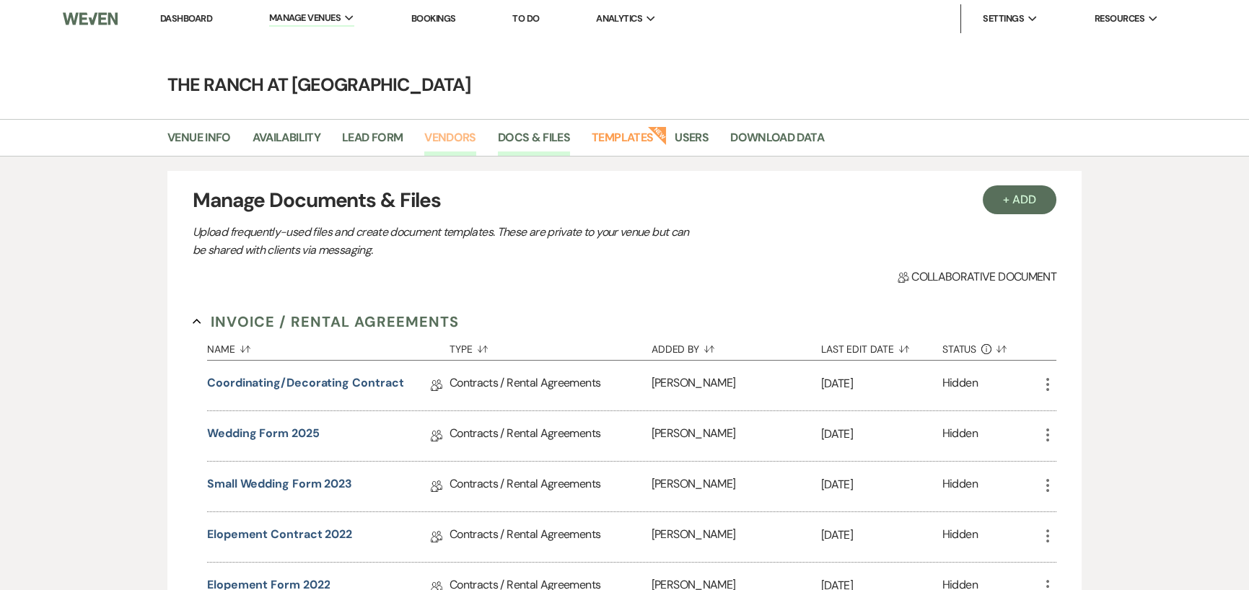
click at [457, 138] on link "Vendors" at bounding box center [450, 141] width 52 height 27
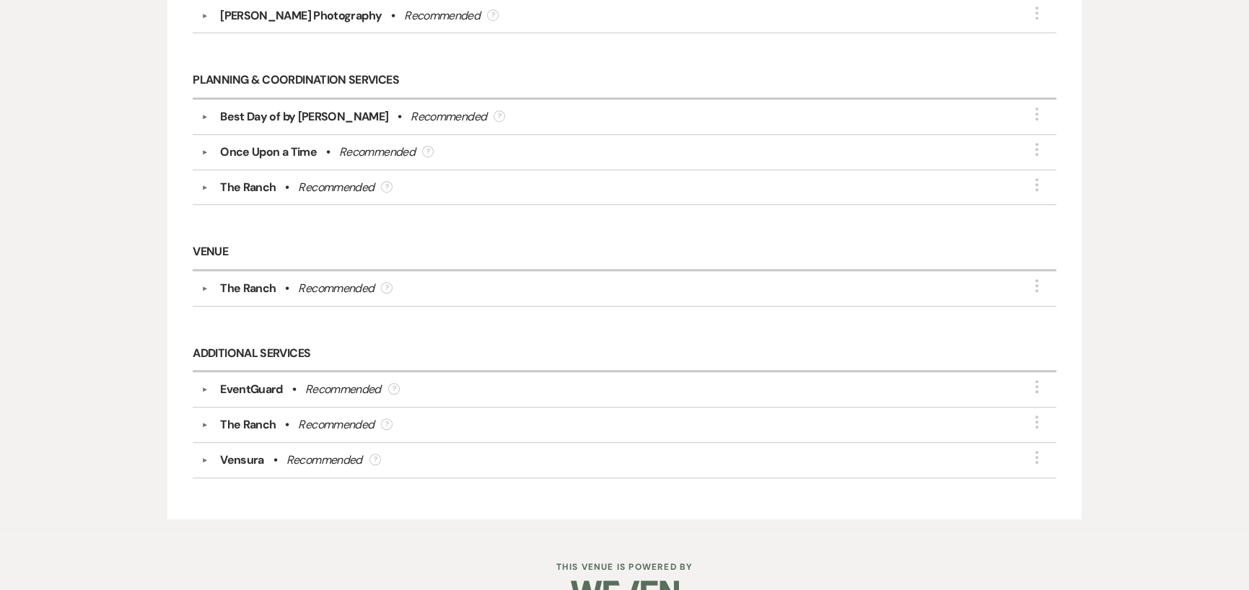
scroll to position [2803, 0]
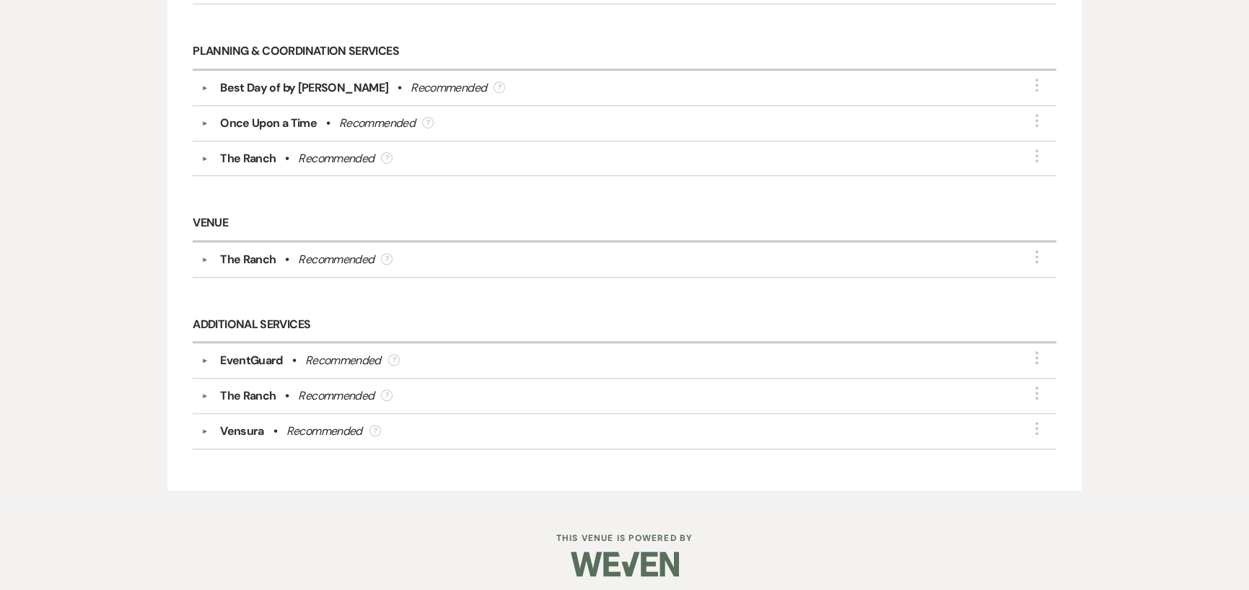
click at [201, 357] on button "▼" at bounding box center [204, 360] width 17 height 7
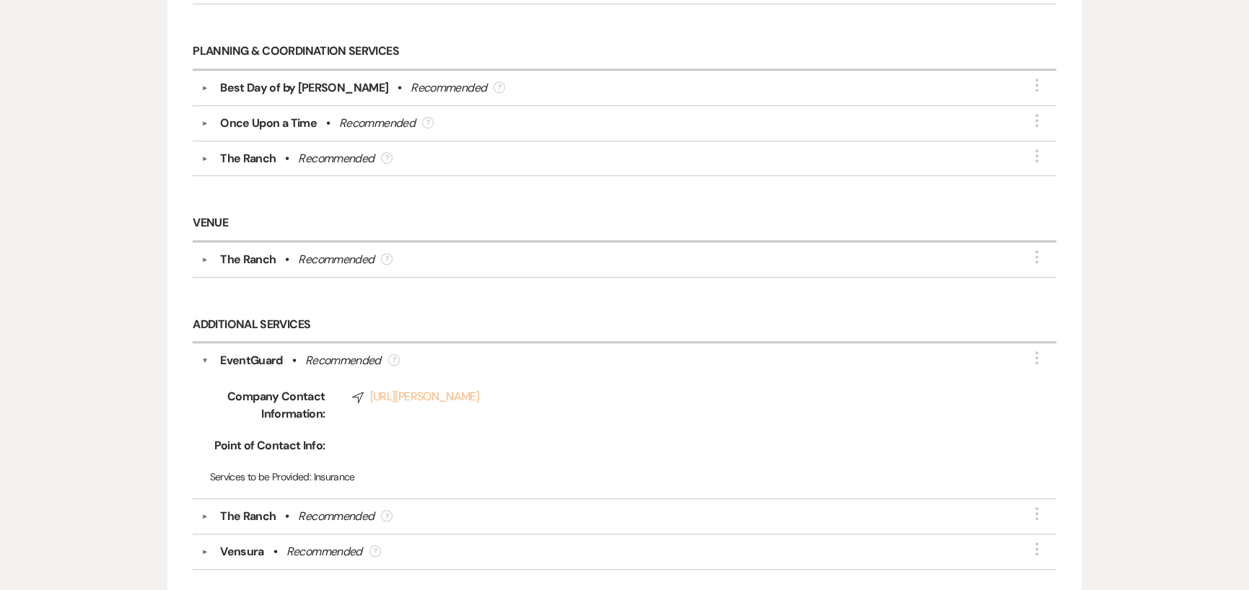
scroll to position [2875, 0]
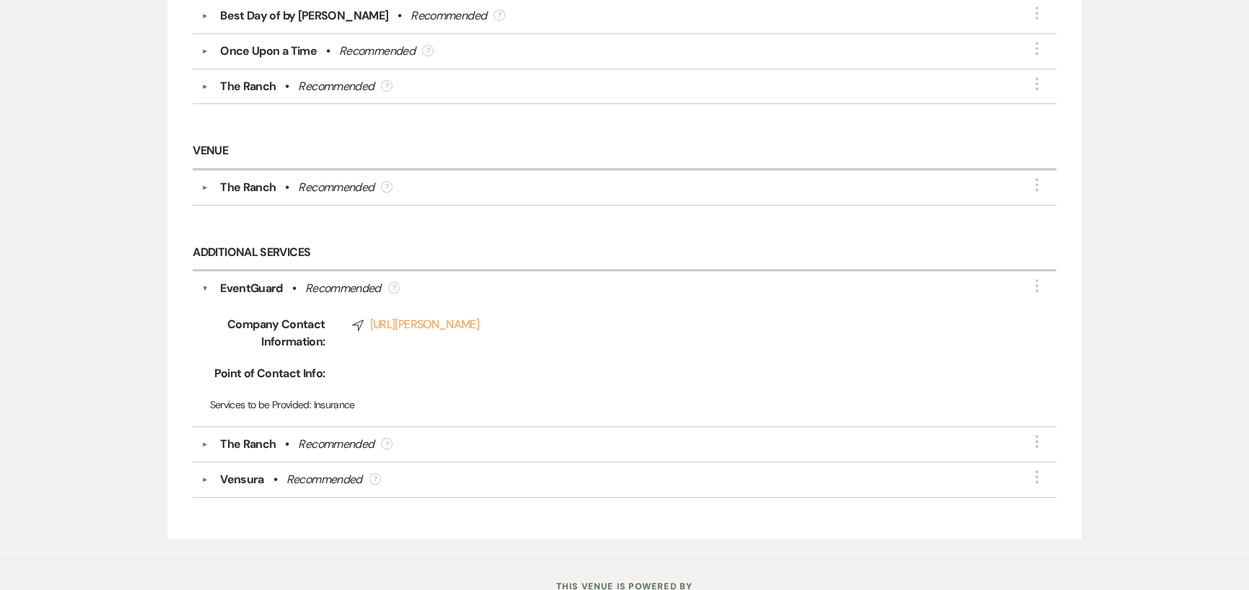
click at [245, 471] on div "Vensura" at bounding box center [242, 479] width 44 height 17
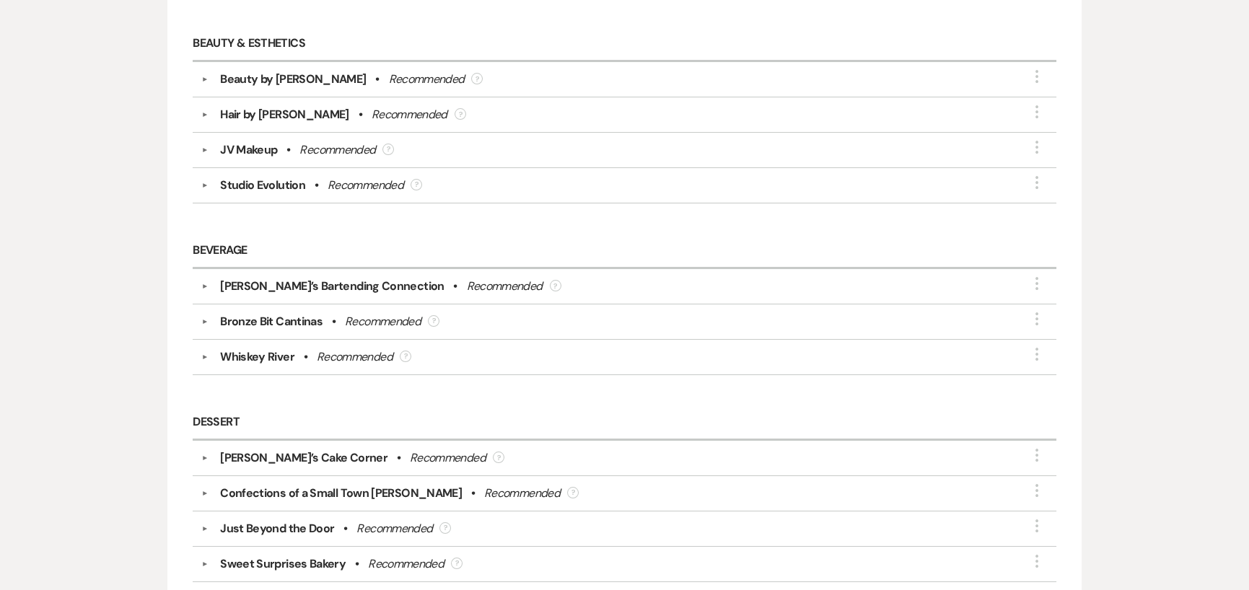
scroll to position [0, 0]
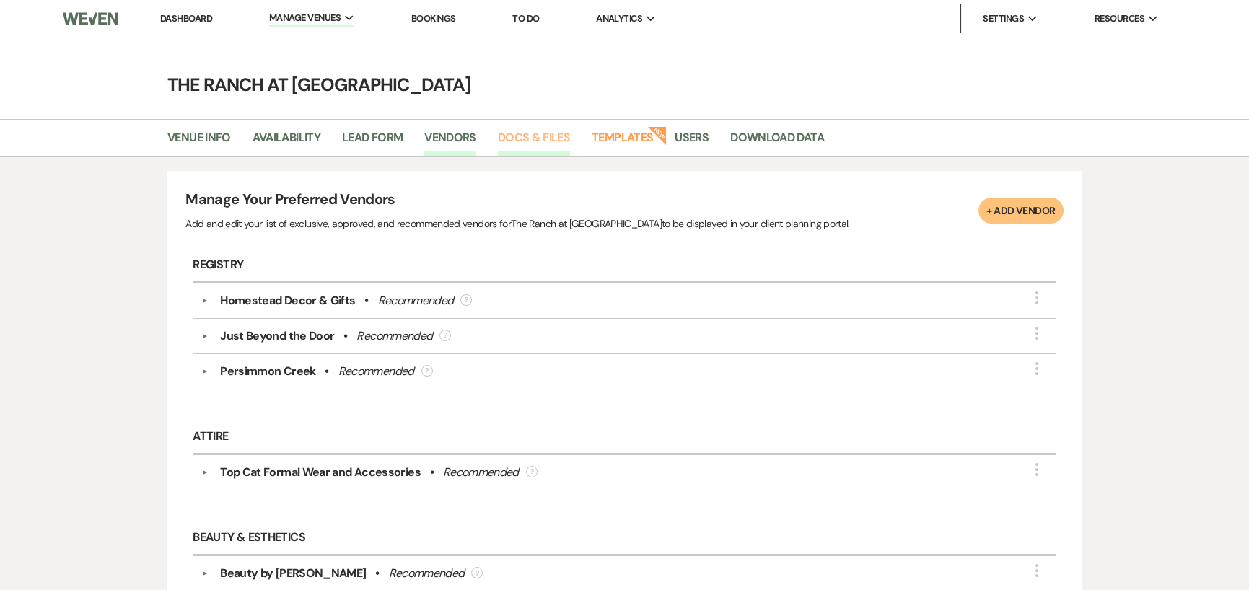
click at [537, 134] on link "Docs & Files" at bounding box center [534, 141] width 72 height 27
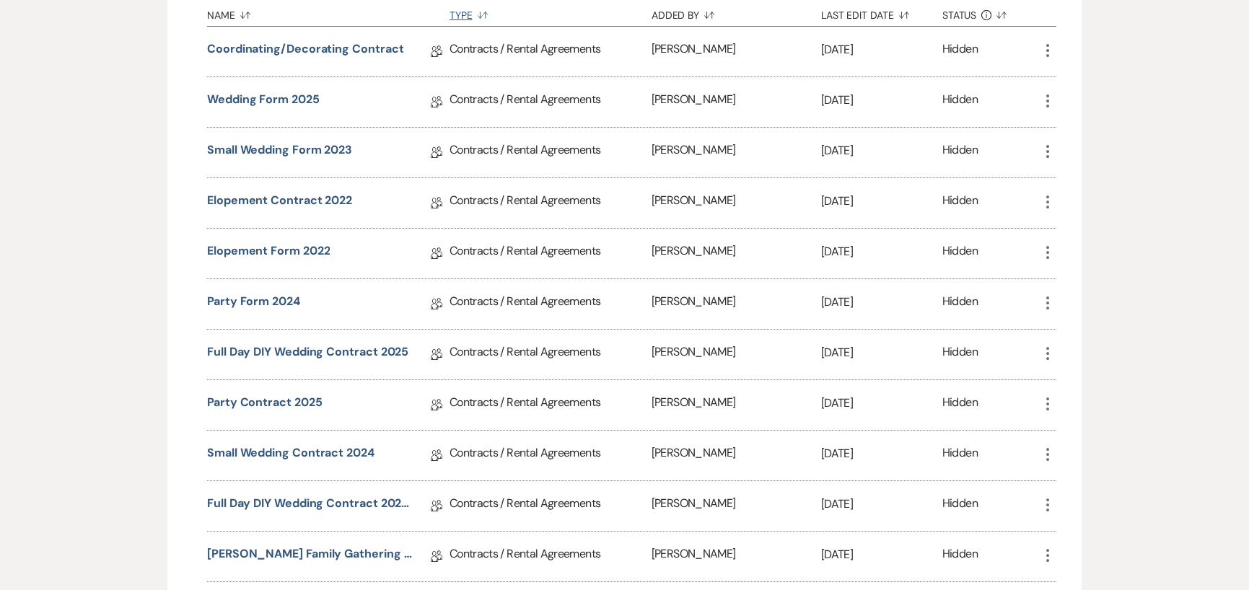
scroll to position [361, 0]
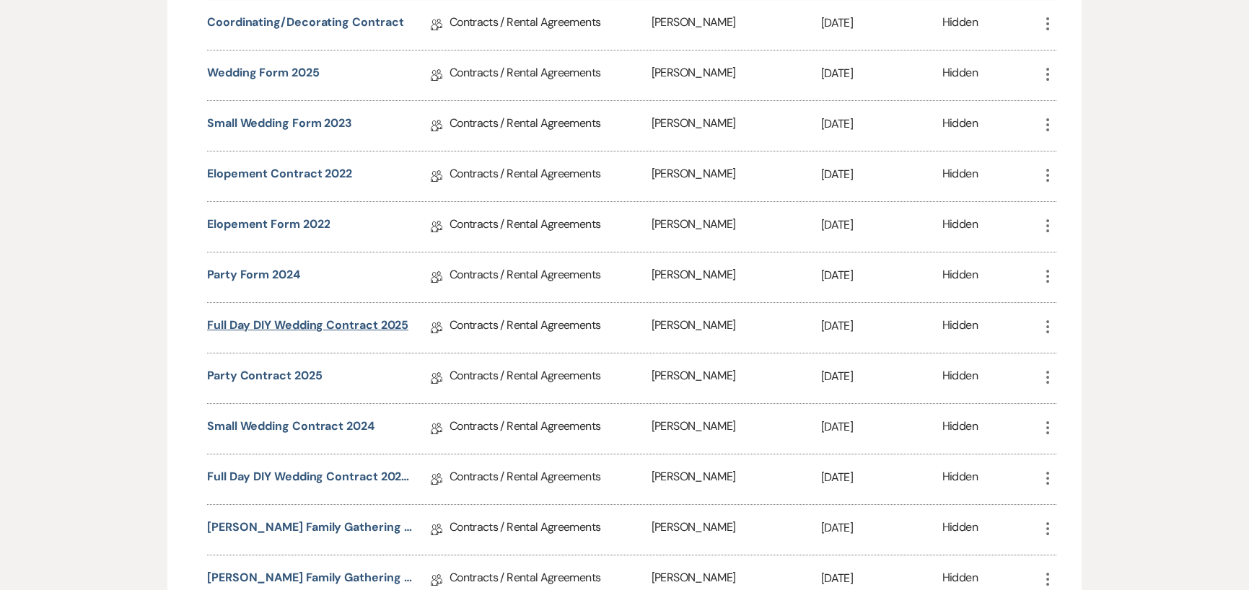
click at [333, 318] on link "Full Day DIY Wedding Contract 2025" at bounding box center [307, 328] width 201 height 22
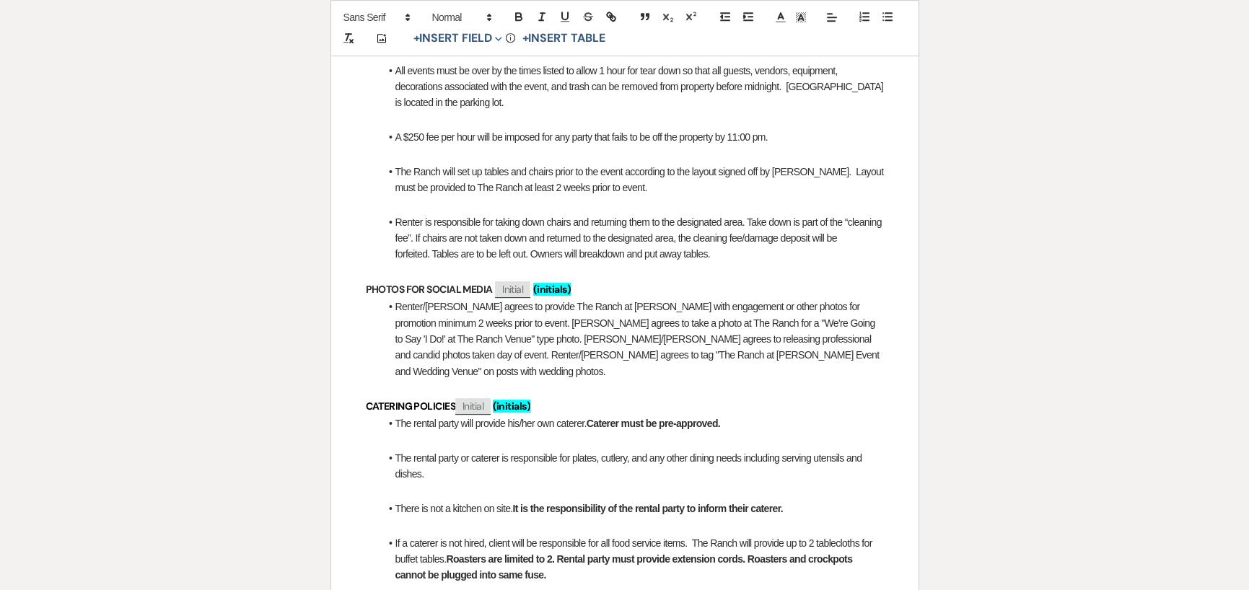
scroll to position [1948, 0]
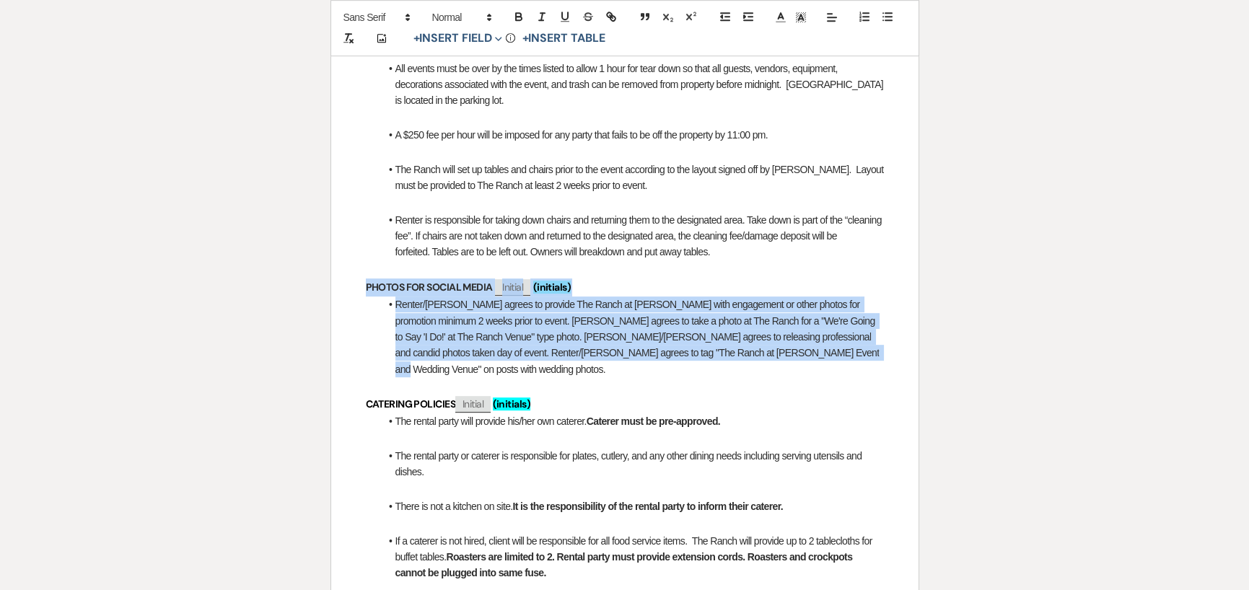
drag, startPoint x: 364, startPoint y: 257, endPoint x: 786, endPoint y: 319, distance: 426.5
click at [786, 319] on div "The Ranch at [PERSON_NAME] Wedding & Event Venue A Place Like No Other Options …" at bounding box center [624, 552] width 587 height 4501
copy div "PHOTOS FOR SOCIAL MEDIA ﻿ Initial ﻿ (initials) Renter/Couple agrees to provide …"
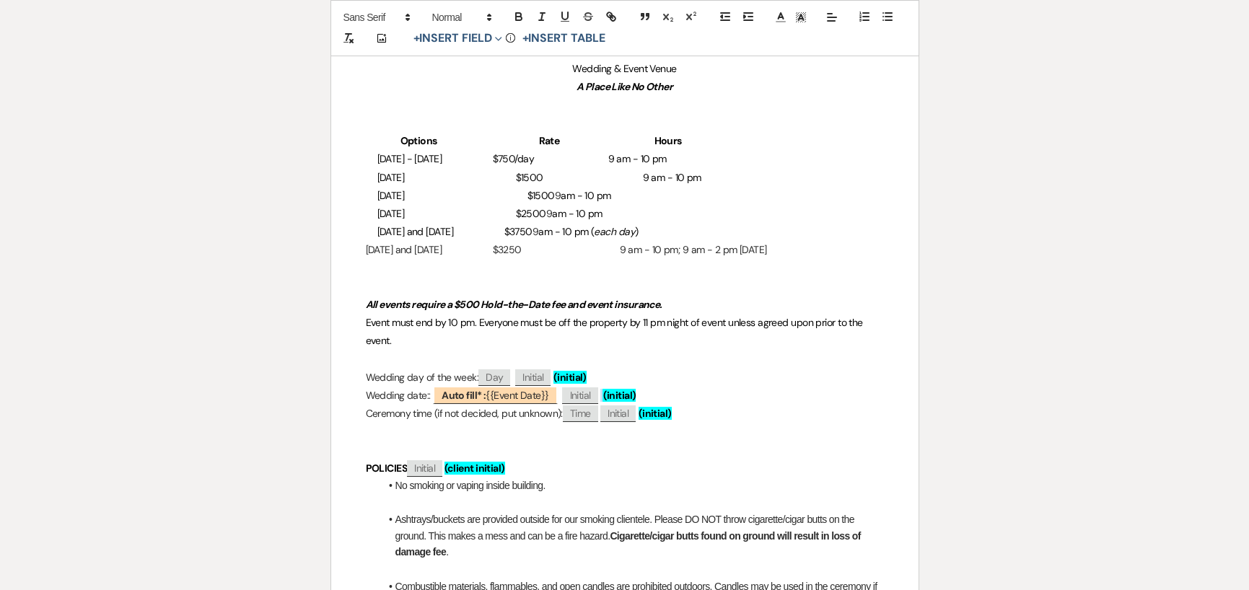
scroll to position [0, 0]
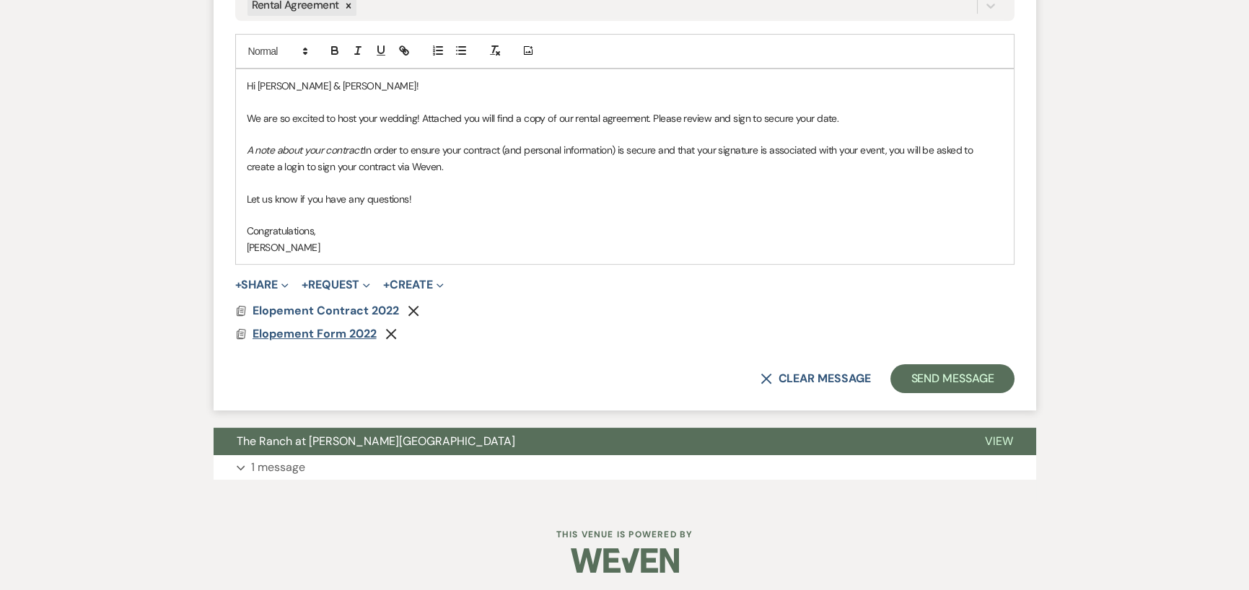
click at [289, 326] on span "Elopement Form 2022" at bounding box center [314, 333] width 124 height 15
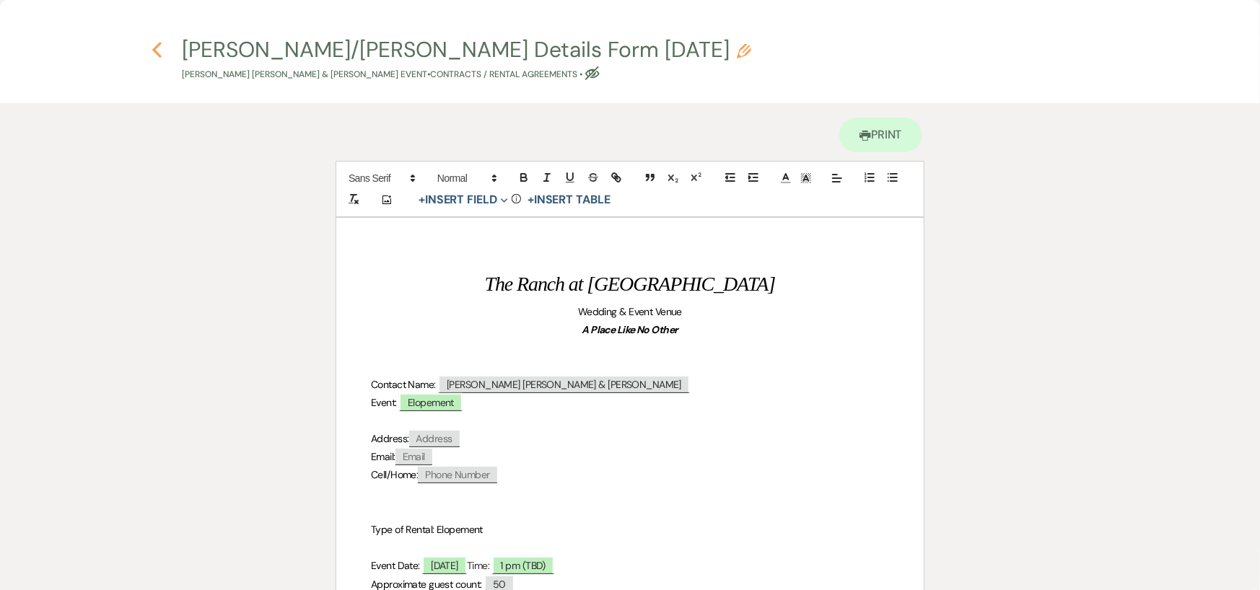
click at [157, 46] on use "button" at bounding box center [156, 50] width 9 height 16
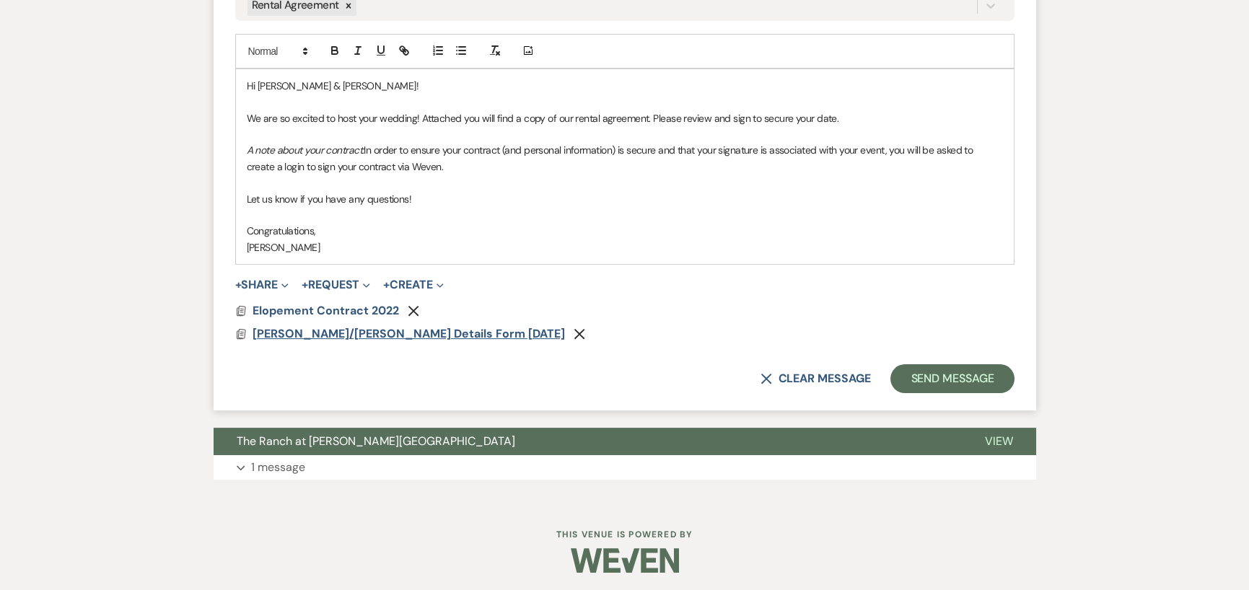
click at [260, 333] on span "Hobbs/Givhan Elopement Details Form 10/20/25" at bounding box center [408, 333] width 312 height 15
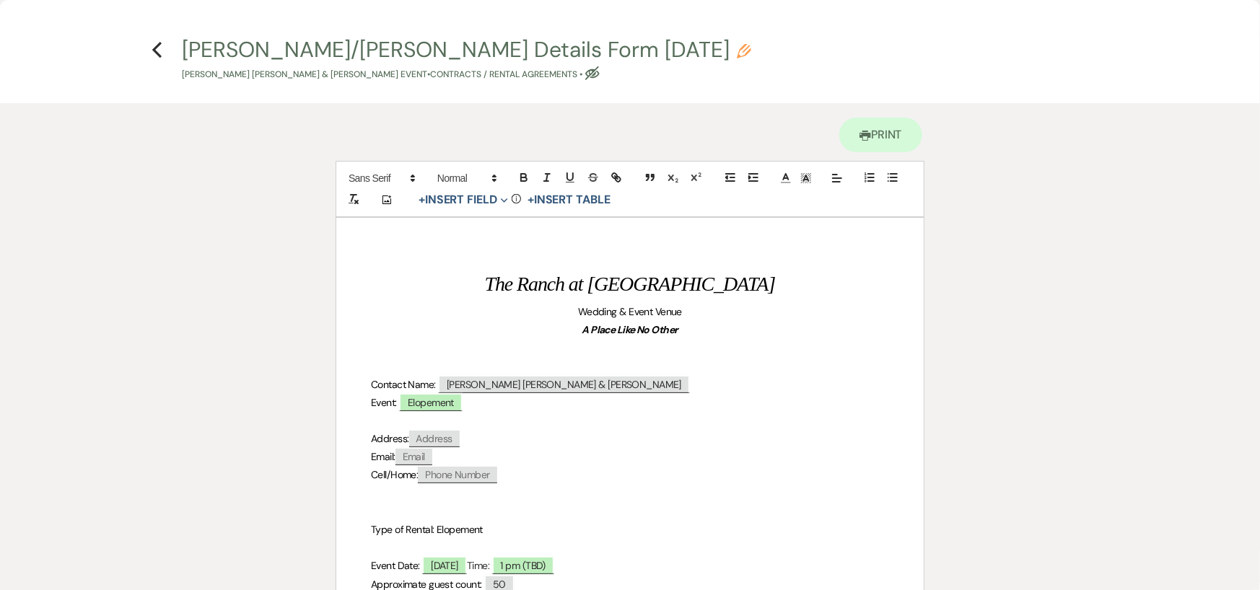
click at [485, 69] on p "Nathan Michael Hobbs & Chloe Givhan's Event • Contracts / Rental Agreements • E…" at bounding box center [466, 75] width 569 height 14
select select "10"
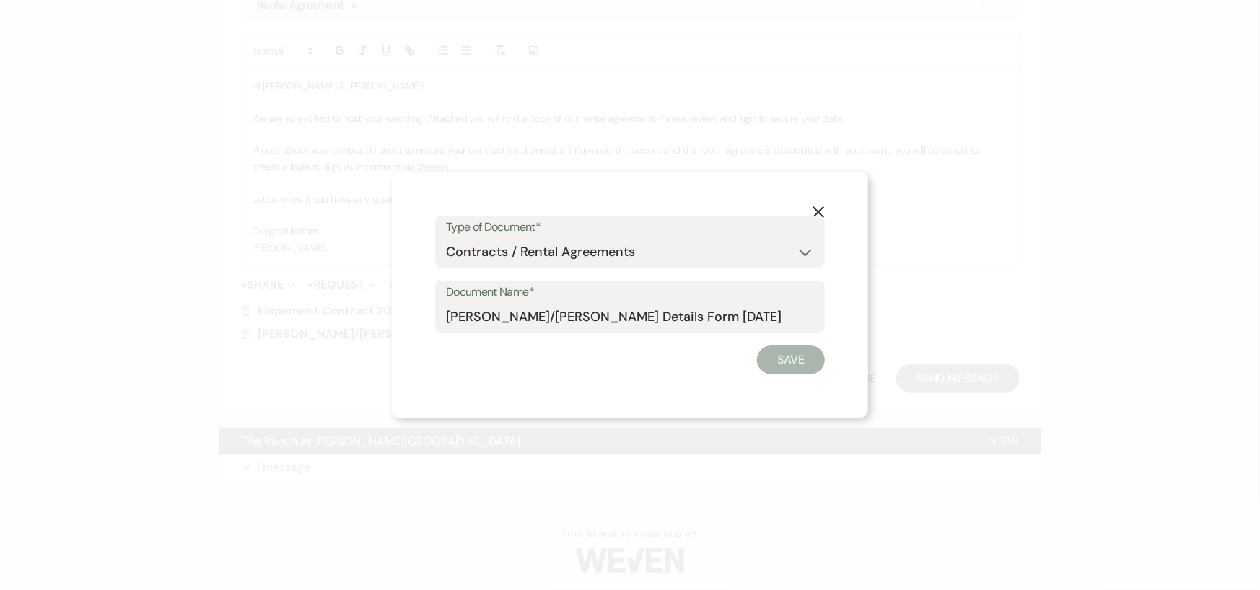
click at [816, 208] on icon "X" at bounding box center [818, 212] width 13 height 13
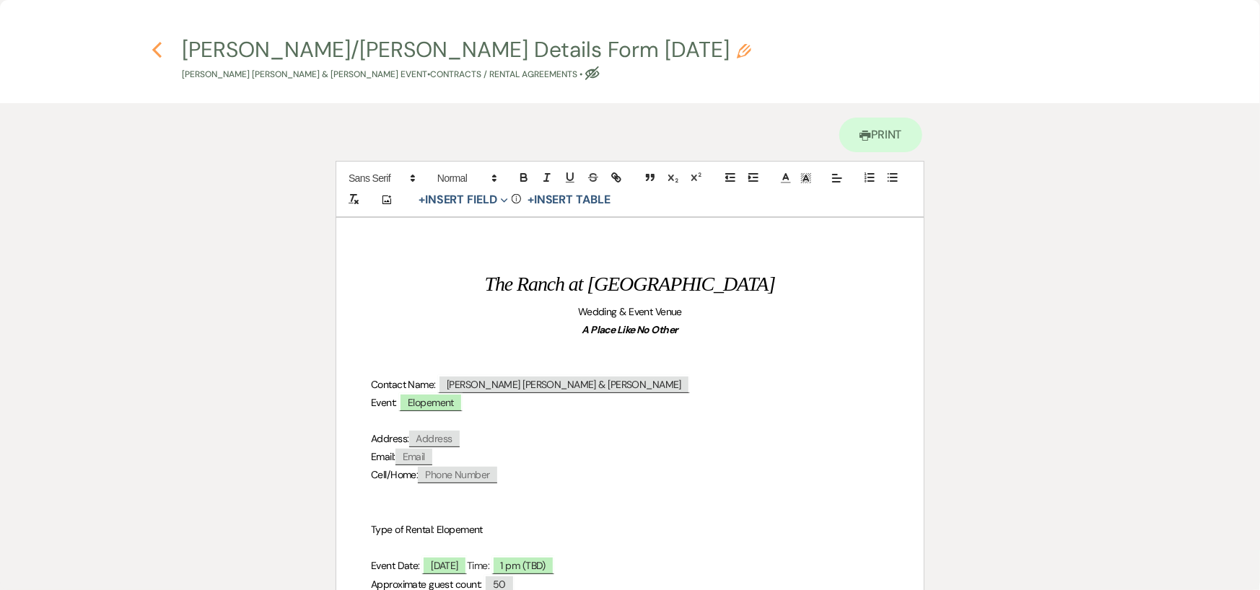
click at [155, 45] on icon "Previous" at bounding box center [156, 49] width 11 height 17
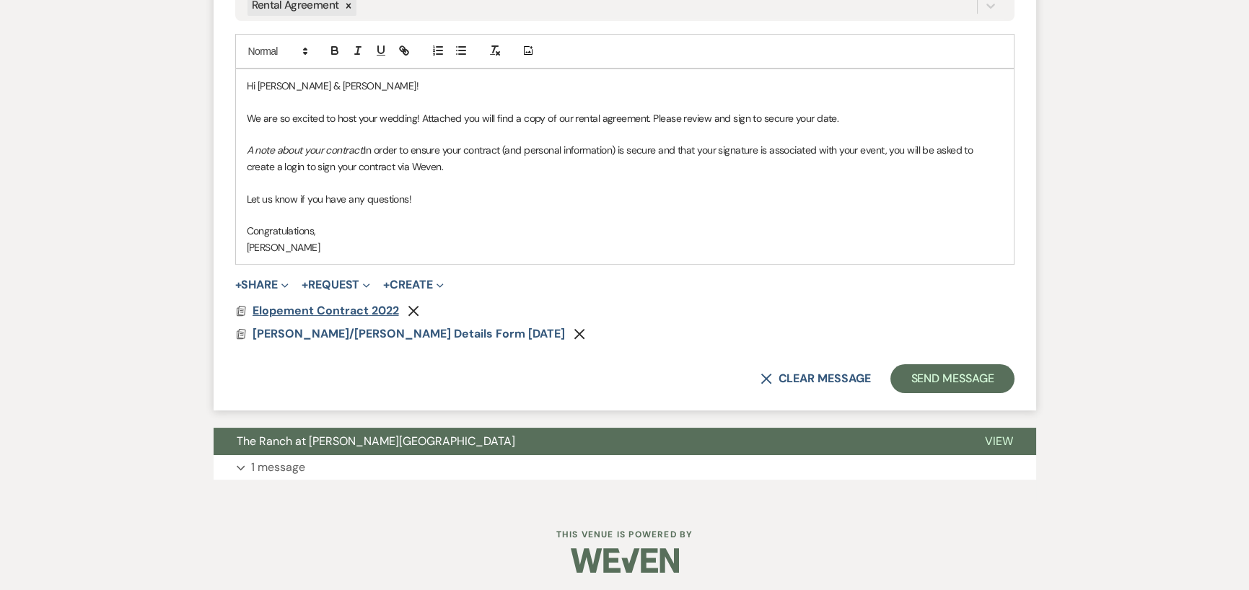
click at [375, 307] on span "Elopement Contract 2022" at bounding box center [325, 310] width 146 height 15
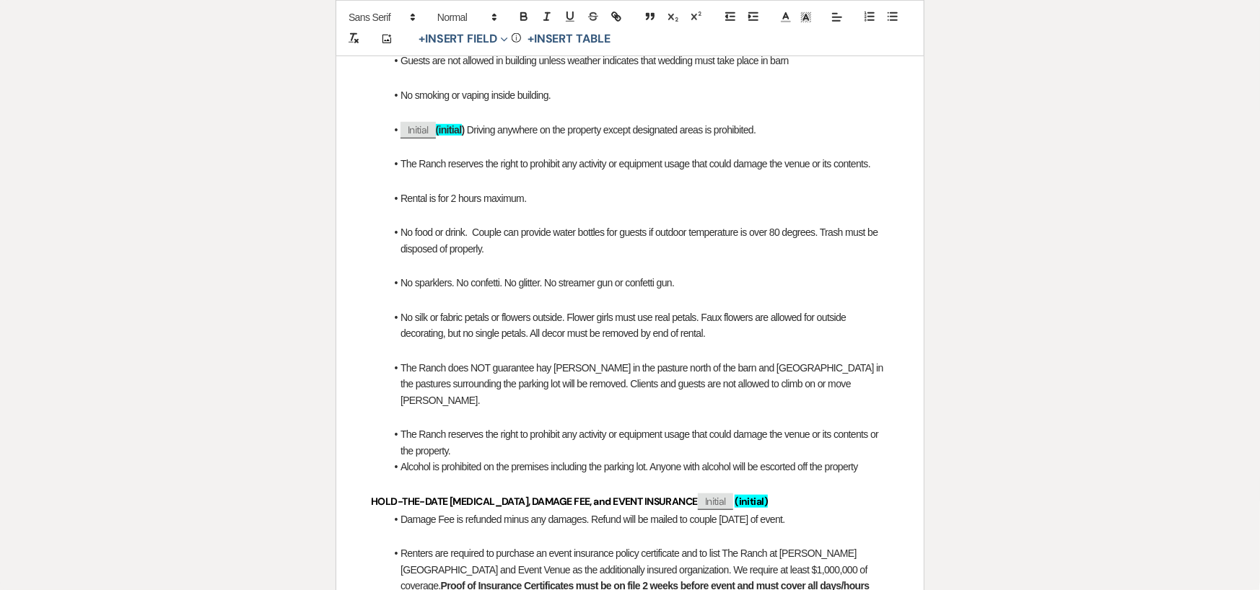
scroll to position [649, 0]
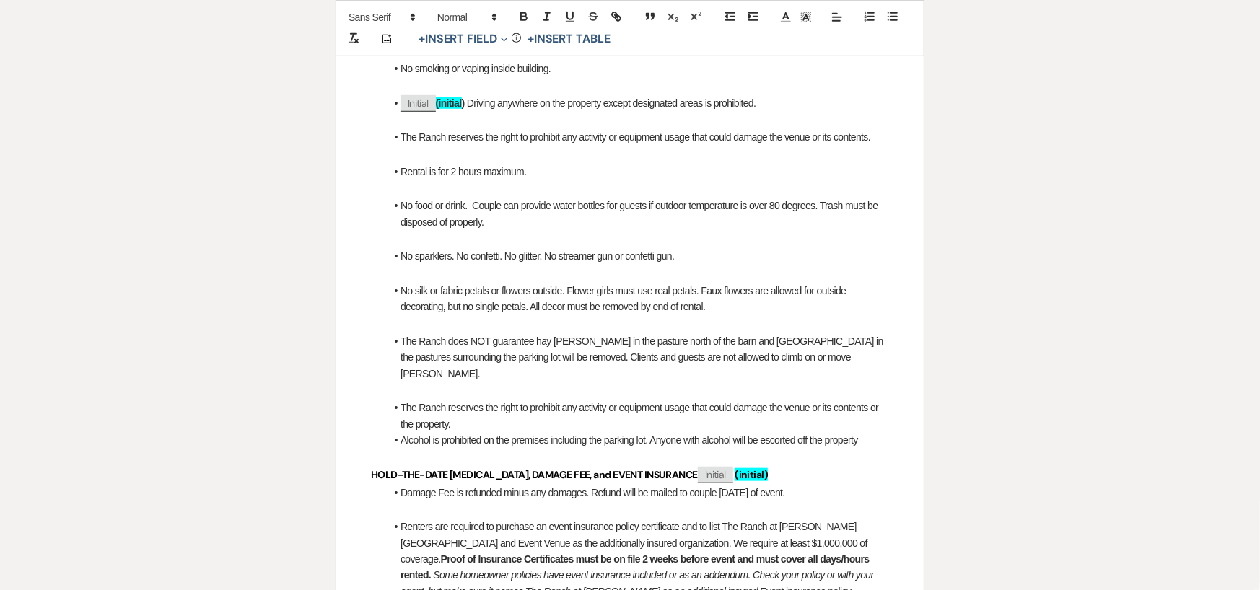
click at [576, 406] on li "The Ranch reserves the right to prohibit any activity or equipment usage that c…" at bounding box center [637, 416] width 504 height 32
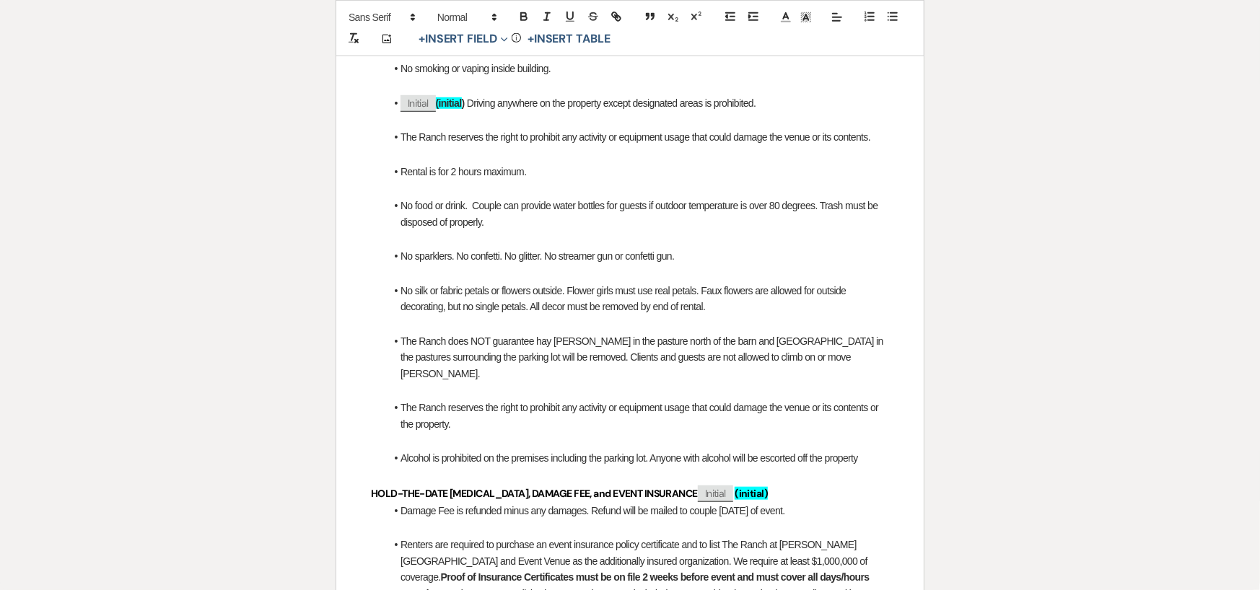
click at [871, 450] on li "Alcohol is prohibited on the premises including the parking lot. Anyone with al…" at bounding box center [637, 458] width 504 height 16
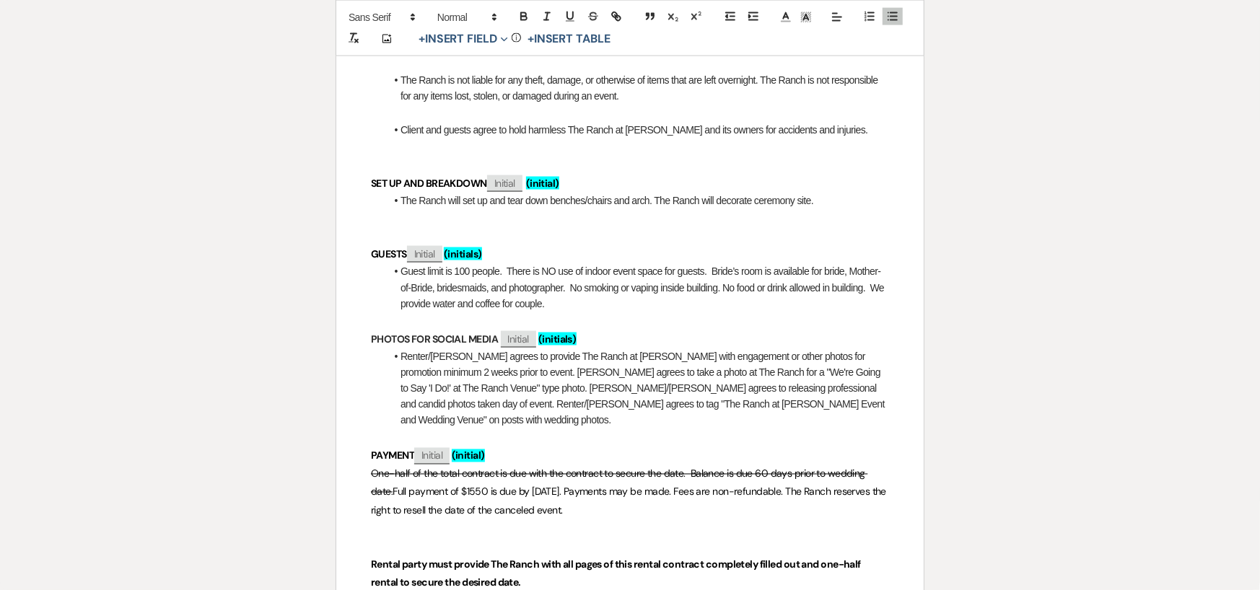
scroll to position [1371, 0]
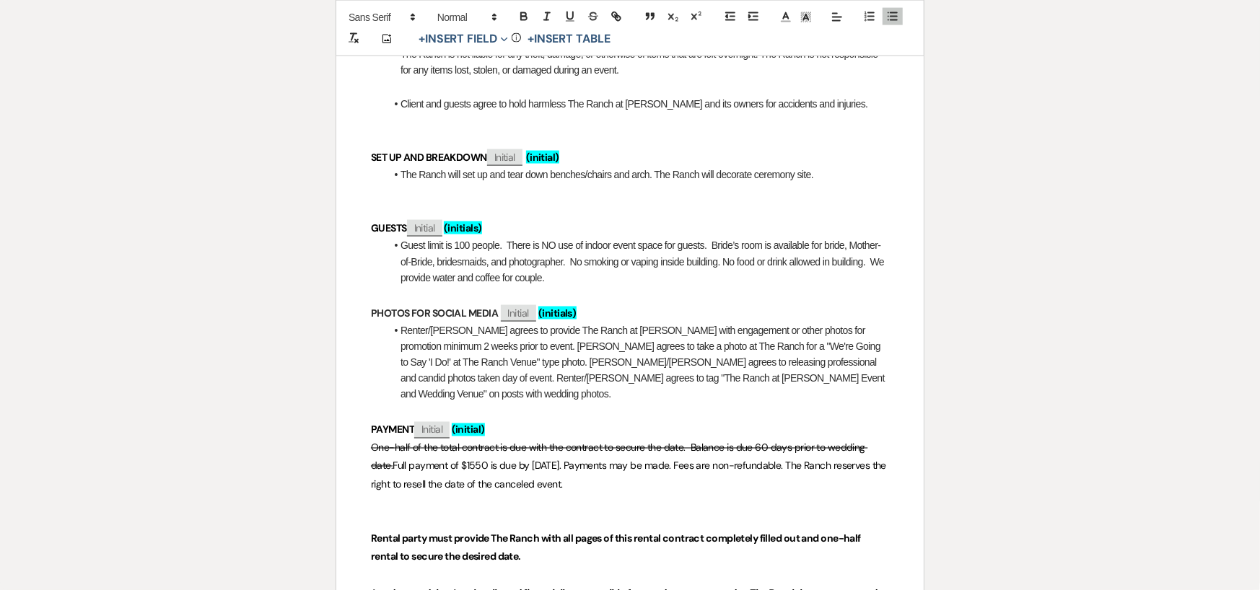
click at [443, 343] on li "Renter/[PERSON_NAME] agrees to provide The Ranch at [PERSON_NAME] with engageme…" at bounding box center [637, 362] width 504 height 81
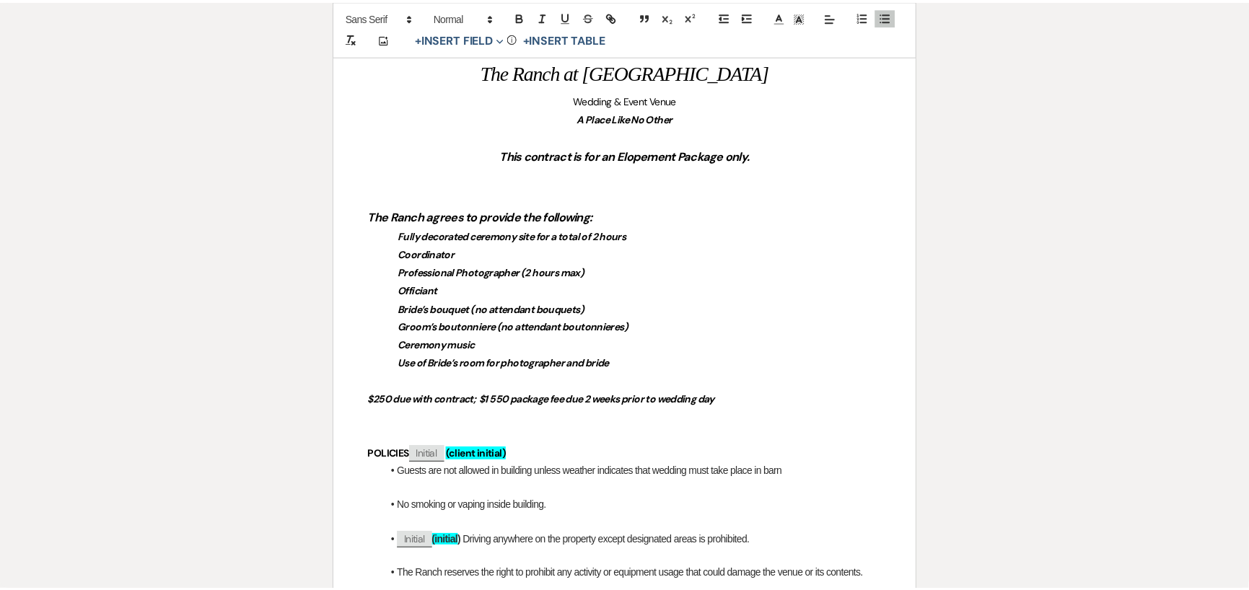
scroll to position [0, 0]
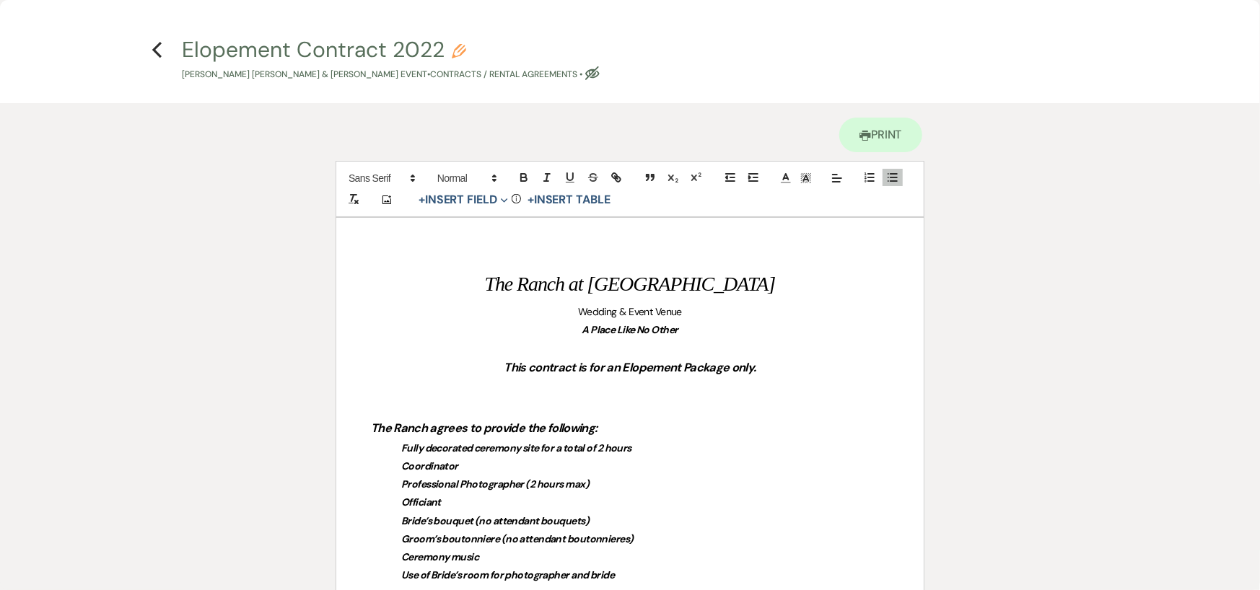
click at [431, 44] on button "Elopement Contract 2022 Pencil Nathan Michael Hobbs & Chloe Givhan's Event • Co…" at bounding box center [391, 60] width 418 height 43
select select "10"
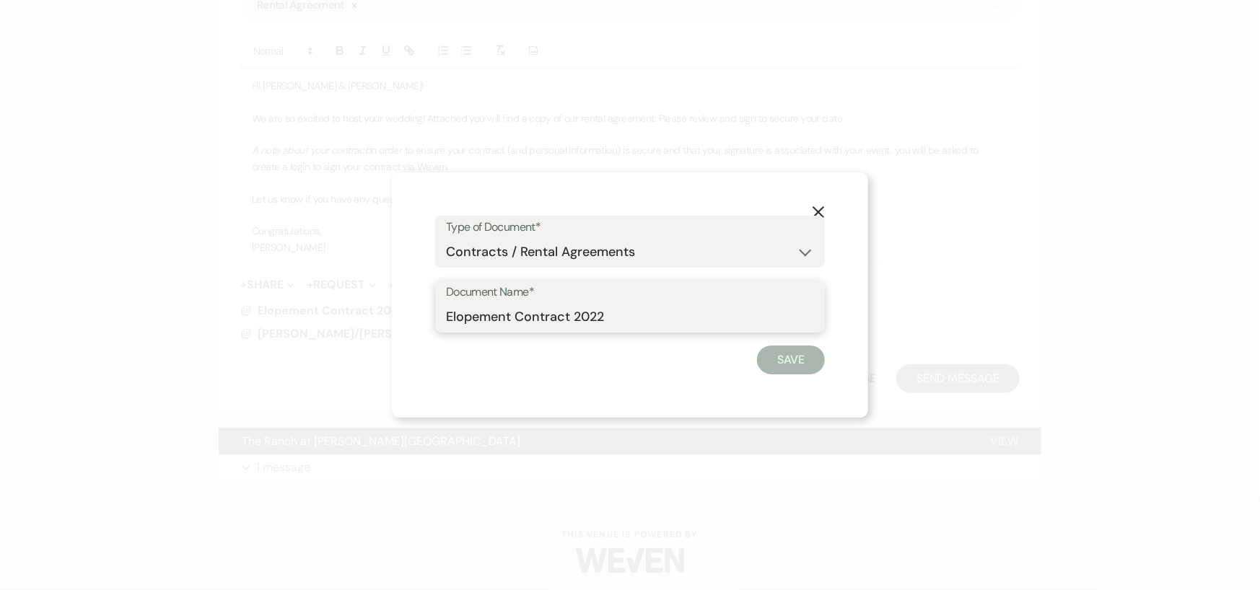
click at [615, 315] on input "Elopement Contract 2022" at bounding box center [630, 317] width 368 height 28
click at [451, 314] on input "Elopement Contract 2022" at bounding box center [630, 317] width 368 height 28
click at [444, 317] on div "Document Name* Elopement Contract 2022" at bounding box center [630, 307] width 390 height 52
click at [452, 317] on input "Elopement Contract 2022" at bounding box center [630, 317] width 368 height 28
type input "Hobbs-Givhan Elopement Contract 10/20/25"
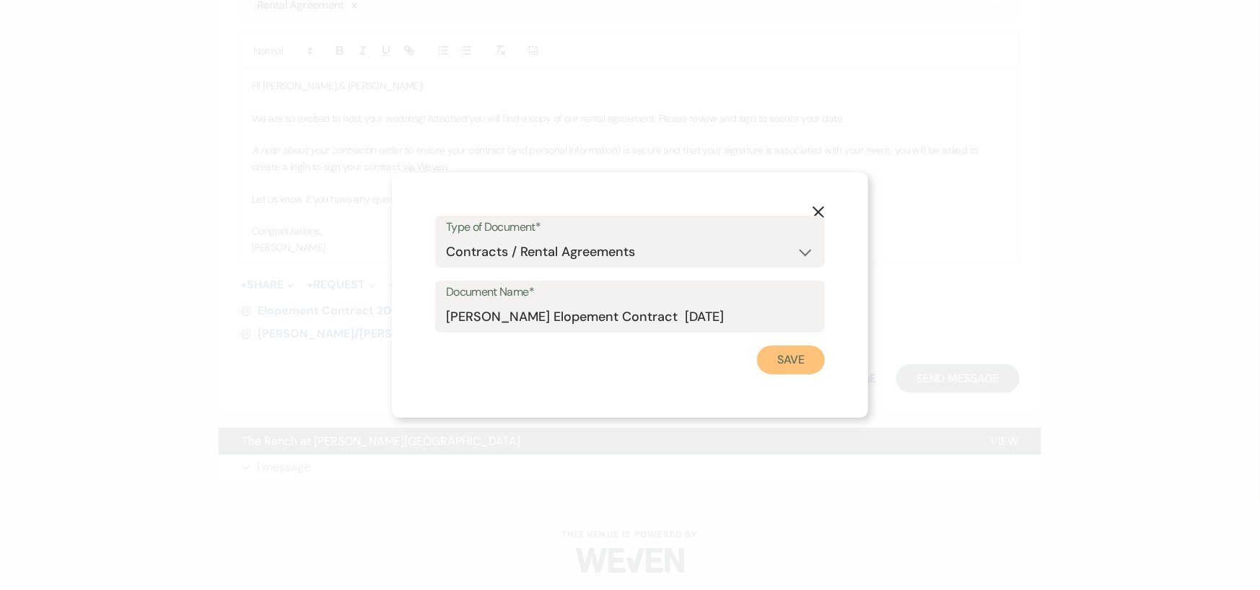
click at [788, 359] on button "Save" at bounding box center [791, 360] width 68 height 29
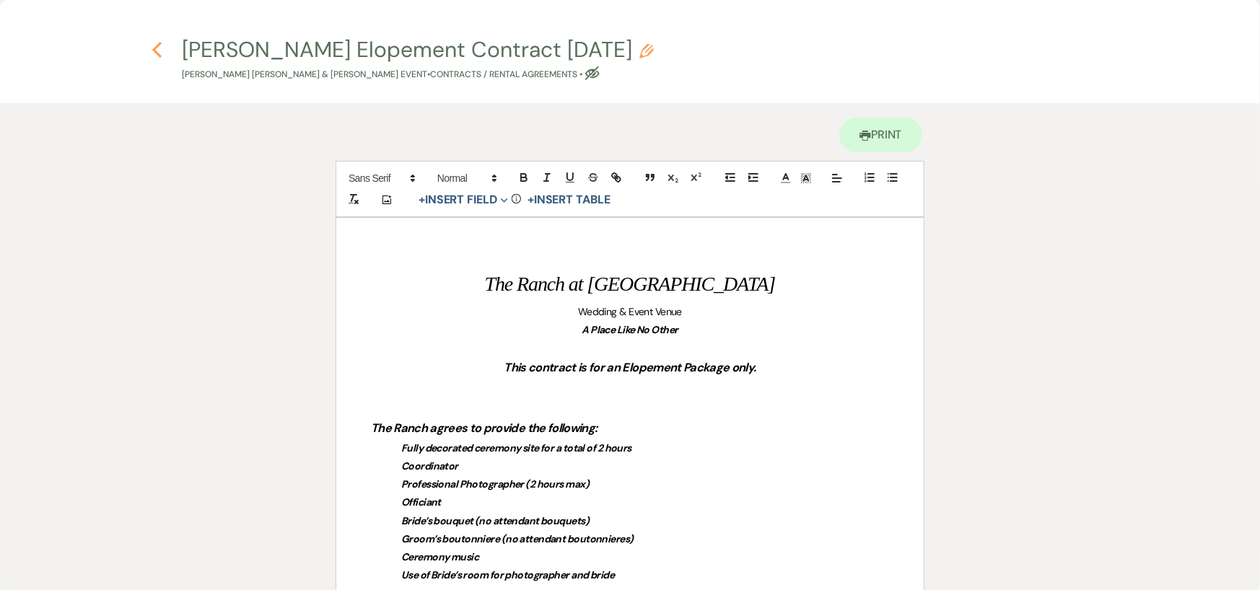
click at [154, 50] on use "button" at bounding box center [156, 50] width 9 height 16
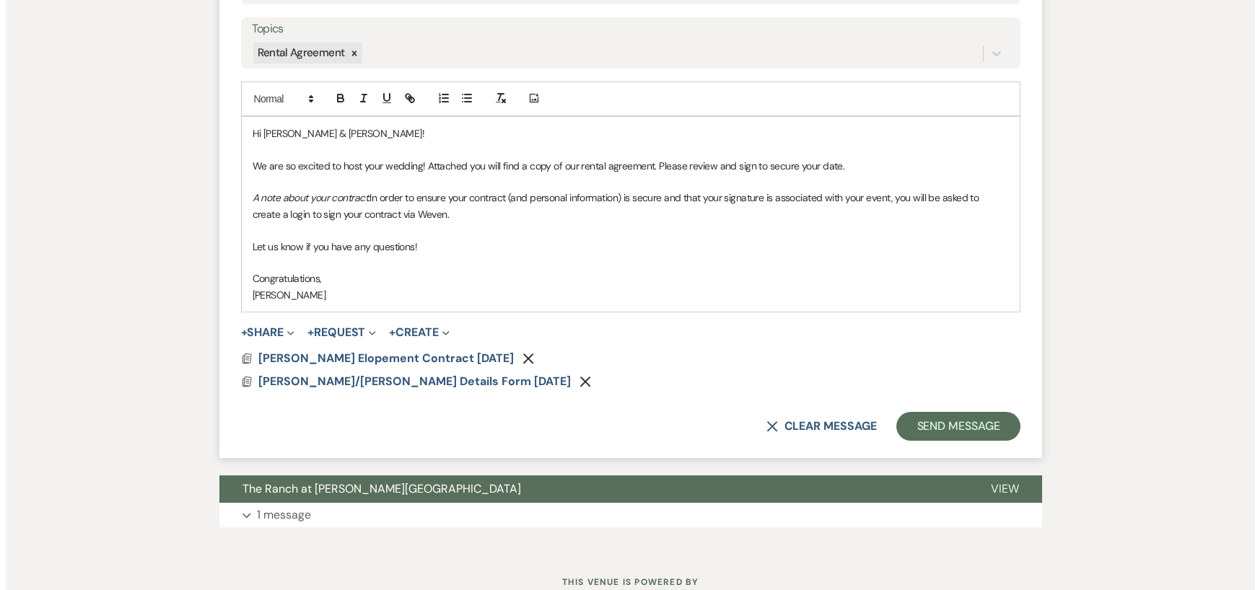
scroll to position [781, 0]
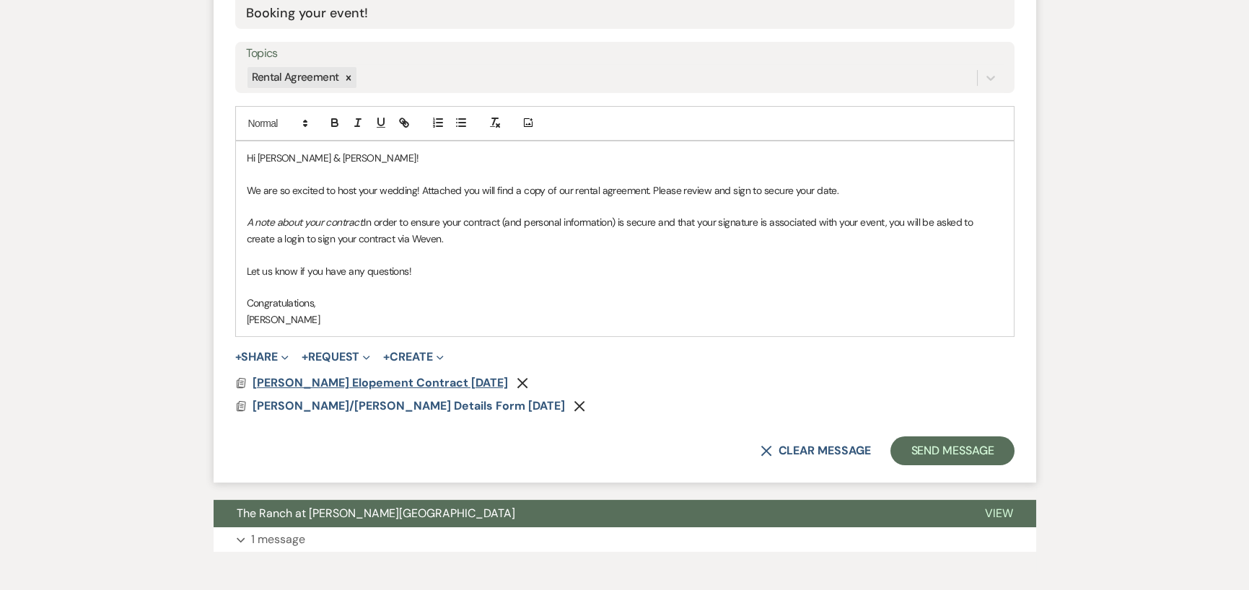
click at [426, 383] on span "Hobbs-Givhan Elopement Contract 10/20/25" at bounding box center [379, 382] width 255 height 15
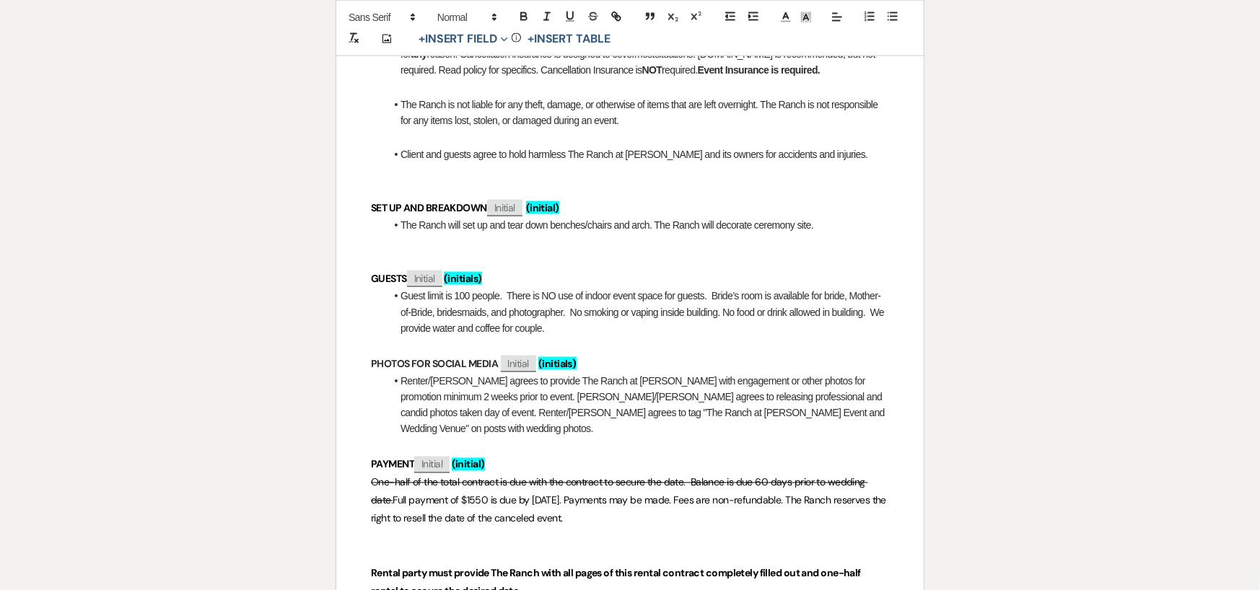
scroll to position [1298, 0]
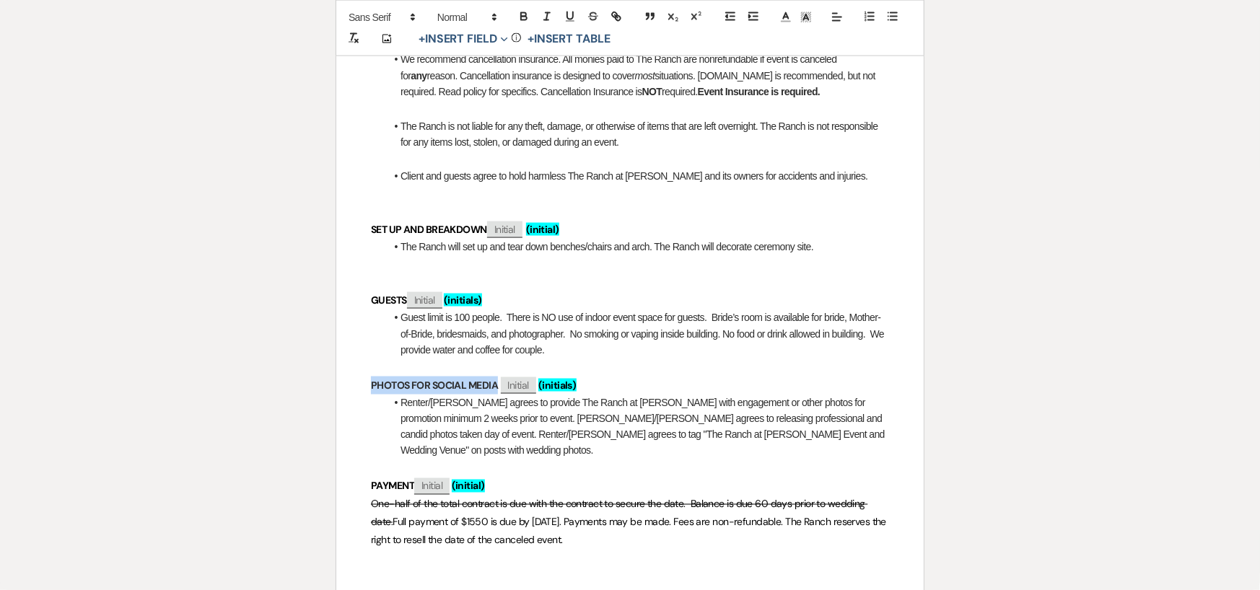
drag, startPoint x: 372, startPoint y: 370, endPoint x: 498, endPoint y: 373, distance: 127.0
click at [498, 377] on p "PHOTOS FOR SOCIAL MEDIA ﻿ Initial ﻿ (initials)" at bounding box center [630, 386] width 518 height 18
click at [521, 13] on icon "button" at bounding box center [523, 15] width 5 height 4
click at [375, 403] on div "The Ranch at Woodward Wedding & Event Venue A Place Like No Other This contract…" at bounding box center [629, 0] width 587 height 2163
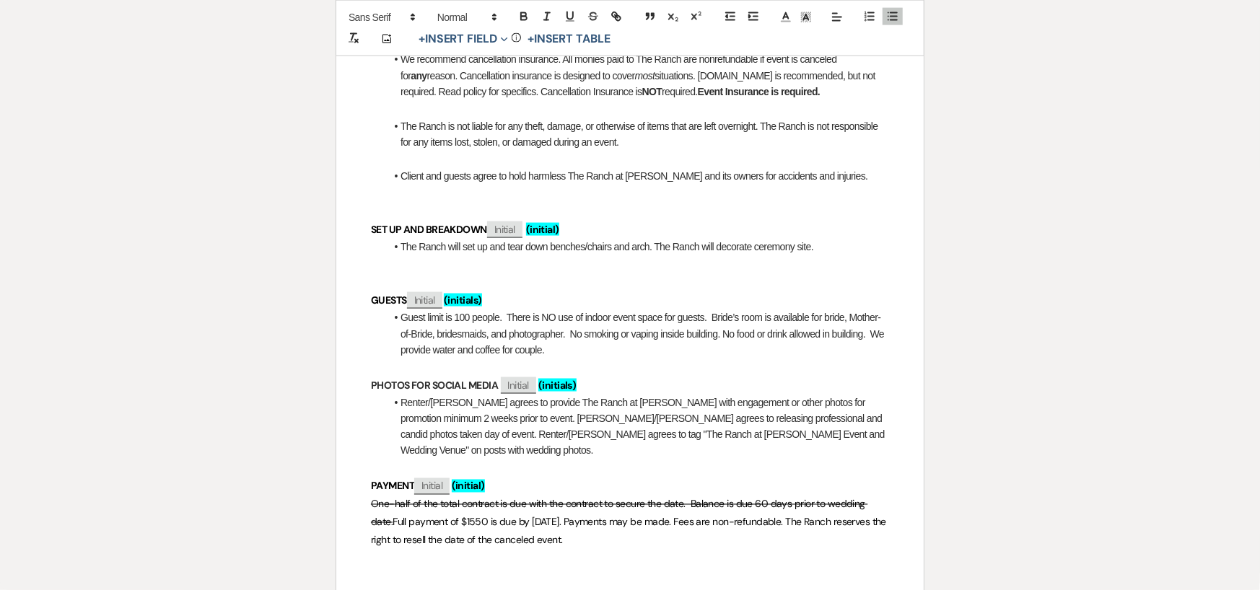
click at [571, 508] on p "One-half of the total contract is due with the contract to secure the date. Bal…" at bounding box center [630, 523] width 518 height 55
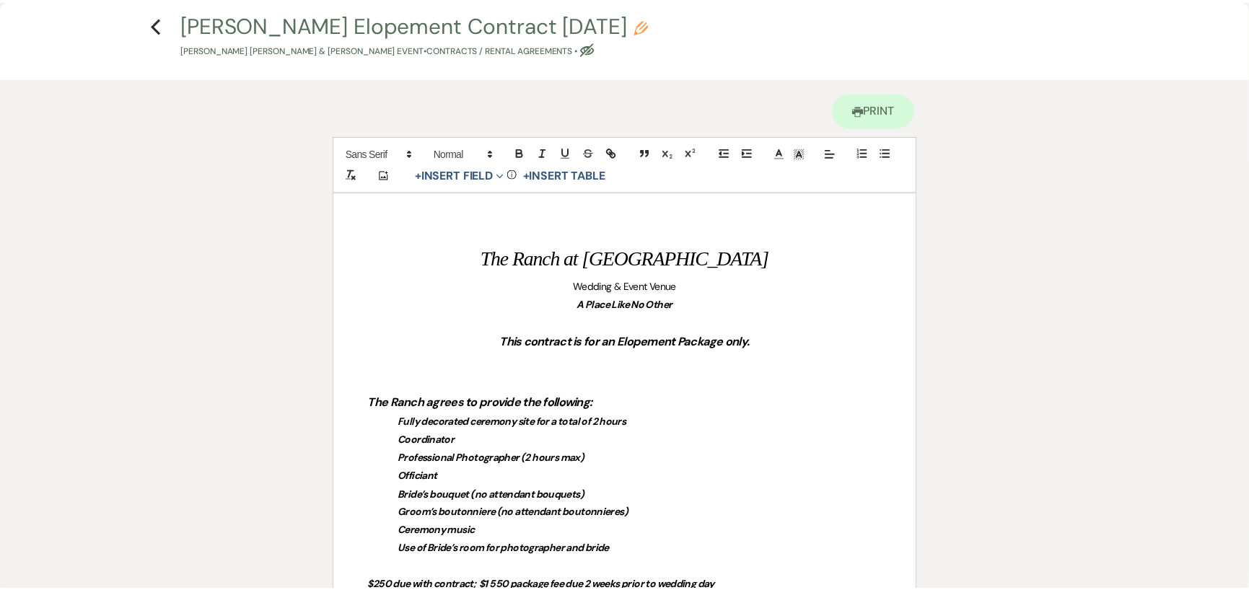
scroll to position [0, 0]
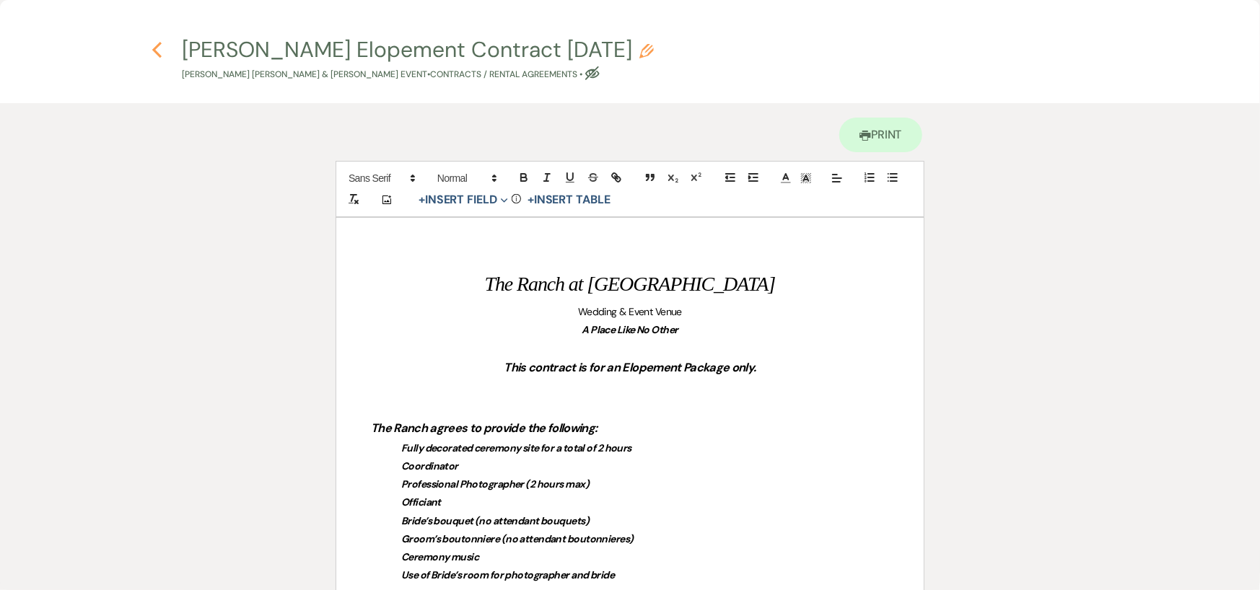
click at [158, 43] on icon "Previous" at bounding box center [156, 49] width 11 height 17
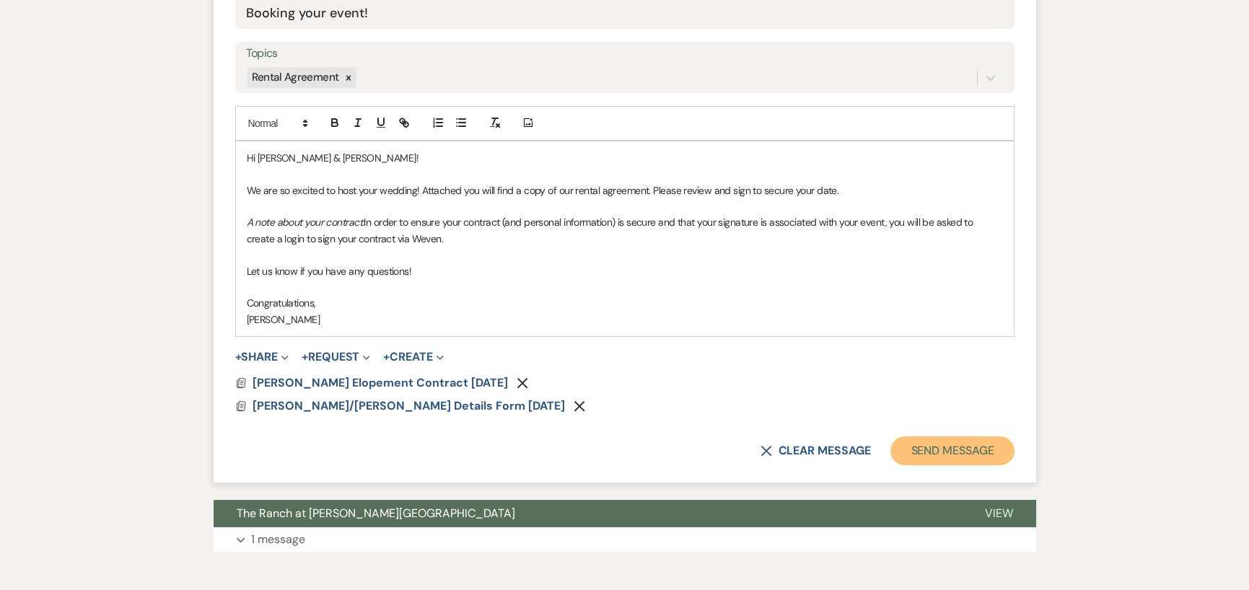
click at [940, 441] on button "Send Message" at bounding box center [951, 450] width 123 height 29
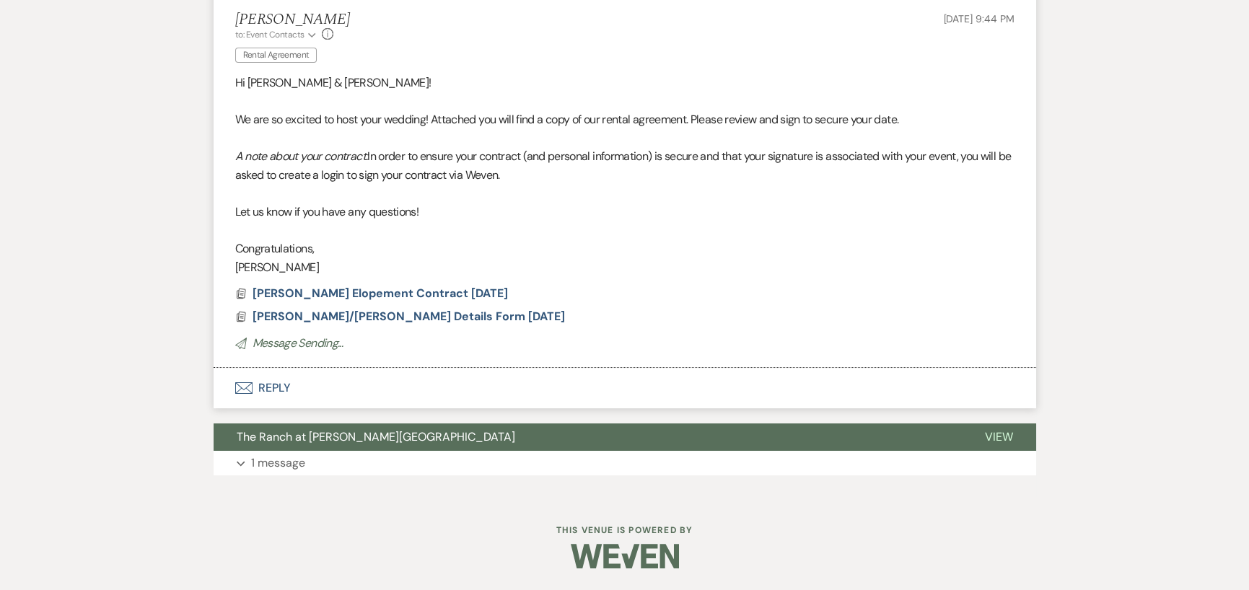
scroll to position [245, 0]
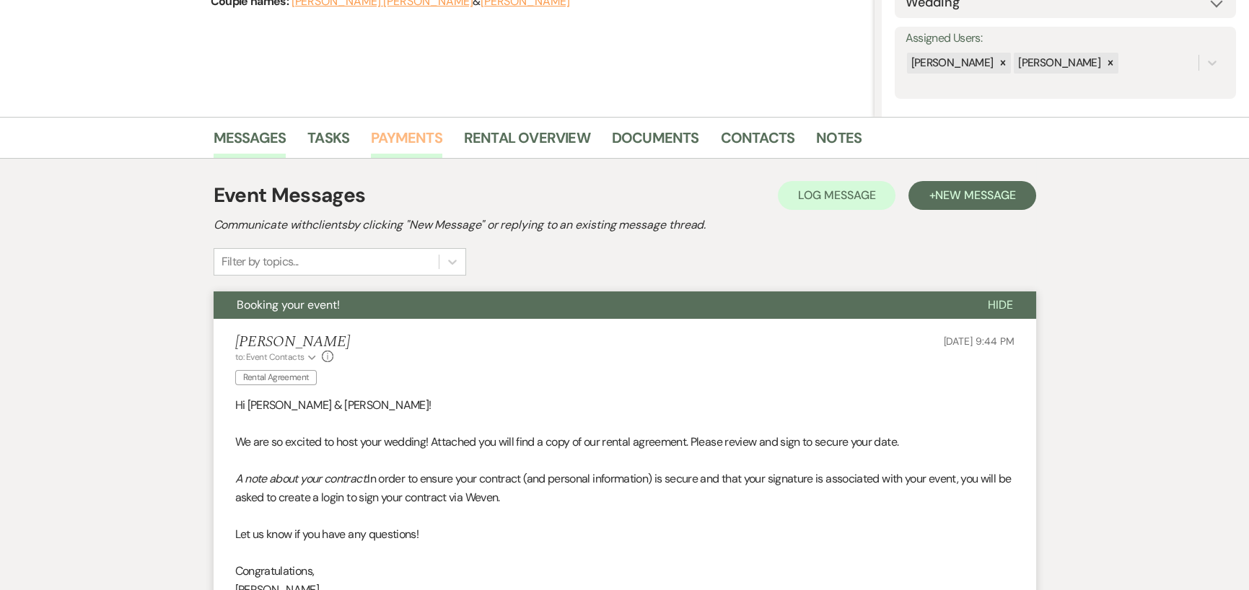
click at [399, 139] on link "Payments" at bounding box center [406, 142] width 71 height 32
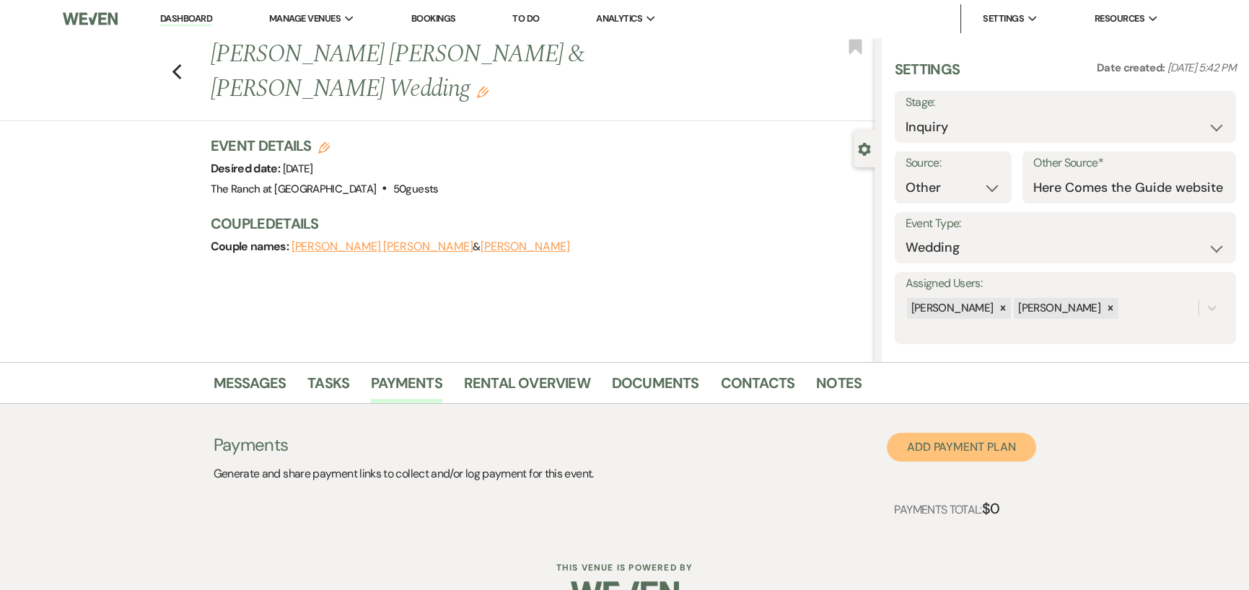
click at [923, 442] on button "Add Payment Plan" at bounding box center [961, 447] width 149 height 29
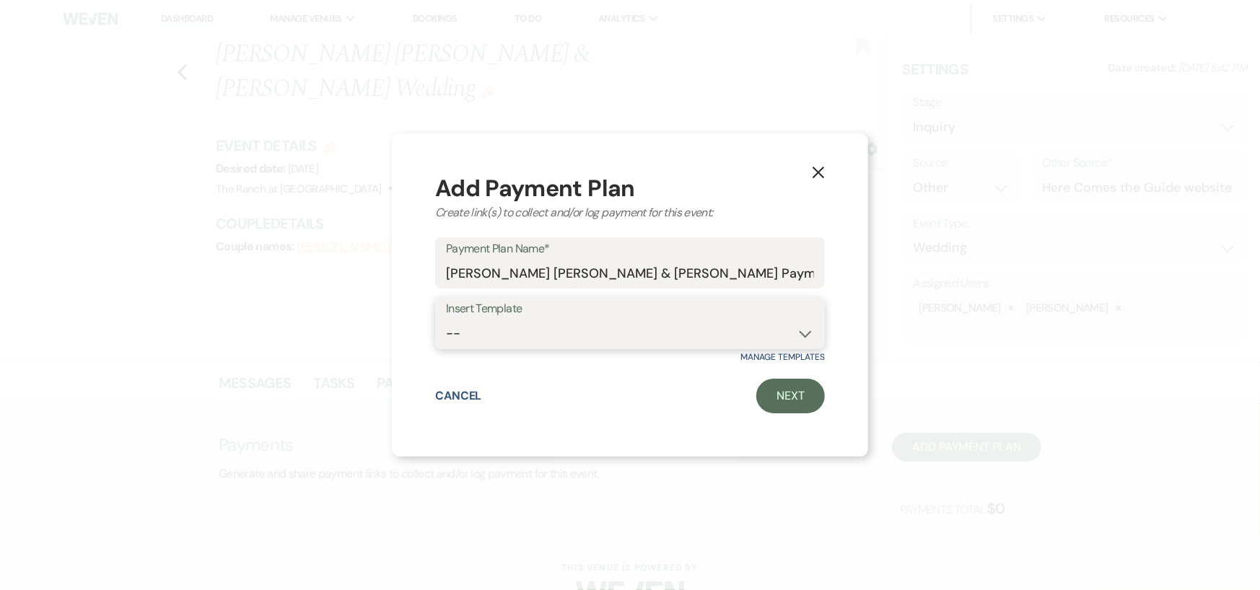
click at [654, 337] on select "--" at bounding box center [630, 334] width 368 height 28
drag, startPoint x: 695, startPoint y: 273, endPoint x: 803, endPoint y: 275, distance: 108.2
click at [803, 275] on input "Nathan Michael Hobbs & Chloe Givhan's Payment Plan #1" at bounding box center [630, 273] width 368 height 28
type input "Nathan Michael Hobbs & Chloe Givhan's Hold-the-Date Retainer"
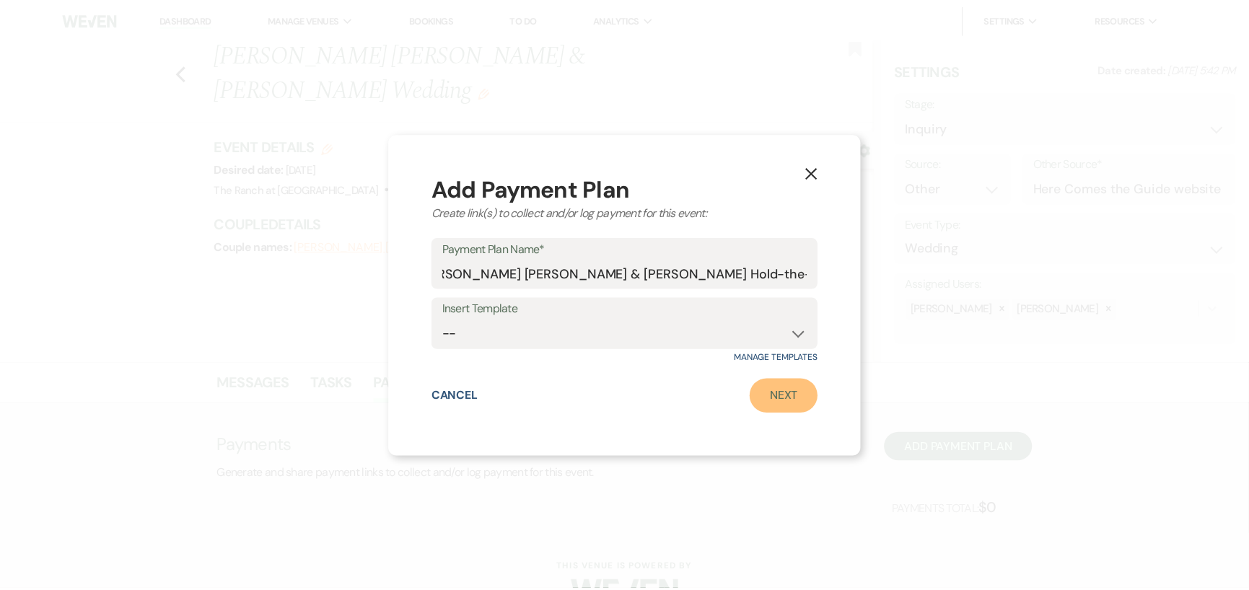
scroll to position [0, 0]
click at [786, 383] on link "Next" at bounding box center [790, 396] width 69 height 35
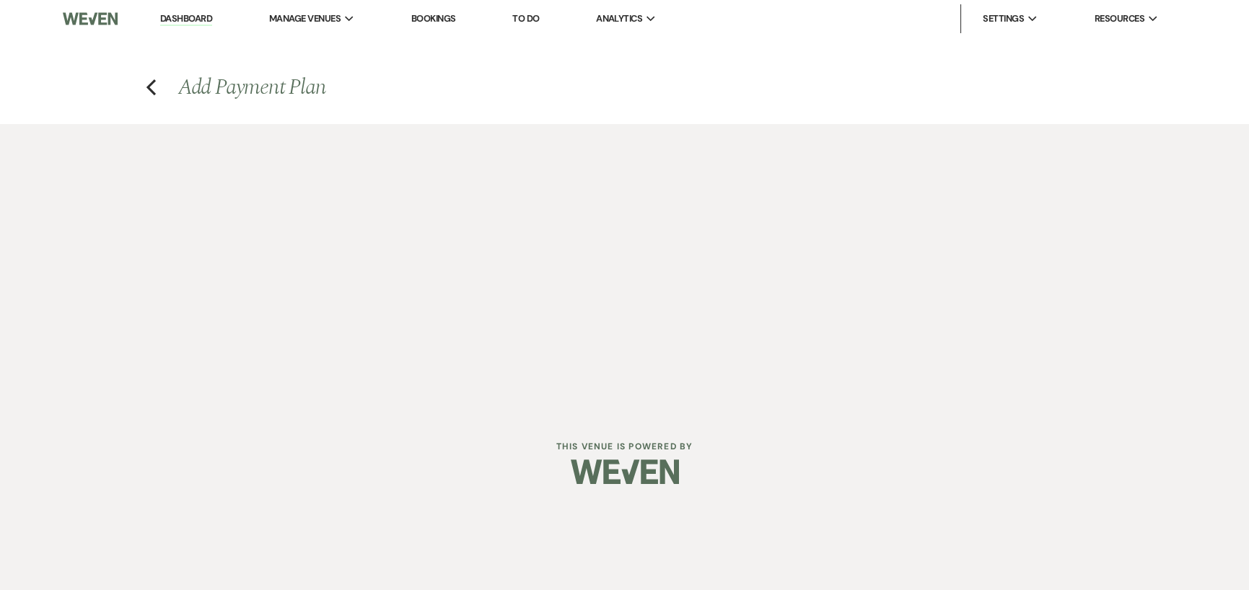
select select "2"
select select "percentage"
select select "false"
select select "client"
select select "weeks"
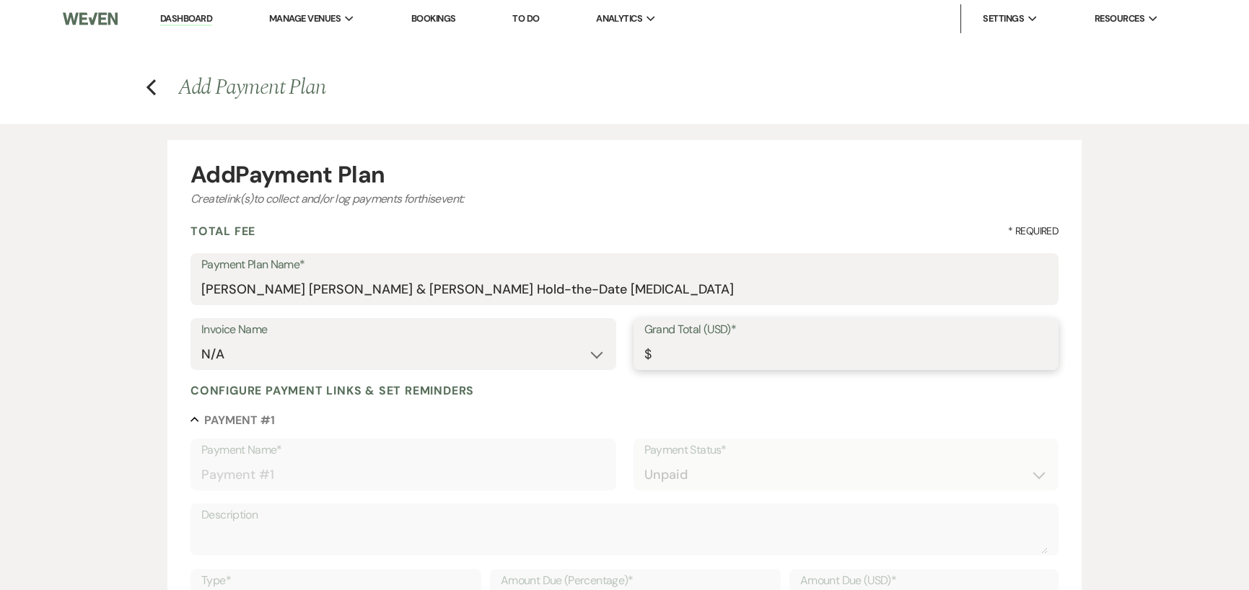
click at [657, 360] on input "Grand Total (USD)*" at bounding box center [845, 354] width 403 height 28
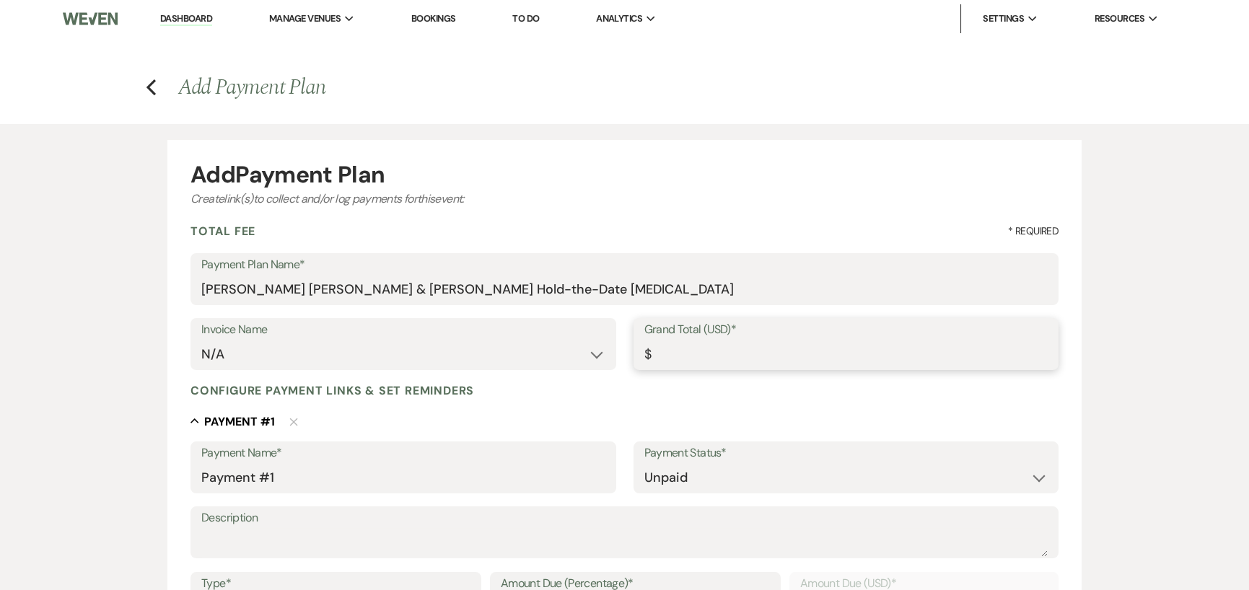
type input "1"
type input "1.00"
type input "15"
type input "15.00"
type input "150"
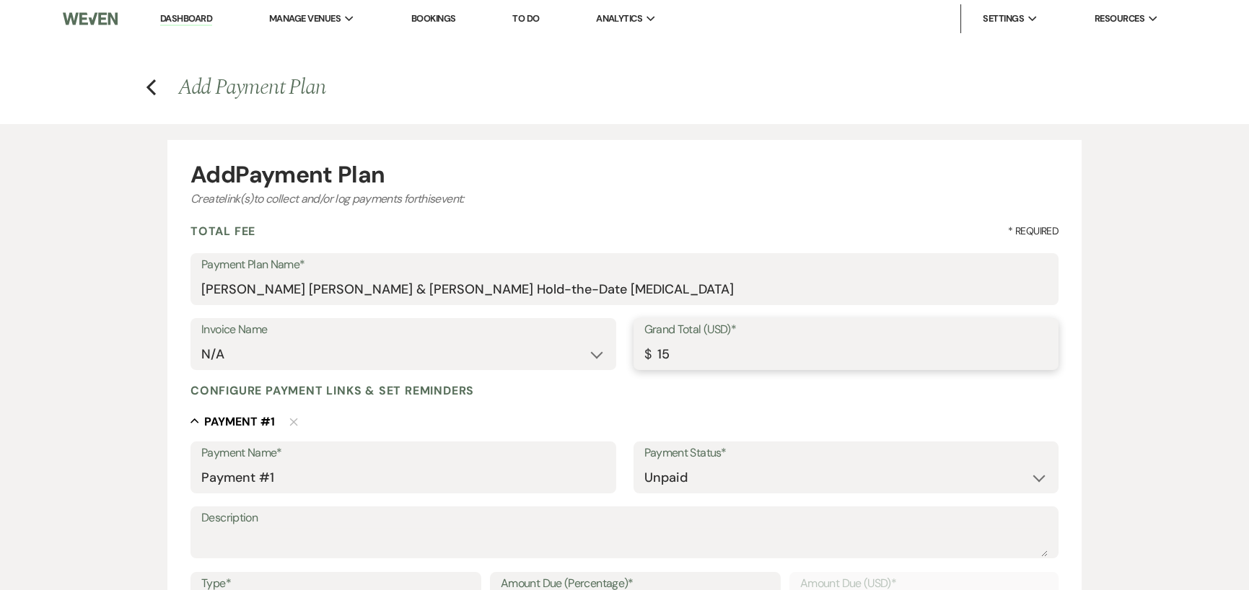
type input "150.00"
click at [657, 351] on input "150" at bounding box center [845, 354] width 403 height 28
type input "250"
type input "250.00"
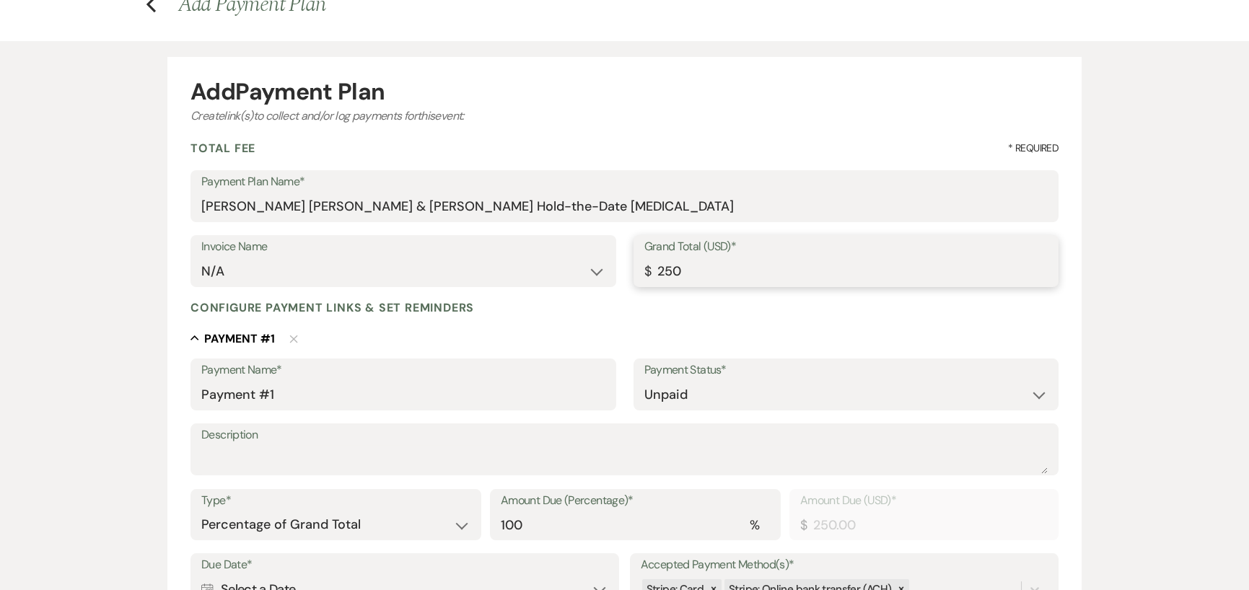
scroll to position [144, 0]
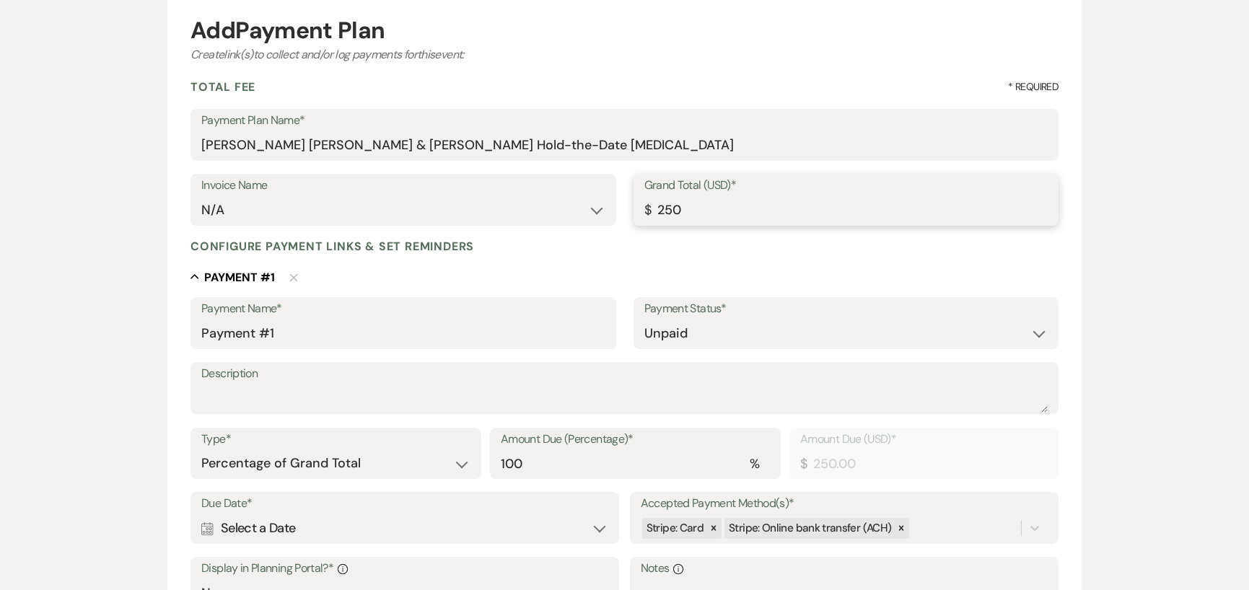
drag, startPoint x: 685, startPoint y: 211, endPoint x: 654, endPoint y: 208, distance: 31.8
click at [654, 208] on input "250" at bounding box center [845, 210] width 403 height 28
type input "1"
type input "1.00"
type input "18"
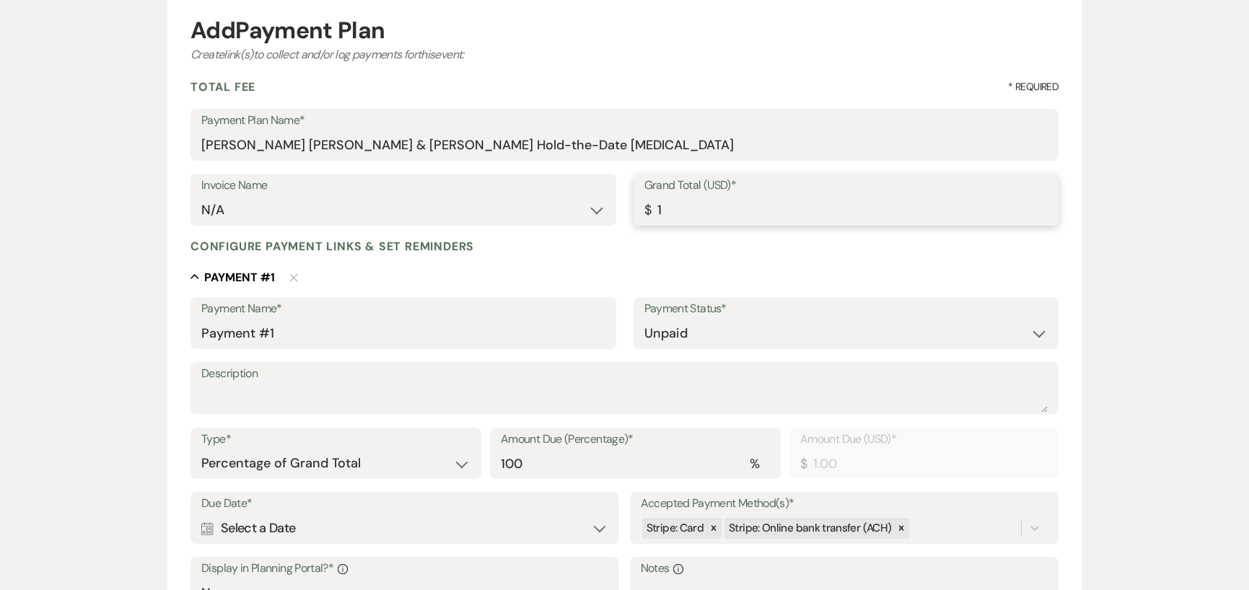
type input "18.00"
type input "180"
type input "180.00"
type input "1800"
type input "1800.00"
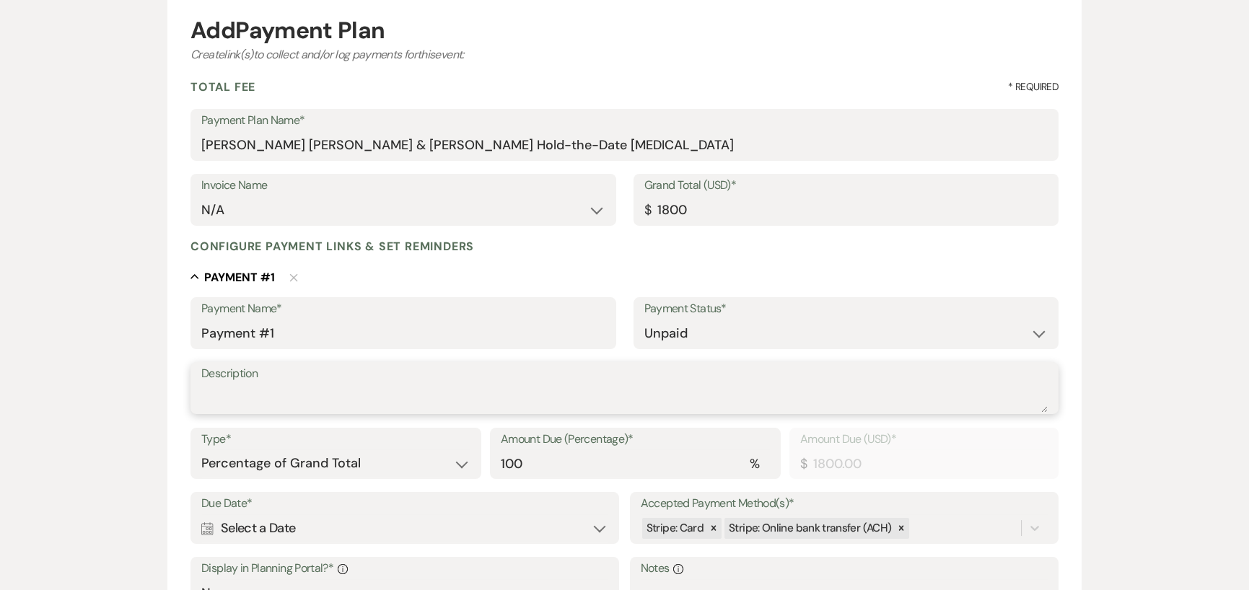
type input "1800.00"
click at [476, 397] on textarea "Description" at bounding box center [624, 398] width 846 height 29
type textarea "Hold-the-Date Retainer"
click at [612, 144] on input "Nathan Michael Hobbs & Chloe Givhan's Hold-the-Date Retainer" at bounding box center [624, 145] width 846 height 28
type input "Nathan Michael Hobbs & Chloe Givhan's Hold-the-Date Retainer"
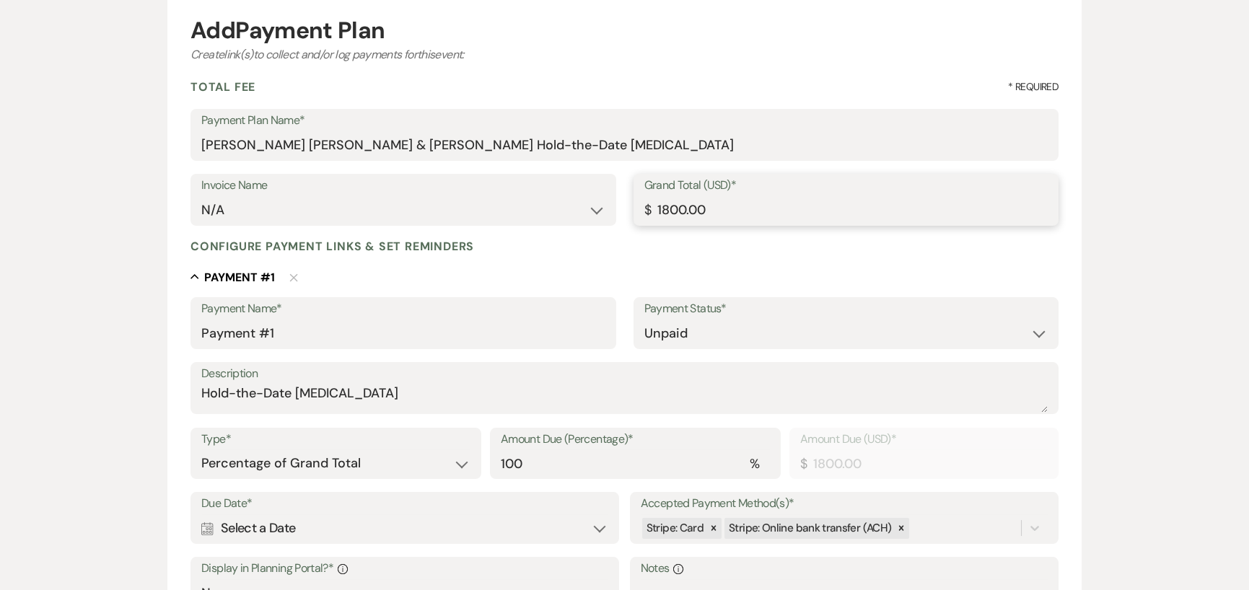
drag, startPoint x: 718, startPoint y: 216, endPoint x: 622, endPoint y: 217, distance: 96.7
click at [622, 217] on div "Invoice Name N/A Grand Total (USD)* $ 1800.00" at bounding box center [624, 206] width 868 height 65
type input "2"
type input "2.00"
type input "25"
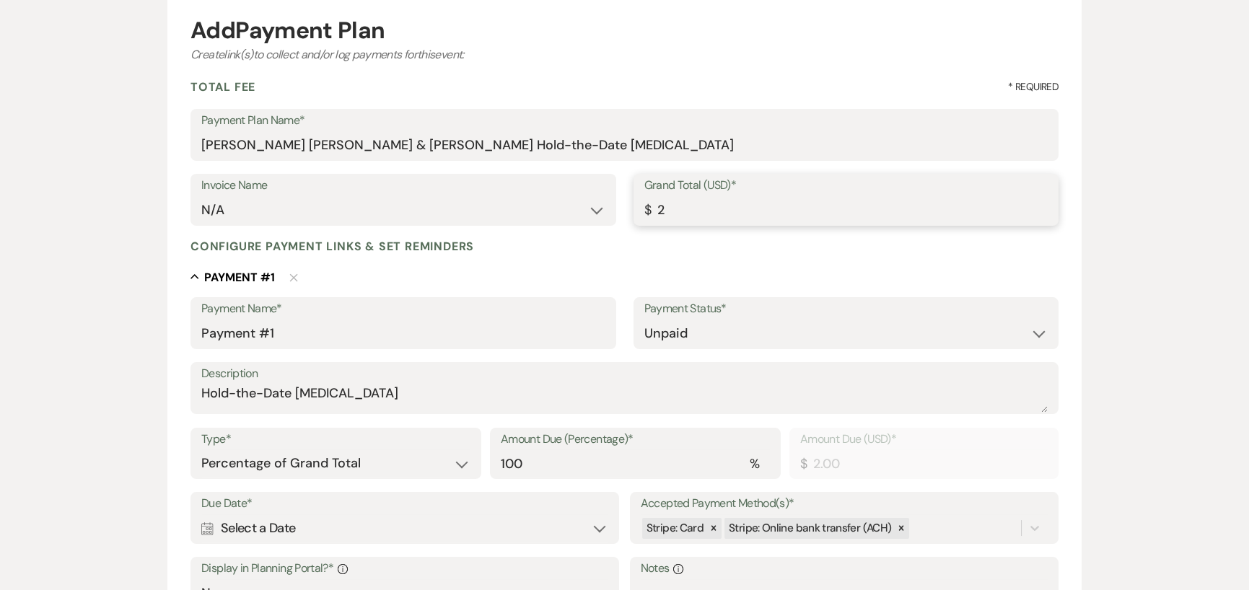
type input "25.00"
type input "250"
type input "250.00"
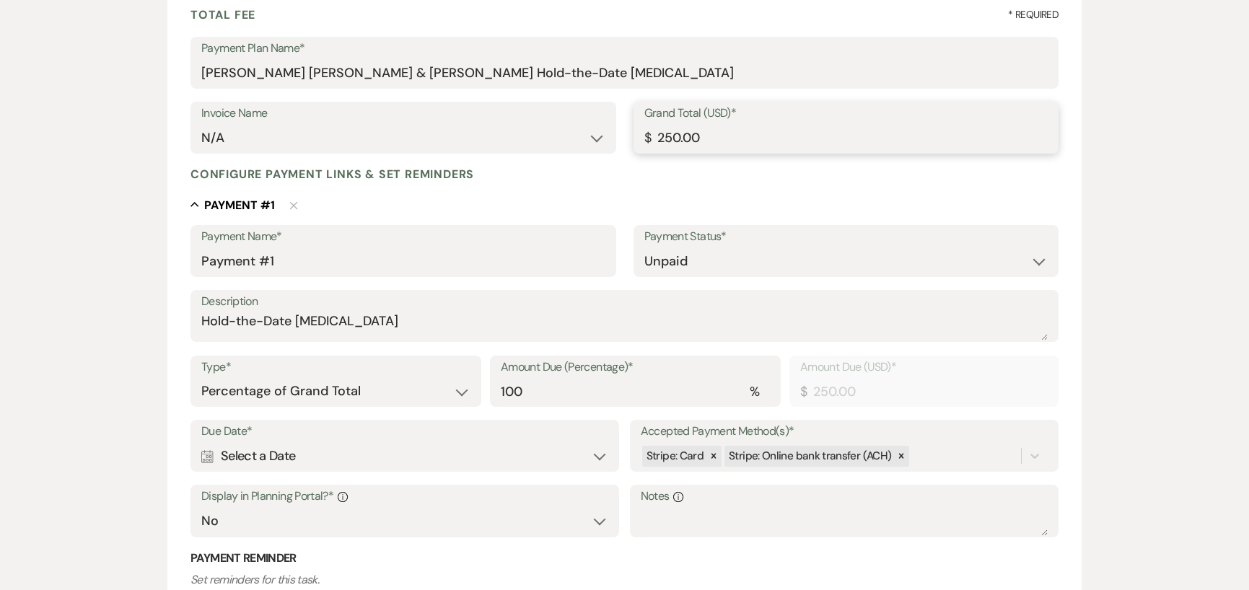
scroll to position [289, 0]
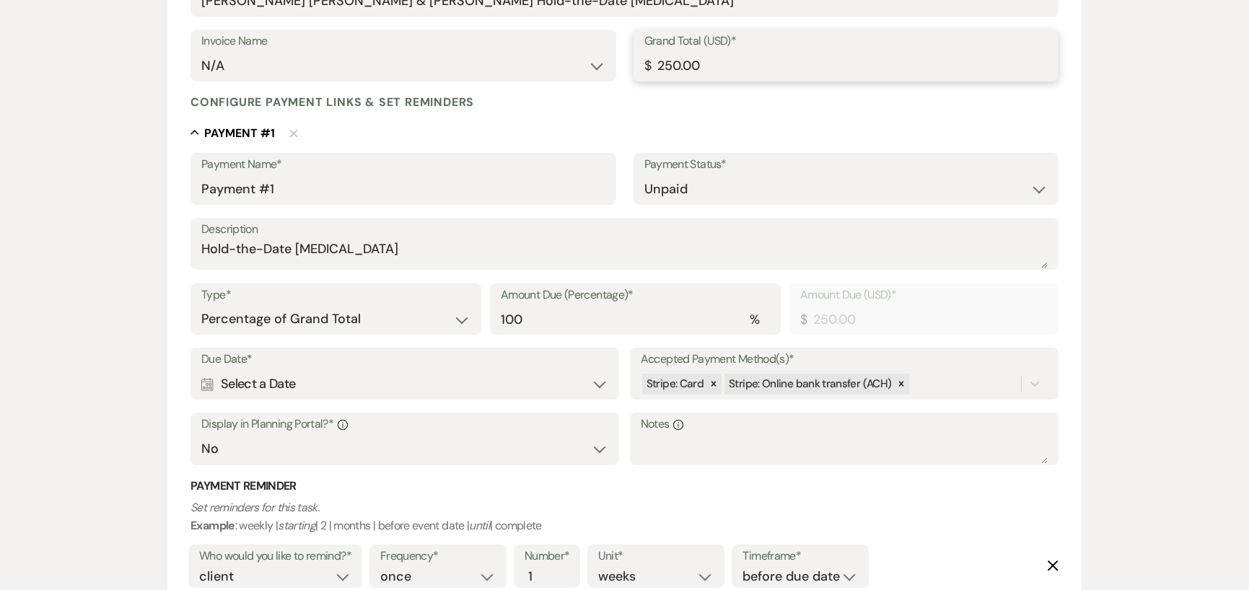
type input "250.00"
click at [204, 382] on icon "Calendar" at bounding box center [207, 384] width 12 height 13
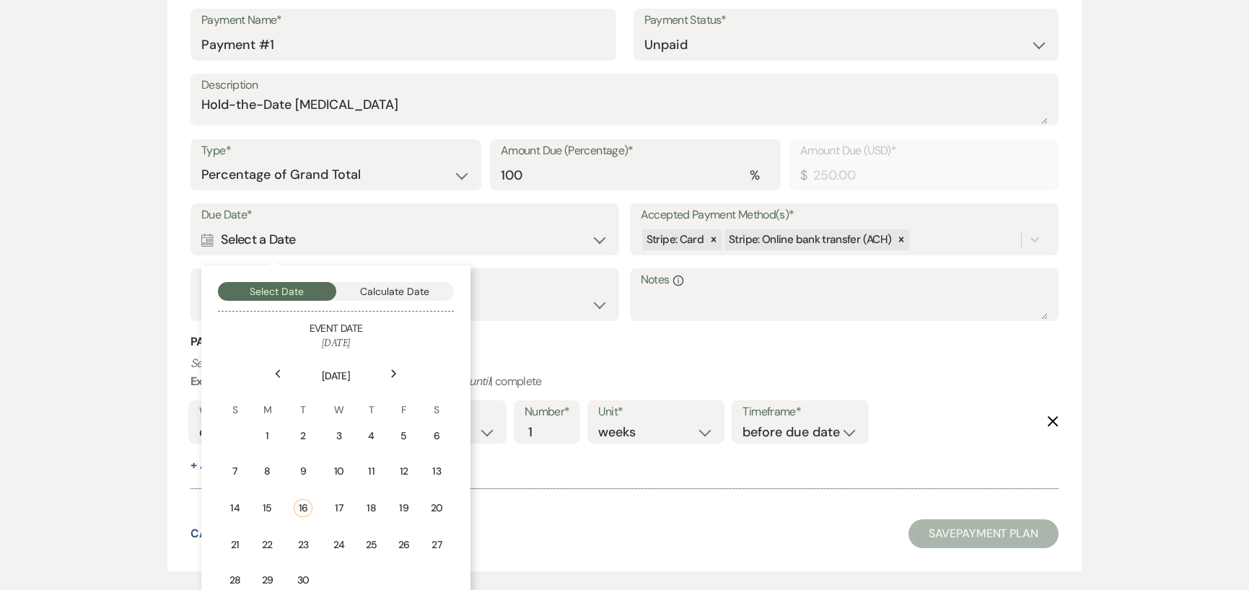
scroll to position [505, 0]
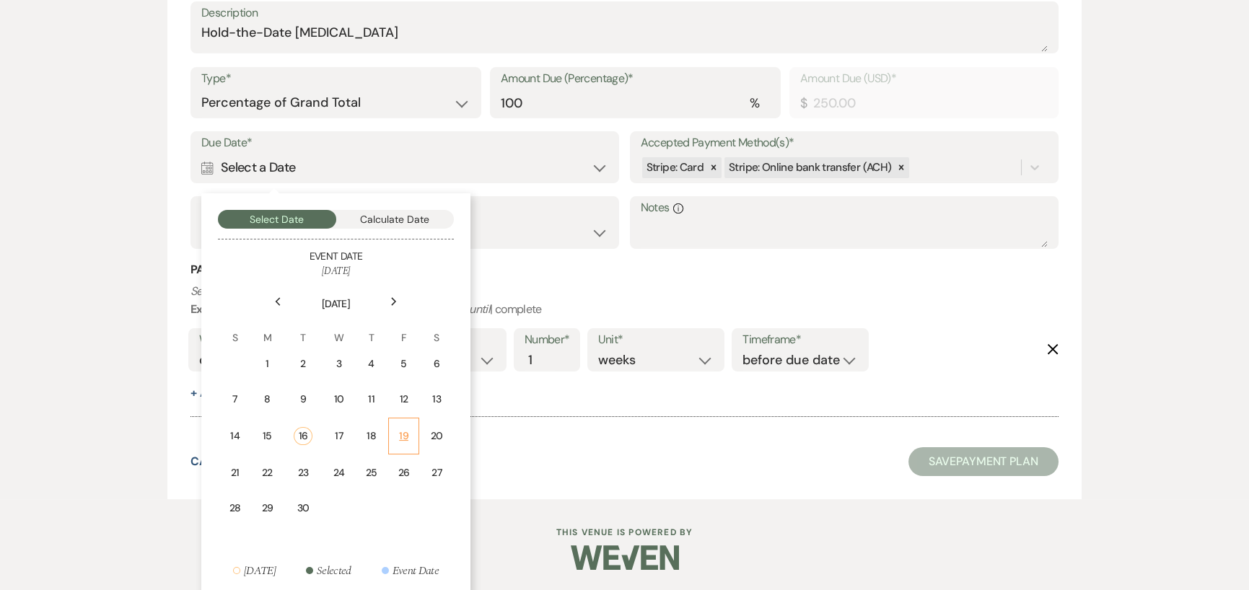
click at [410, 429] on div "19" at bounding box center [403, 435] width 12 height 15
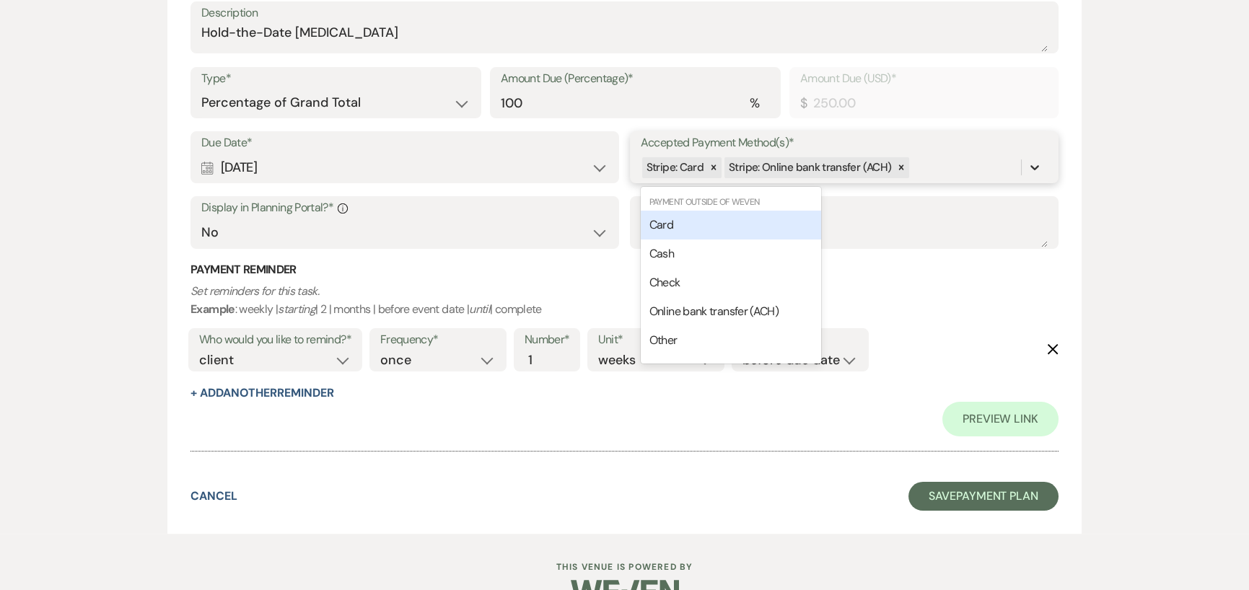
click at [1029, 161] on icon at bounding box center [1034, 167] width 14 height 14
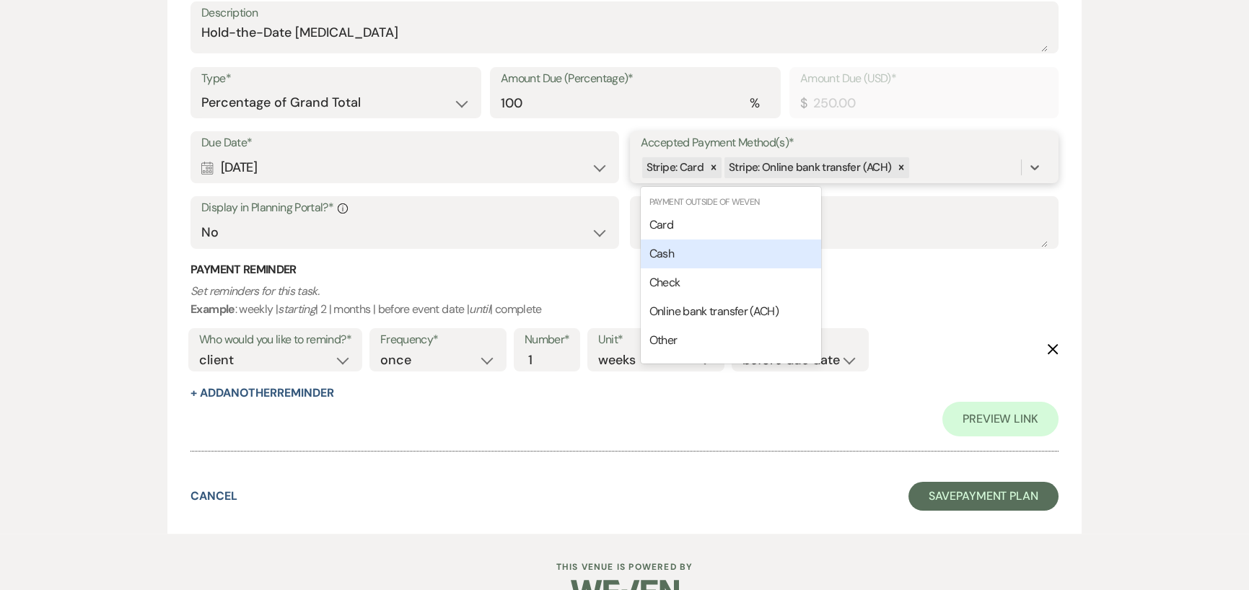
click at [728, 255] on div "Cash" at bounding box center [731, 253] width 180 height 29
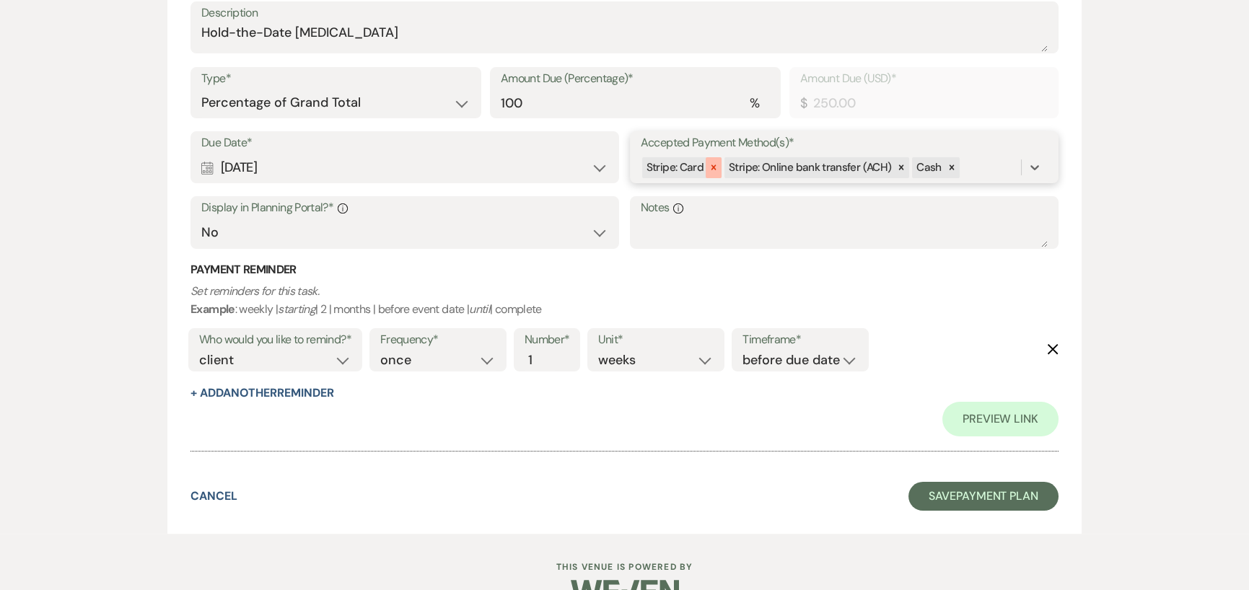
click at [713, 166] on icon at bounding box center [713, 167] width 5 height 5
click at [1032, 160] on icon at bounding box center [1034, 167] width 14 height 14
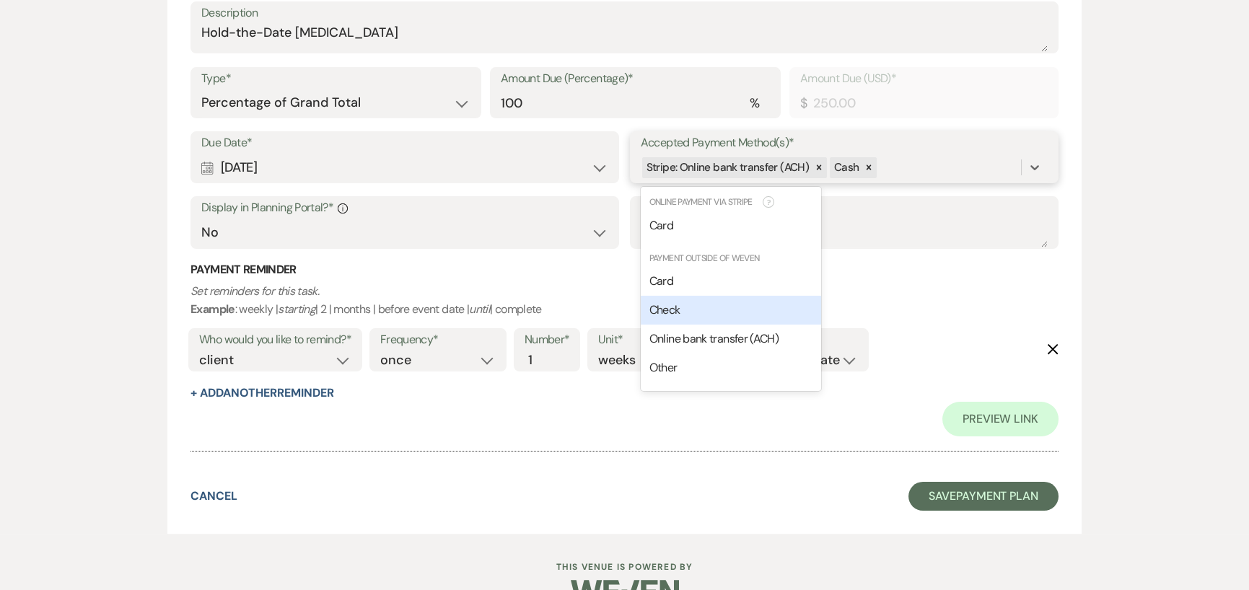
click at [657, 302] on span "Check" at bounding box center [664, 309] width 31 height 15
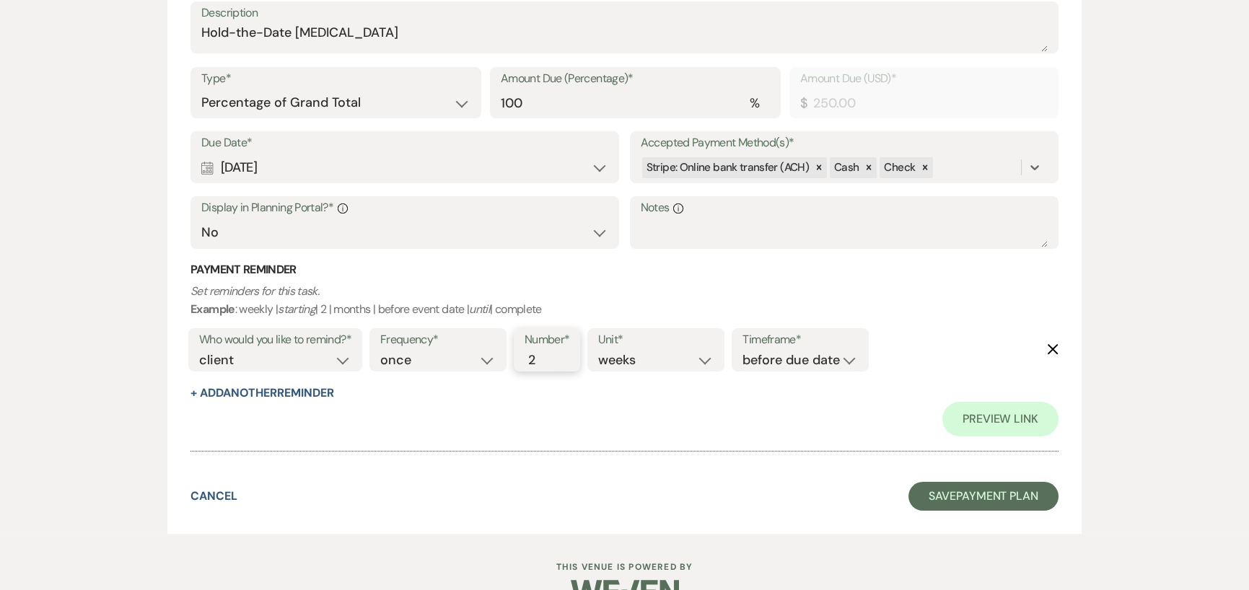
type input "2"
click at [548, 351] on input "2" at bounding box center [539, 360] width 30 height 19
click at [713, 353] on select "days weeks months" at bounding box center [655, 360] width 115 height 19
select select "days"
click at [601, 351] on select "days weeks months" at bounding box center [655, 360] width 115 height 19
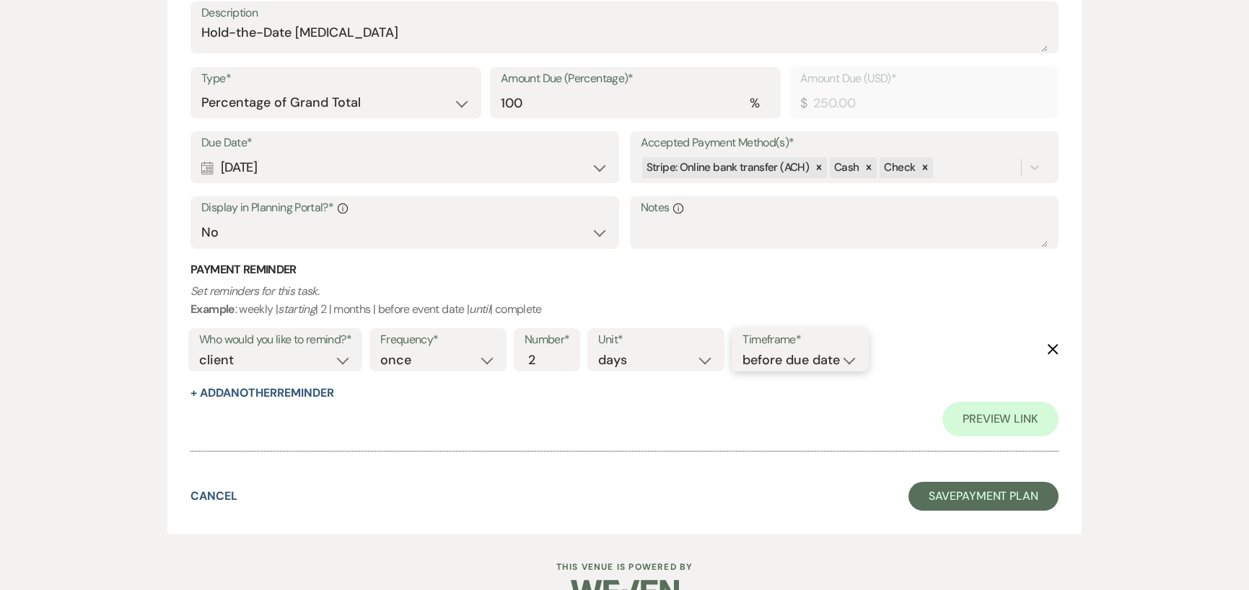
click at [812, 354] on select "before due date after due date on due date on custom date" at bounding box center [799, 360] width 115 height 19
select select "afterDueDate"
click at [745, 351] on select "before due date after due date on due date on custom date" at bounding box center [799, 360] width 115 height 19
click at [970, 494] on button "Save Payment Plan" at bounding box center [983, 496] width 150 height 29
select select "14"
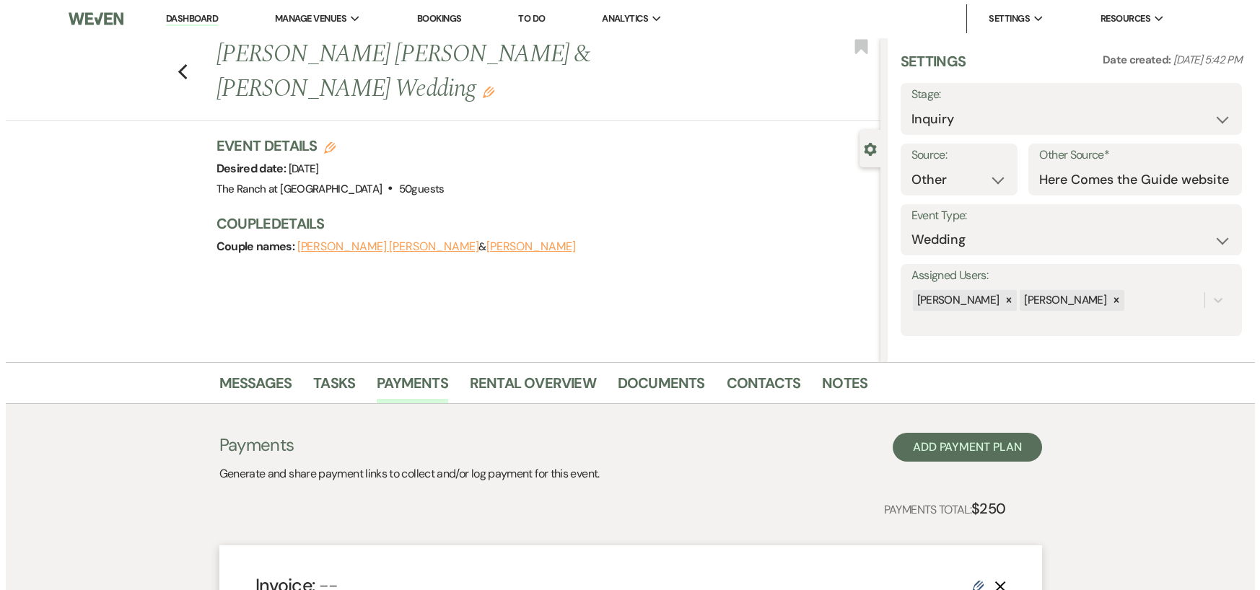
scroll to position [12, 0]
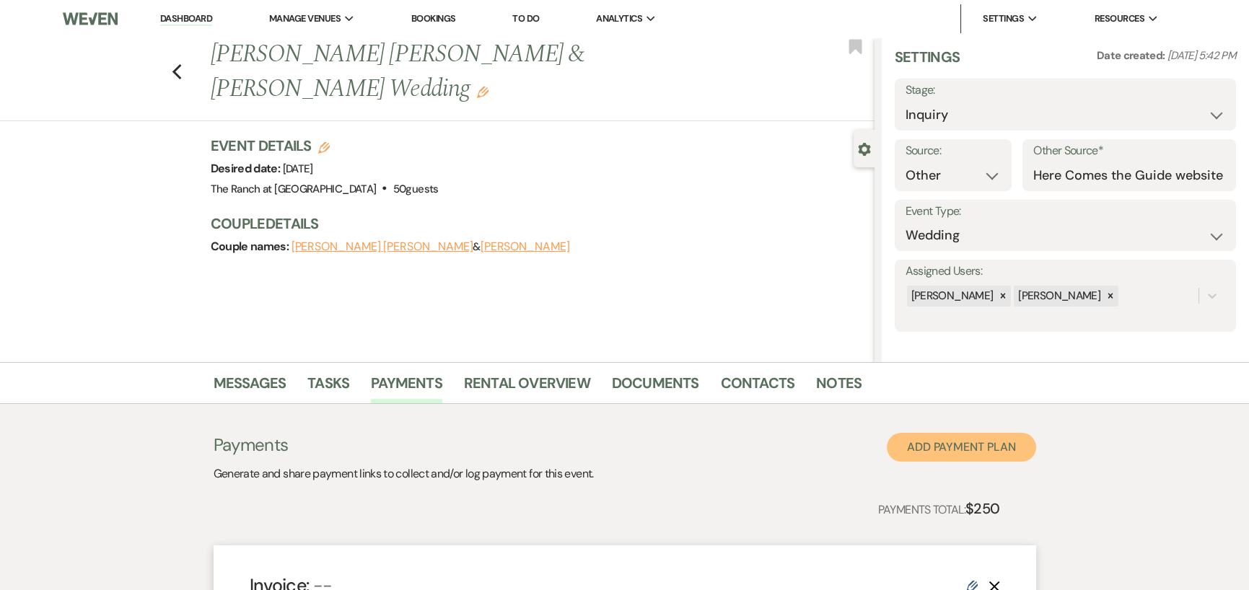
click at [973, 435] on button "Add Payment Plan" at bounding box center [961, 447] width 149 height 29
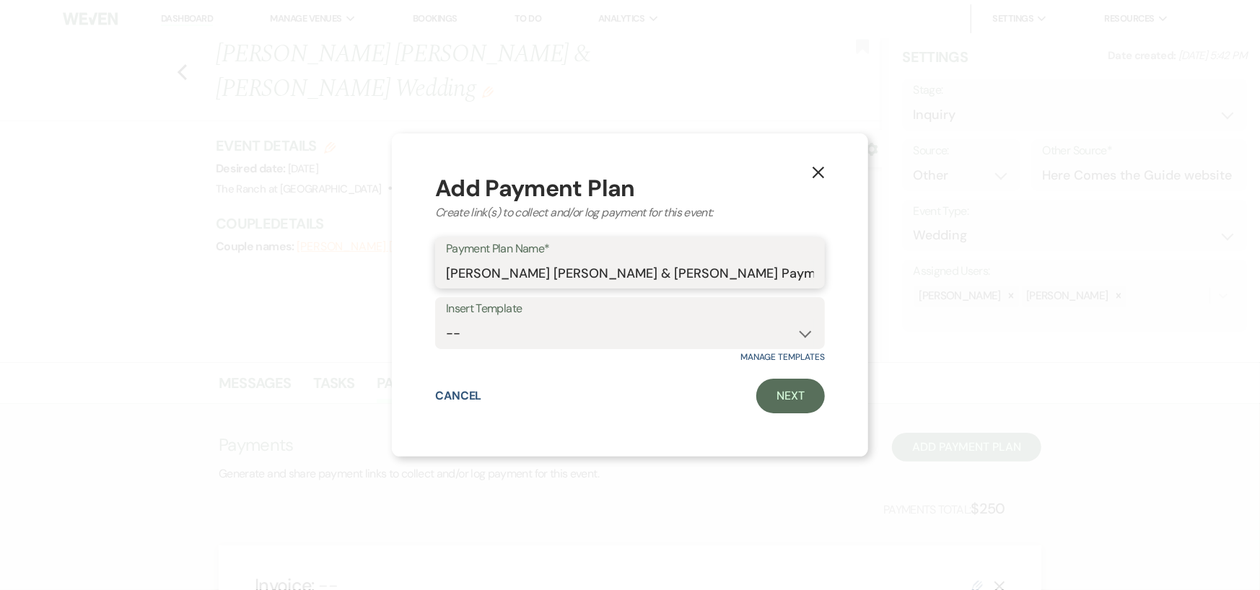
drag, startPoint x: 801, startPoint y: 272, endPoint x: 778, endPoint y: 273, distance: 23.1
click at [778, 273] on input "Nathan Michael Hobbs & Chloe Givhan's Payment Plan #2" at bounding box center [630, 273] width 368 height 28
type input "Nathan Michael Hobbs & Chloe Givhan's Payment Plan - Elopement Package"
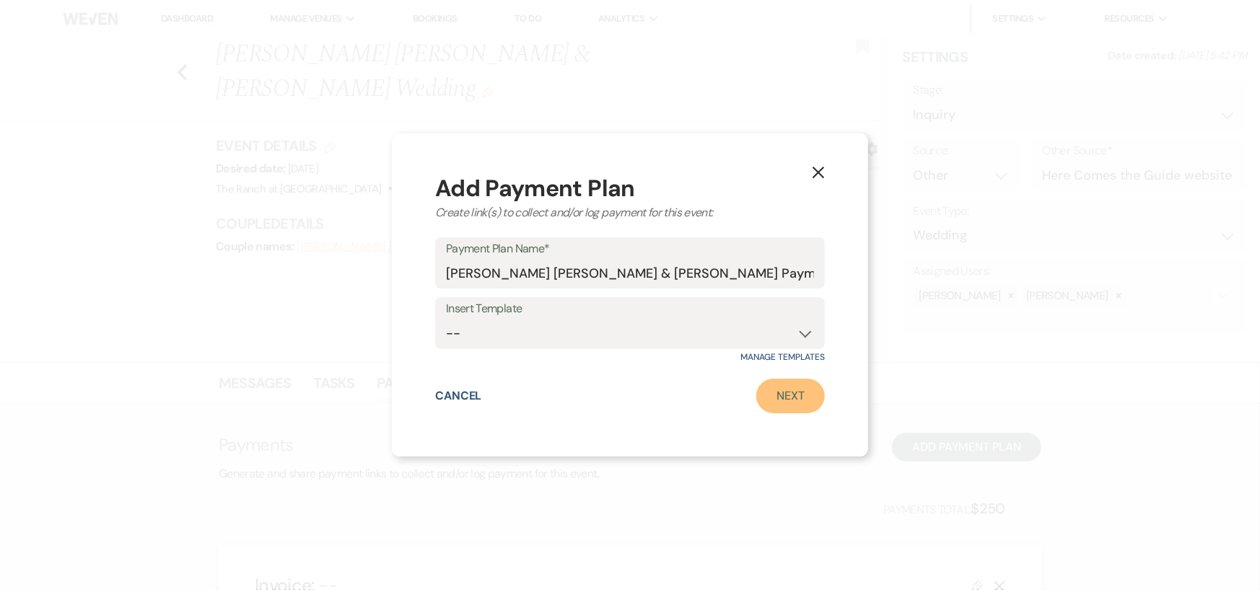
click at [770, 390] on link "Next" at bounding box center [790, 396] width 69 height 35
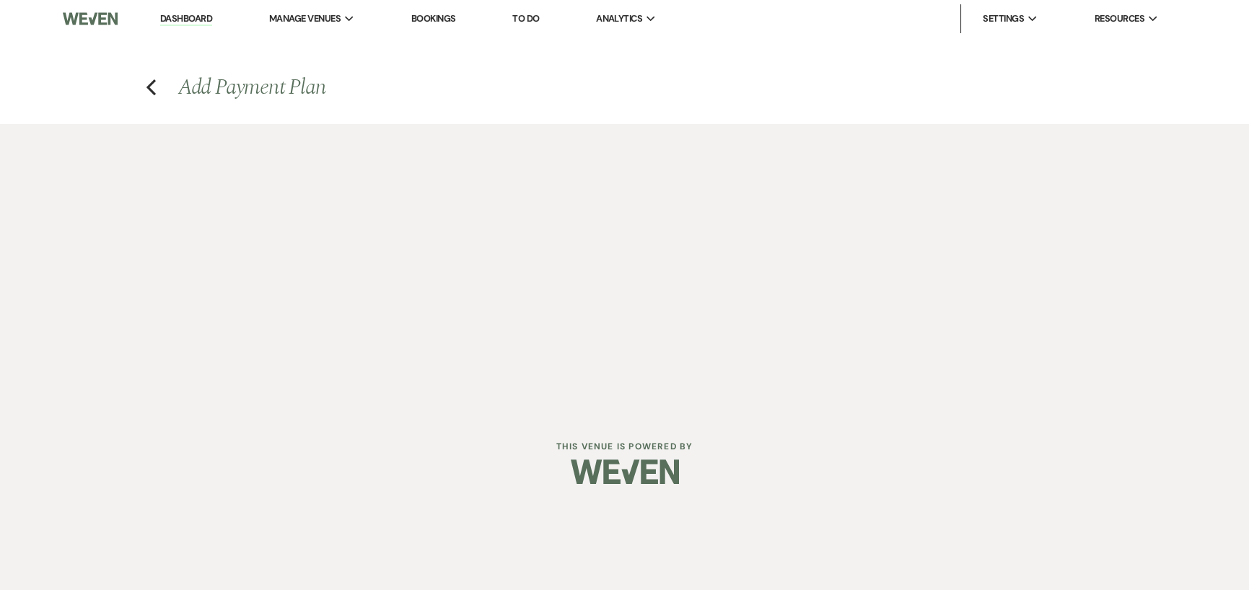
select select "2"
select select "percentage"
select select "false"
select select "client"
select select "weeks"
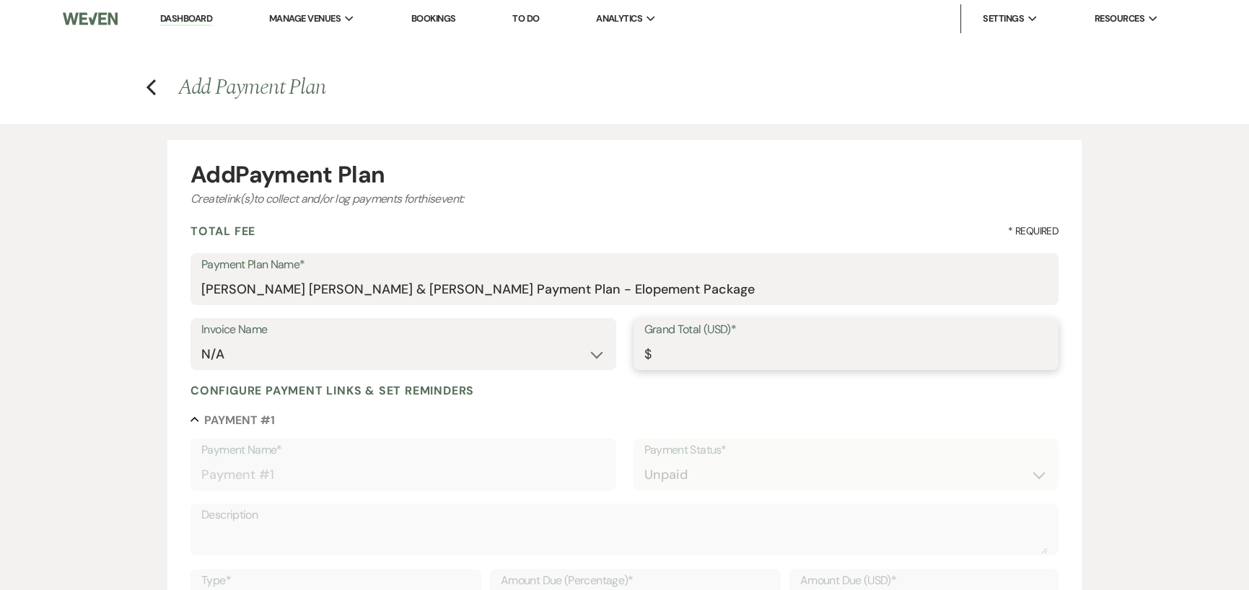
click at [702, 351] on input "Grand Total (USD)*" at bounding box center [845, 354] width 403 height 28
type input "1"
type input "1.00"
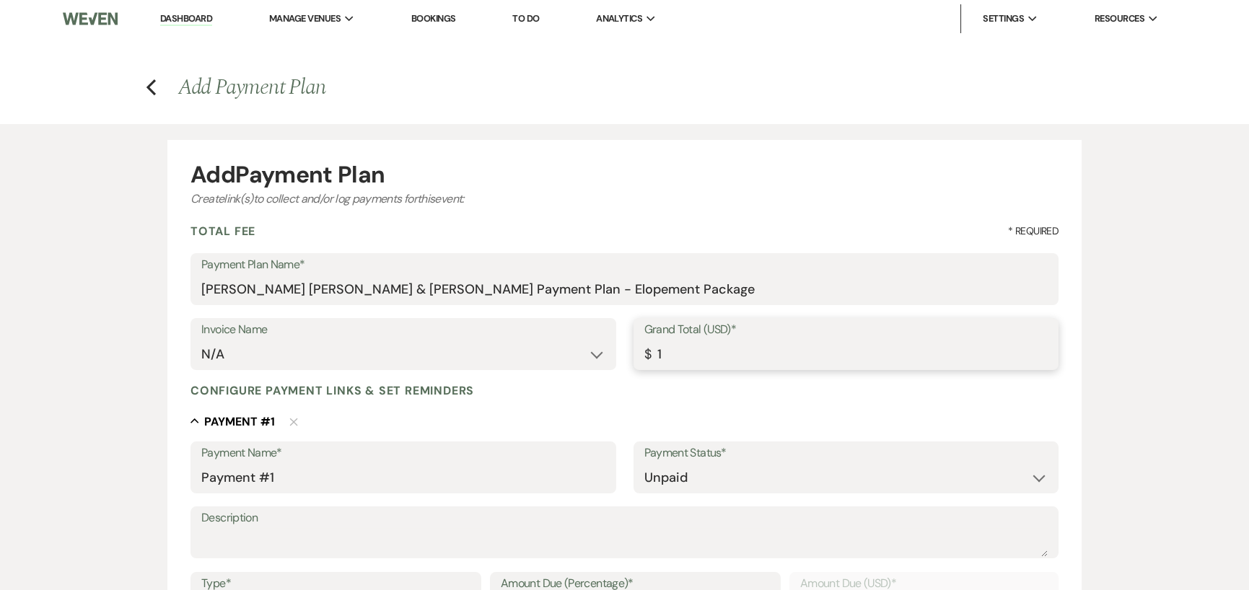
type input "15"
type input "15.00"
type input "155"
type input "155.00"
type input "1550"
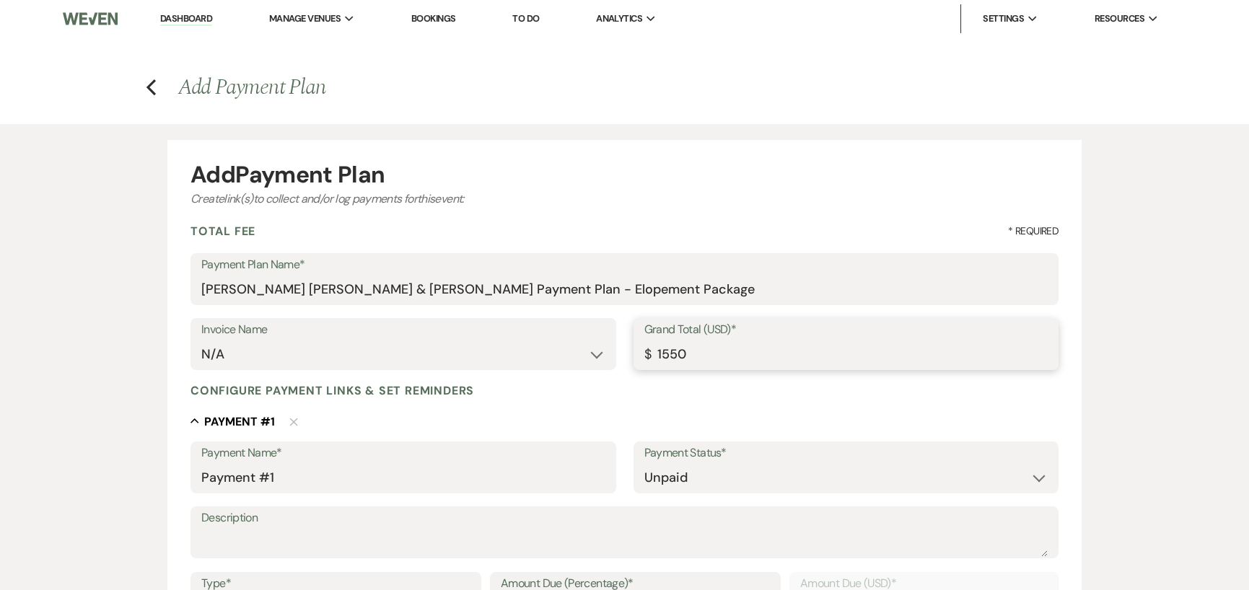
type input "1550.00"
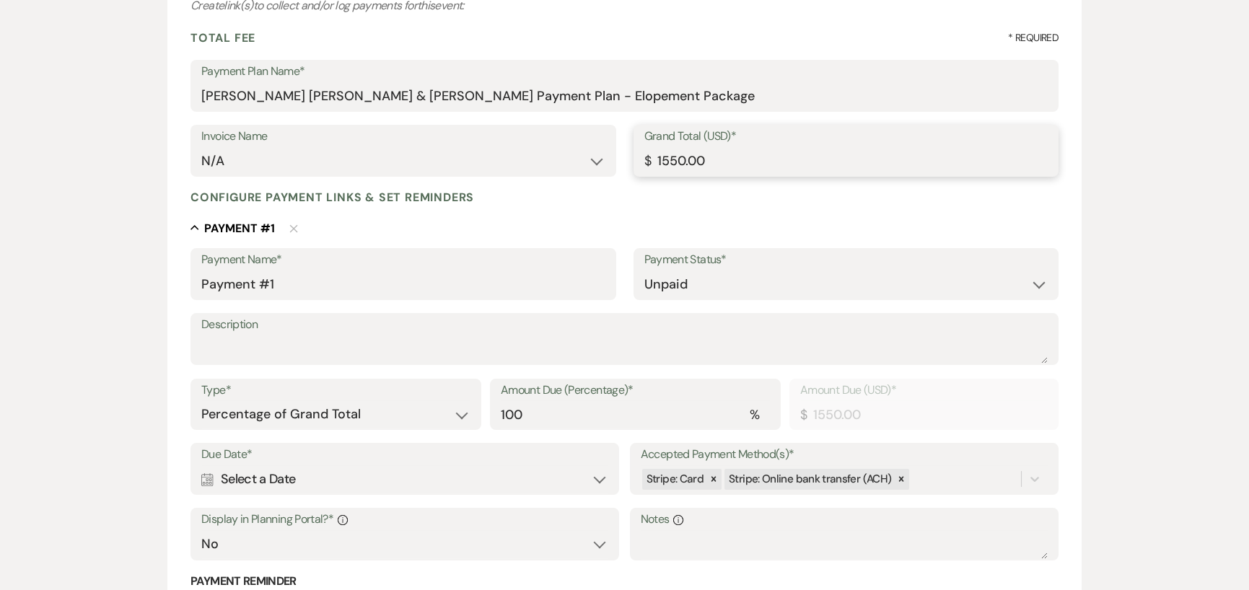
scroll to position [216, 0]
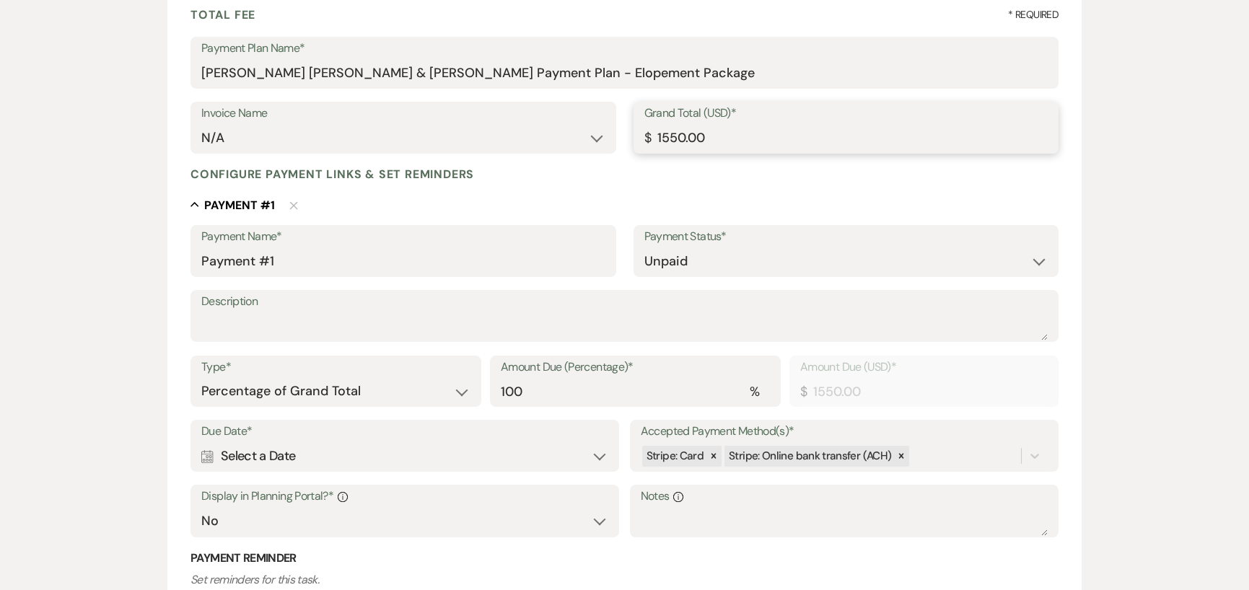
type input "1550.00"
click at [360, 314] on textarea "Description" at bounding box center [624, 326] width 846 height 29
click at [553, 325] on textarea "Elopement Package $1,700" at bounding box center [624, 326] width 846 height 29
type textarea "Elopement Package $1,700 minus $150 (bride is providing bouquet)"
click at [209, 457] on icon "Calendar" at bounding box center [207, 456] width 12 height 13
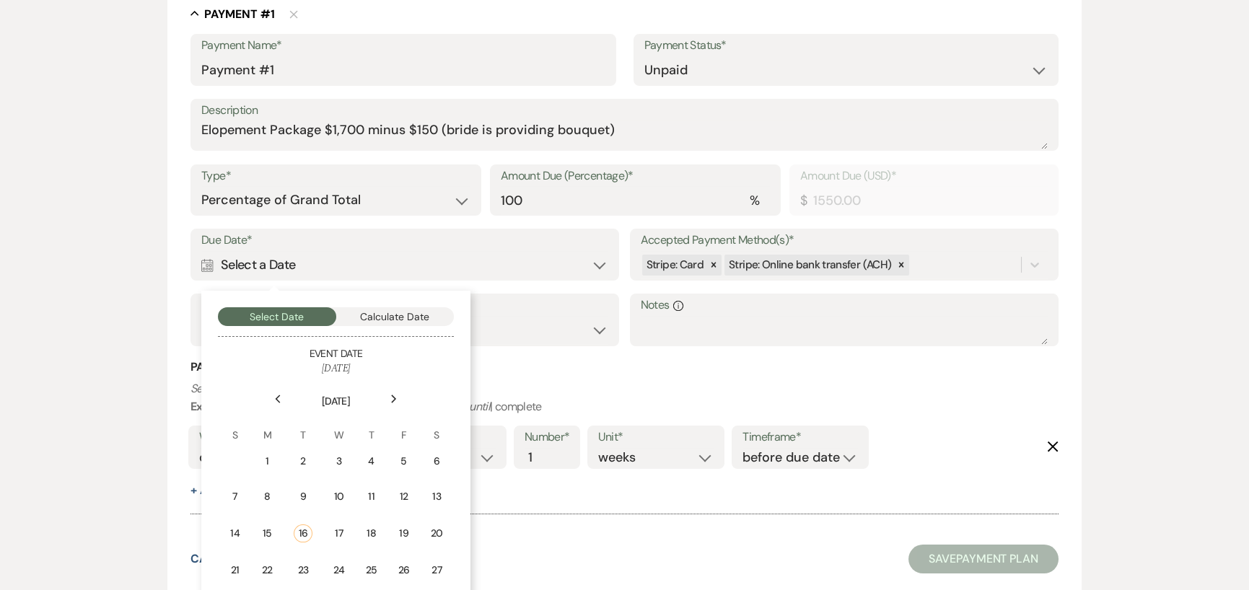
scroll to position [433, 0]
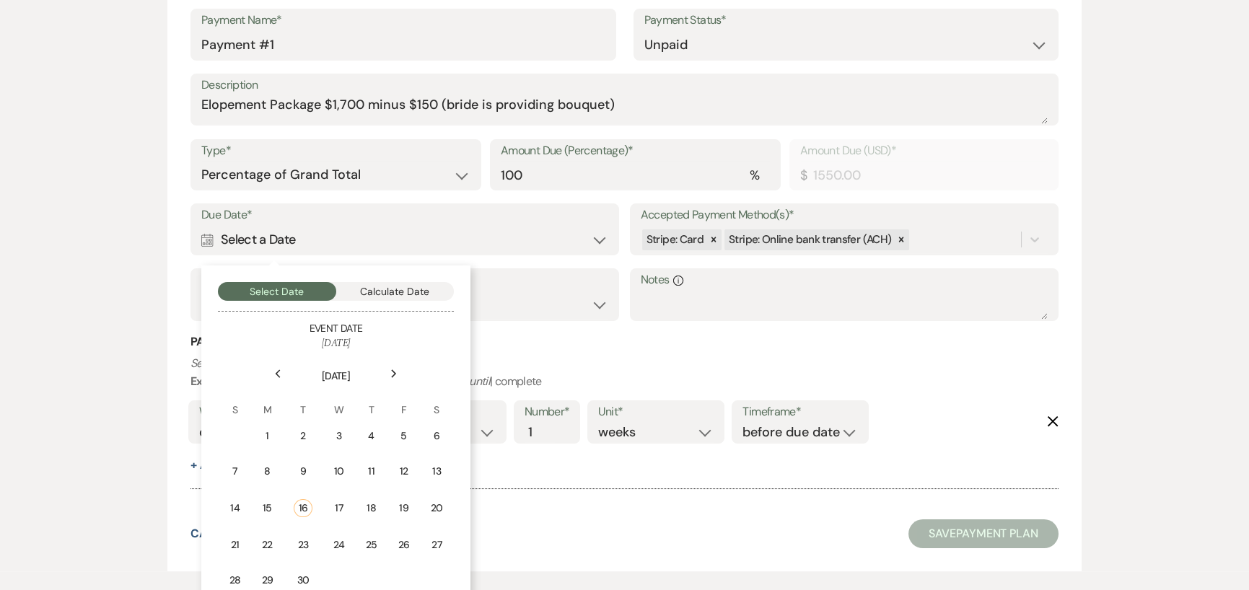
click at [390, 372] on div "Next" at bounding box center [393, 373] width 23 height 23
click at [234, 472] on div "5" at bounding box center [235, 471] width 13 height 15
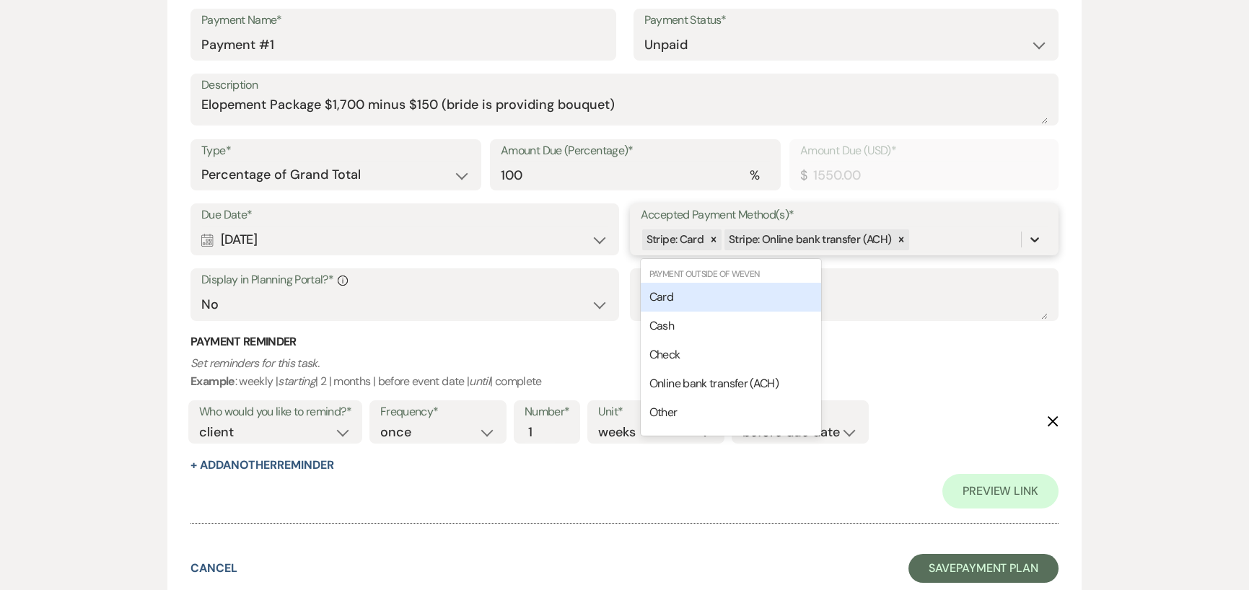
click at [1037, 237] on icon at bounding box center [1034, 239] width 14 height 14
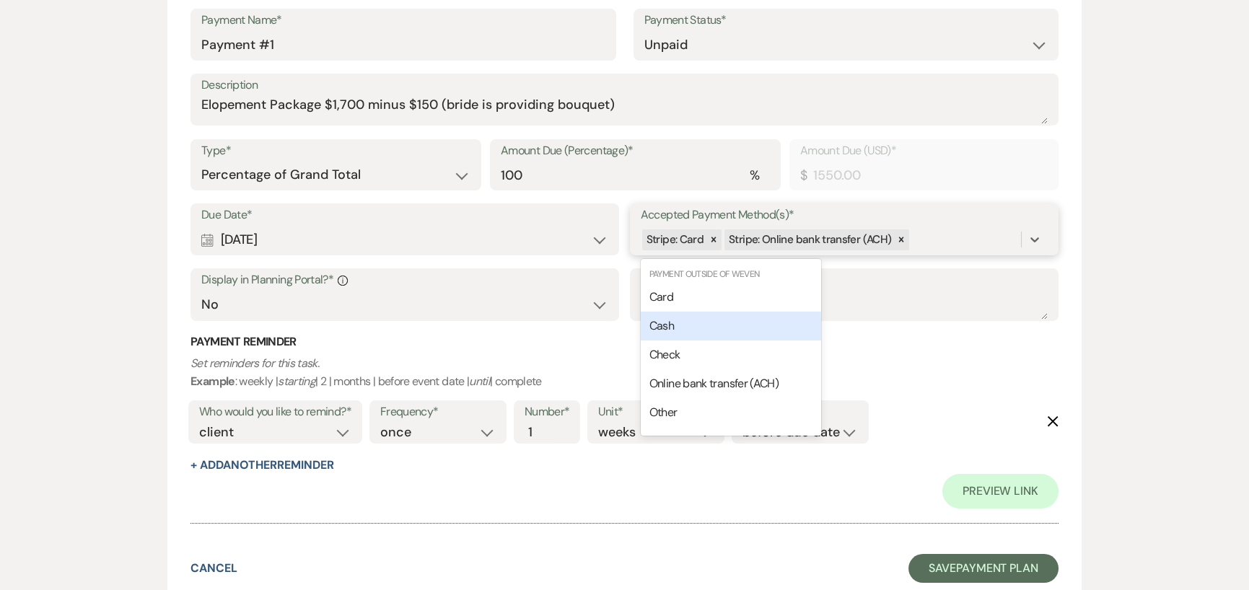
click at [721, 329] on div "Cash" at bounding box center [731, 326] width 180 height 29
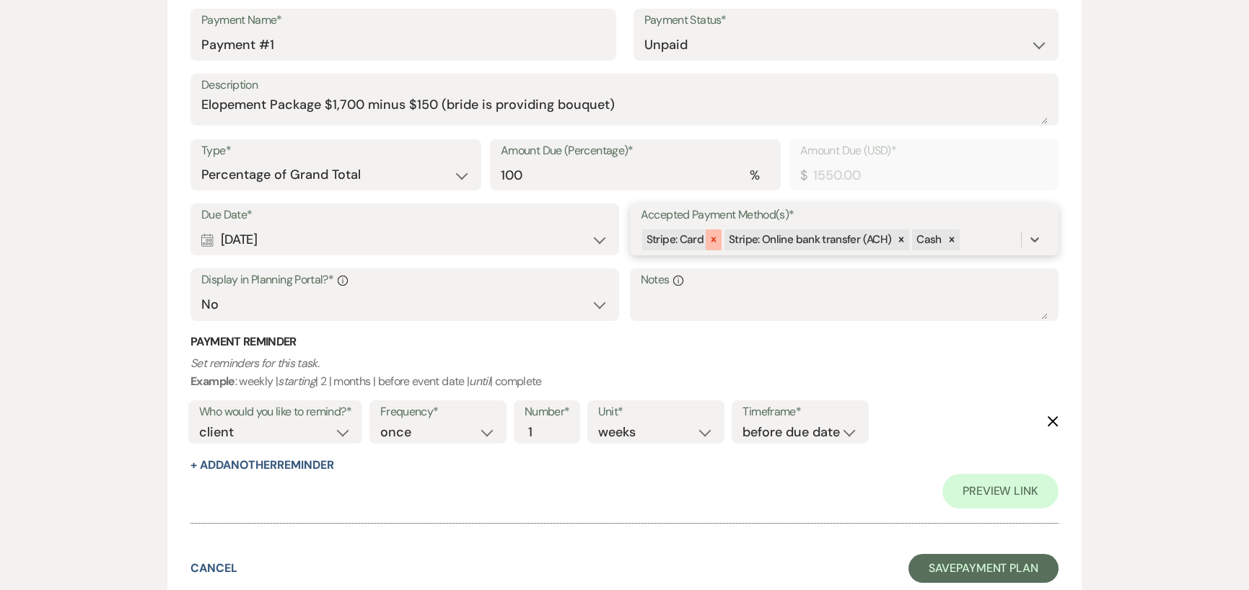
click at [711, 237] on icon at bounding box center [713, 239] width 5 height 5
click at [1032, 236] on icon at bounding box center [1034, 239] width 14 height 14
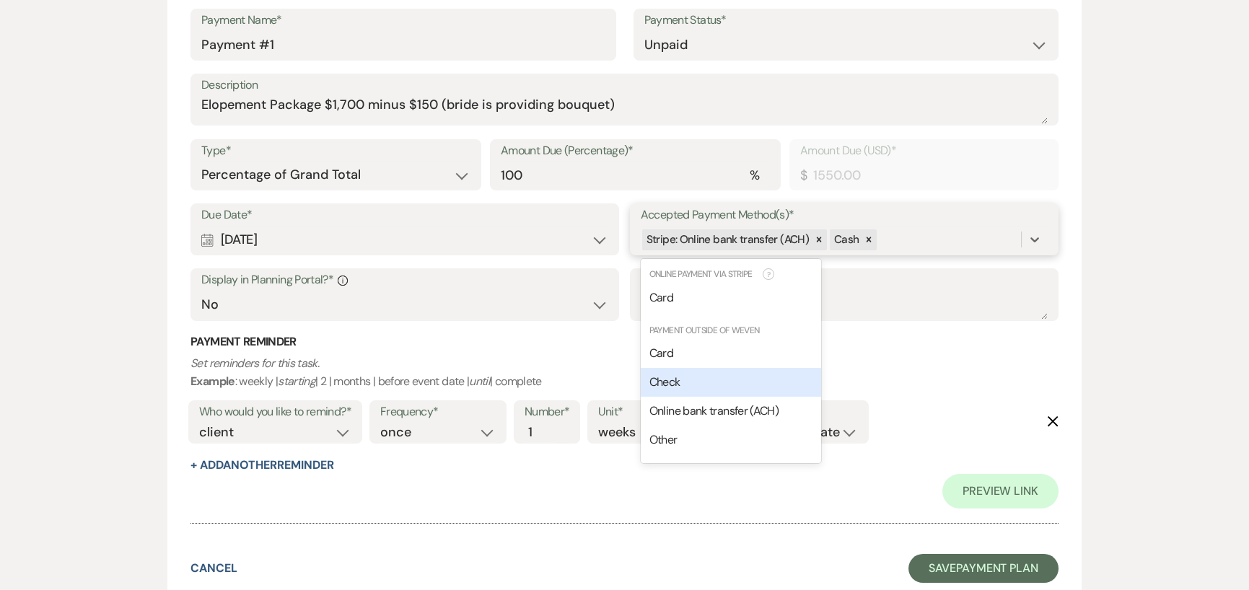
click at [705, 381] on div "Check" at bounding box center [731, 382] width 180 height 29
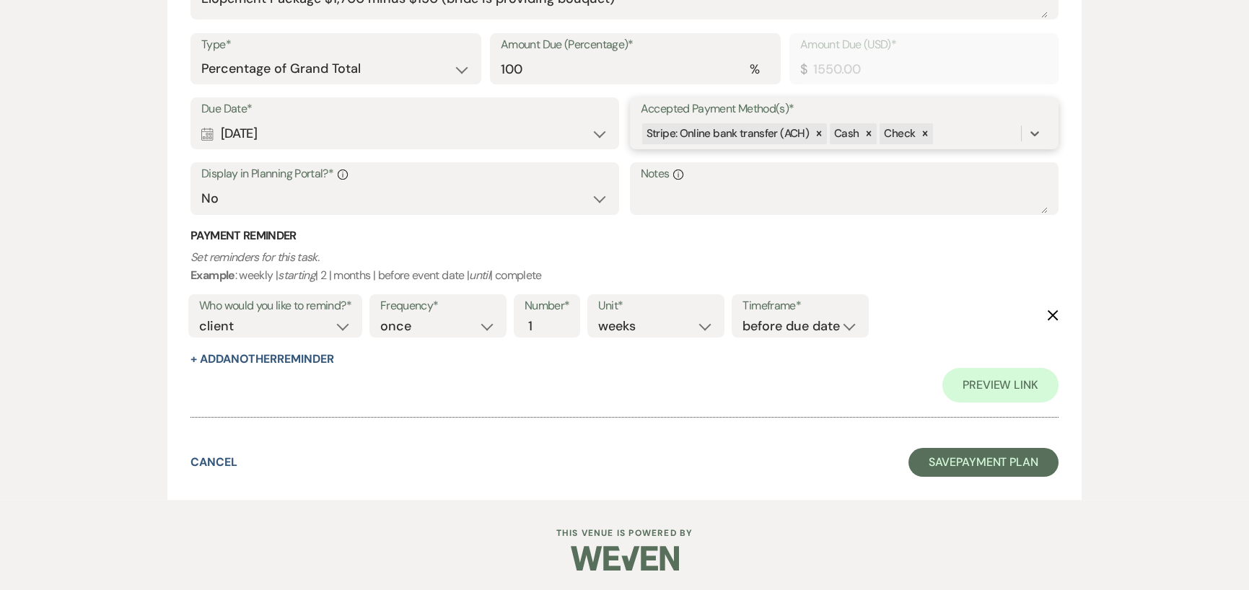
scroll to position [540, 0]
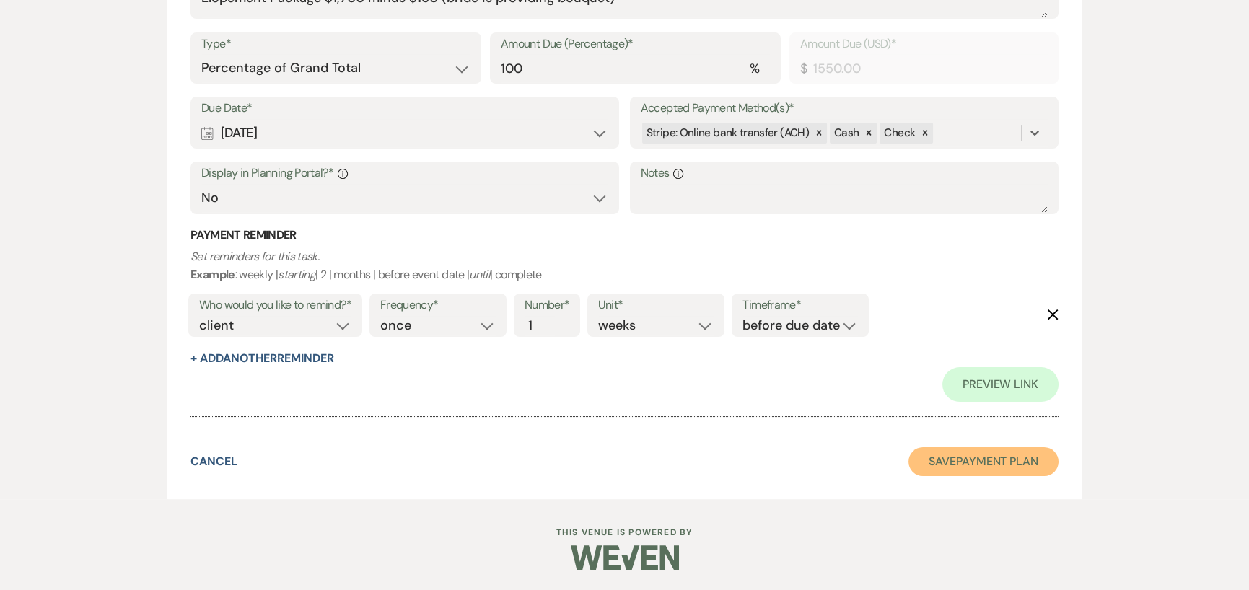
click at [998, 457] on button "Save Payment Plan" at bounding box center [983, 461] width 150 height 29
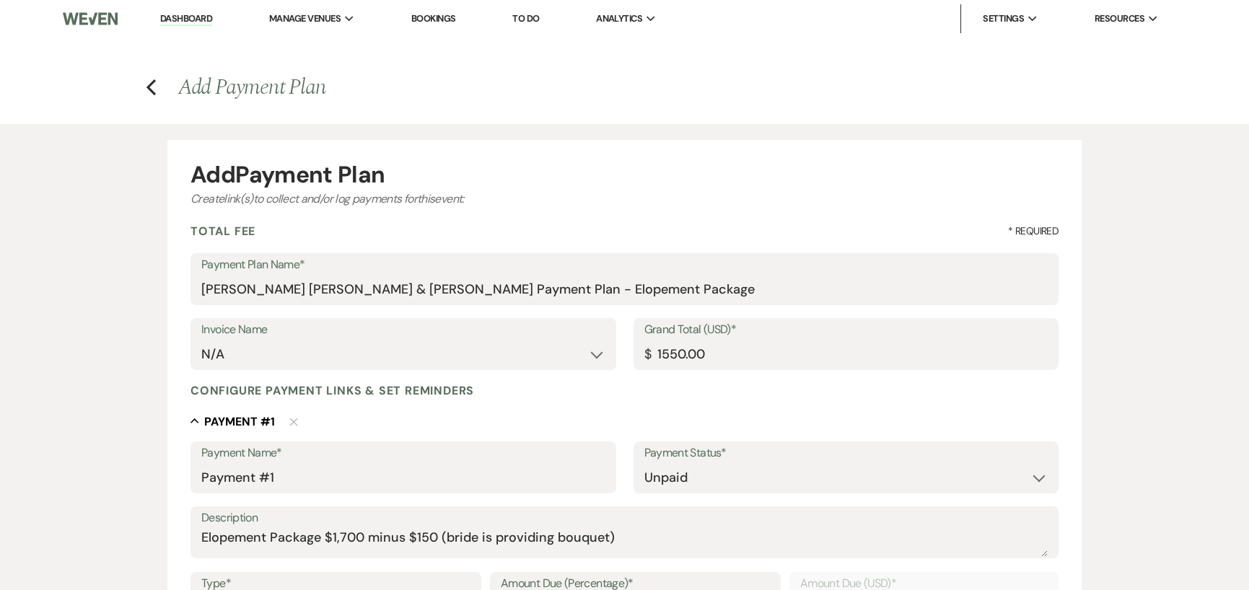
select select "14"
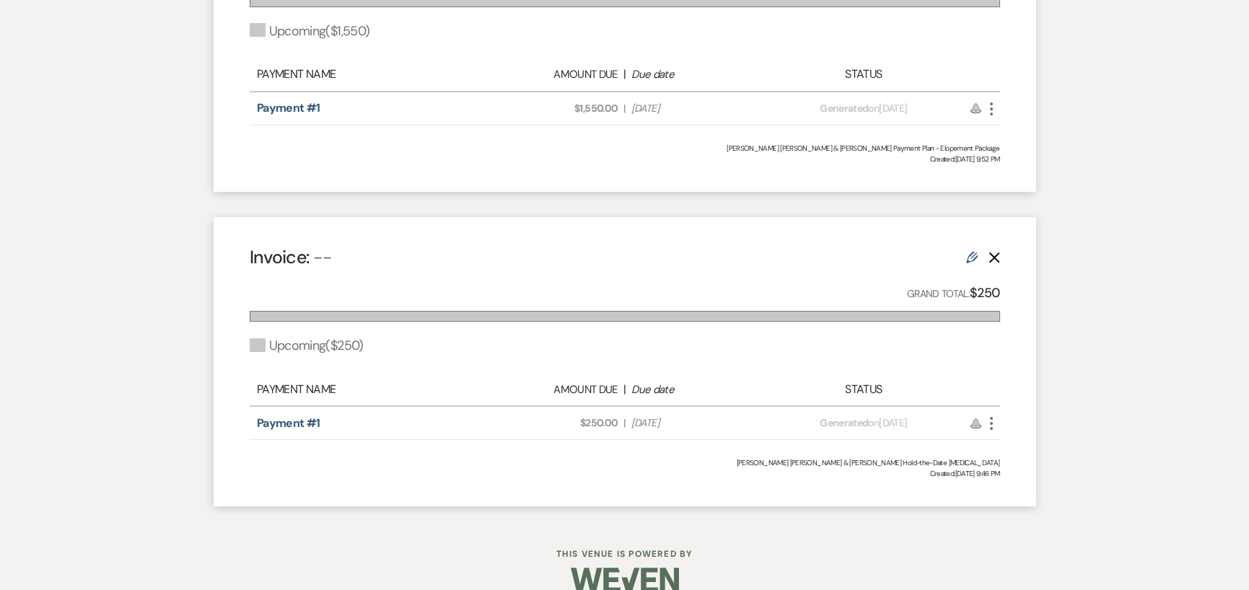
scroll to position [666, 0]
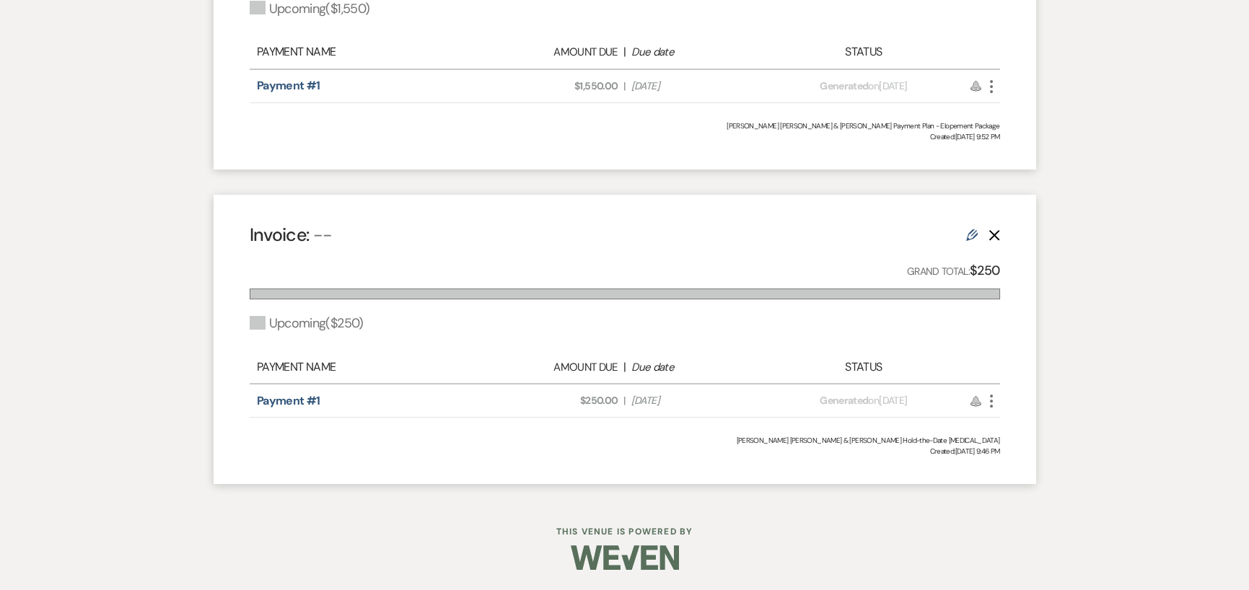
click at [990, 84] on icon "More" at bounding box center [991, 86] width 17 height 17
click at [1094, 63] on div "Messages Tasks Payments Rental Overview Documents Contacts Notes Payments Gener…" at bounding box center [624, 97] width 1249 height 802
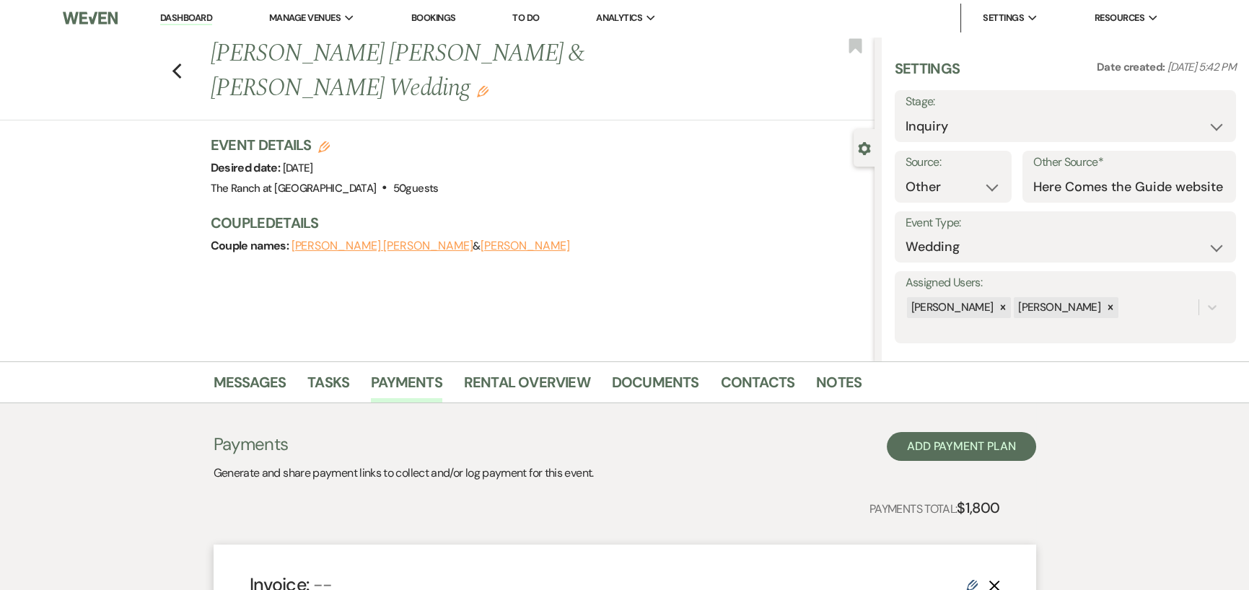
scroll to position [0, 0]
click at [183, 63] on icon "Previous" at bounding box center [177, 71] width 11 height 17
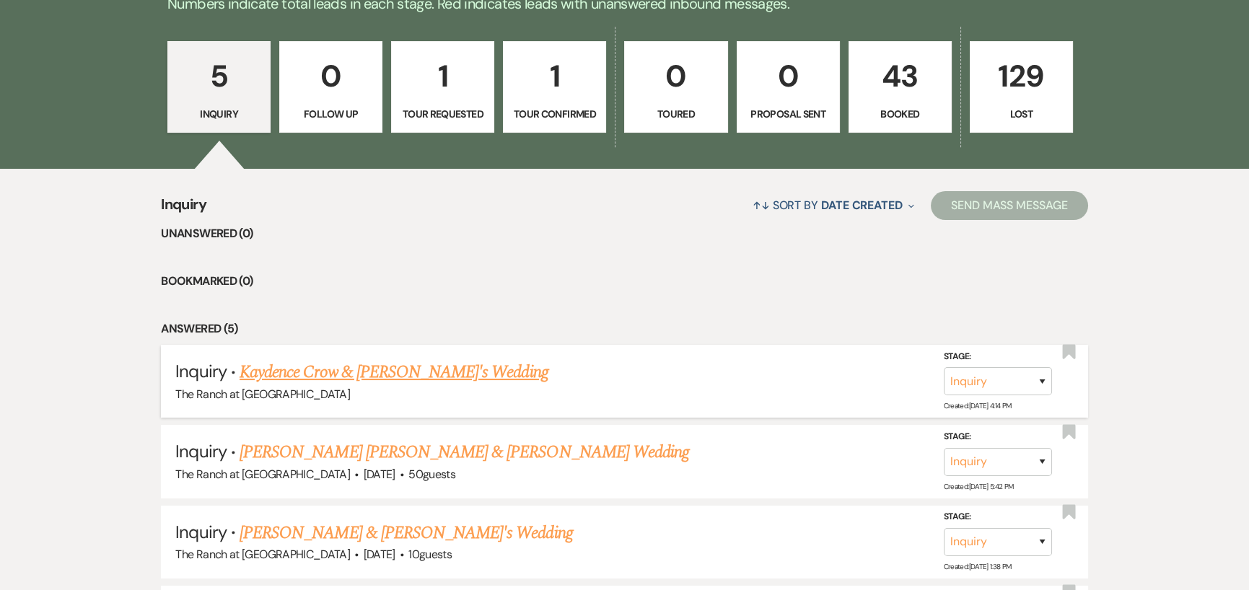
scroll to position [433, 0]
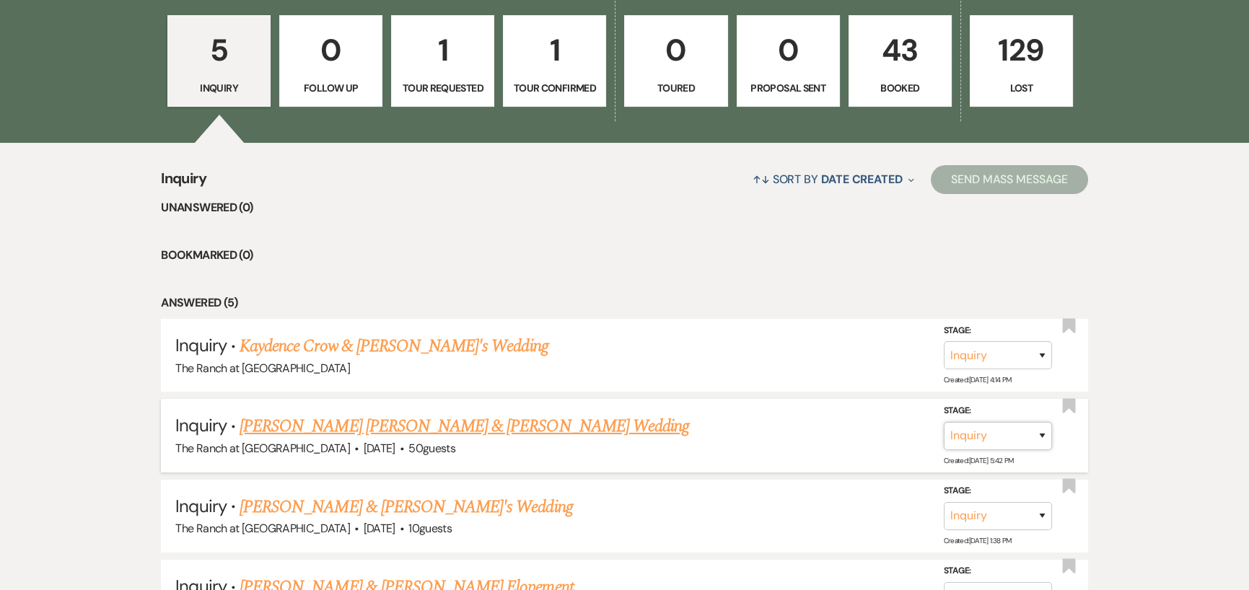
click at [1040, 431] on select "Inquiry Follow Up Tour Requested Tour Confirmed Toured Proposal Sent Booked Lost" at bounding box center [998, 435] width 108 height 28
select select "6"
click at [944, 421] on select "Inquiry Follow Up Tour Requested Tour Confirmed Toured Proposal Sent Booked Lost" at bounding box center [998, 435] width 108 height 28
click at [1020, 426] on button "Save" at bounding box center [1023, 435] width 72 height 29
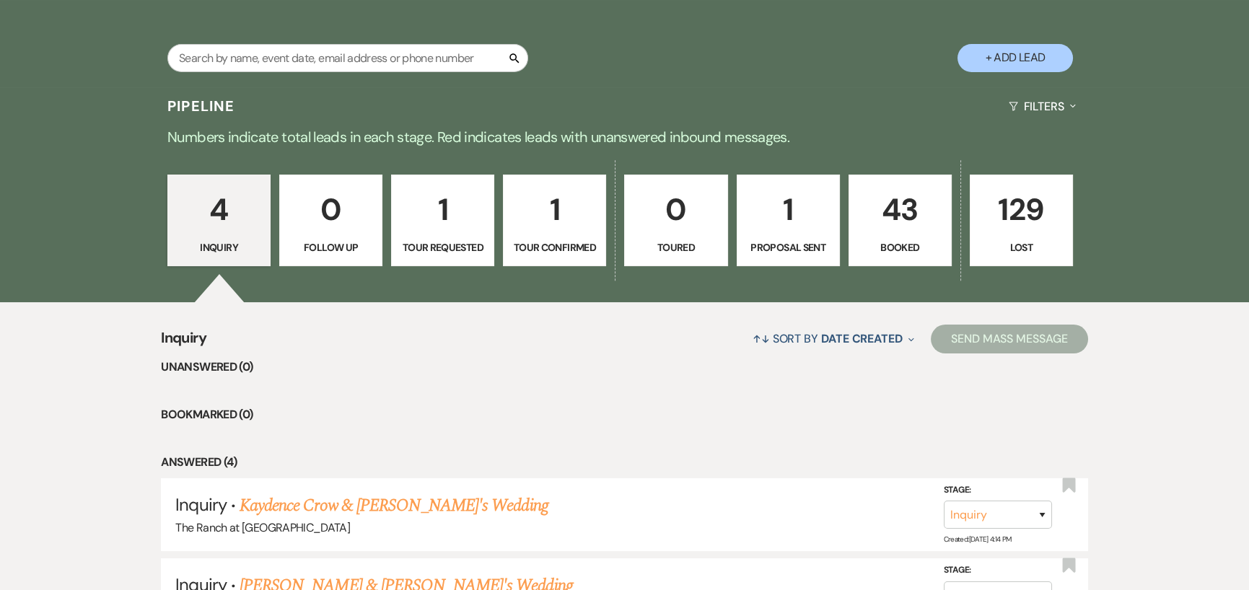
scroll to position [0, 0]
